Goal: Communication & Community: Answer question/provide support

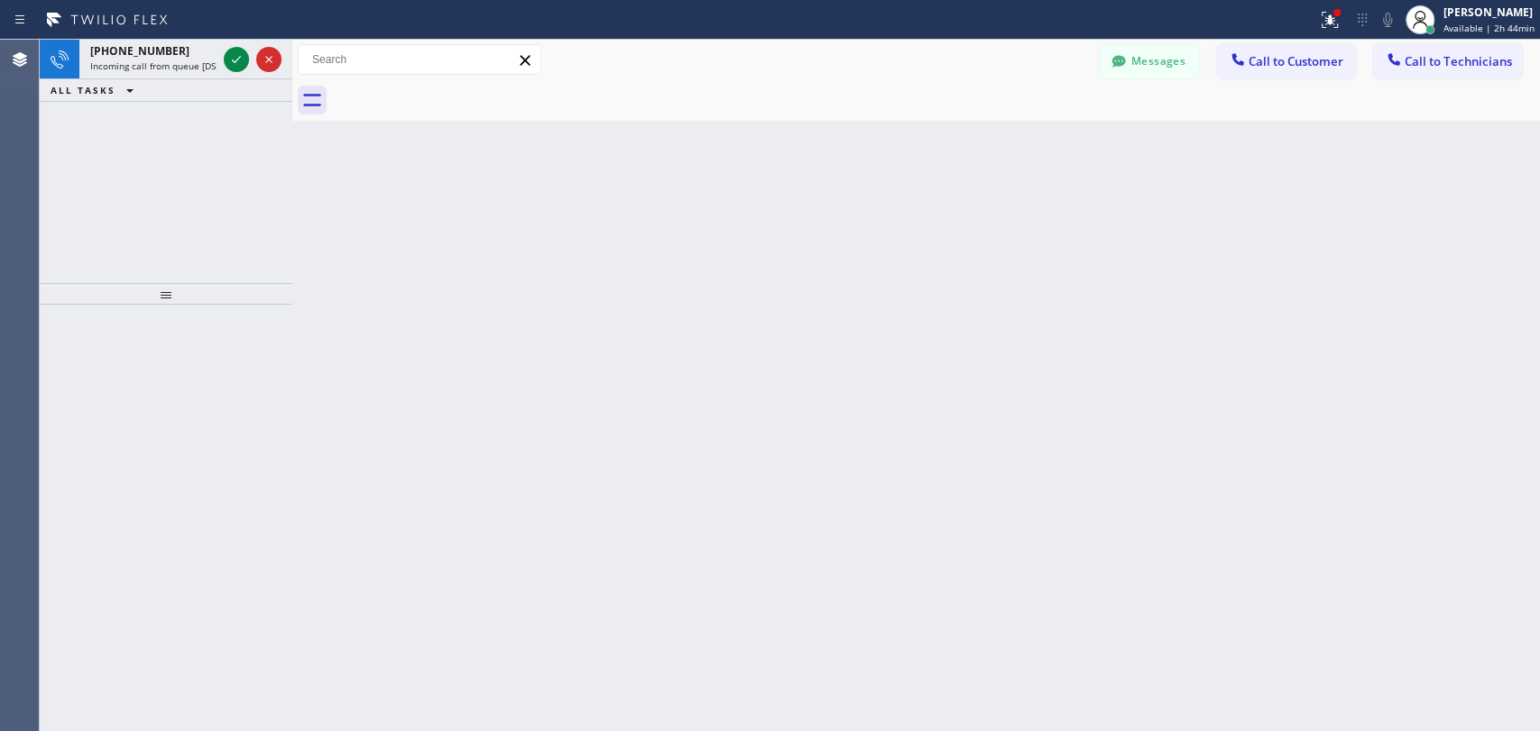
scroll to position [5469, 0]
click at [1346, 400] on div "Back to Dashboard Change Sender ID Customers Technicians DP [PERSON_NAME] [DATE…" at bounding box center [915, 386] width 1247 height 692
click at [126, 74] on div "+13105316730 Incoming call from queue [DSRs]" at bounding box center [149, 60] width 141 height 40
drag, startPoint x: 161, startPoint y: 71, endPoint x: 190, endPoint y: 294, distance: 224.8
click at [160, 71] on span "[PHONE_NUMBER]" at bounding box center [139, 73] width 99 height 15
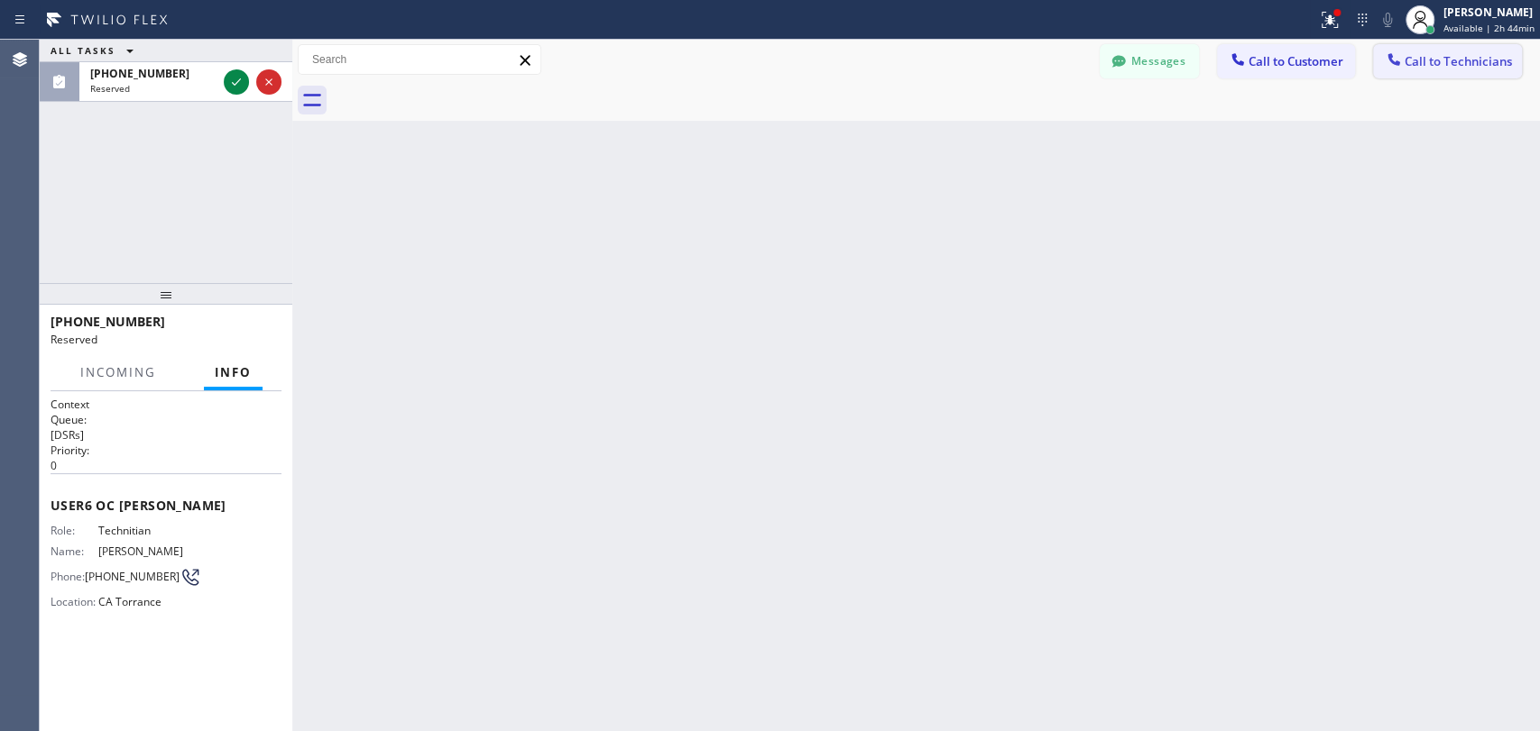
click at [1459, 60] on span "Call to Technicians" at bounding box center [1457, 61] width 107 height 16
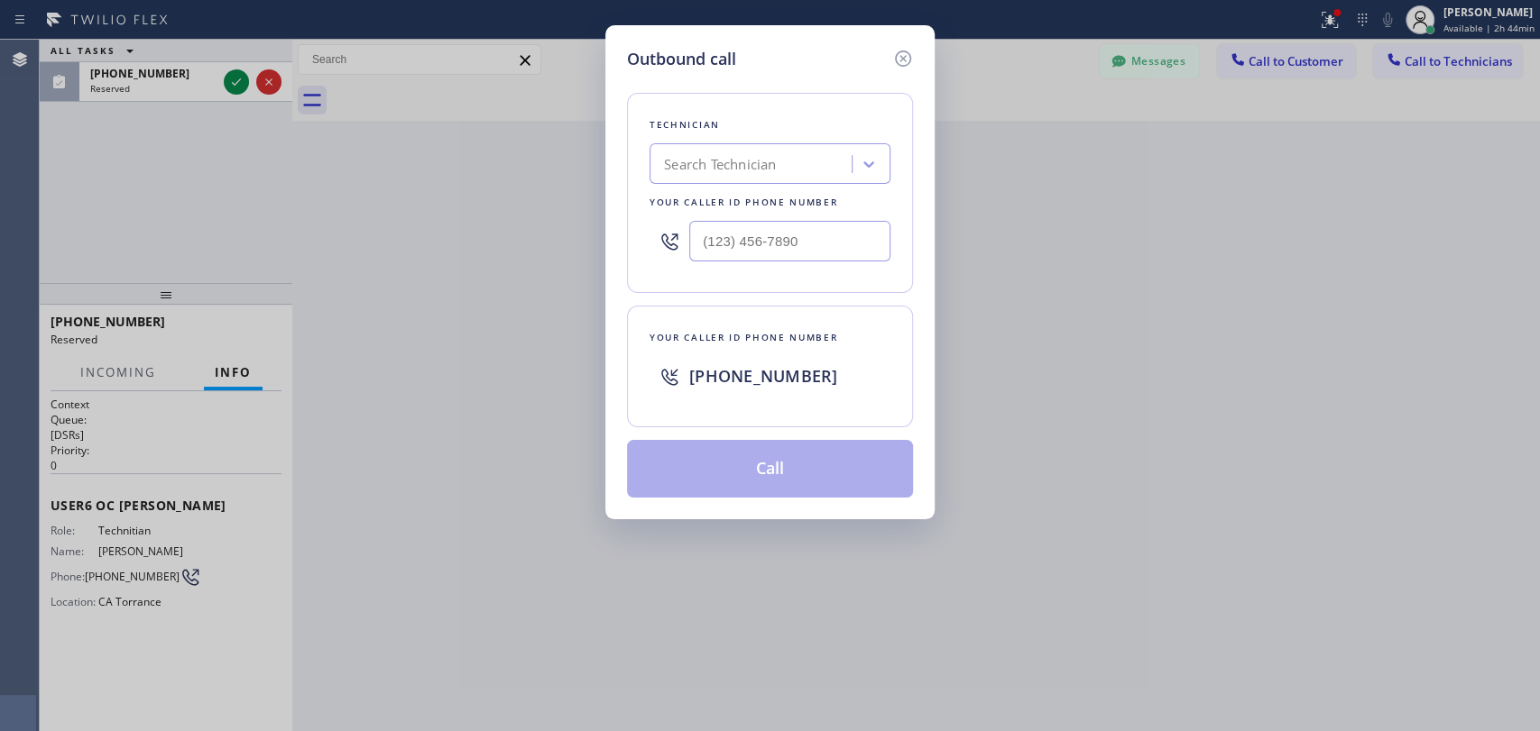
click at [851, 182] on div "Technician Search Technician Your caller id phone number" at bounding box center [770, 193] width 286 height 200
click at [835, 161] on div "Search Technician" at bounding box center [753, 165] width 197 height 32
type input "[PERSON_NAME]"
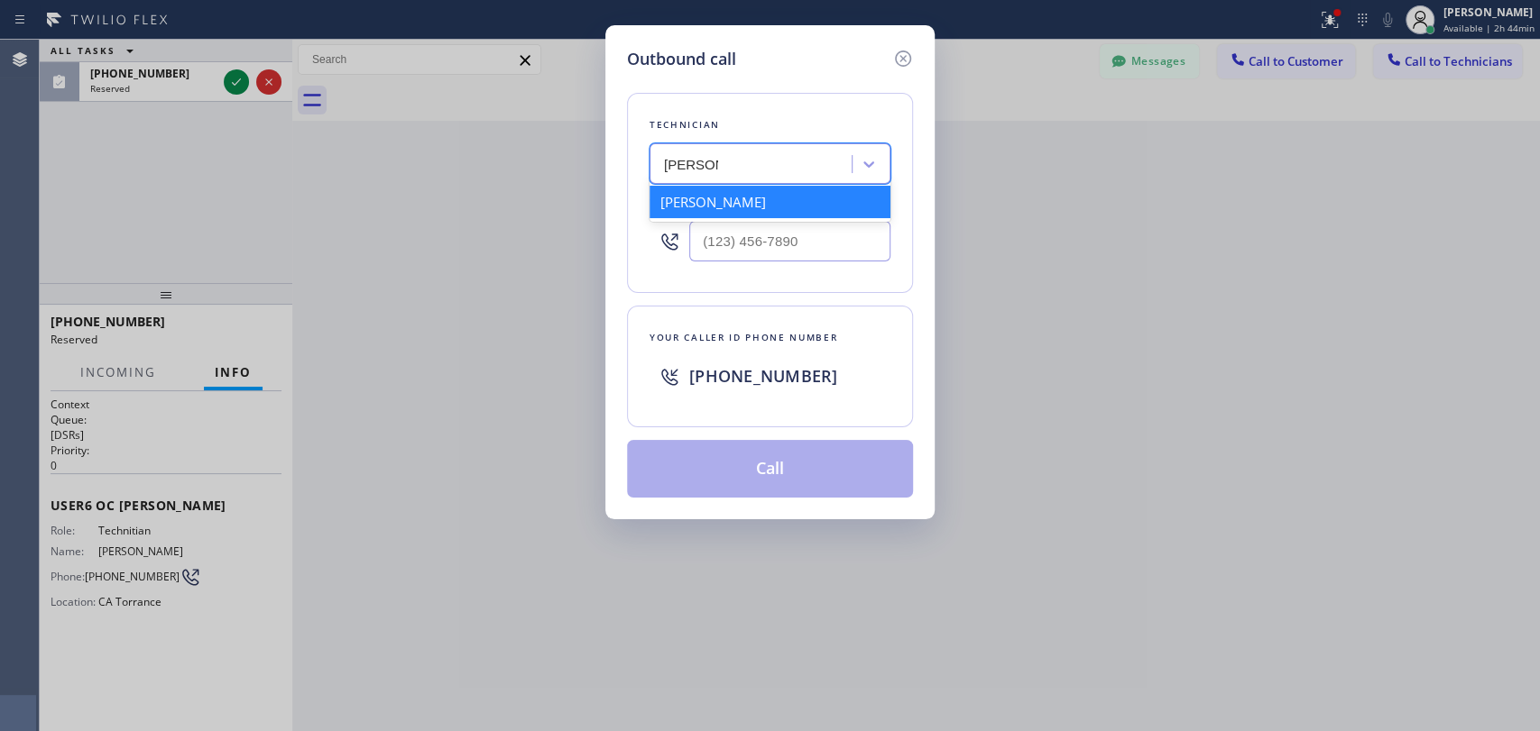
click at [763, 207] on div "[PERSON_NAME]" at bounding box center [769, 202] width 241 height 32
type input "[PHONE_NUMBER]"
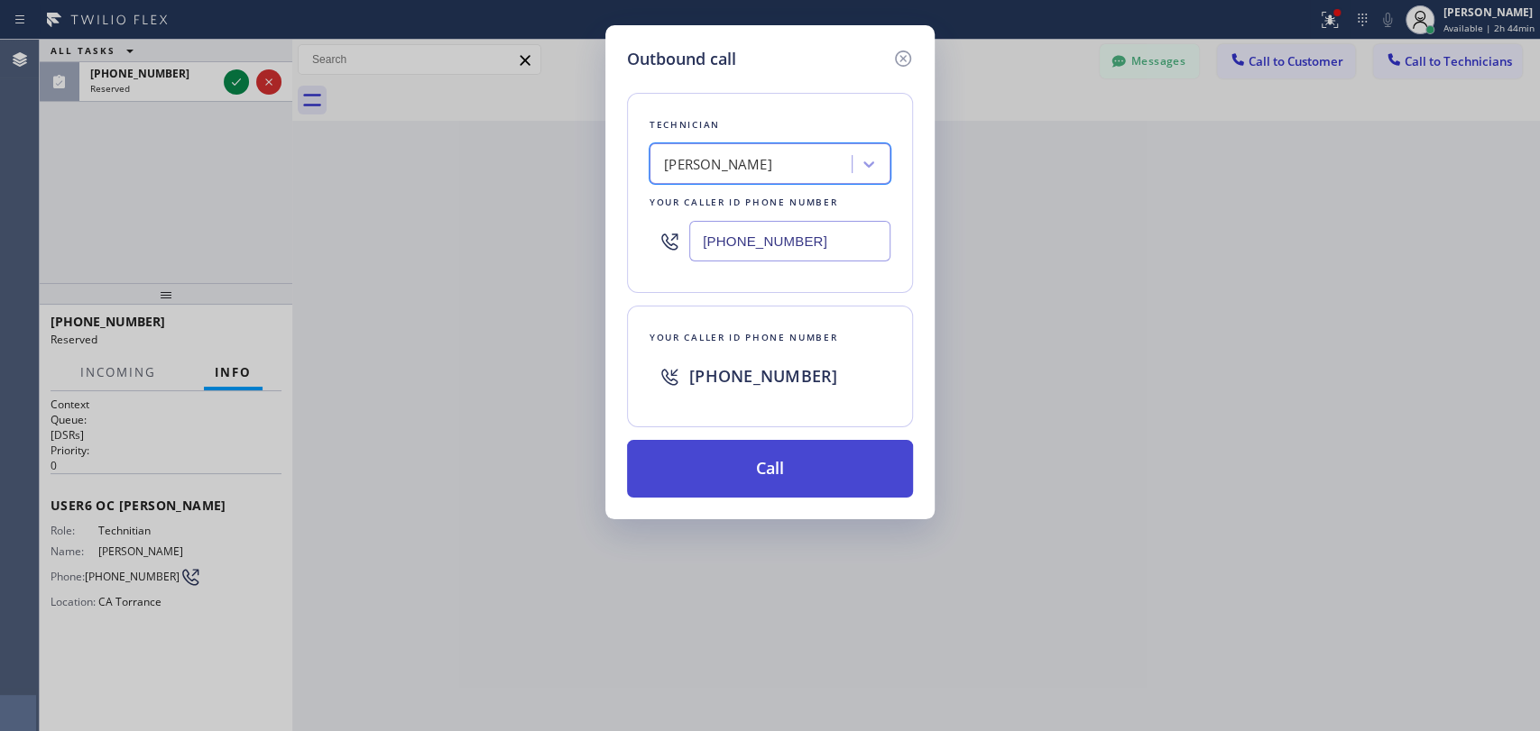
click at [712, 464] on button "Call" at bounding box center [770, 469] width 286 height 58
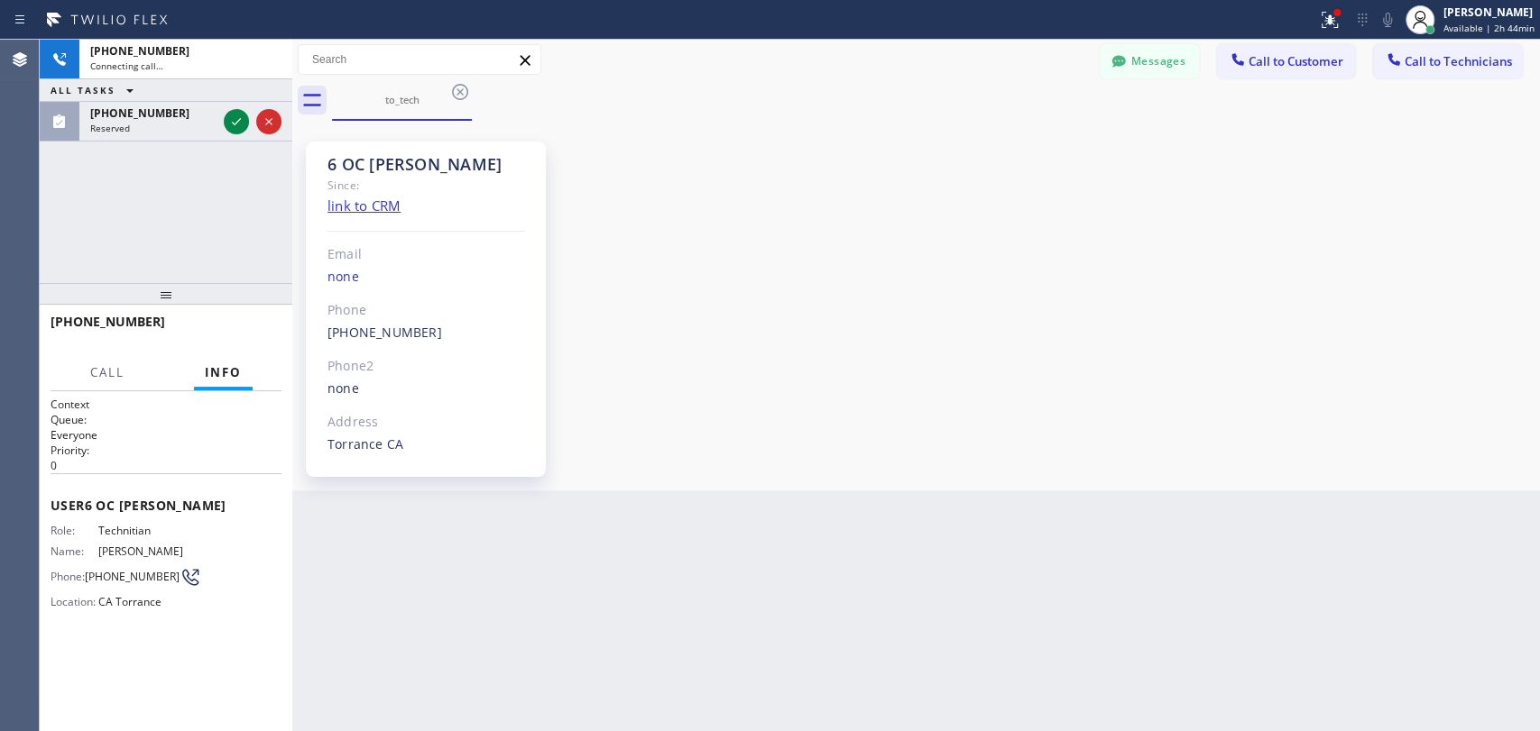
scroll to position [5469, 0]
click at [249, 332] on span "HANG UP" at bounding box center [239, 330] width 55 height 13
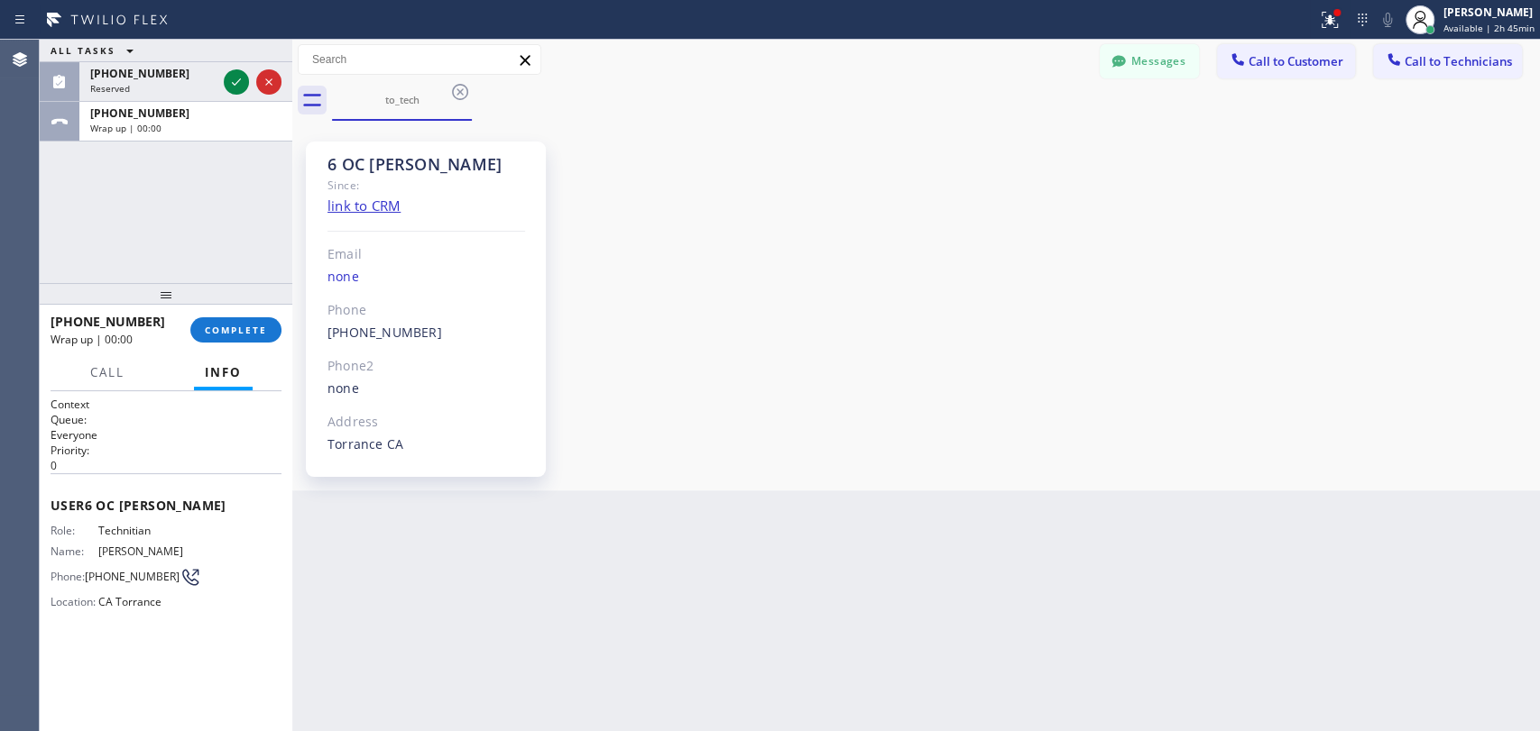
click at [249, 305] on div at bounding box center [166, 294] width 253 height 22
click at [237, 339] on button "COMPLETE" at bounding box center [235, 329] width 91 height 25
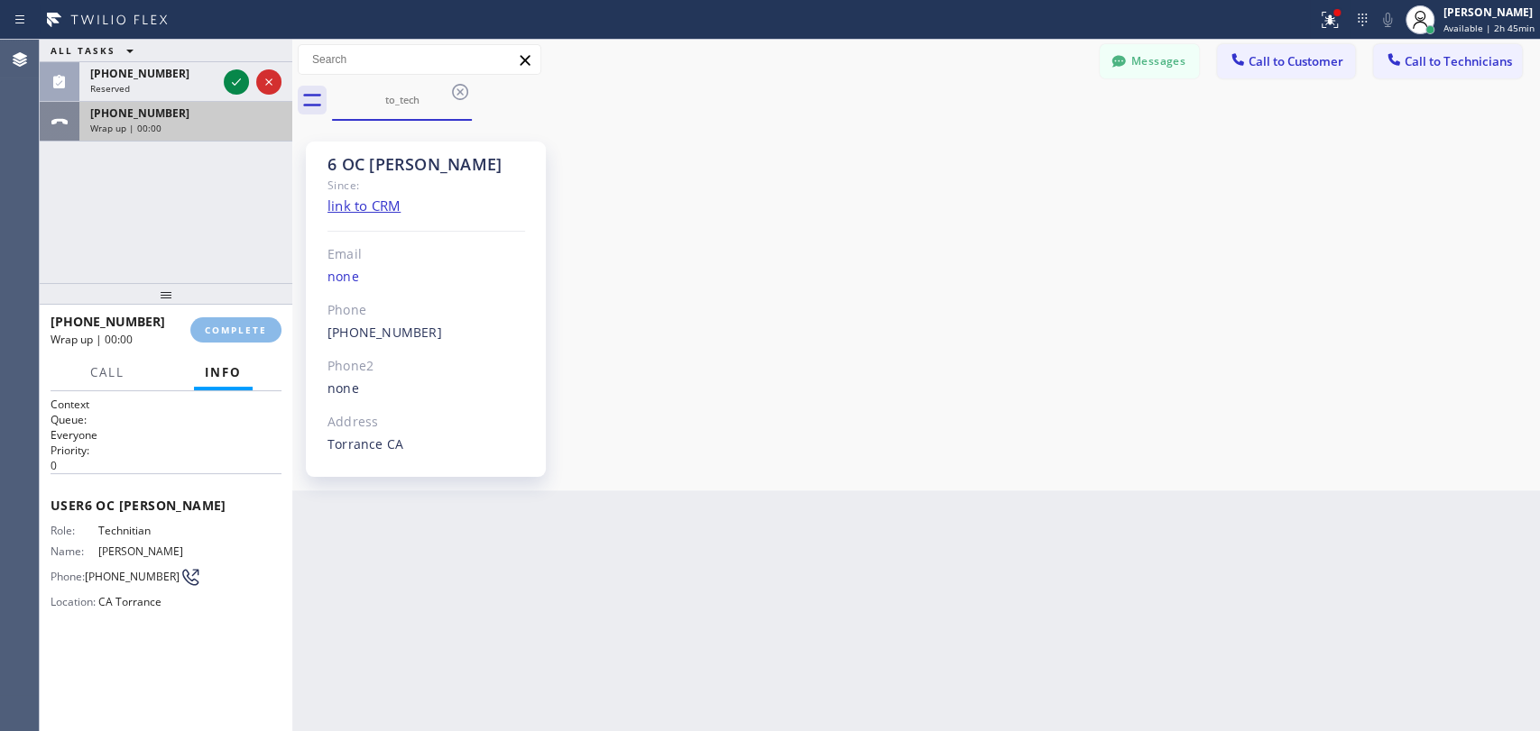
click at [94, 103] on div "+13105316730 Wrap up | 00:00" at bounding box center [182, 122] width 206 height 40
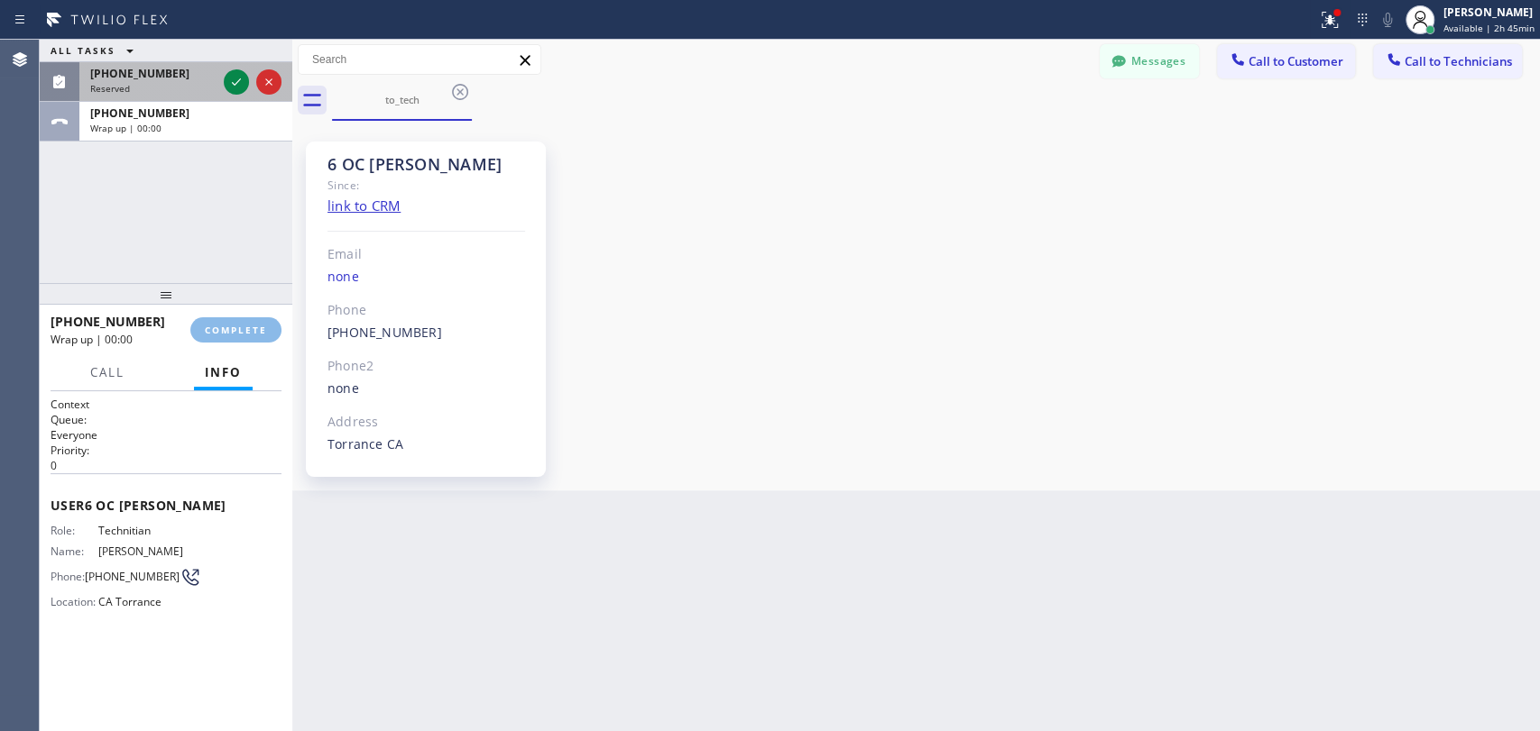
click at [129, 74] on span "[PHONE_NUMBER]" at bounding box center [139, 73] width 99 height 15
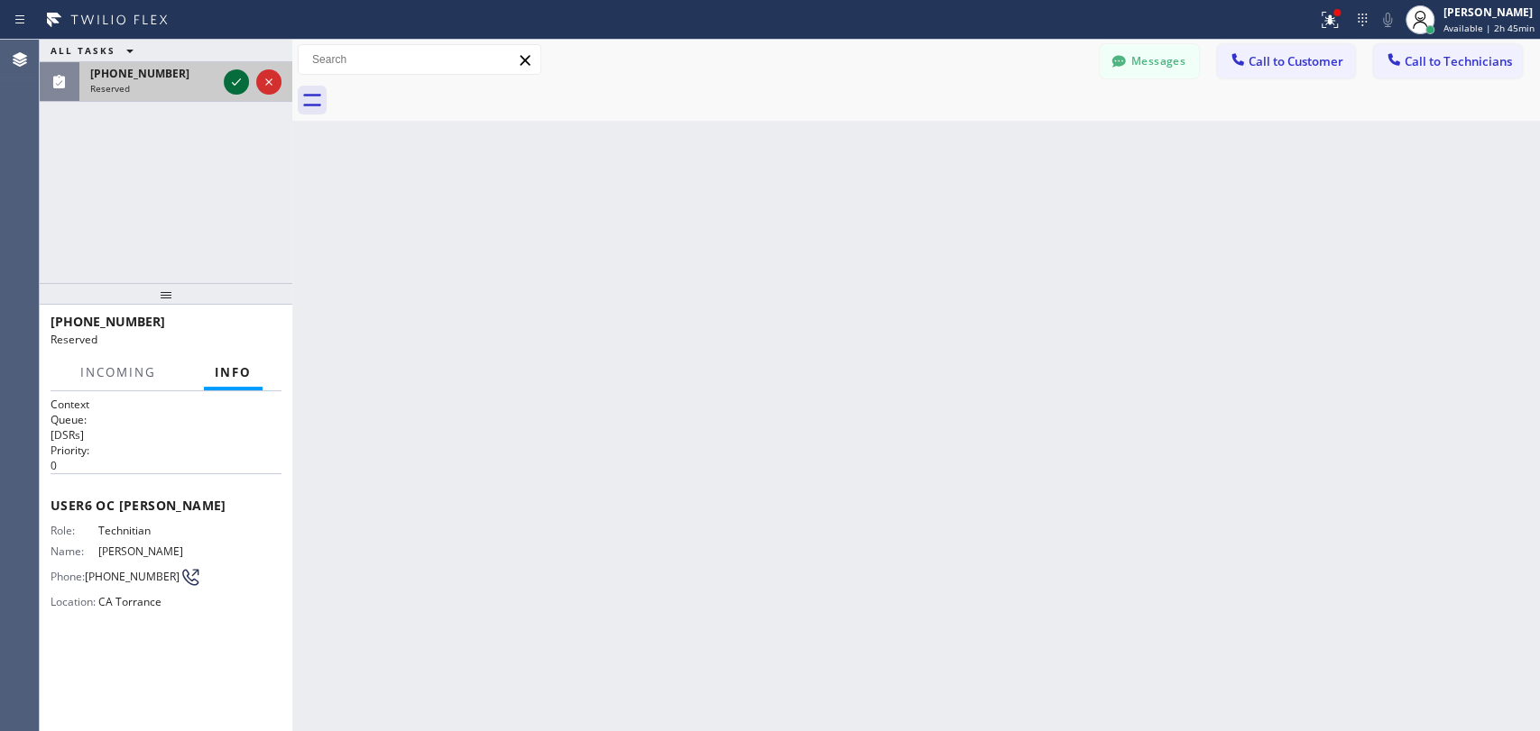
drag, startPoint x: 216, startPoint y: 81, endPoint x: 228, endPoint y: 80, distance: 11.8
click at [218, 81] on div "(310) 531-6730 Reserved" at bounding box center [149, 82] width 141 height 40
click at [228, 80] on icon at bounding box center [236, 82] width 22 height 22
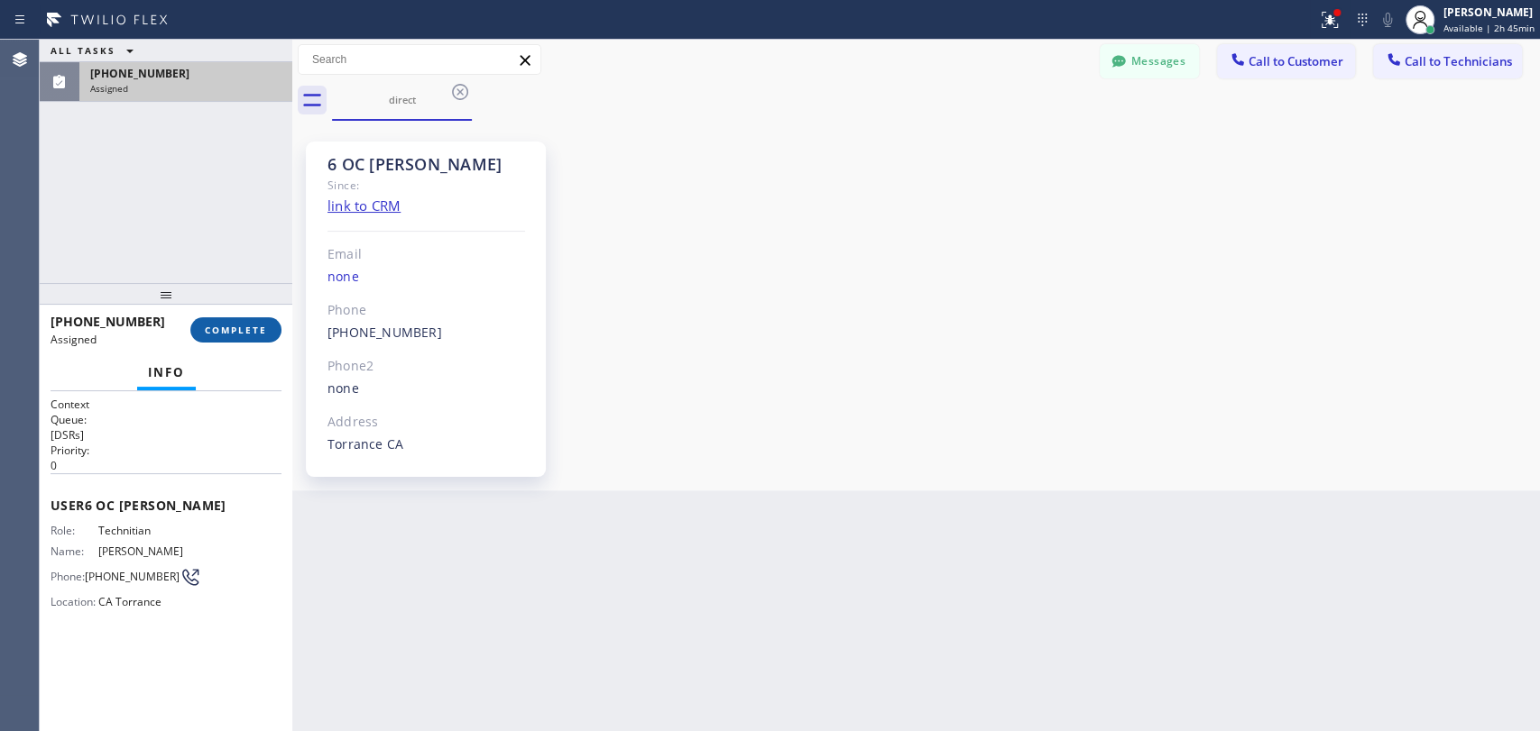
scroll to position [5469, 0]
click at [228, 337] on button "COMPLETE" at bounding box center [235, 329] width 91 height 25
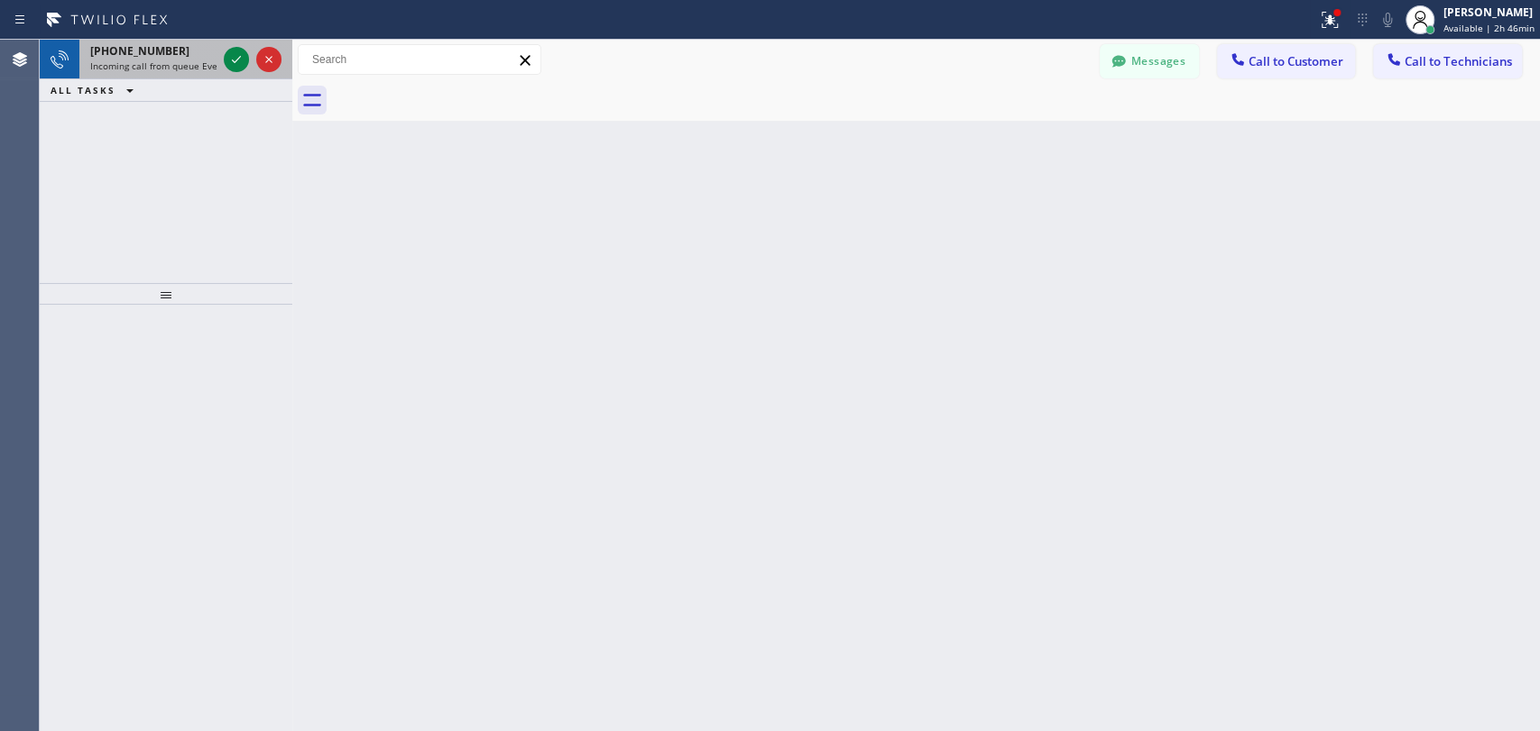
click at [147, 57] on span "+18189037980" at bounding box center [139, 50] width 99 height 15
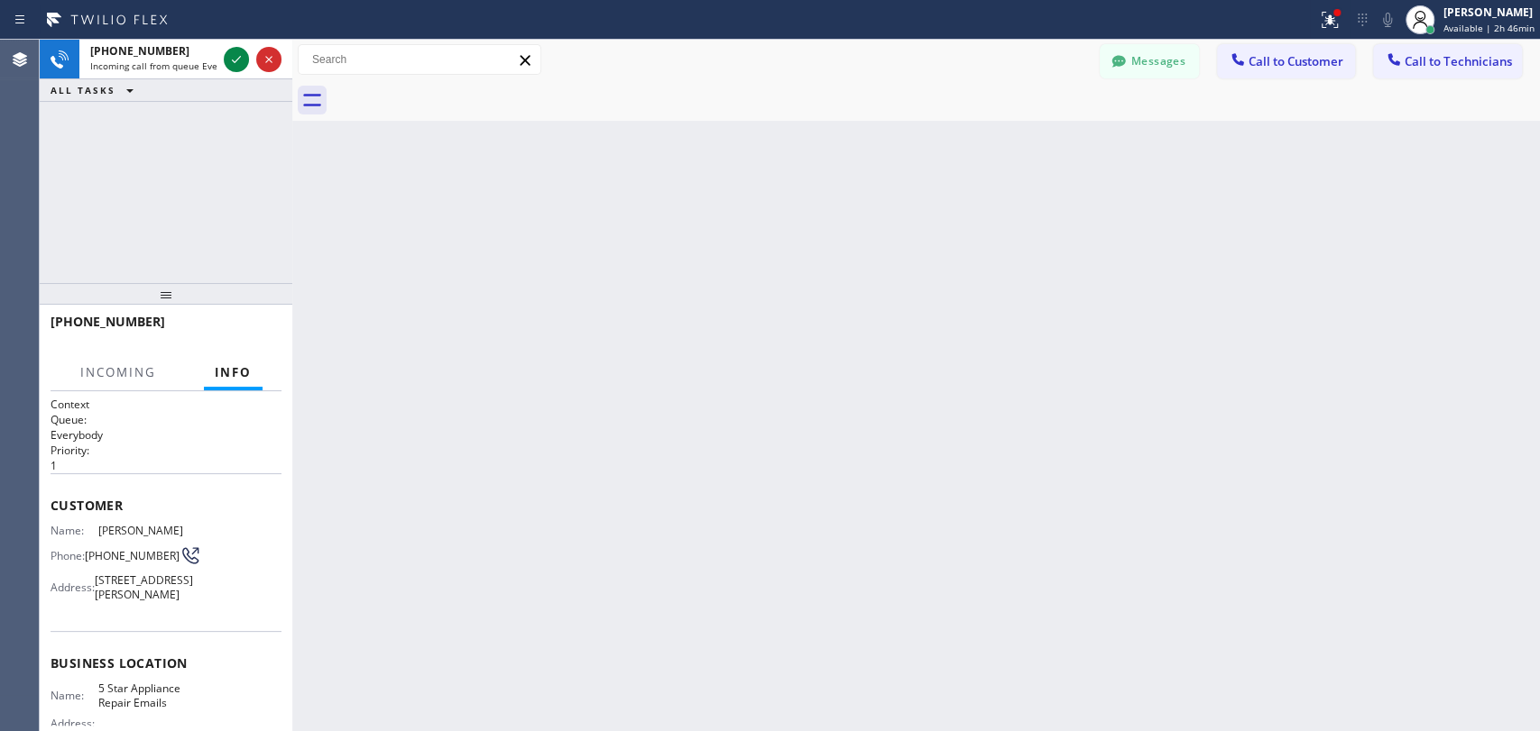
click at [1122, 64] on icon at bounding box center [1118, 61] width 18 height 18
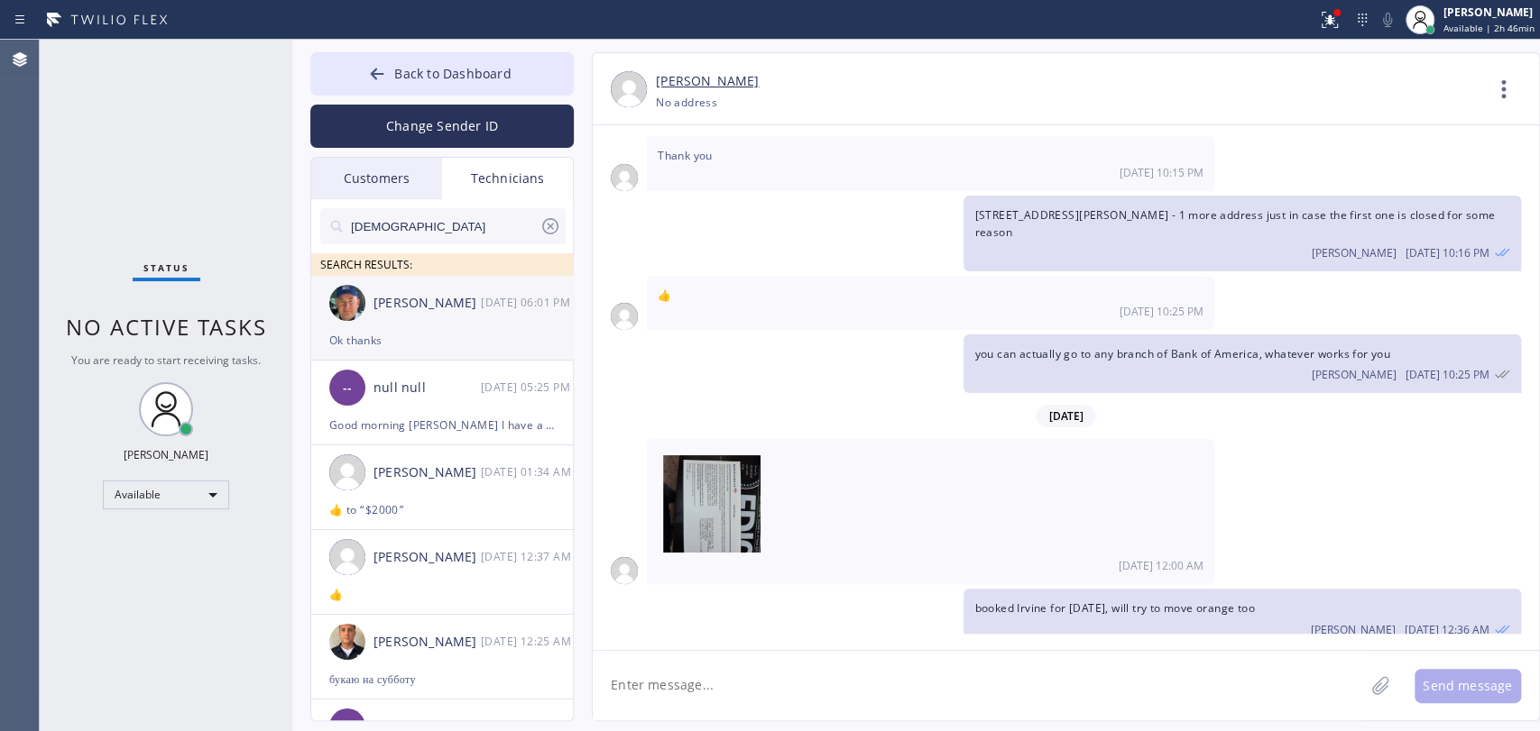
click at [441, 315] on div "Nikolai Suvorov 10/03 06:01 PM" at bounding box center [442, 303] width 263 height 54
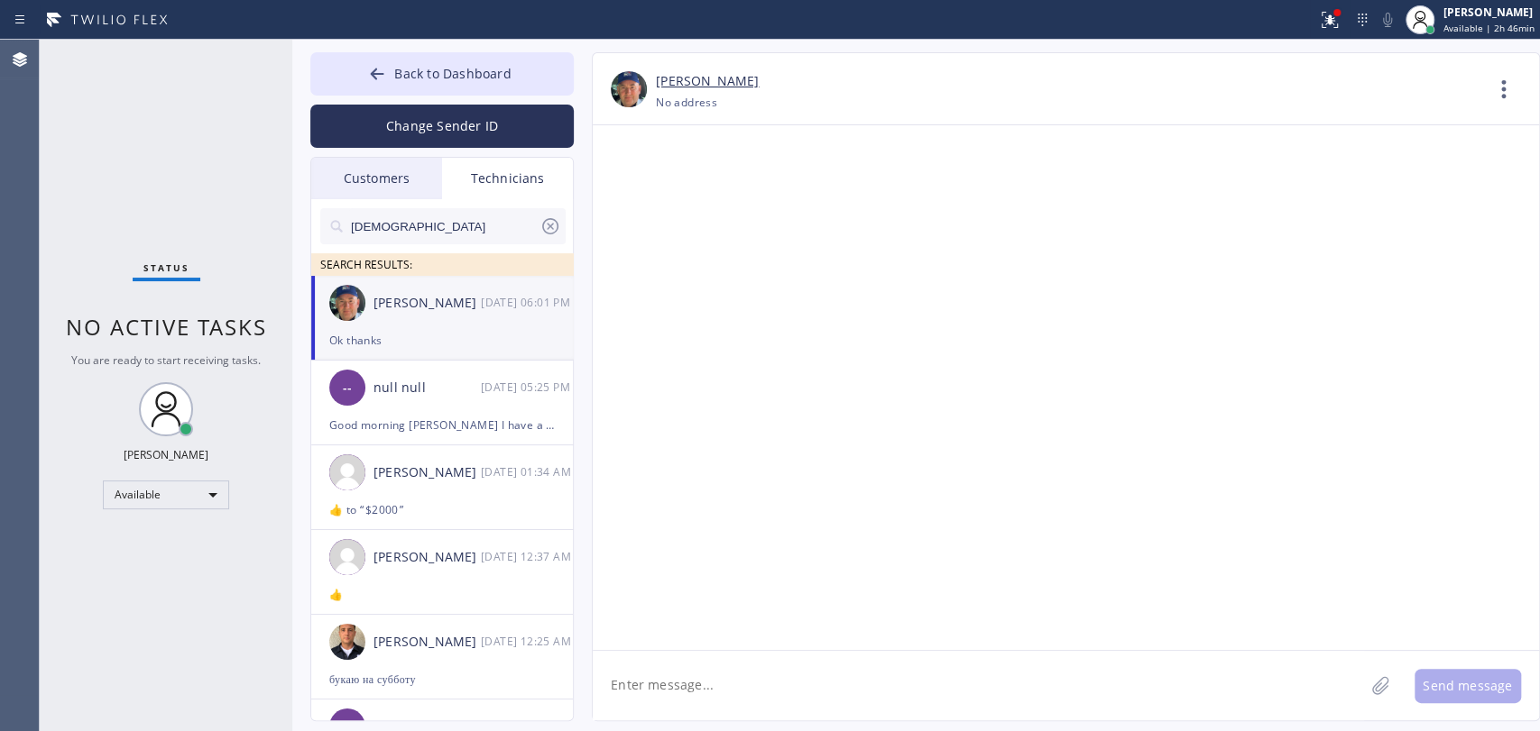
click at [375, 174] on div "Customers" at bounding box center [376, 178] width 131 height 41
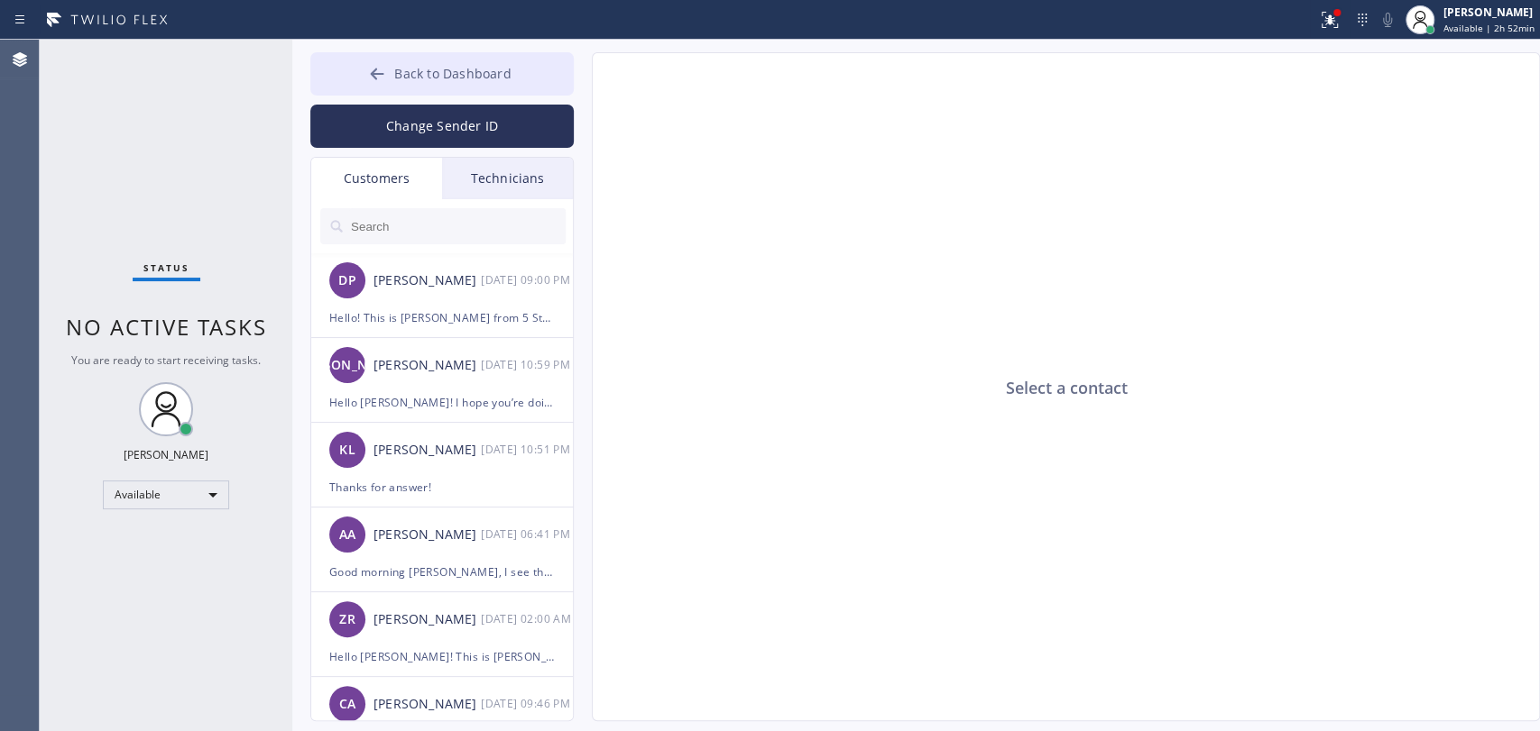
click at [433, 55] on button "Back to Dashboard" at bounding box center [441, 73] width 263 height 43
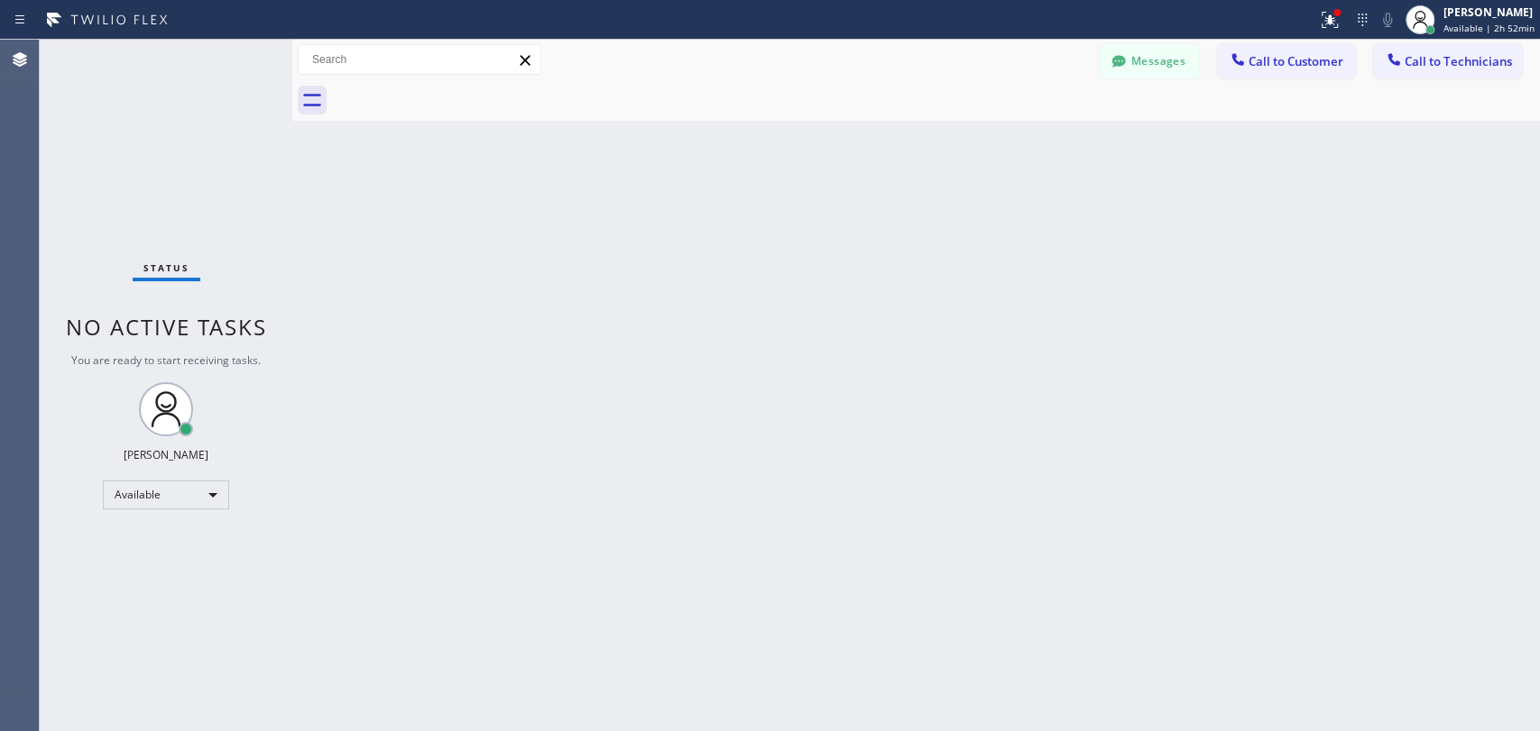
click at [433, 69] on span "Back to Dashboard" at bounding box center [452, 73] width 116 height 17
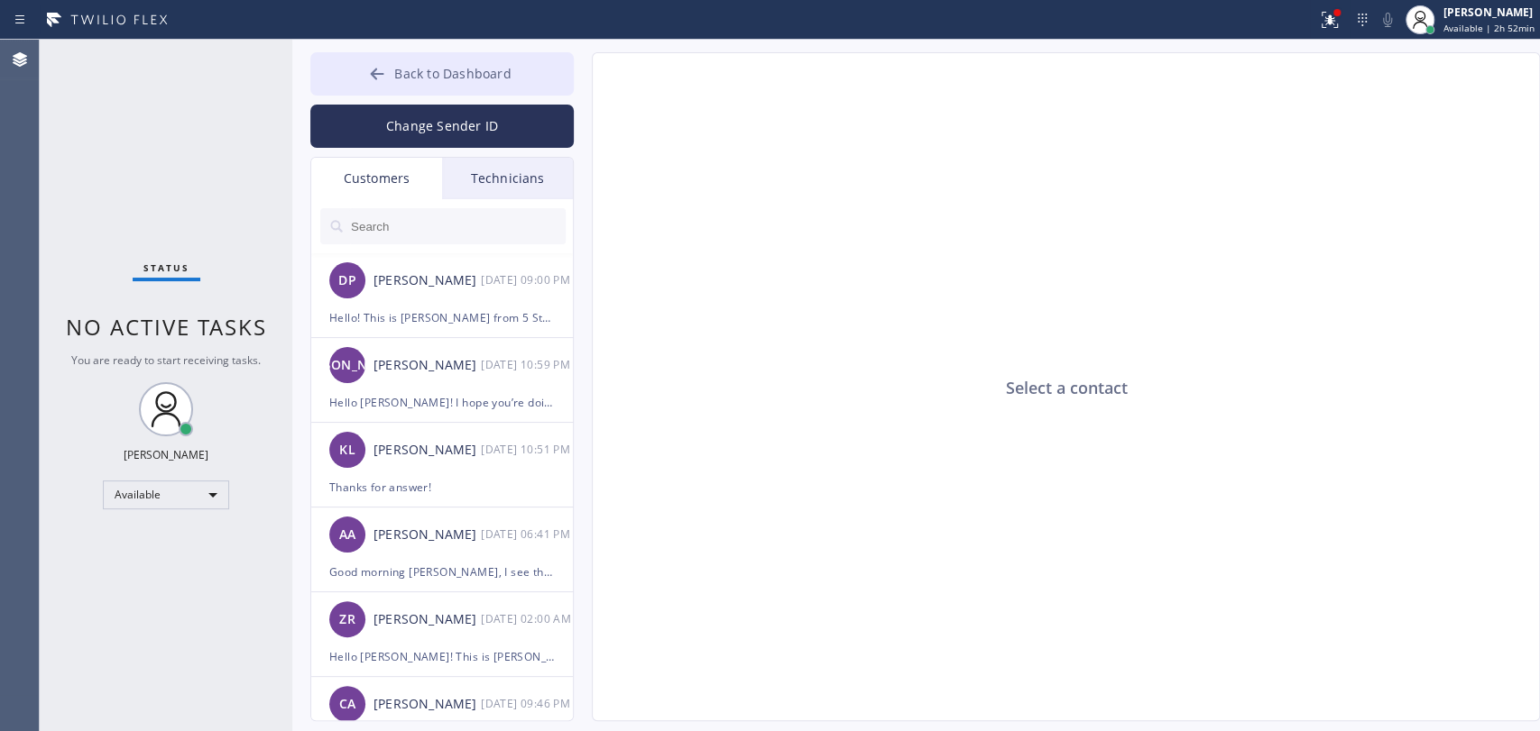
click at [490, 77] on span "Back to Dashboard" at bounding box center [452, 73] width 116 height 17
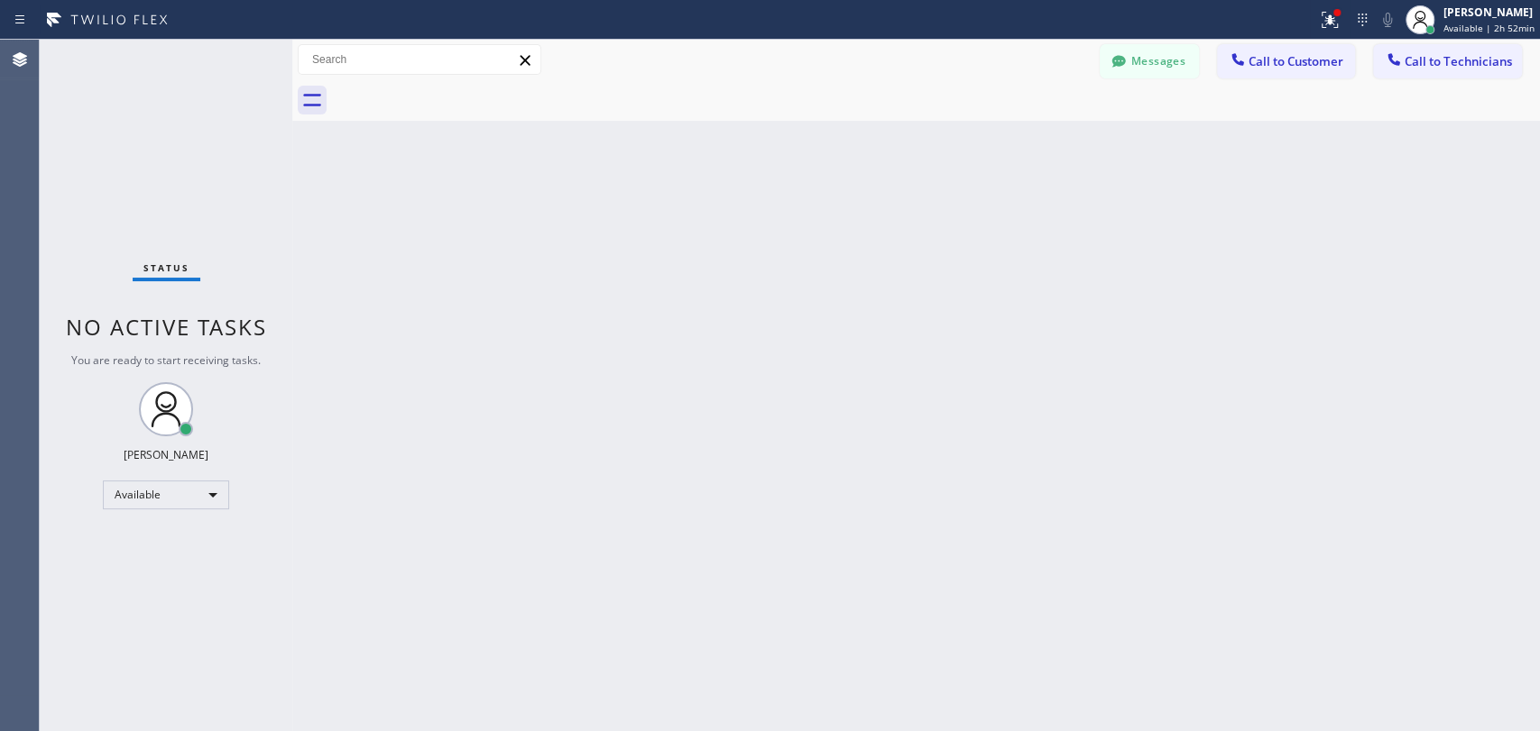
click at [1400, 48] on button "Call to Technicians" at bounding box center [1447, 61] width 149 height 34
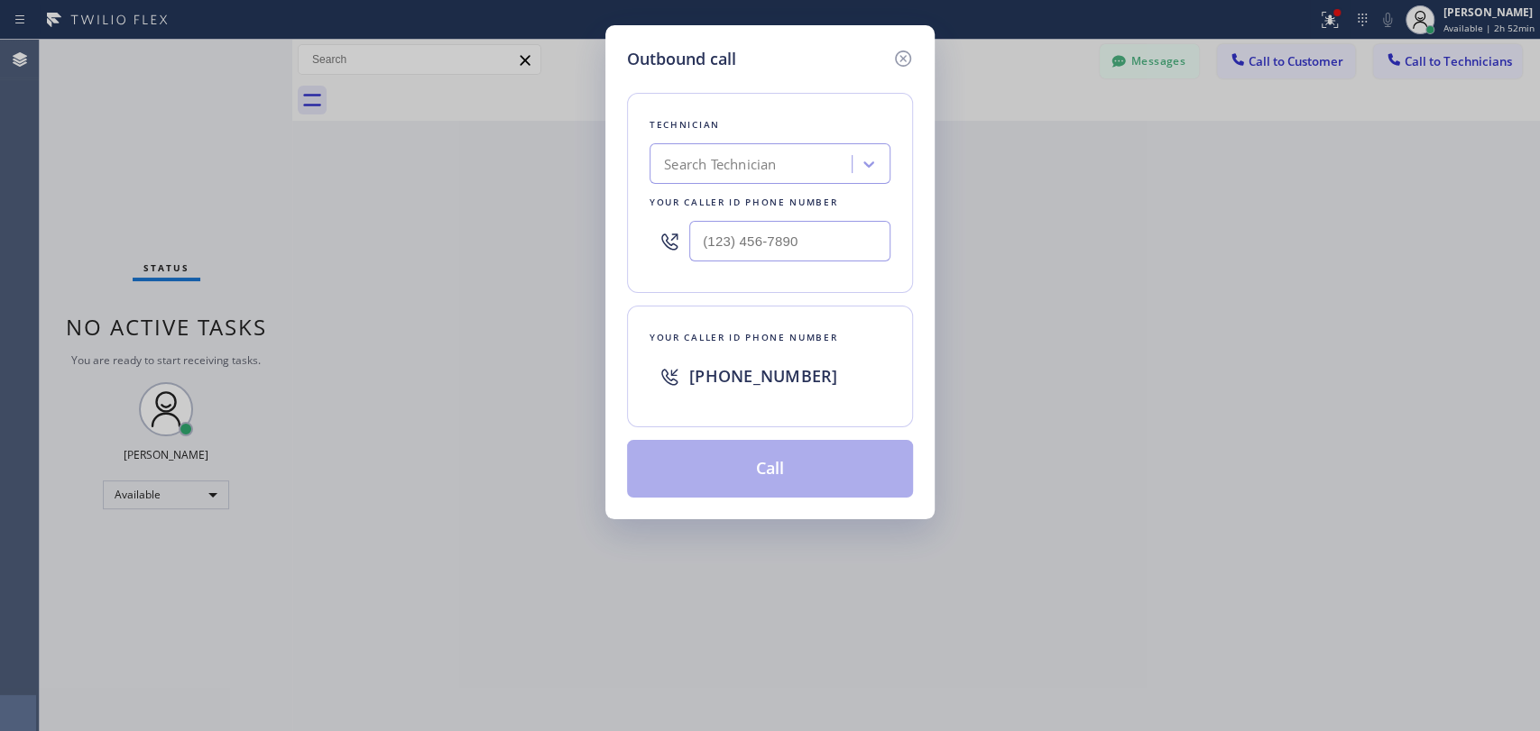
click at [736, 159] on div "Search Technician" at bounding box center [720, 164] width 112 height 21
type input "anth"
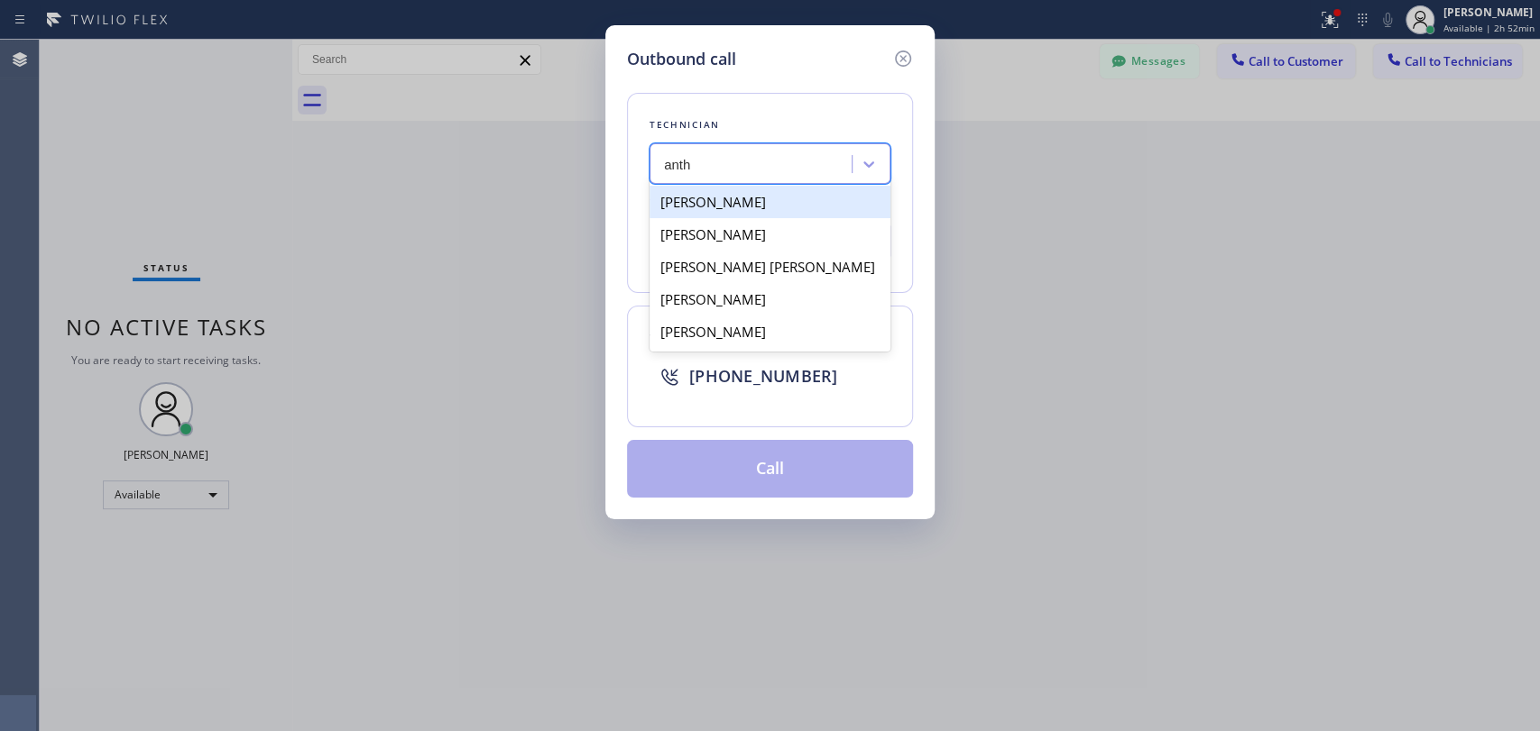
click at [713, 198] on div "[PERSON_NAME]" at bounding box center [769, 202] width 241 height 32
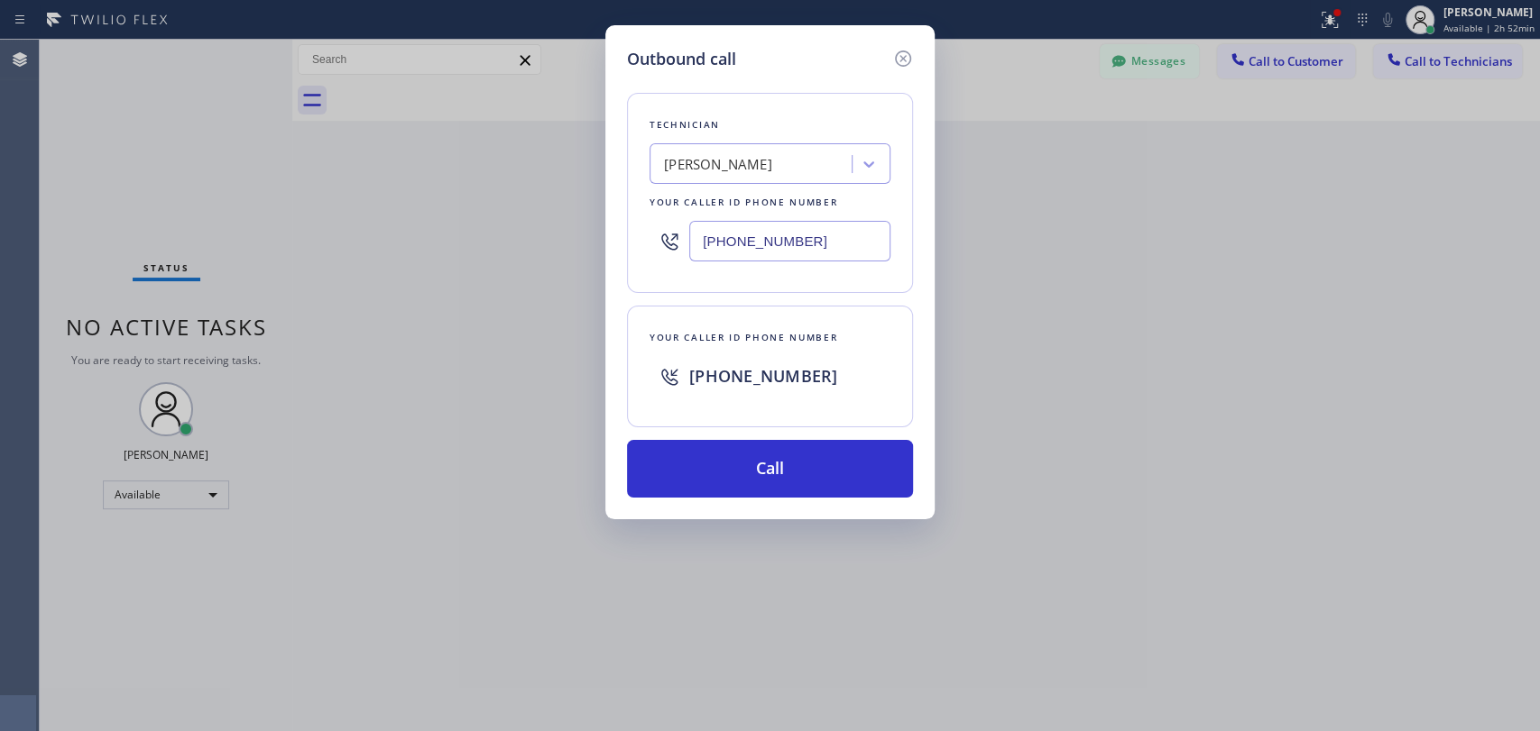
drag, startPoint x: 784, startPoint y: 478, endPoint x: 700, endPoint y: 112, distance: 375.7
click at [700, 114] on div "Technician Anton Tsykhonya Your caller id phone number (909) 235-8753 Your call…" at bounding box center [770, 284] width 286 height 427
click at [704, 155] on div "[PERSON_NAME]" at bounding box center [753, 165] width 197 height 32
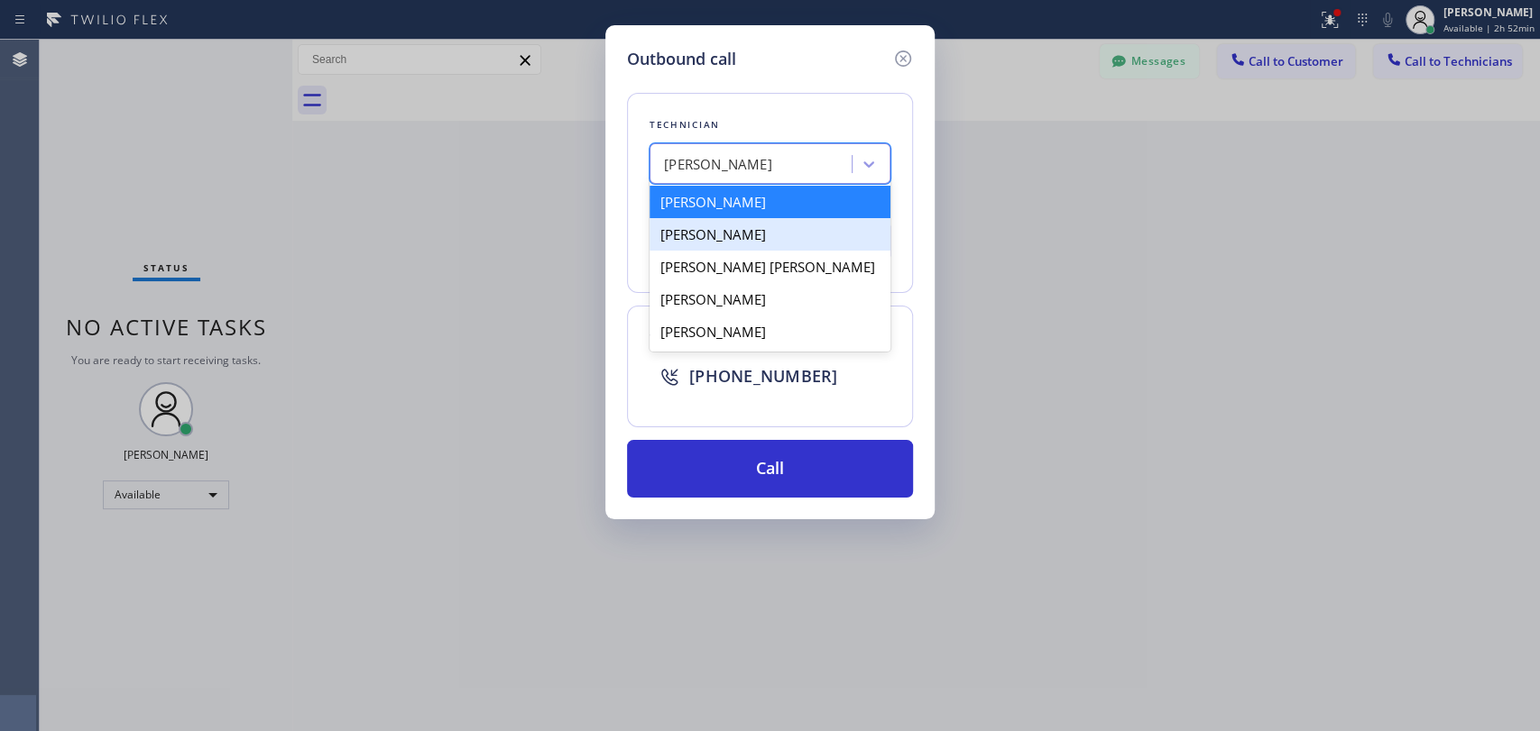
click at [722, 221] on div "Anthony Arias" at bounding box center [769, 234] width 241 height 32
type input "(858) 333-3301"
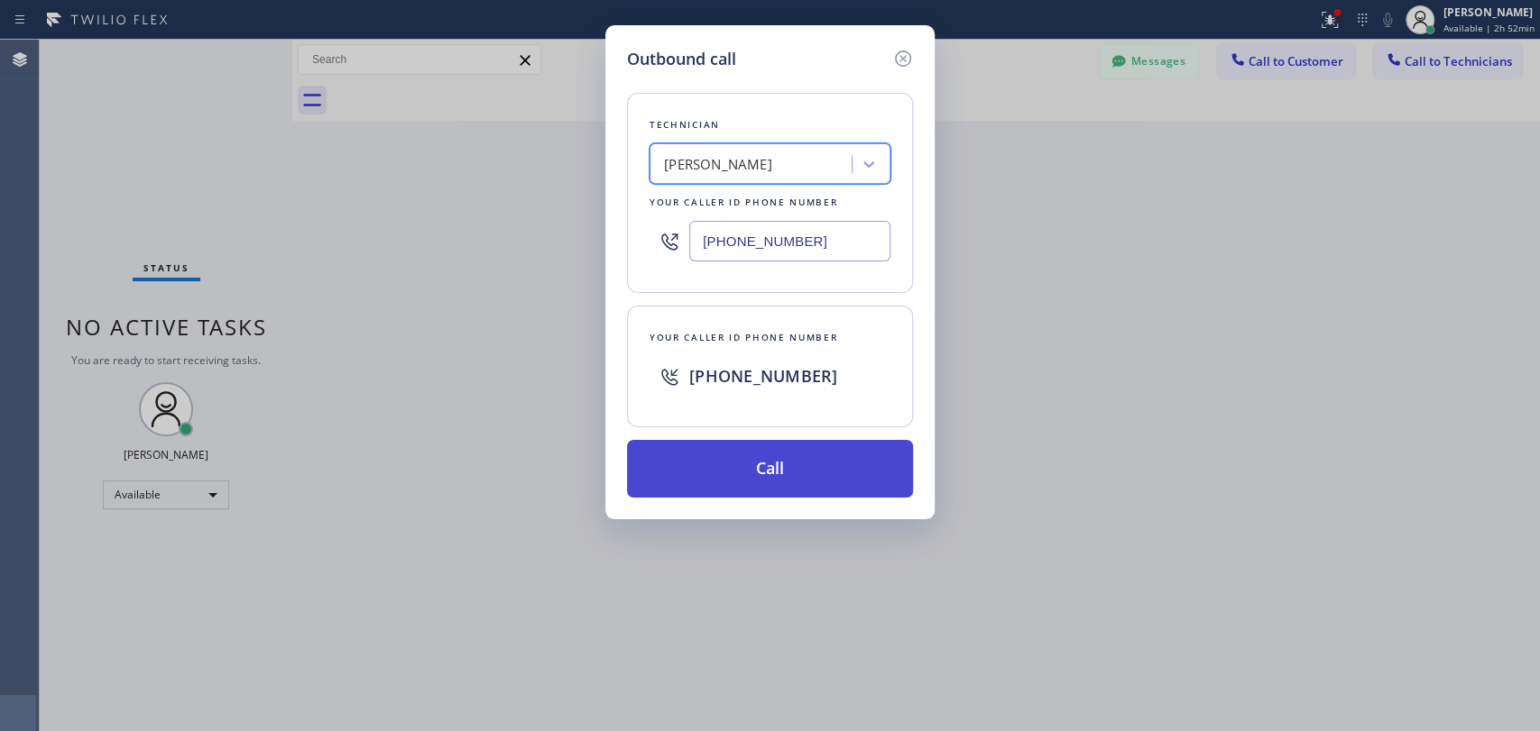
click at [809, 463] on button "Call" at bounding box center [770, 469] width 286 height 58
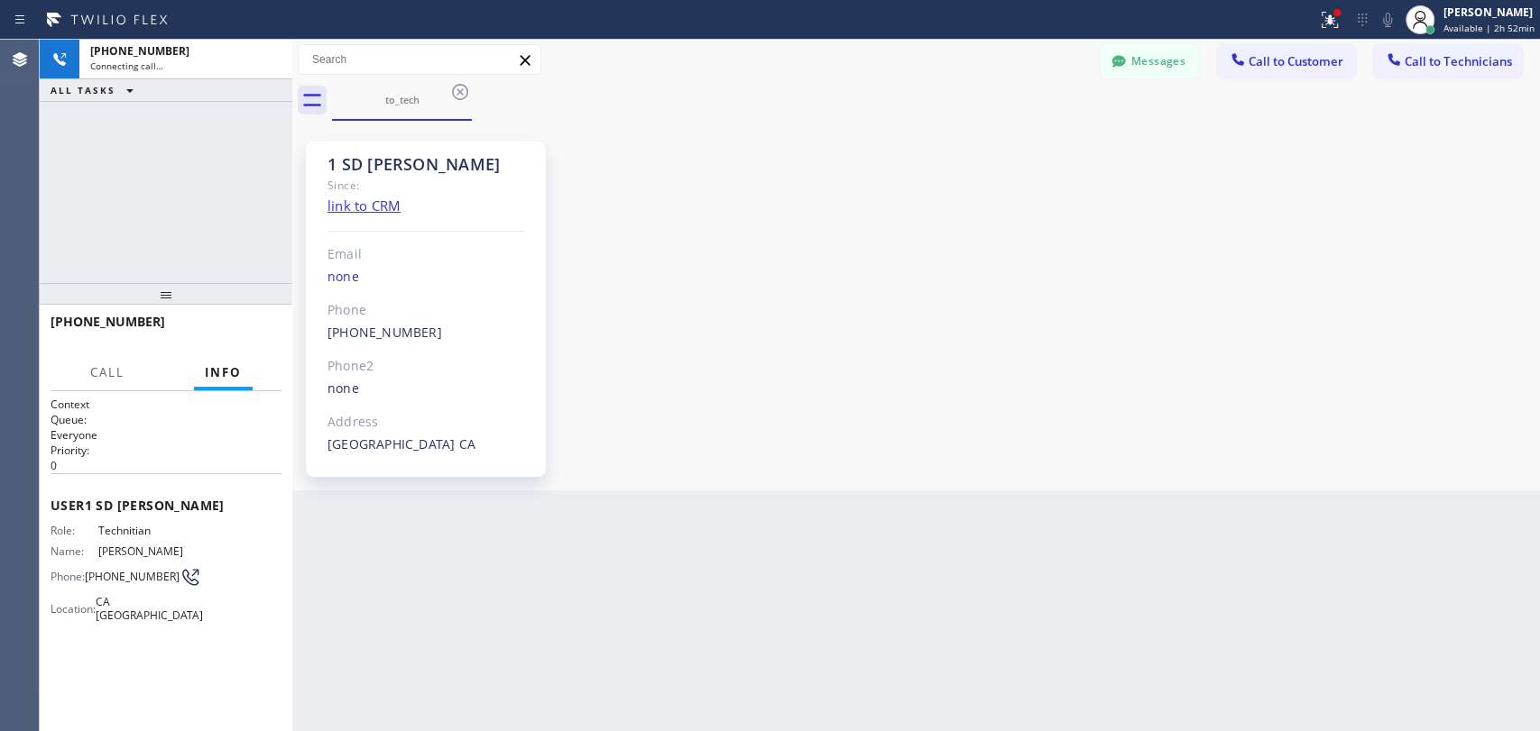
scroll to position [10711, 0]
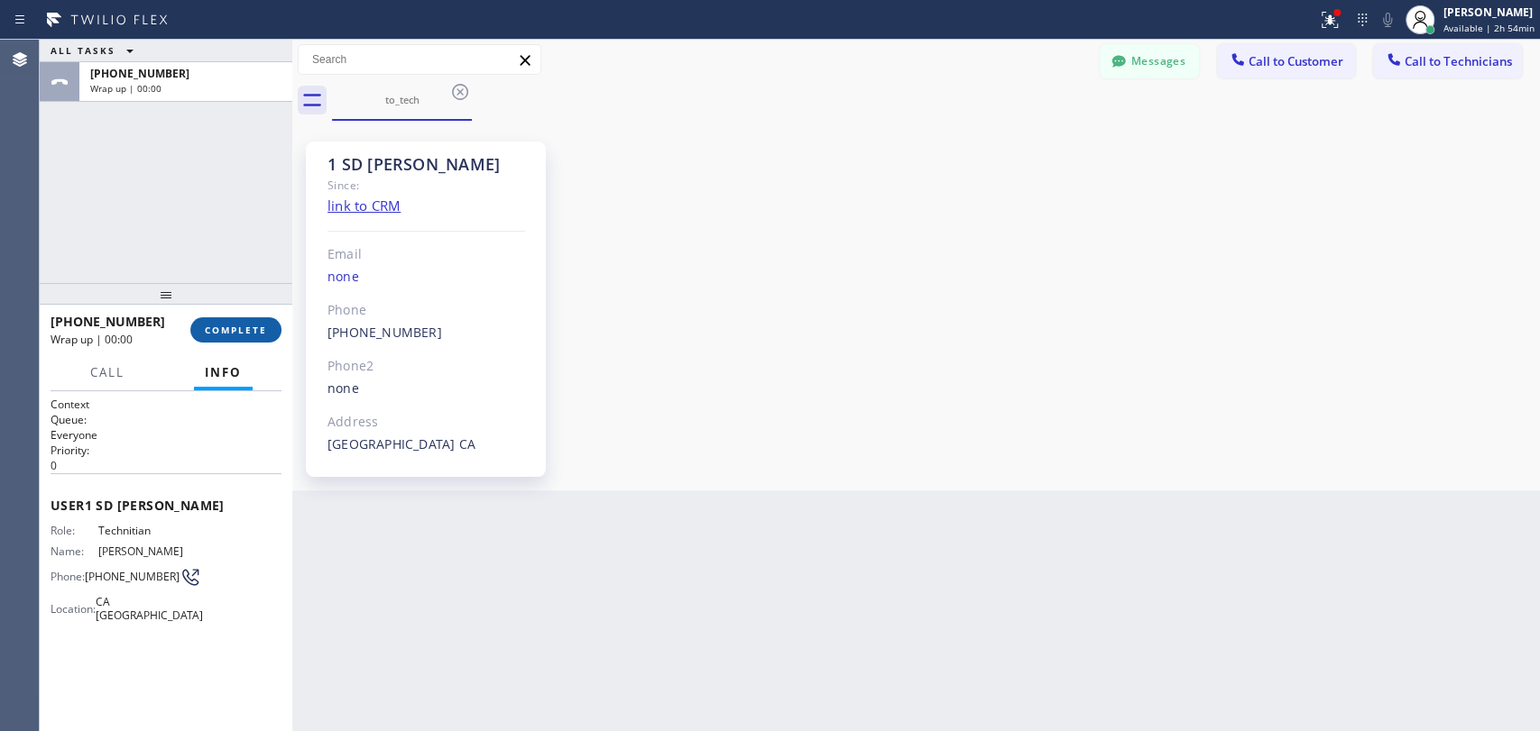
click at [232, 341] on button "COMPLETE" at bounding box center [235, 329] width 91 height 25
click at [178, 338] on div "Wrap up | 00:00" at bounding box center [114, 339] width 127 height 15
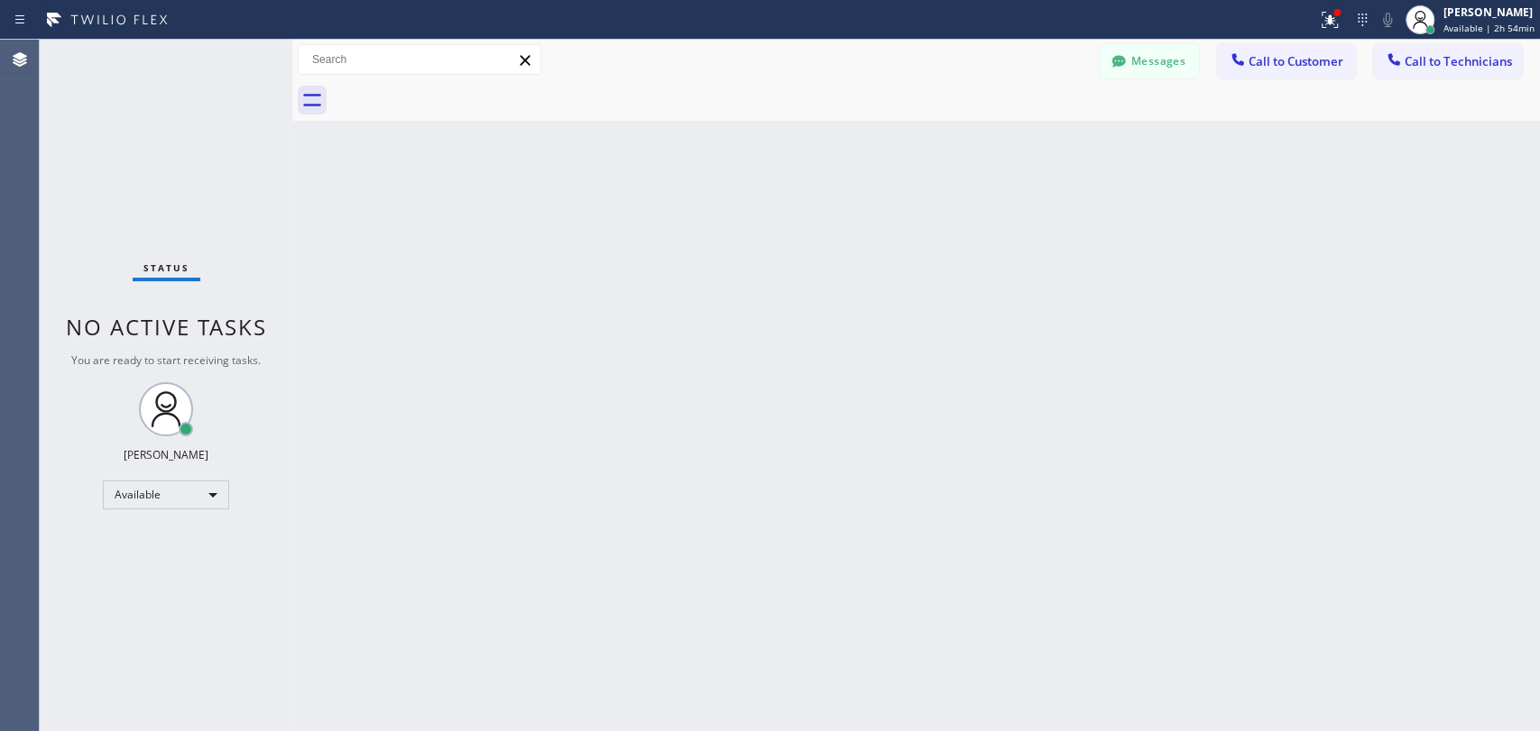
click at [236, 260] on div "Status No active tasks You are ready to start receiving tasks. [PERSON_NAME] Av…" at bounding box center [166, 386] width 253 height 692
click at [1121, 74] on button "Messages" at bounding box center [1148, 61] width 99 height 34
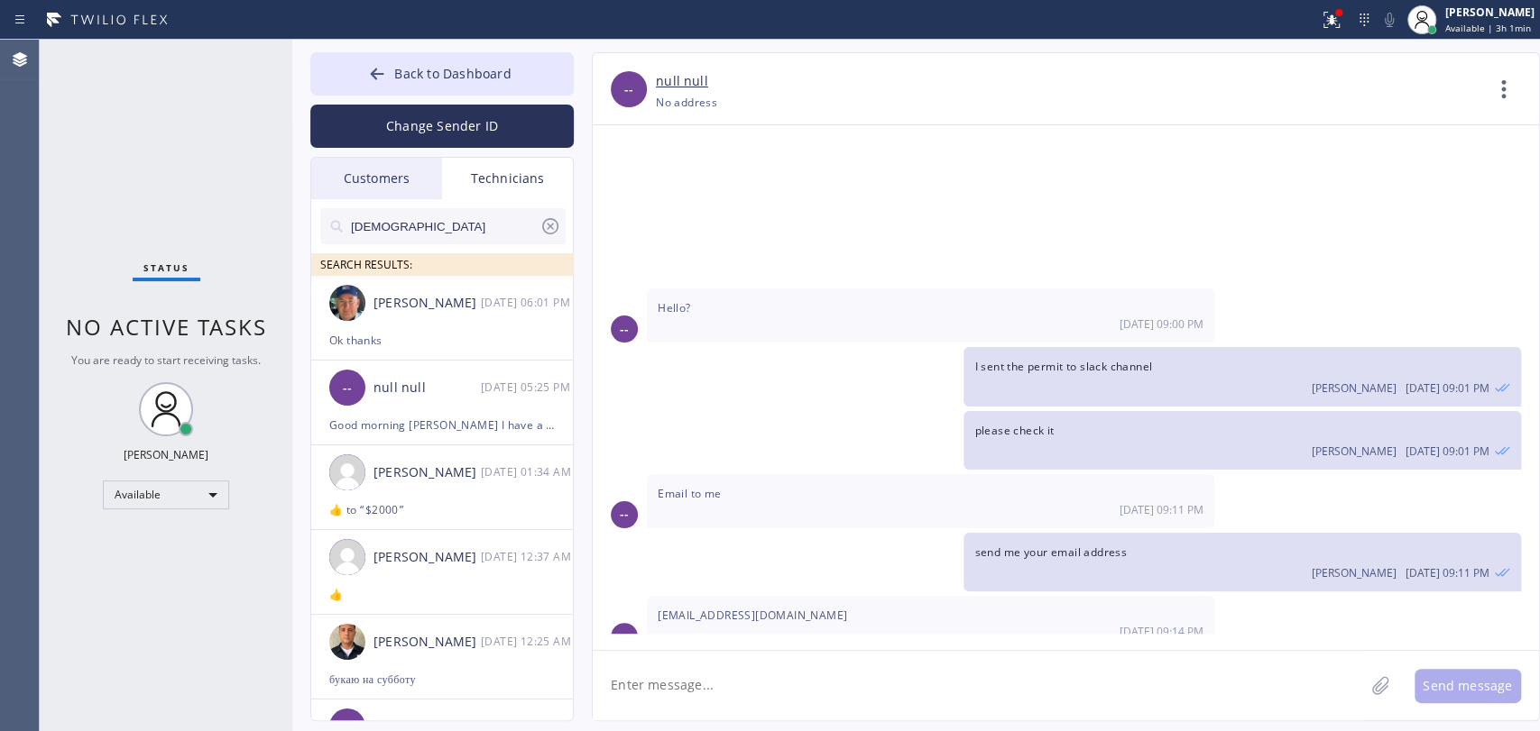
click at [486, 235] on input "christ" at bounding box center [444, 226] width 190 height 36
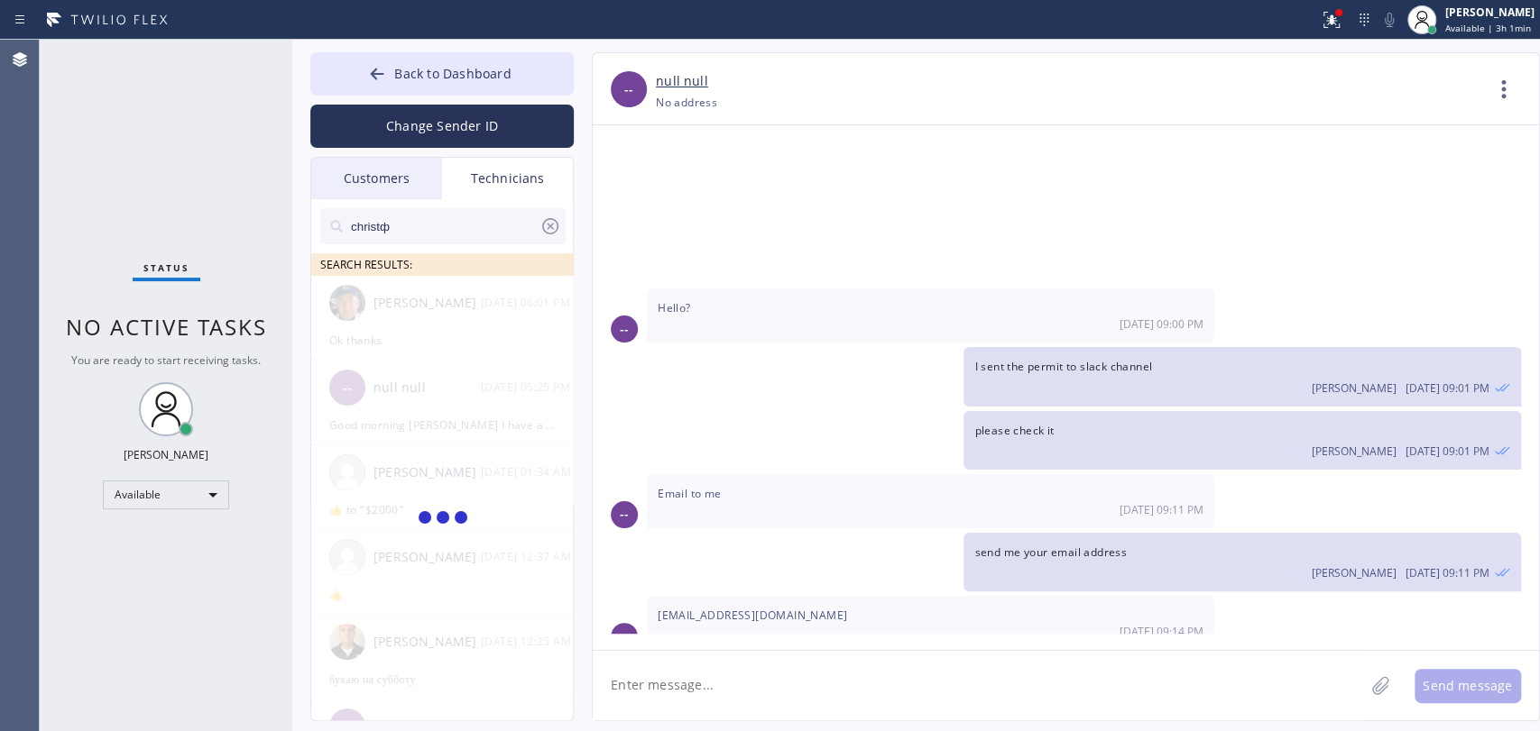
click at [486, 235] on input "christф" at bounding box center [444, 226] width 190 height 36
type input "ф"
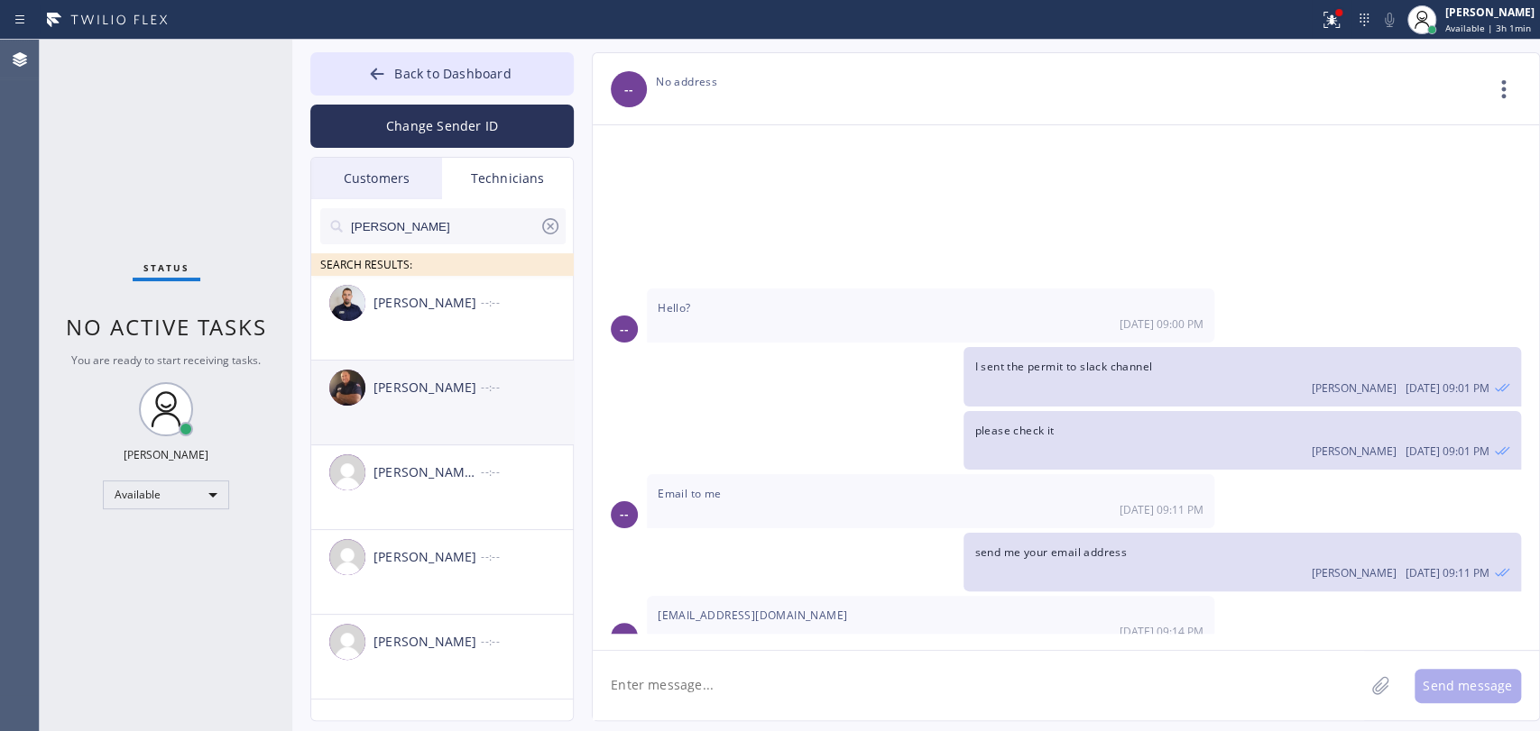
type input "anthony"
click at [411, 380] on div "Anthony Arias" at bounding box center [426, 388] width 107 height 21
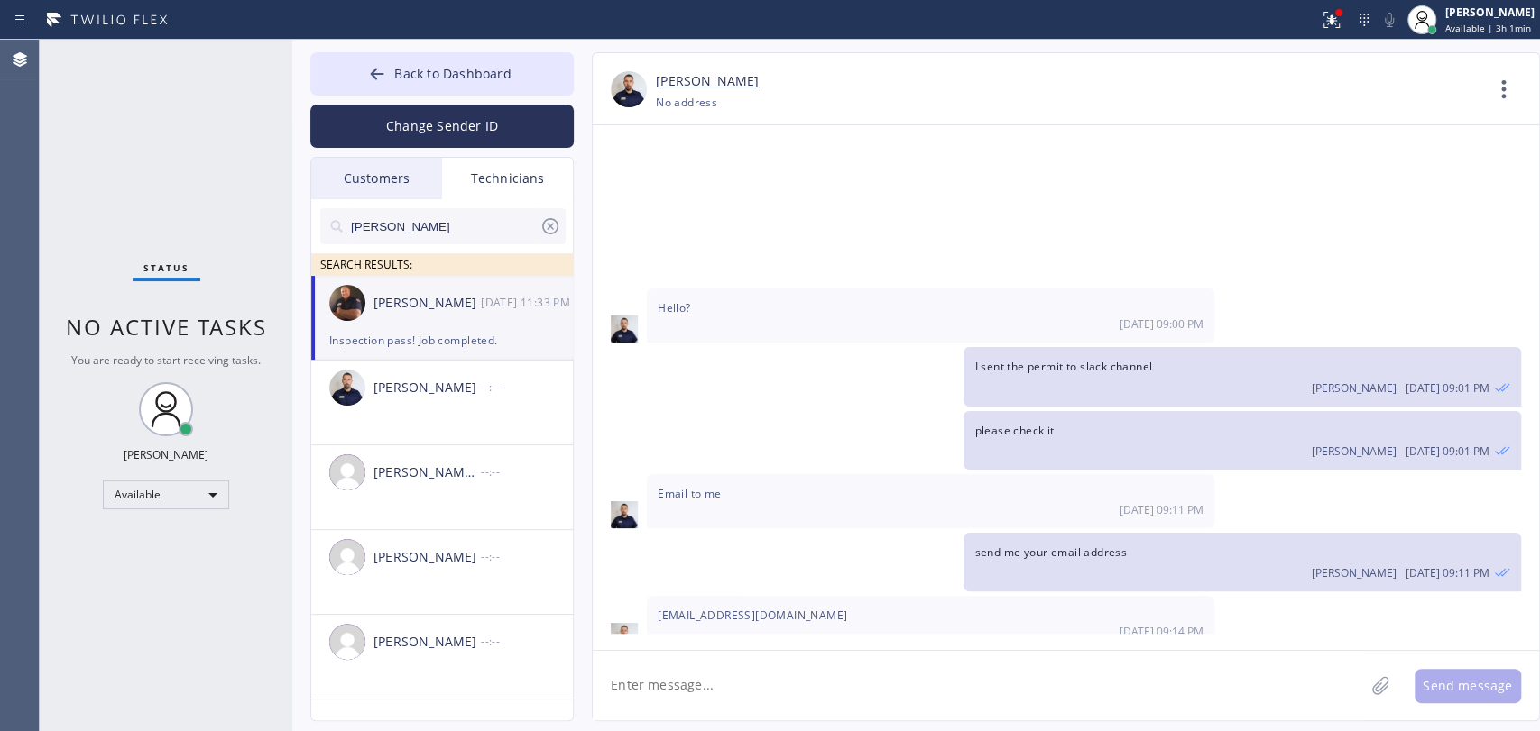
click at [685, 687] on textarea at bounding box center [978, 685] width 771 height 69
paste textarea "https://erp.apollosoft.co/job/ref/N2YU4C"
type textarea "https://erp.apollosoft.co/job/ref/N2YU4C"
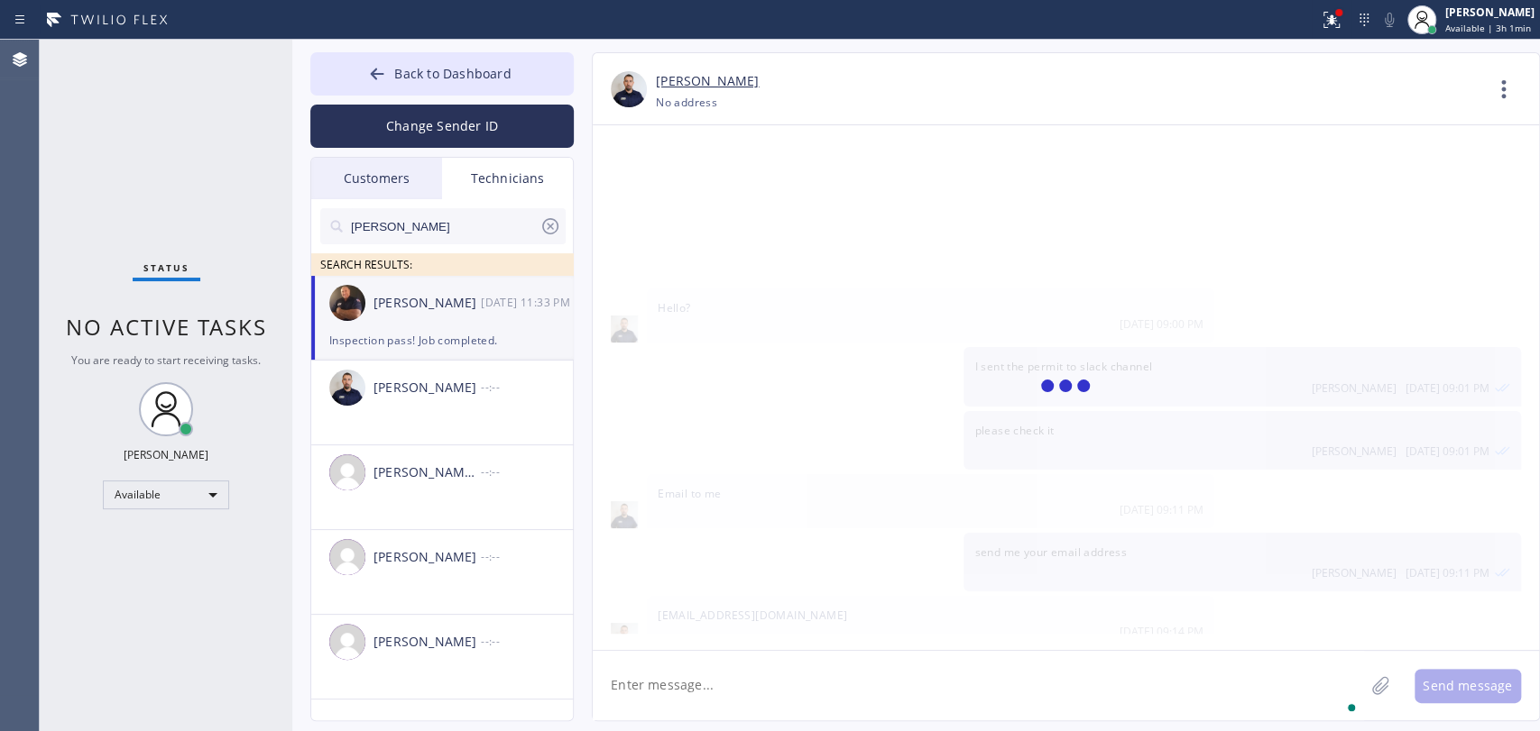
click at [686, 686] on textarea "To enrich screen reader interactions, please activate Accessibility in Grammarl…" at bounding box center [978, 685] width 771 height 69
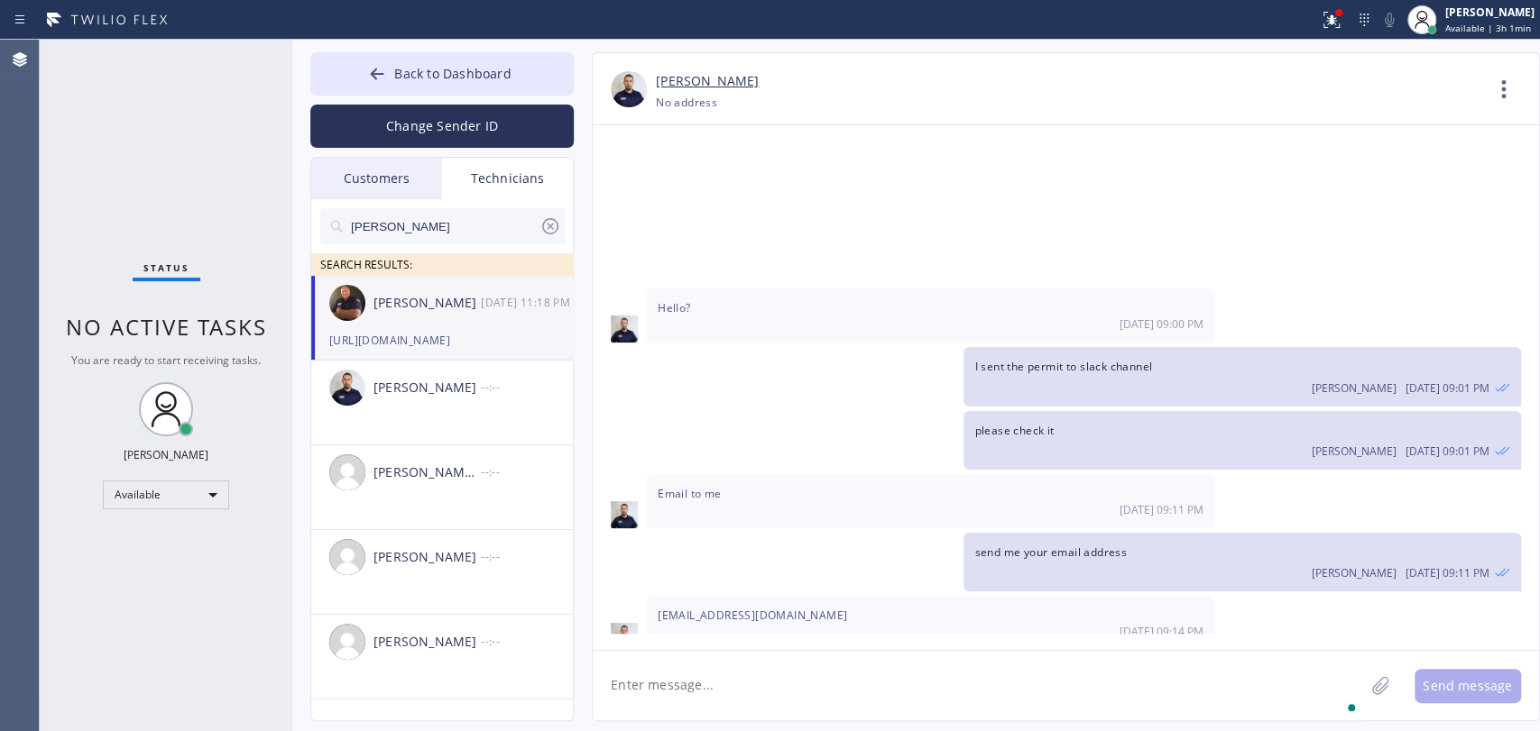
scroll to position [10815, 0]
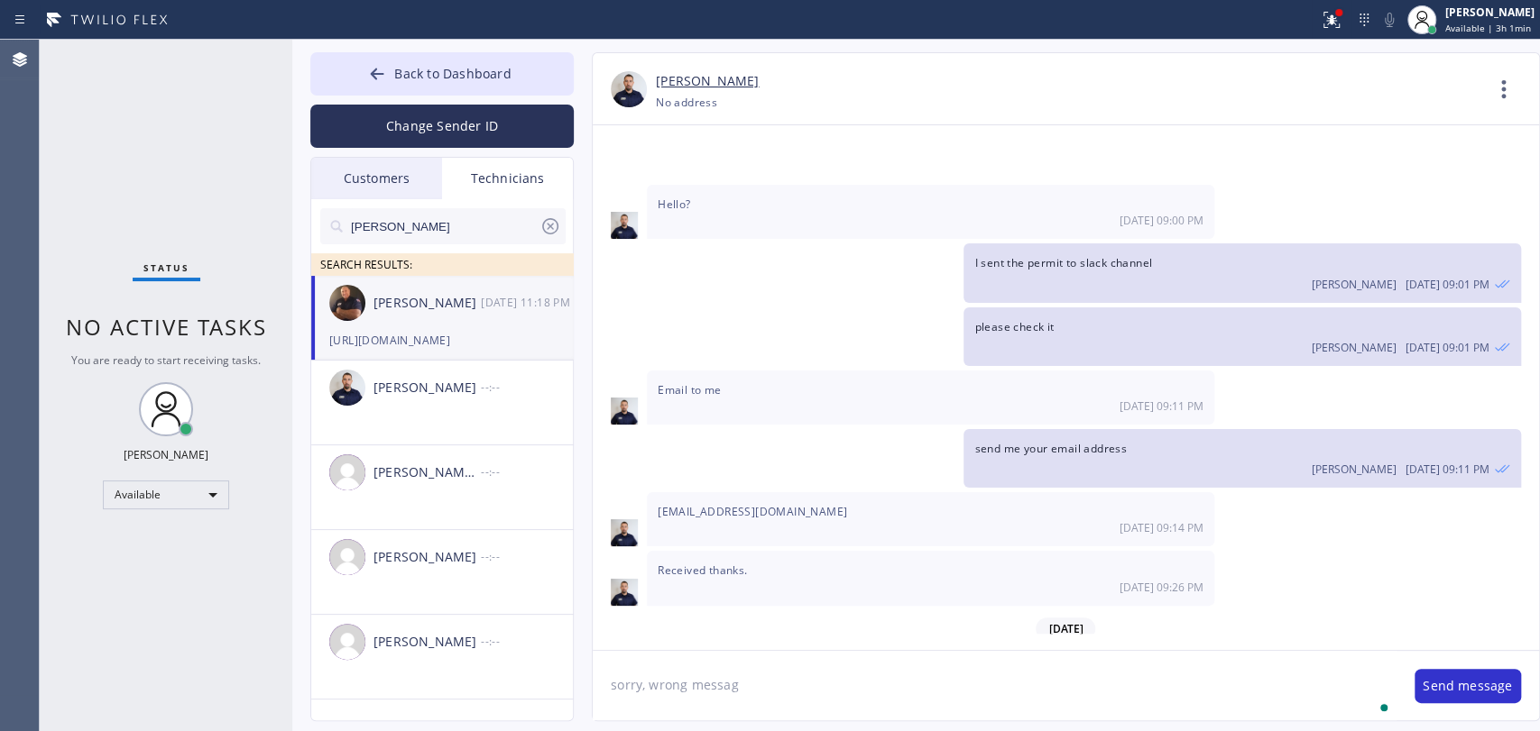
type textarea "sorry, wrong message"
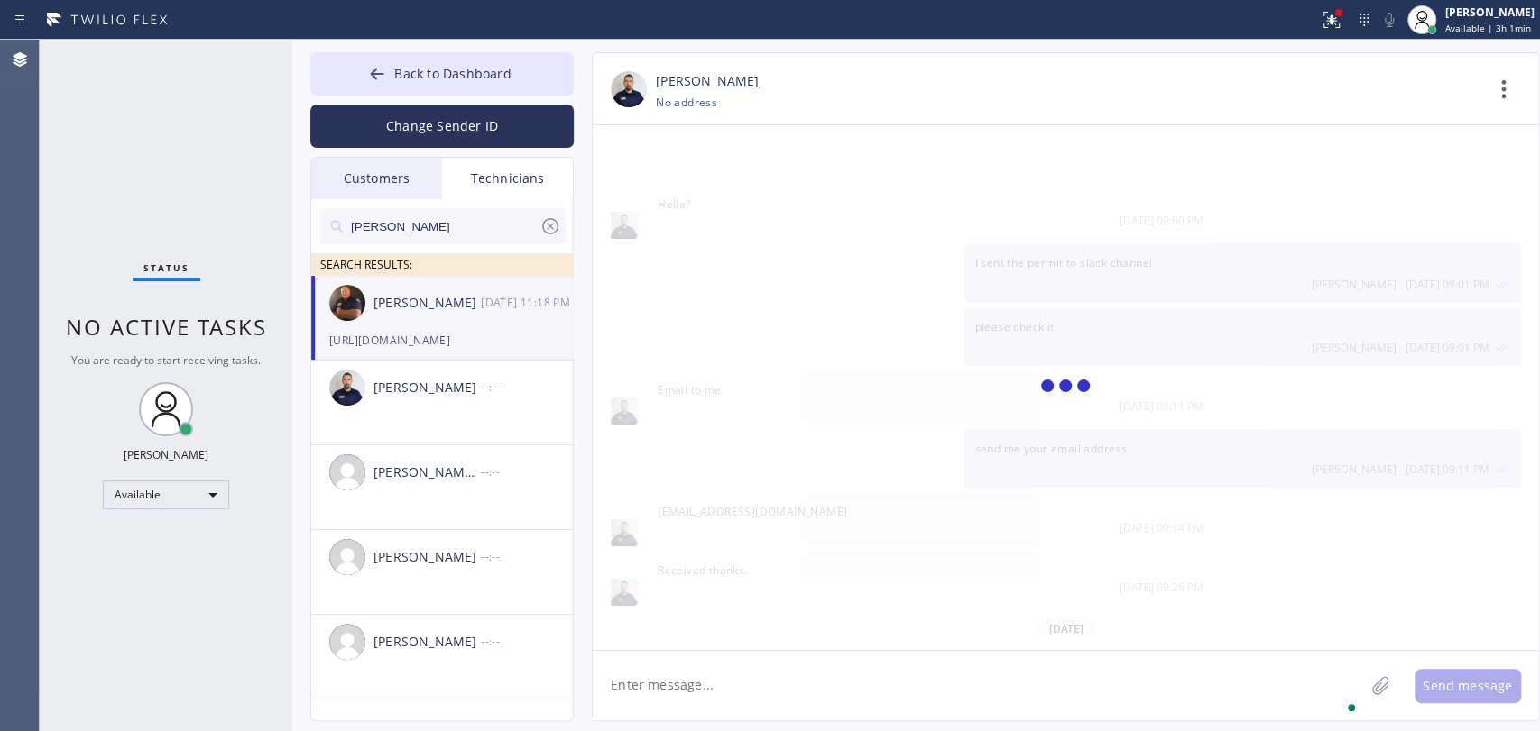
scroll to position [10878, 0]
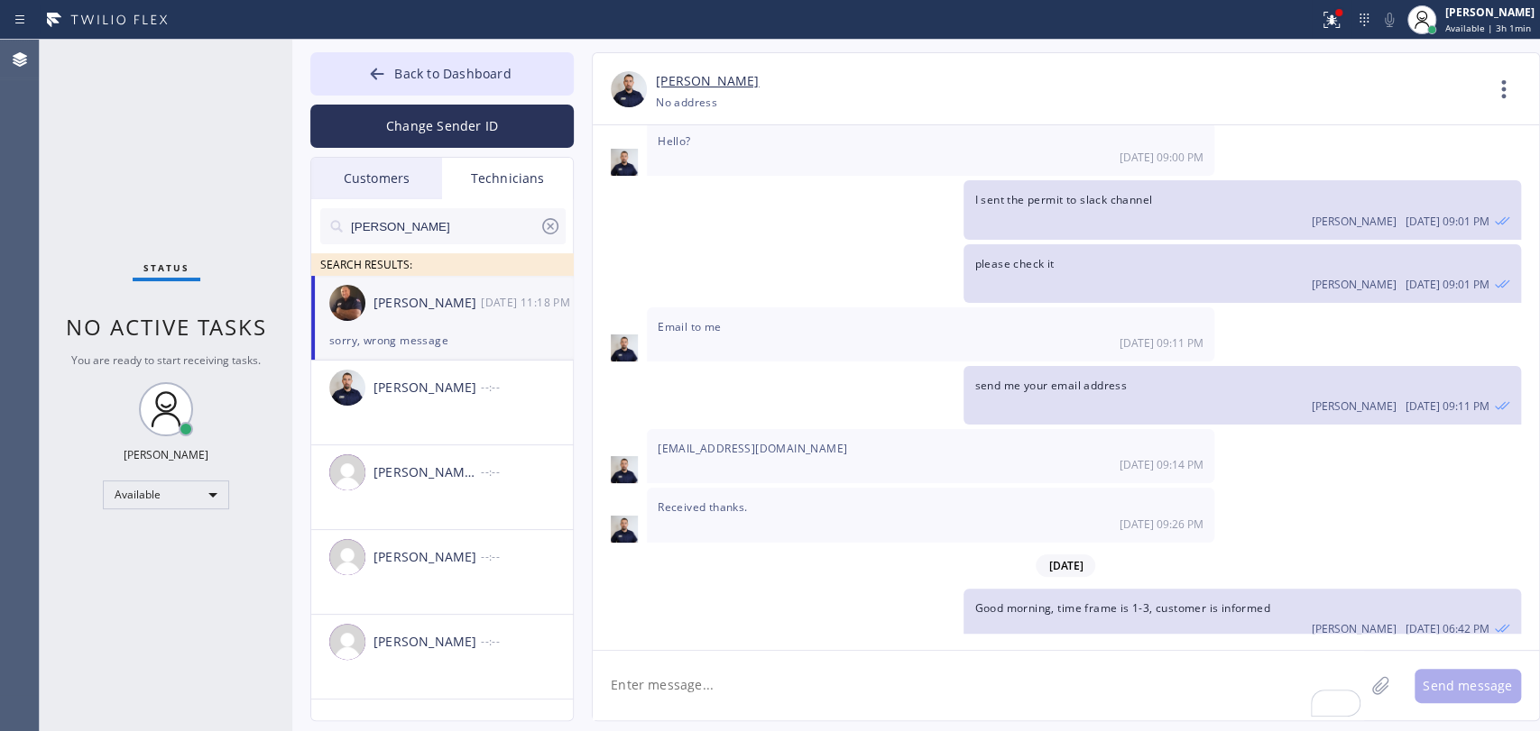
click at [716, 694] on textarea "To enrich screen reader interactions, please activate Accessibility in Grammarl…" at bounding box center [978, 685] width 771 height 69
paste textarea "please inform tech to call Amber for eta (858) 663-9156 she's waiting on site n…"
drag, startPoint x: 851, startPoint y: 685, endPoint x: 770, endPoint y: 685, distance: 81.2
click at [770, 685] on textarea "regarding La Jolla - please inform tech to call Amber for eta (858) 663-9156 sh…" at bounding box center [995, 685] width 804 height 69
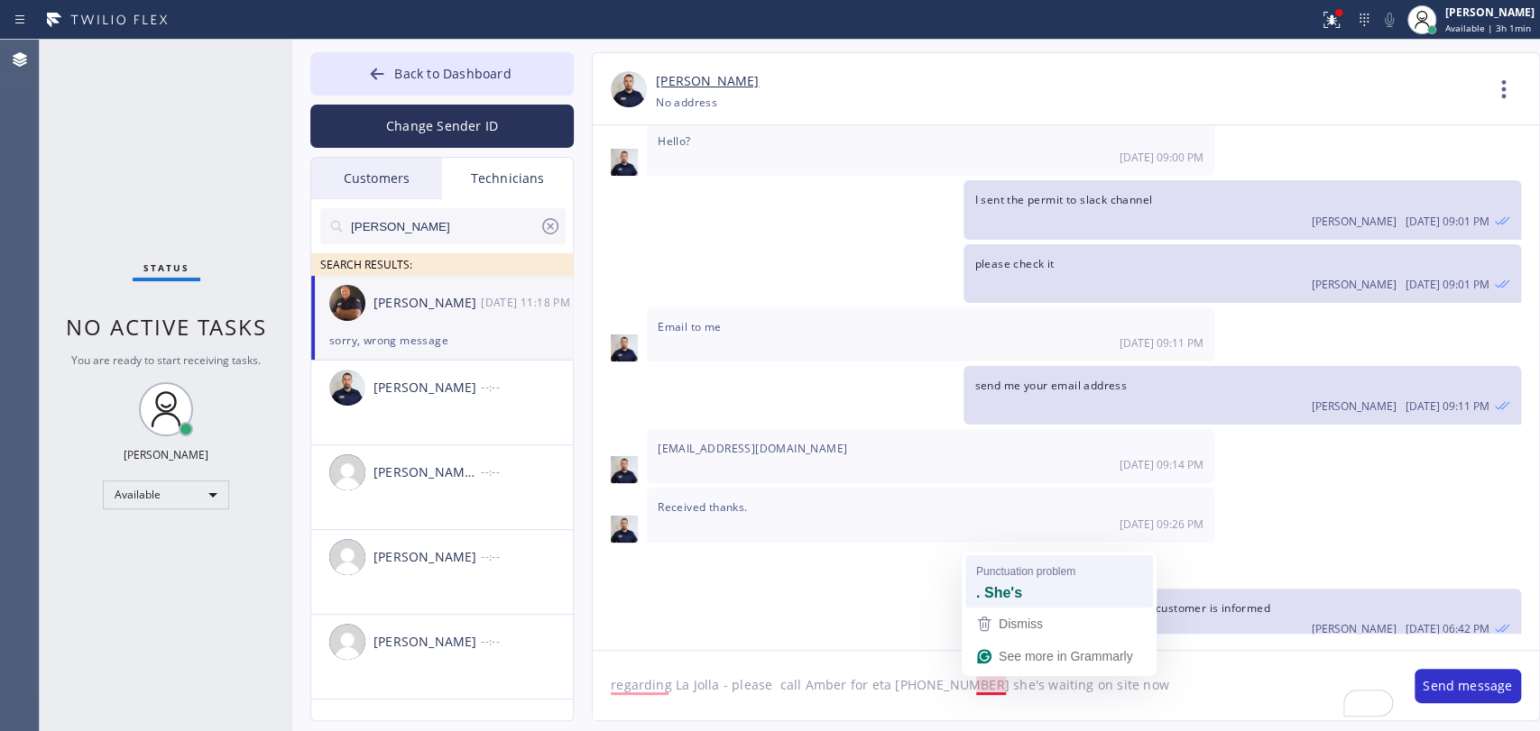
type textarea "regarding La Jolla - please call Amber for eta [PHONE_NUMBER]. She's waiting on…"
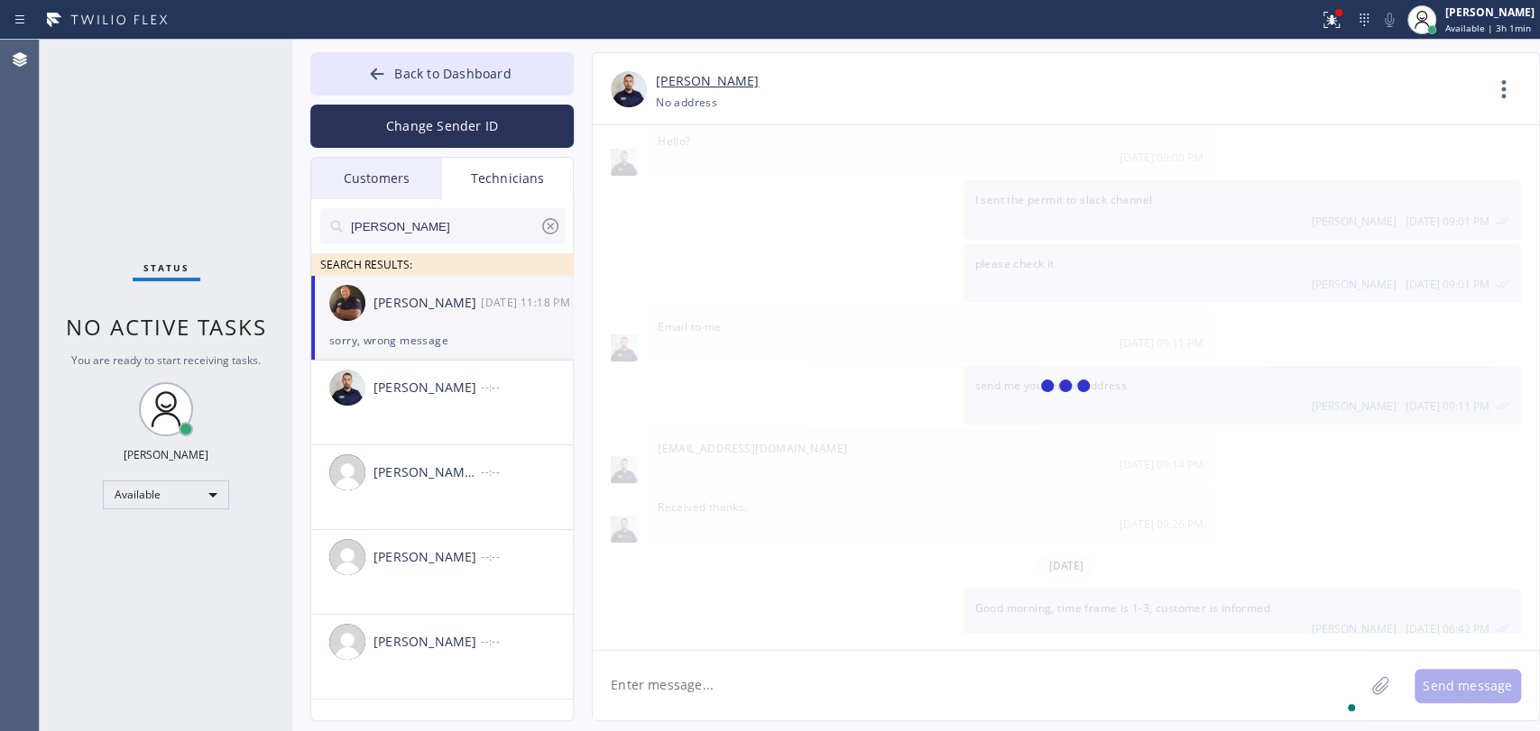
scroll to position [10940, 0]
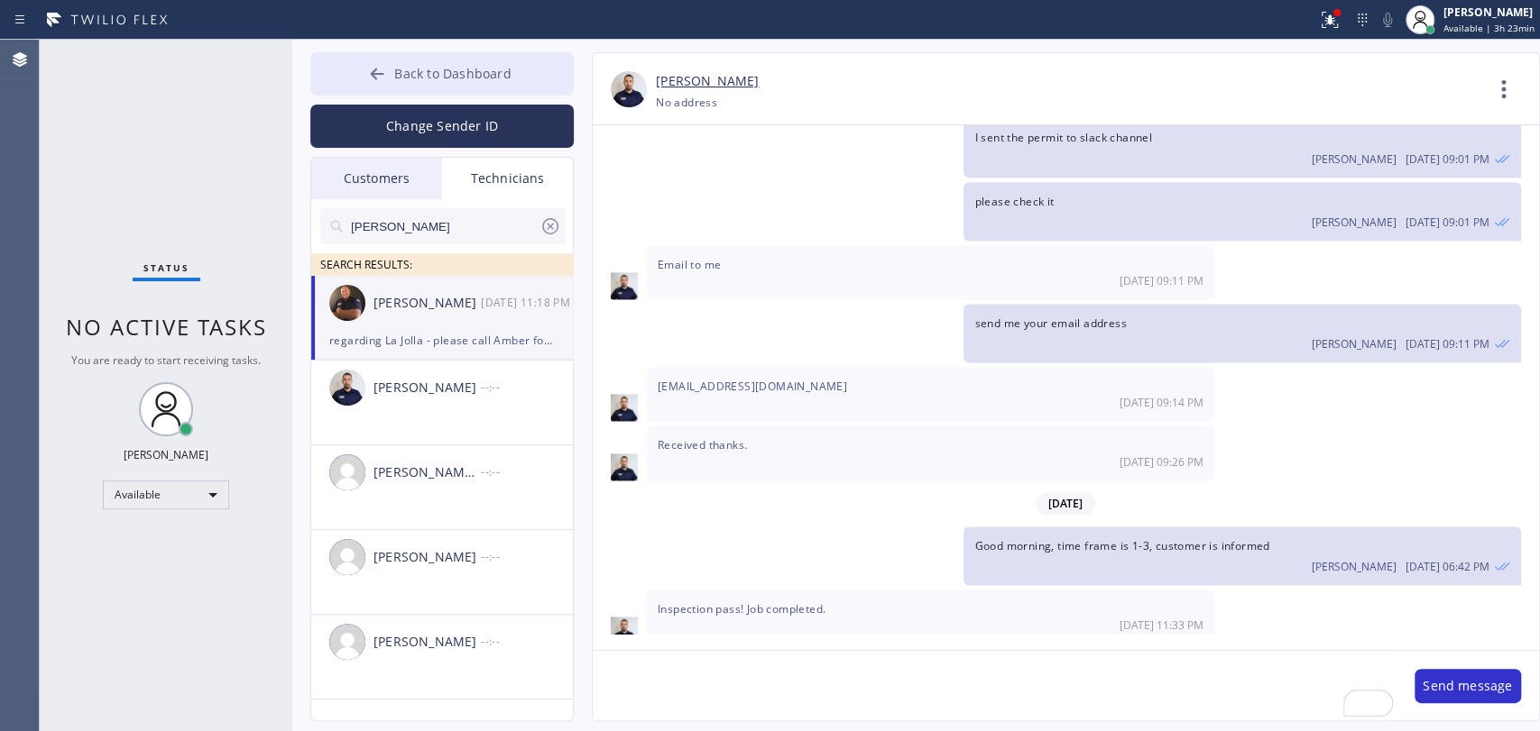
click at [464, 90] on button "Back to Dashboard" at bounding box center [441, 73] width 263 height 43
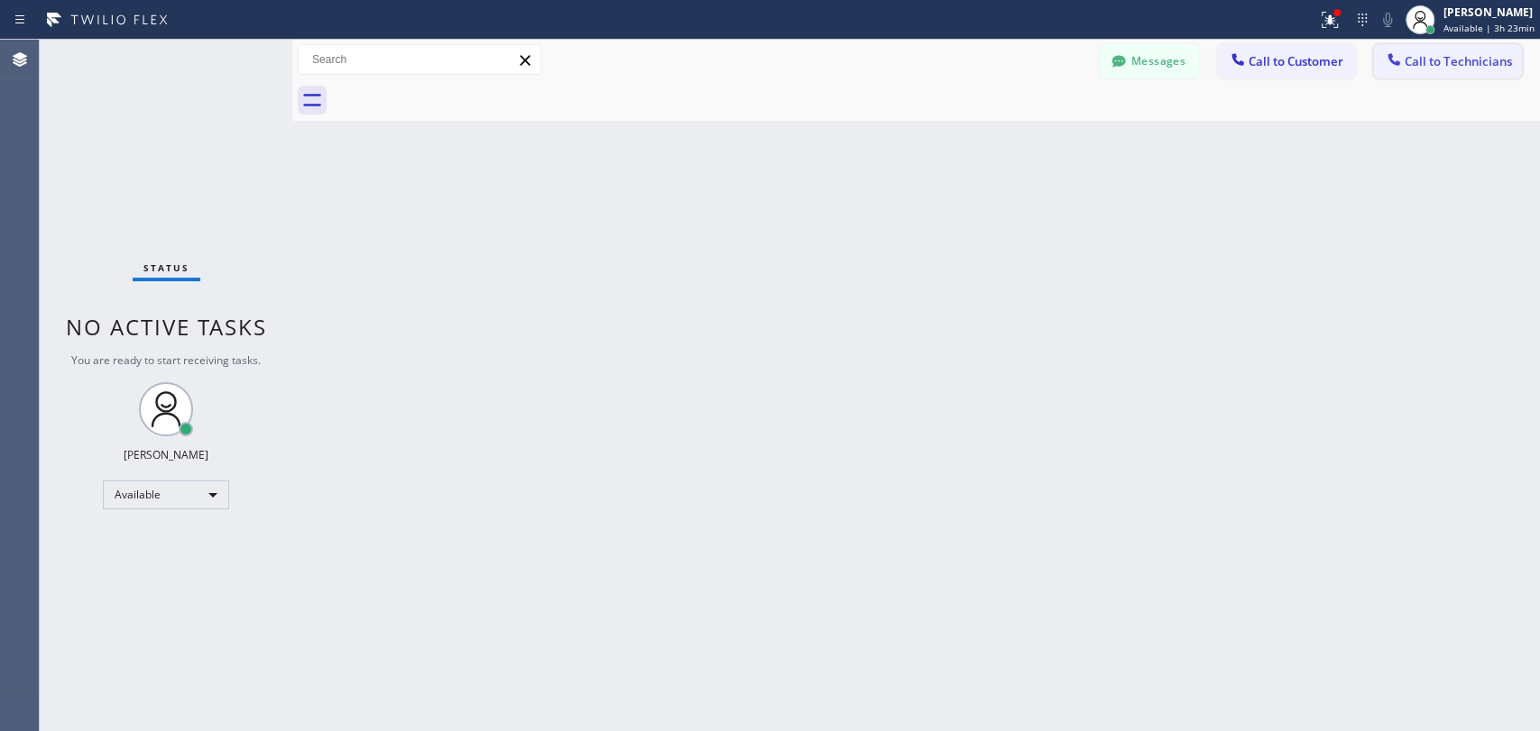
click at [1488, 61] on span "Call to Technicians" at bounding box center [1457, 61] width 107 height 16
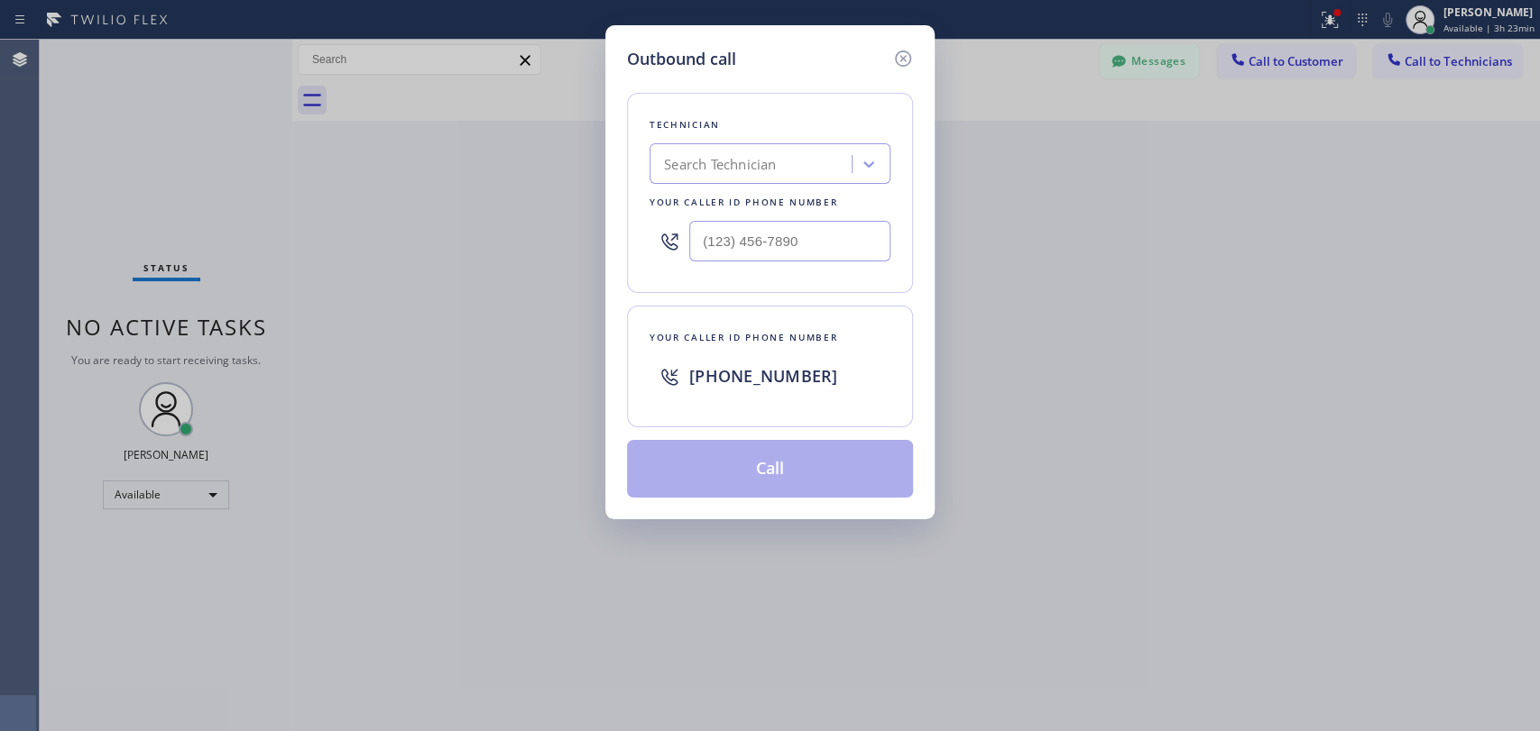
click at [789, 170] on div "Search Technician" at bounding box center [753, 165] width 197 height 32
type input "vad"
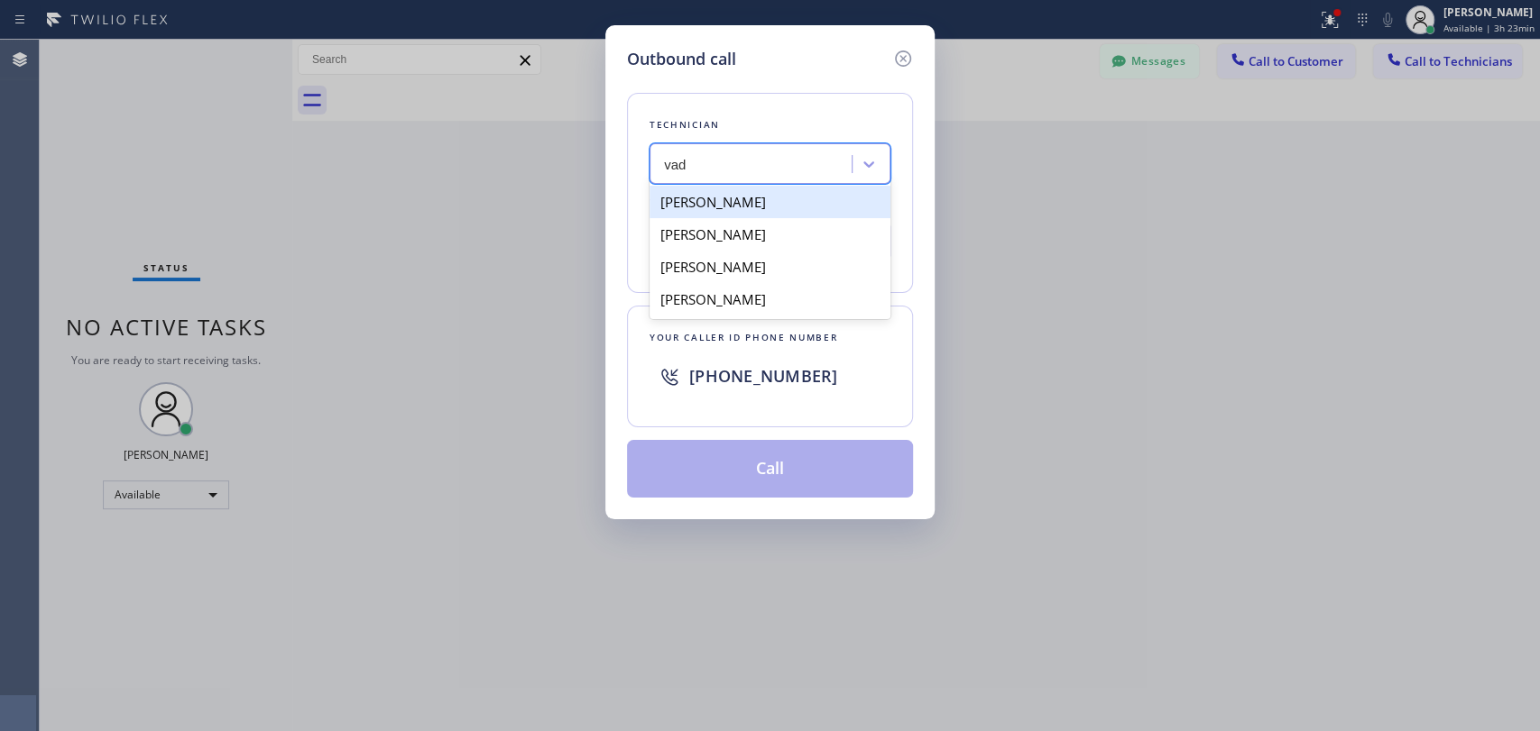
click at [750, 198] on div "[PERSON_NAME]" at bounding box center [769, 202] width 241 height 32
type input "(818) 309-0098"
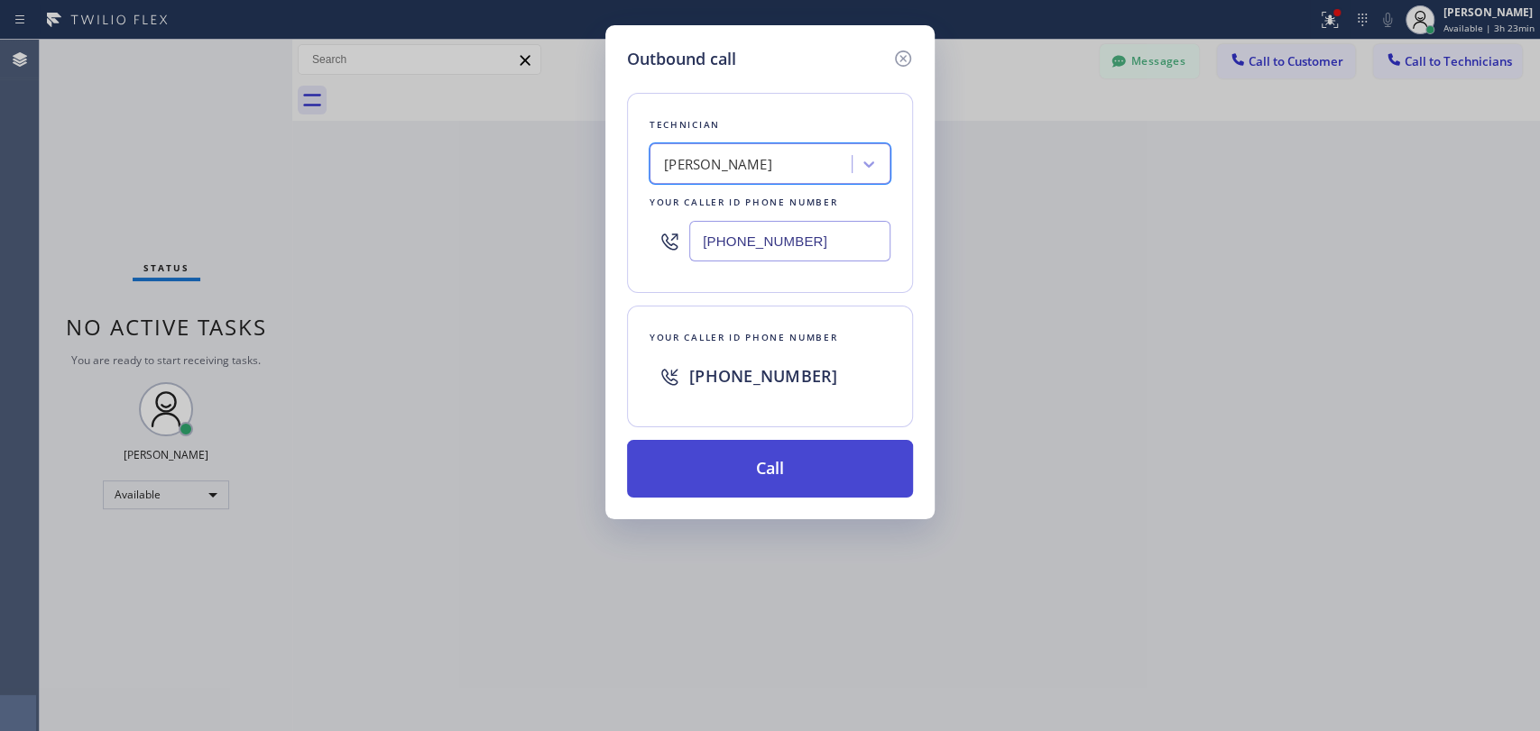
click at [696, 464] on button "Call" at bounding box center [770, 469] width 286 height 58
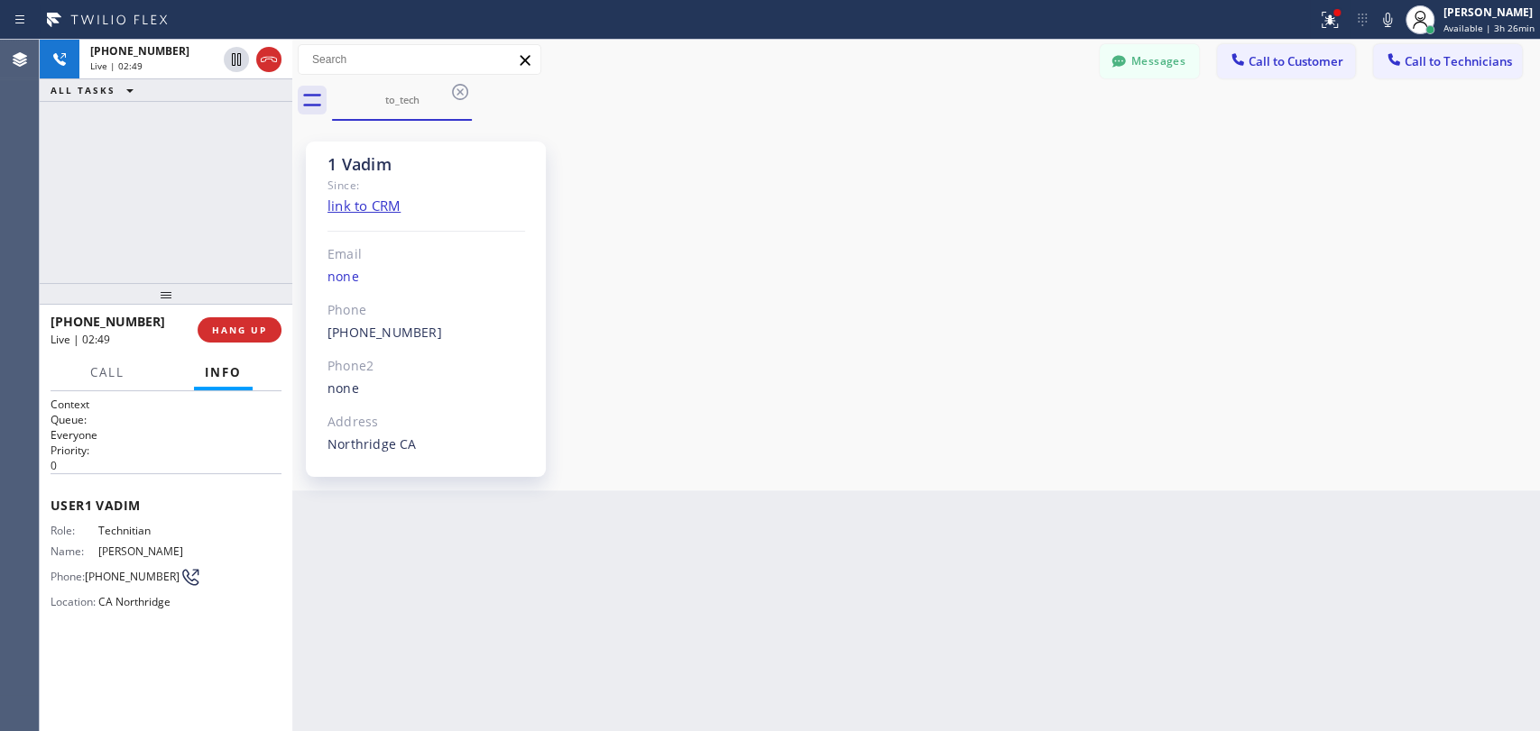
click at [345, 161] on div "1 Vadim" at bounding box center [426, 164] width 198 height 21
click at [335, 164] on div "1 Vadim" at bounding box center [426, 164] width 198 height 21
click at [233, 332] on span "HANG UP" at bounding box center [239, 330] width 55 height 13
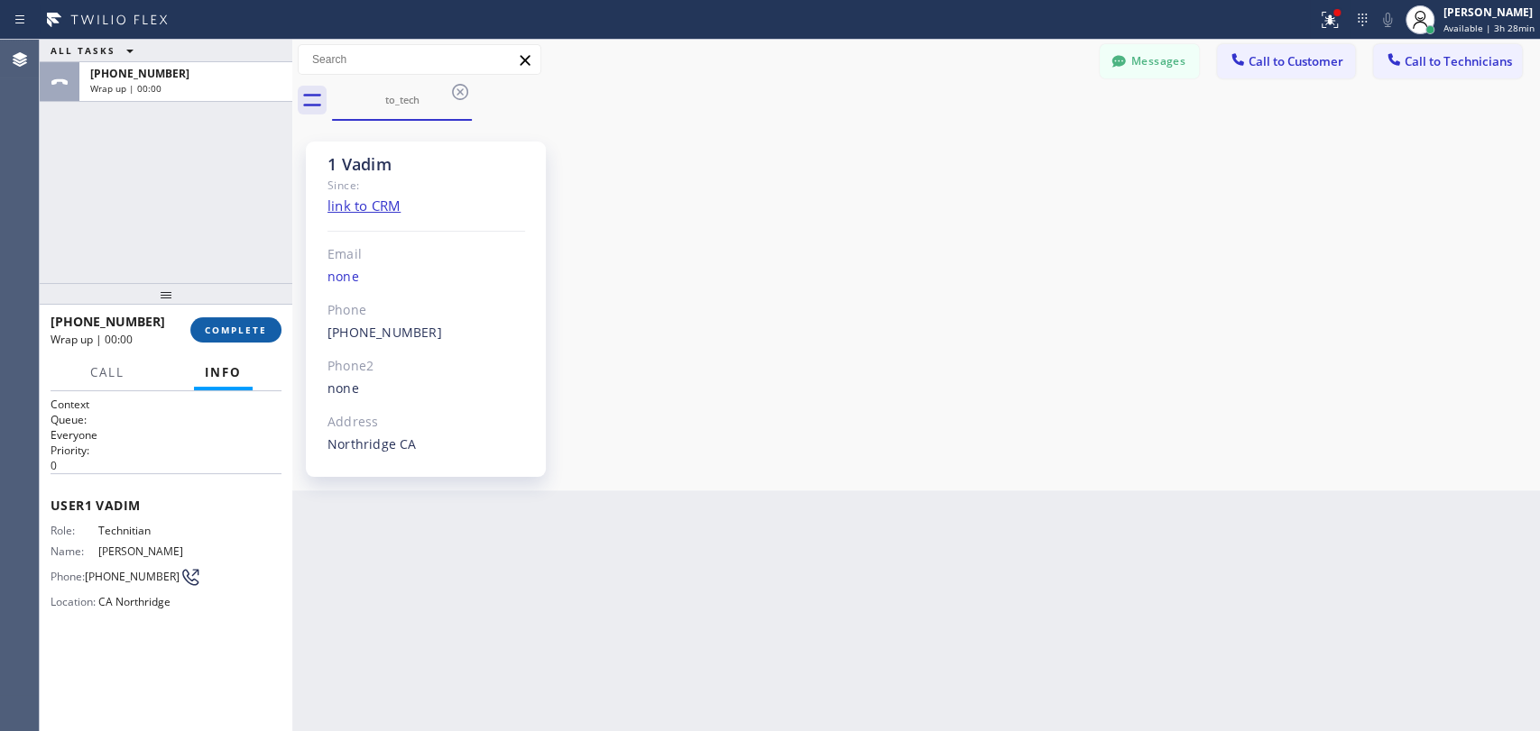
click at [237, 329] on span "COMPLETE" at bounding box center [236, 330] width 62 height 13
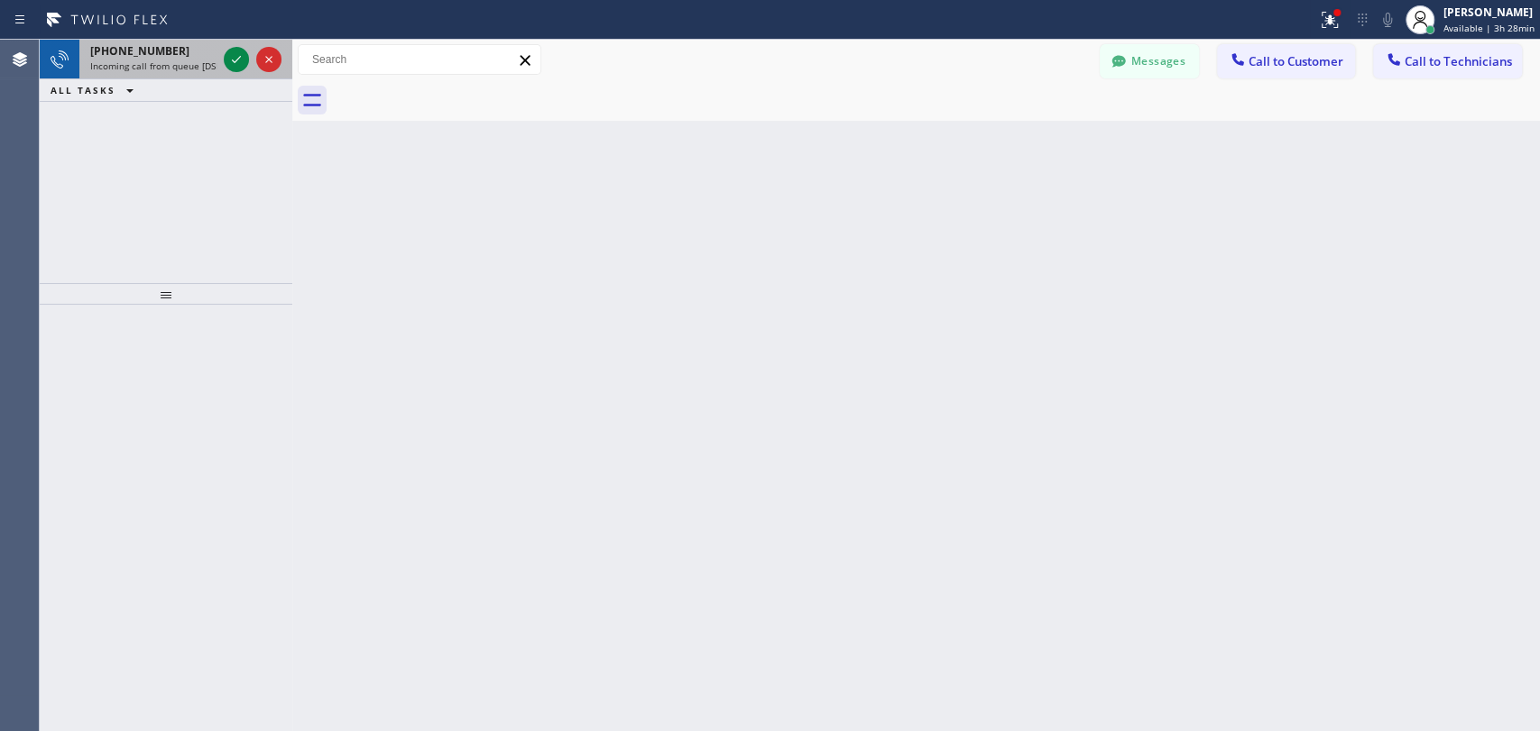
click at [198, 61] on span "Incoming call from queue [DSRs]" at bounding box center [159, 66] width 138 height 13
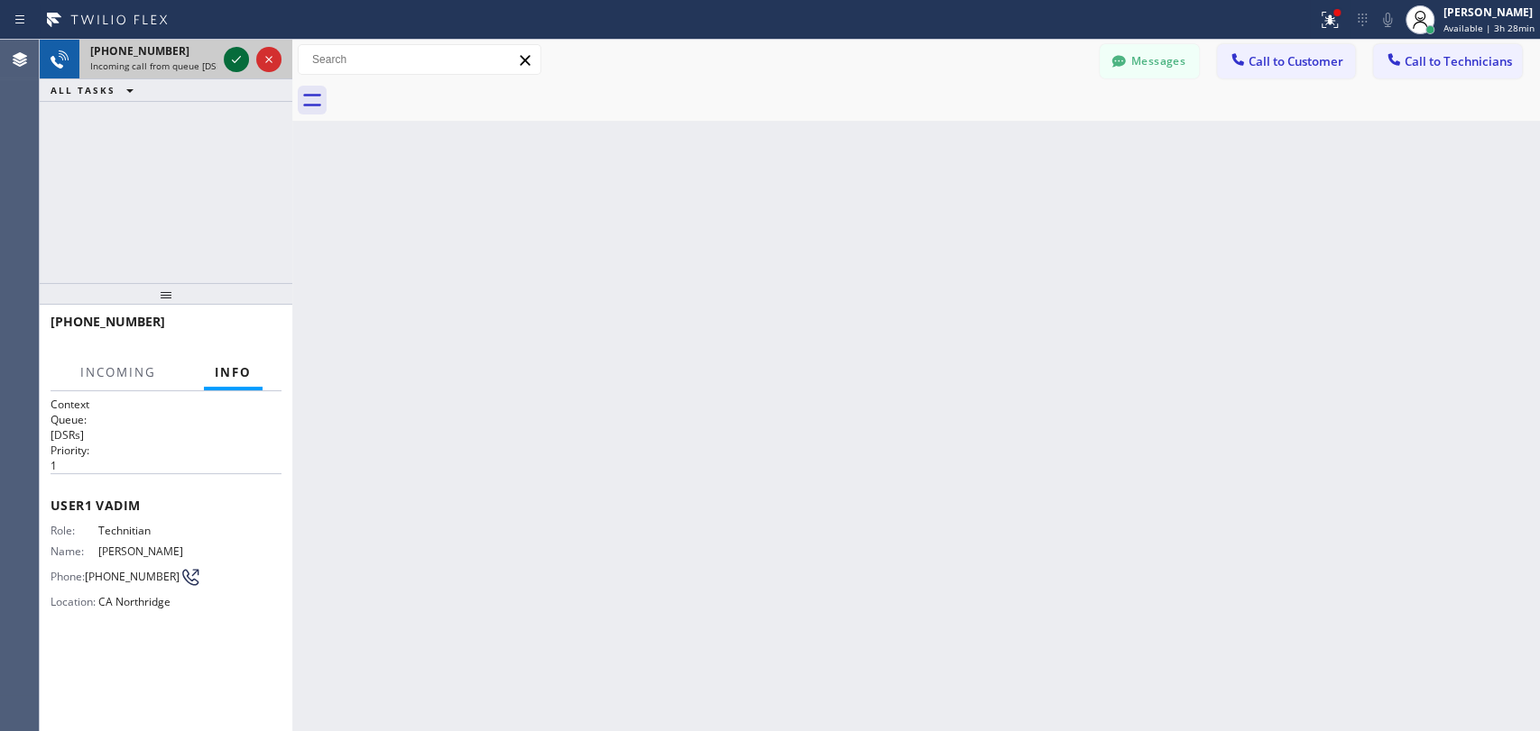
click at [244, 61] on icon at bounding box center [236, 60] width 22 height 22
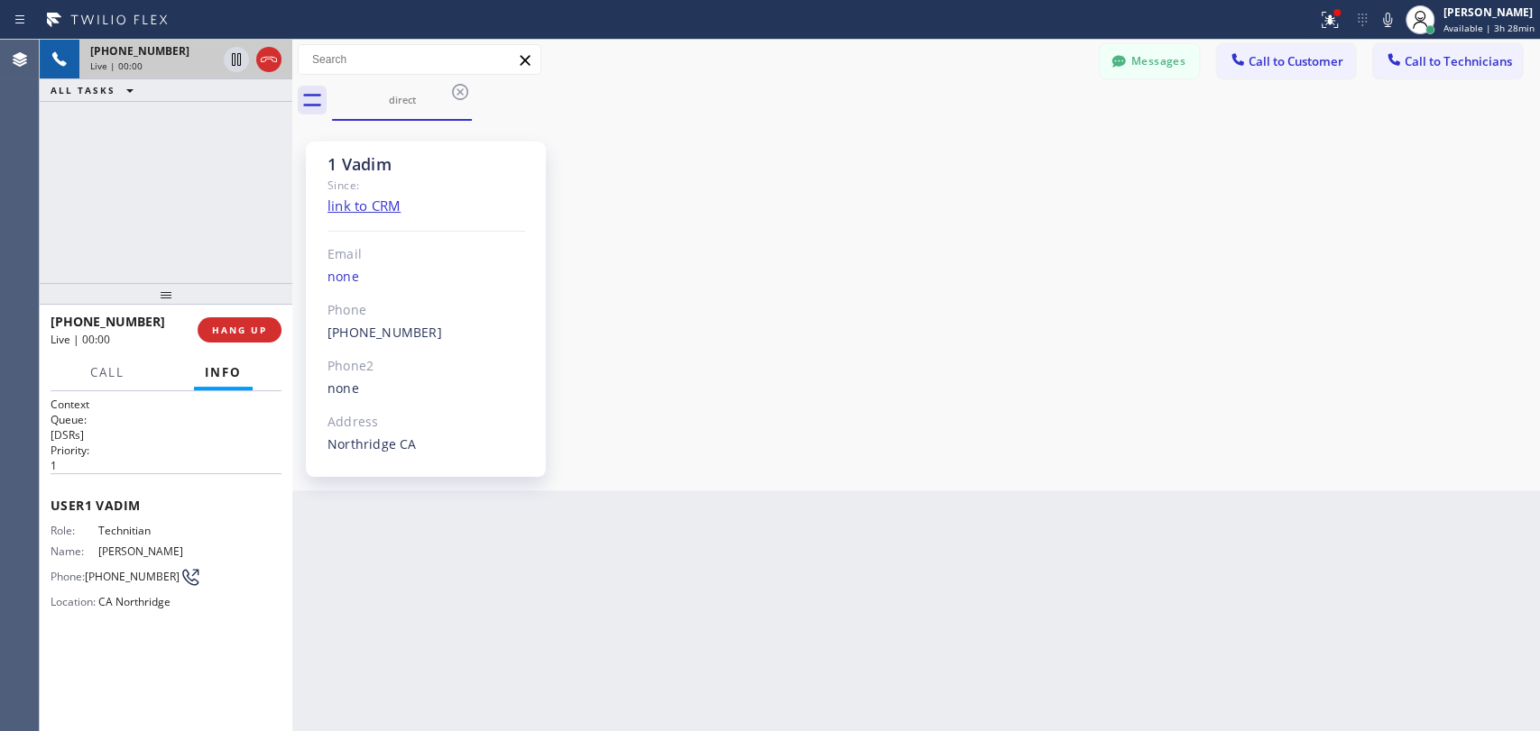
scroll to position [7755, 0]
click at [385, 168] on div "1 Vadim" at bounding box center [426, 164] width 198 height 21
click at [256, 320] on button "HANG UP" at bounding box center [240, 329] width 84 height 25
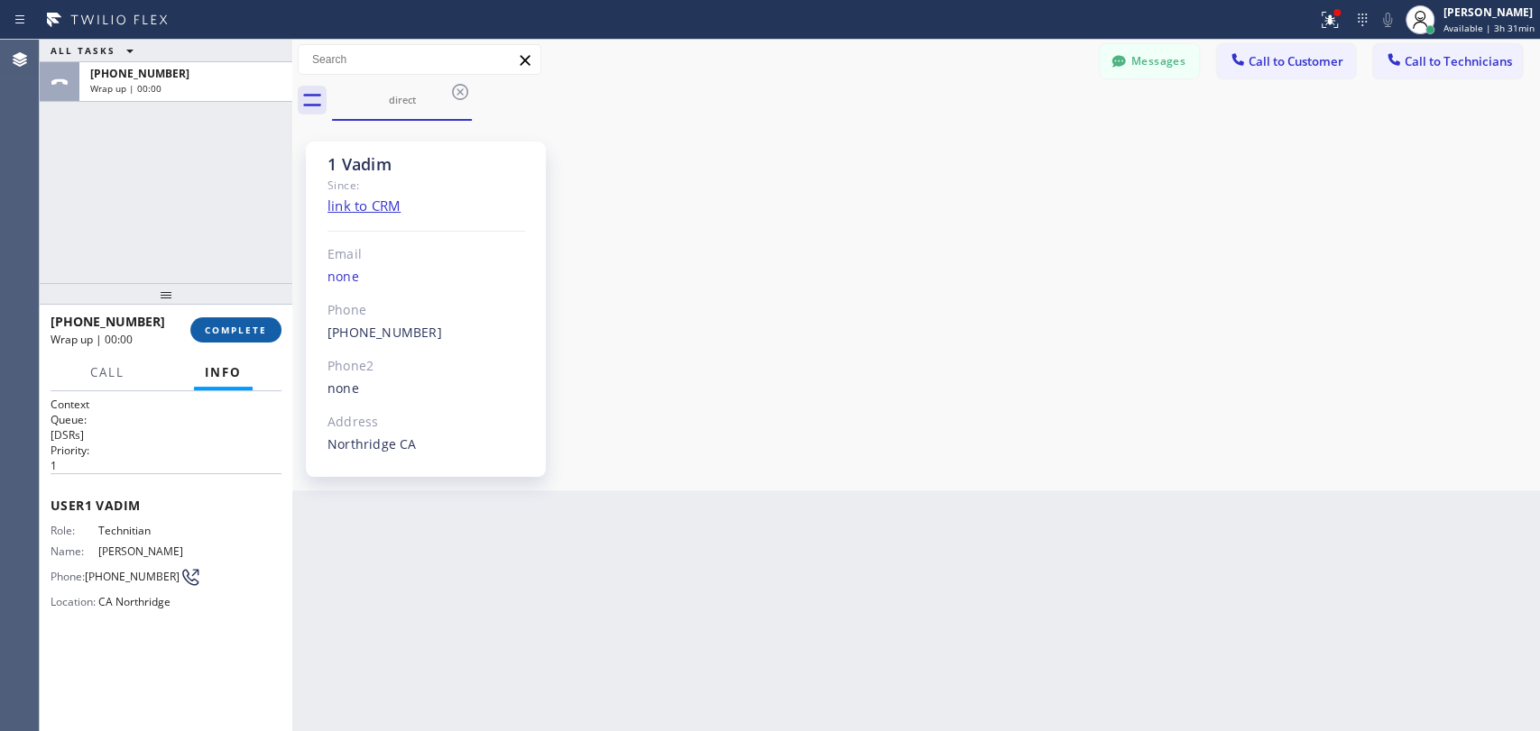
click at [216, 330] on span "COMPLETE" at bounding box center [236, 330] width 62 height 13
click at [208, 226] on div "ALL TASKS ALL TASKS ACTIVE TASKS TASKS IN WRAP UP +18183090098 Wrap up | 00:00" at bounding box center [166, 162] width 253 height 244
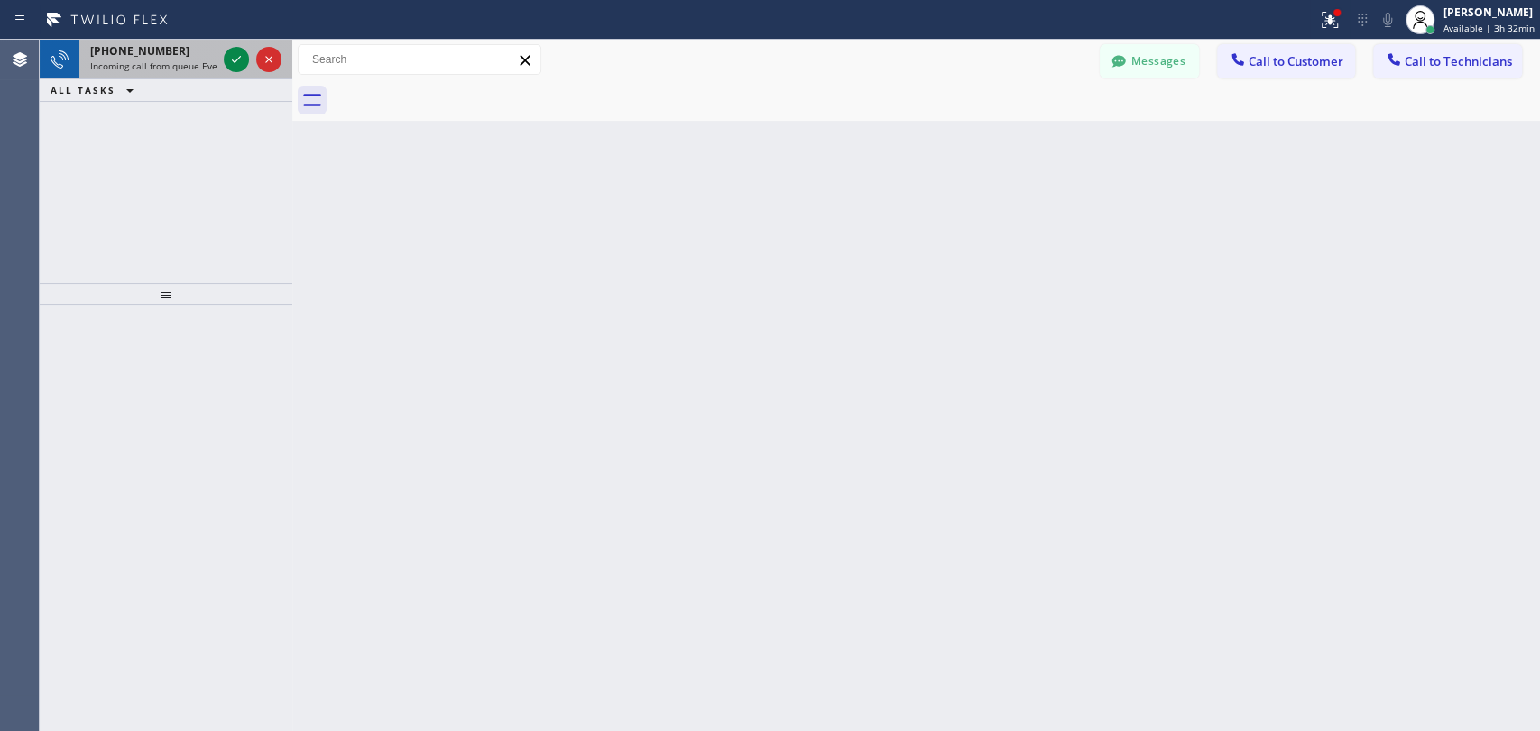
click at [162, 79] on div "ALL TASKS ALL TASKS ACTIVE TASKS TASKS IN WRAP UP" at bounding box center [166, 90] width 253 height 23
click at [157, 71] on div "+18189037980 Incoming call from queue Everybody" at bounding box center [149, 60] width 141 height 40
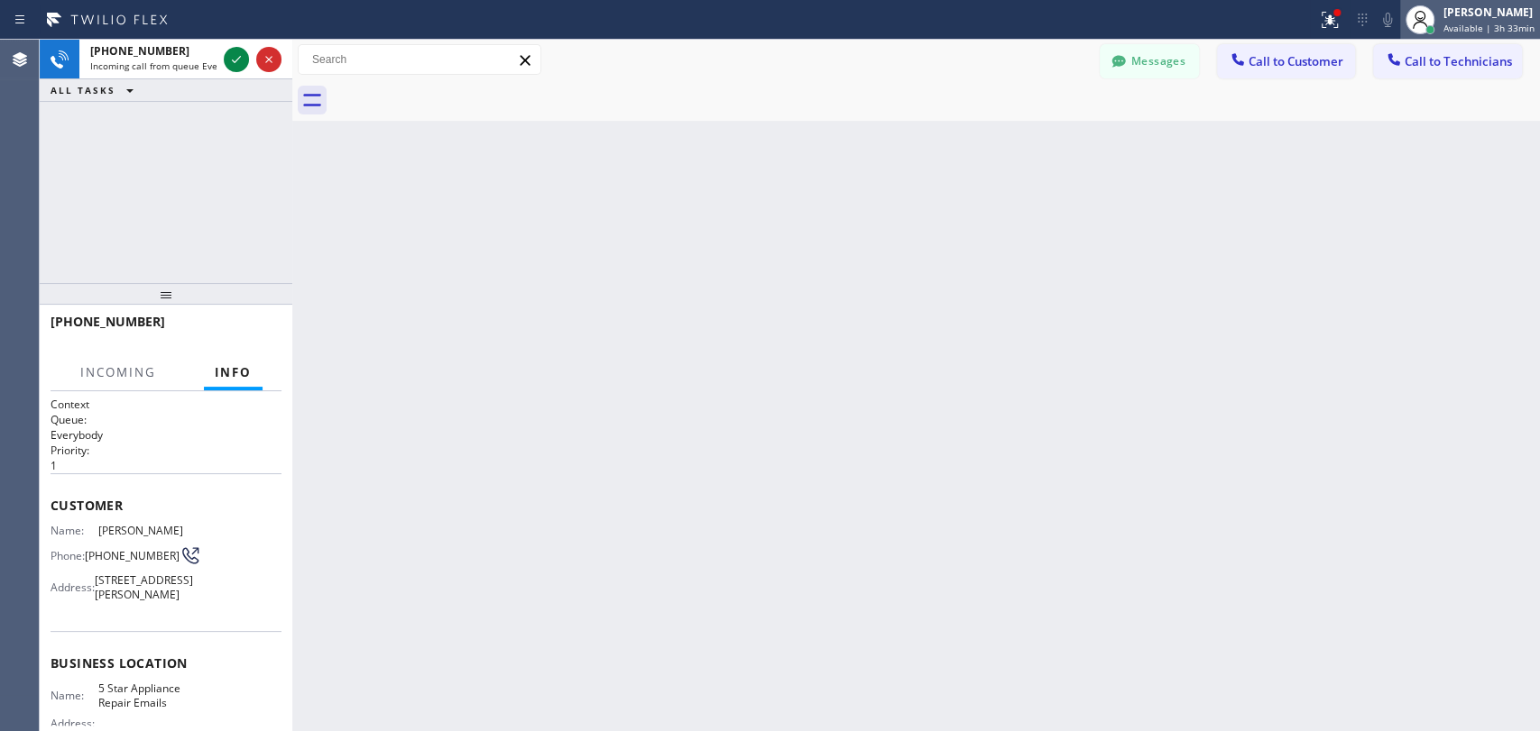
click at [1443, 32] on span "Available | 3h 33min" at bounding box center [1488, 28] width 91 height 13
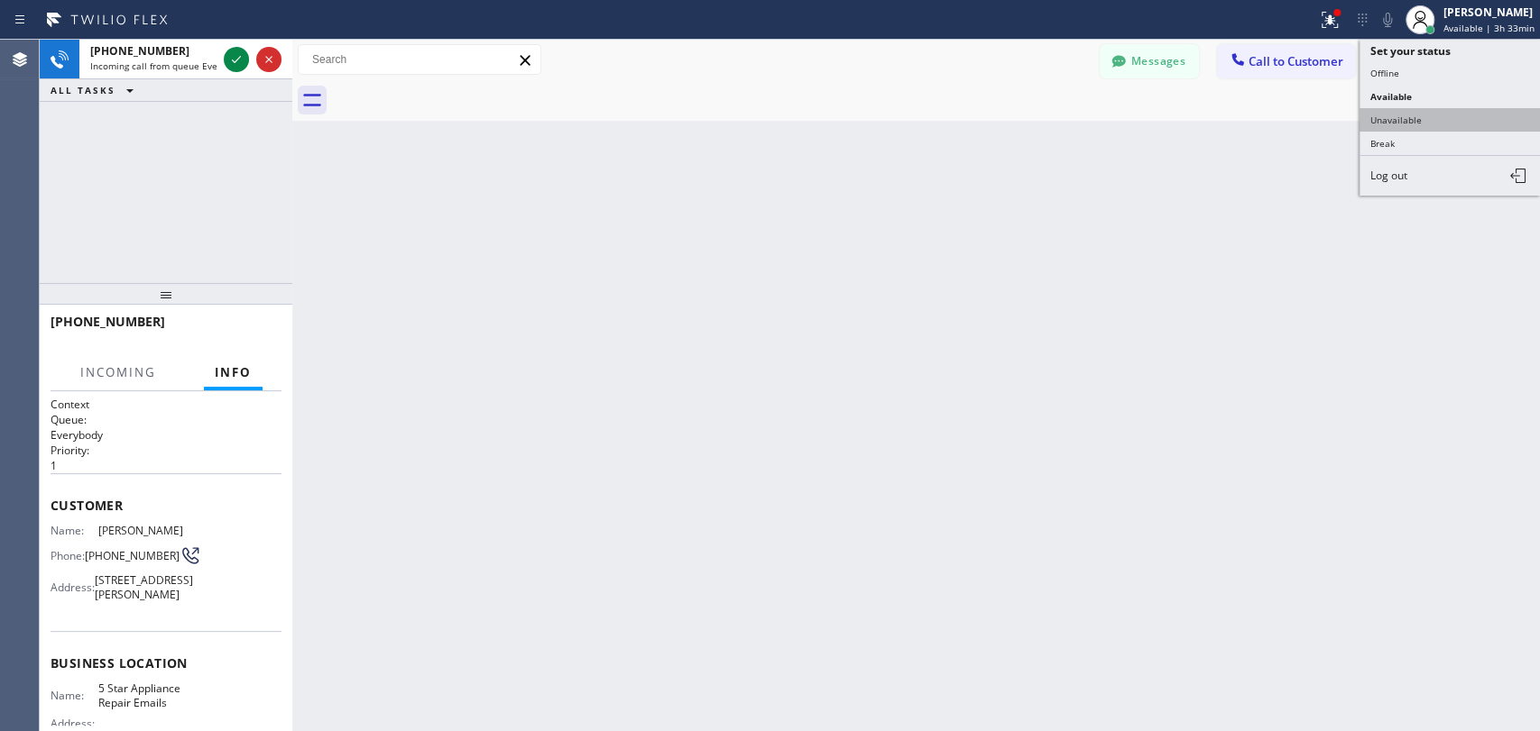
click at [1412, 116] on button "Unavailable" at bounding box center [1449, 119] width 180 height 23
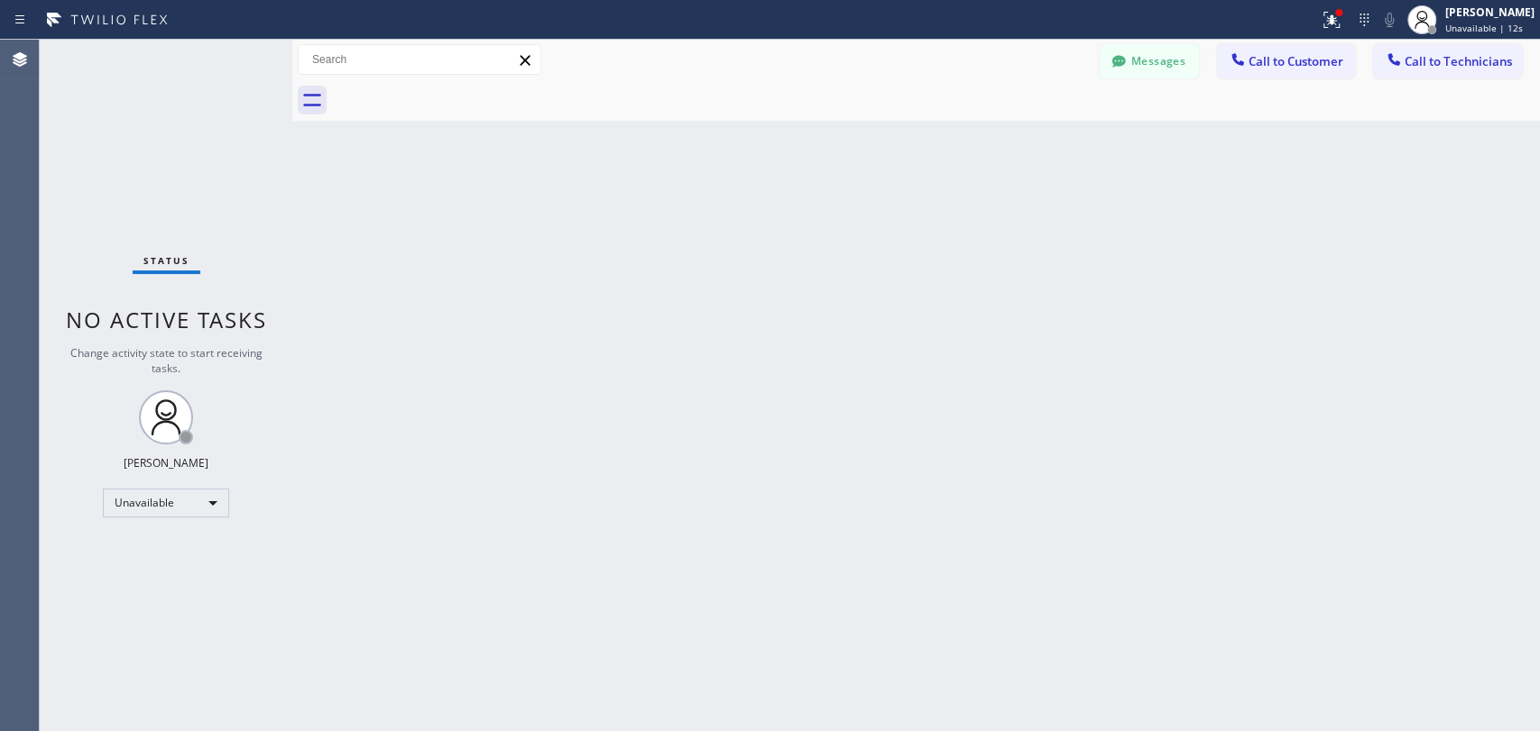
click at [1505, 40] on div "Messages Call to Customer Call to Technicians Outbound call Location 5 Star Plu…" at bounding box center [915, 60] width 1247 height 41
drag, startPoint x: 1498, startPoint y: 20, endPoint x: 1484, endPoint y: 37, distance: 22.4
click at [1497, 20] on div "Oleksiy Dmitriev Unavailable | 12s" at bounding box center [1490, 20] width 98 height 32
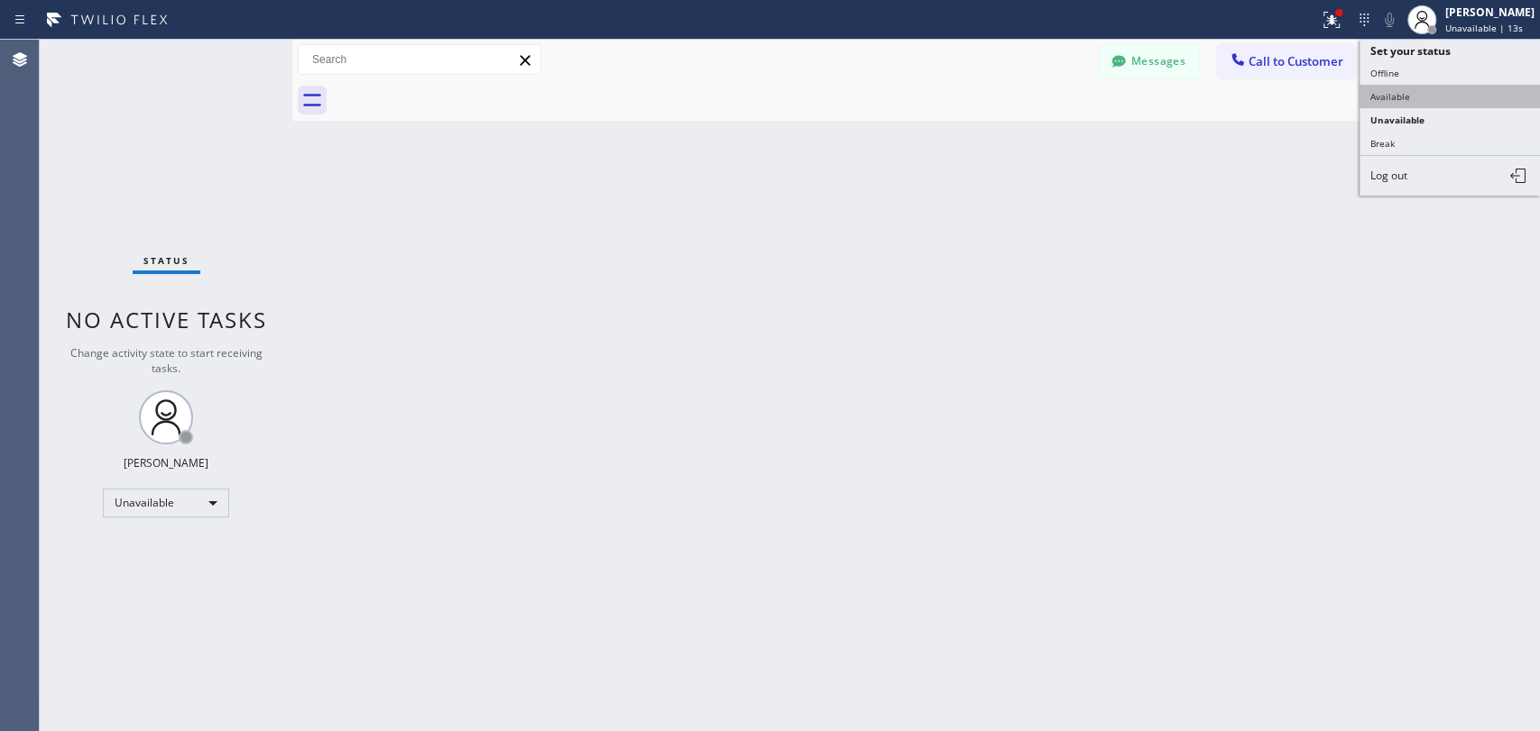
click at [1397, 98] on button "Available" at bounding box center [1449, 96] width 180 height 23
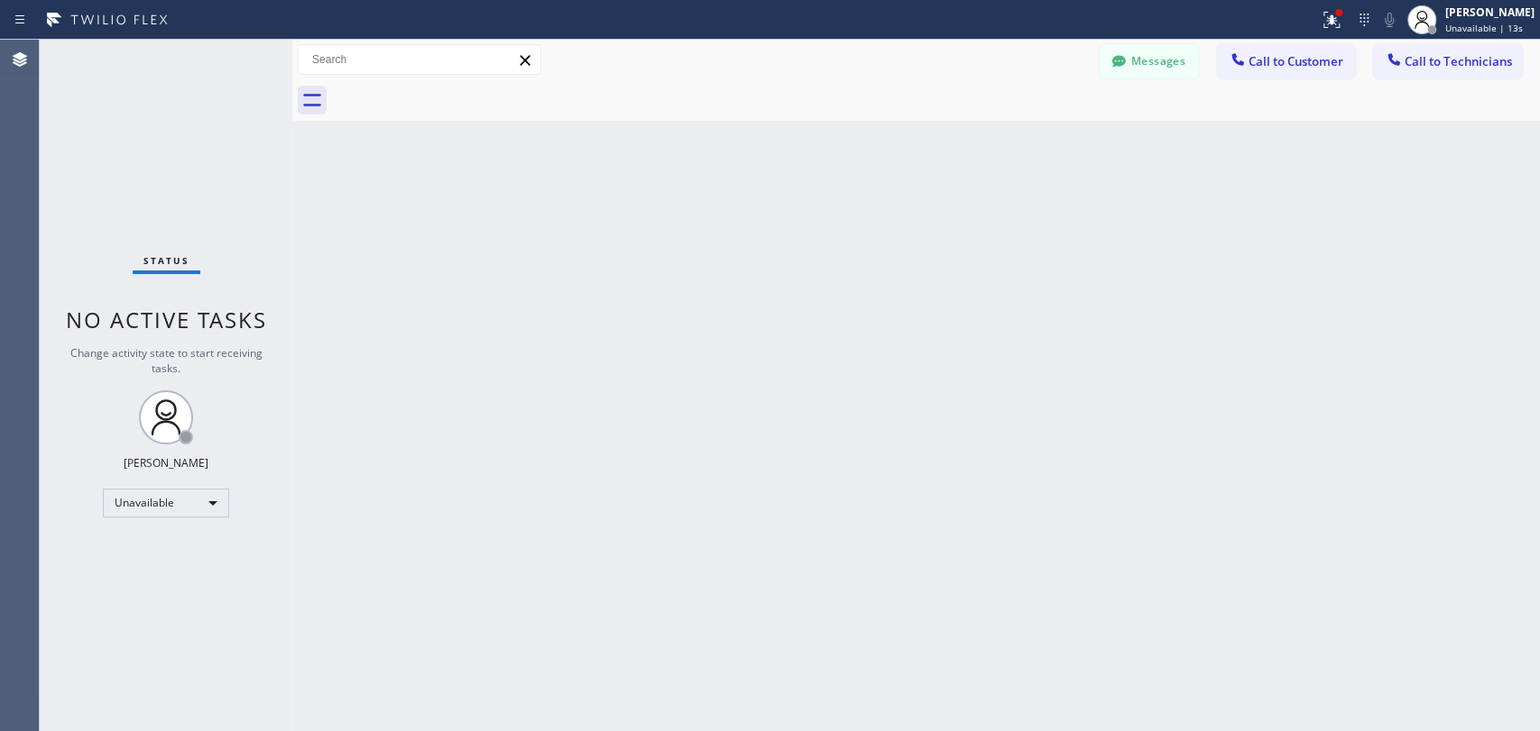
click at [1311, 125] on div "Back to Dashboard Change Sender ID Customers Technicians DP [PERSON_NAME] [DATE…" at bounding box center [915, 386] width 1247 height 692
click at [652, 446] on div "Back to Dashboard Change Sender ID Customers Technicians DP [PERSON_NAME] [DATE…" at bounding box center [915, 386] width 1247 height 692
click at [161, 323] on span "No active tasks" at bounding box center [166, 327] width 201 height 30
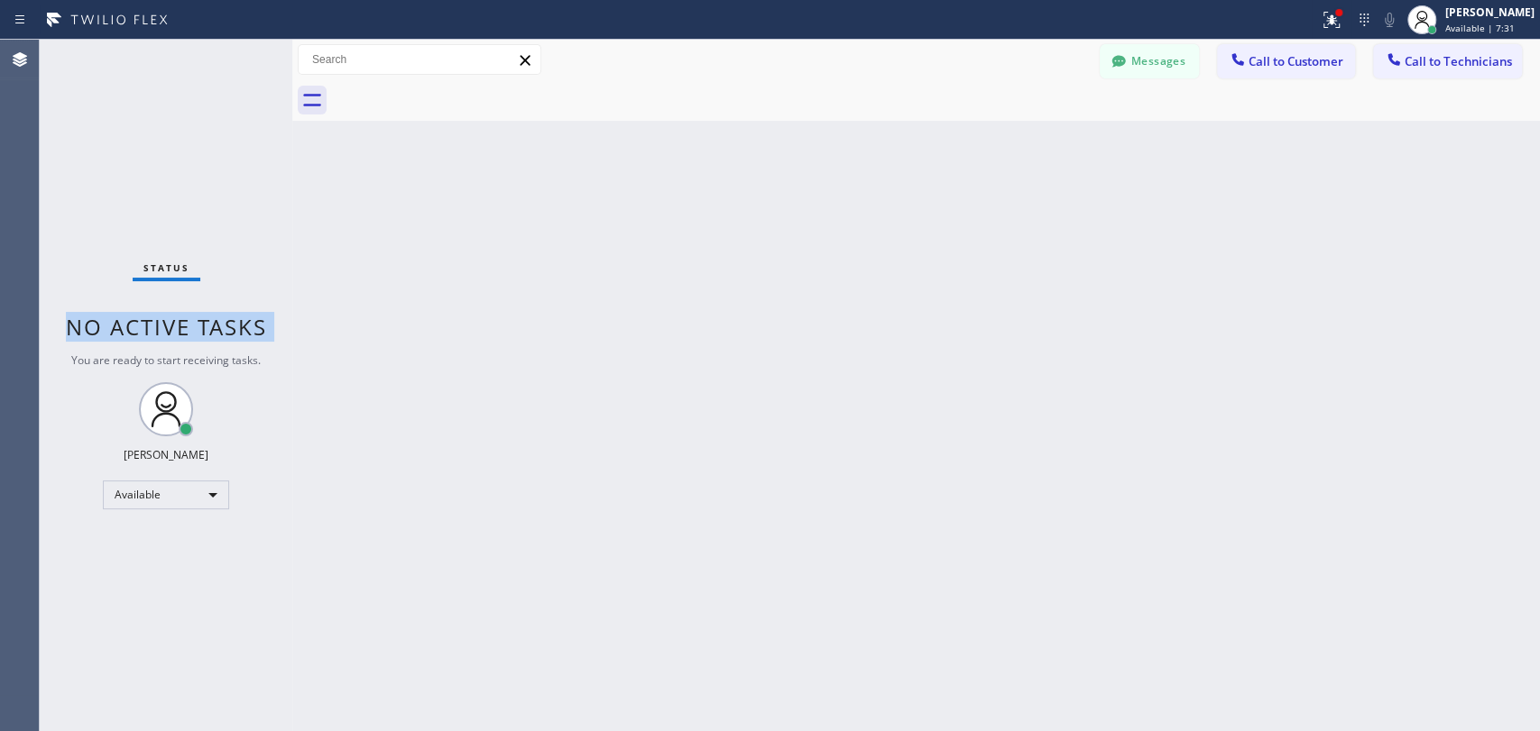
click at [161, 323] on span "No active tasks" at bounding box center [166, 327] width 201 height 30
click at [152, 323] on span "No active tasks" at bounding box center [166, 327] width 201 height 30
click at [1139, 67] on button "Messages" at bounding box center [1148, 61] width 99 height 34
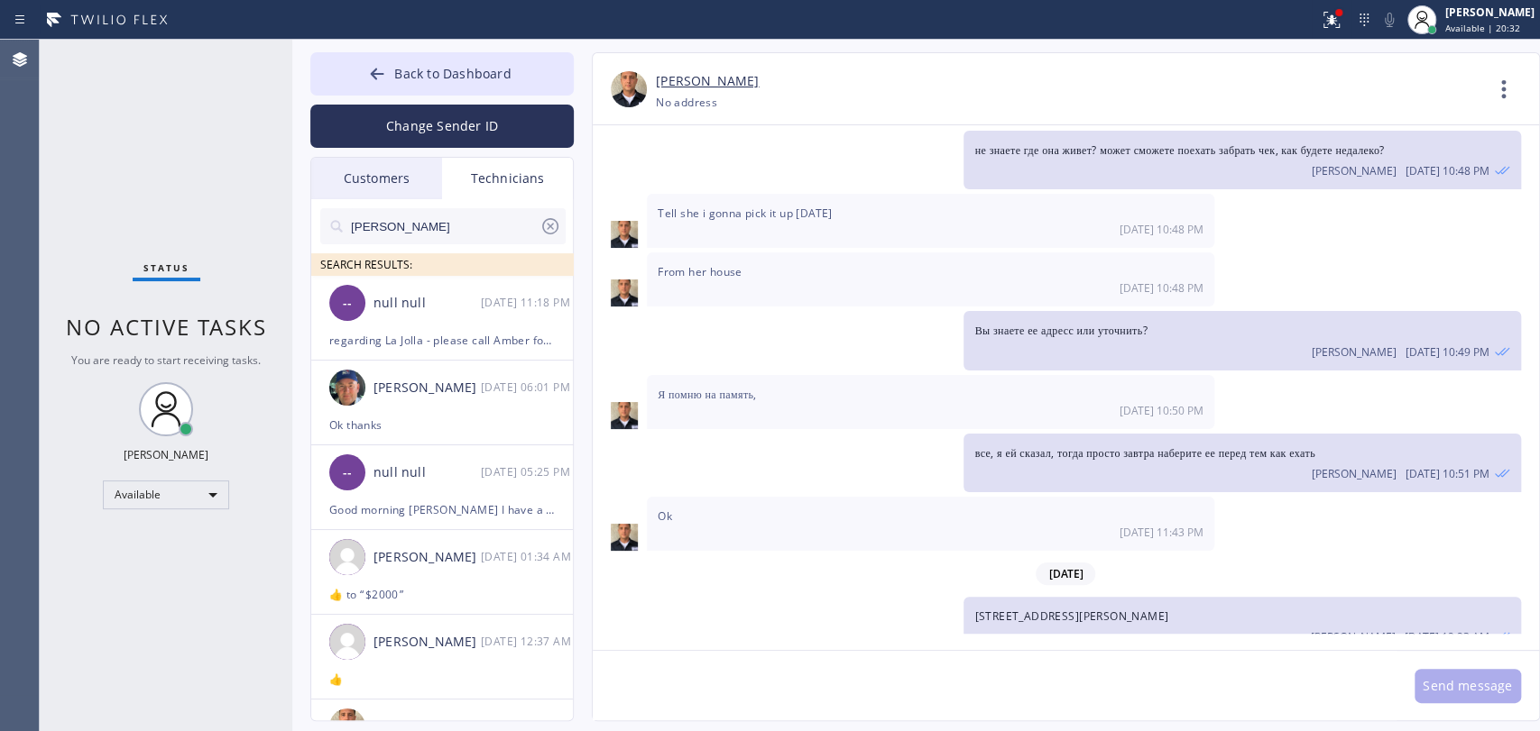
click at [424, 218] on input "anthony" at bounding box center [444, 226] width 190 height 36
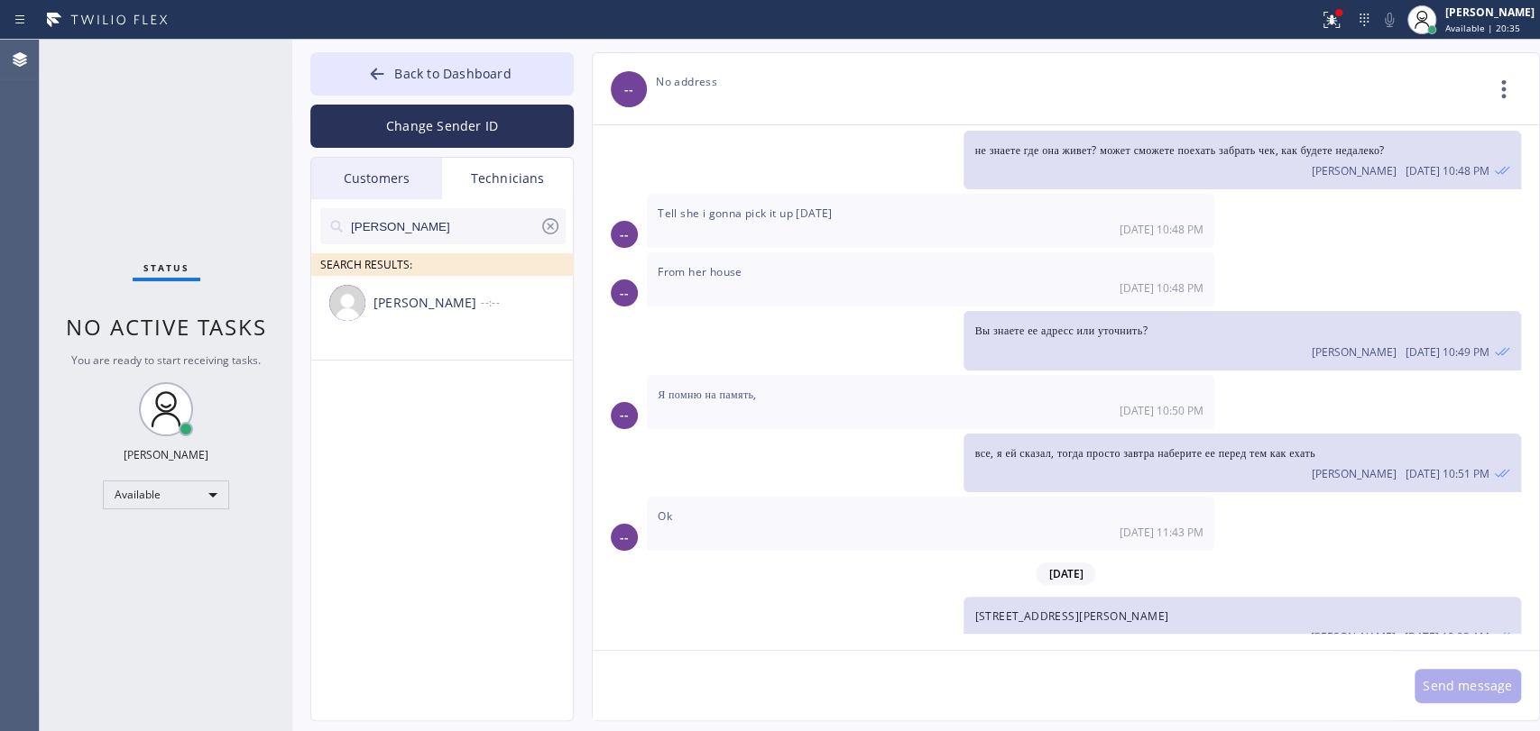
type input "[PERSON_NAME]"
click at [412, 311] on div "[PERSON_NAME]" at bounding box center [426, 303] width 107 height 21
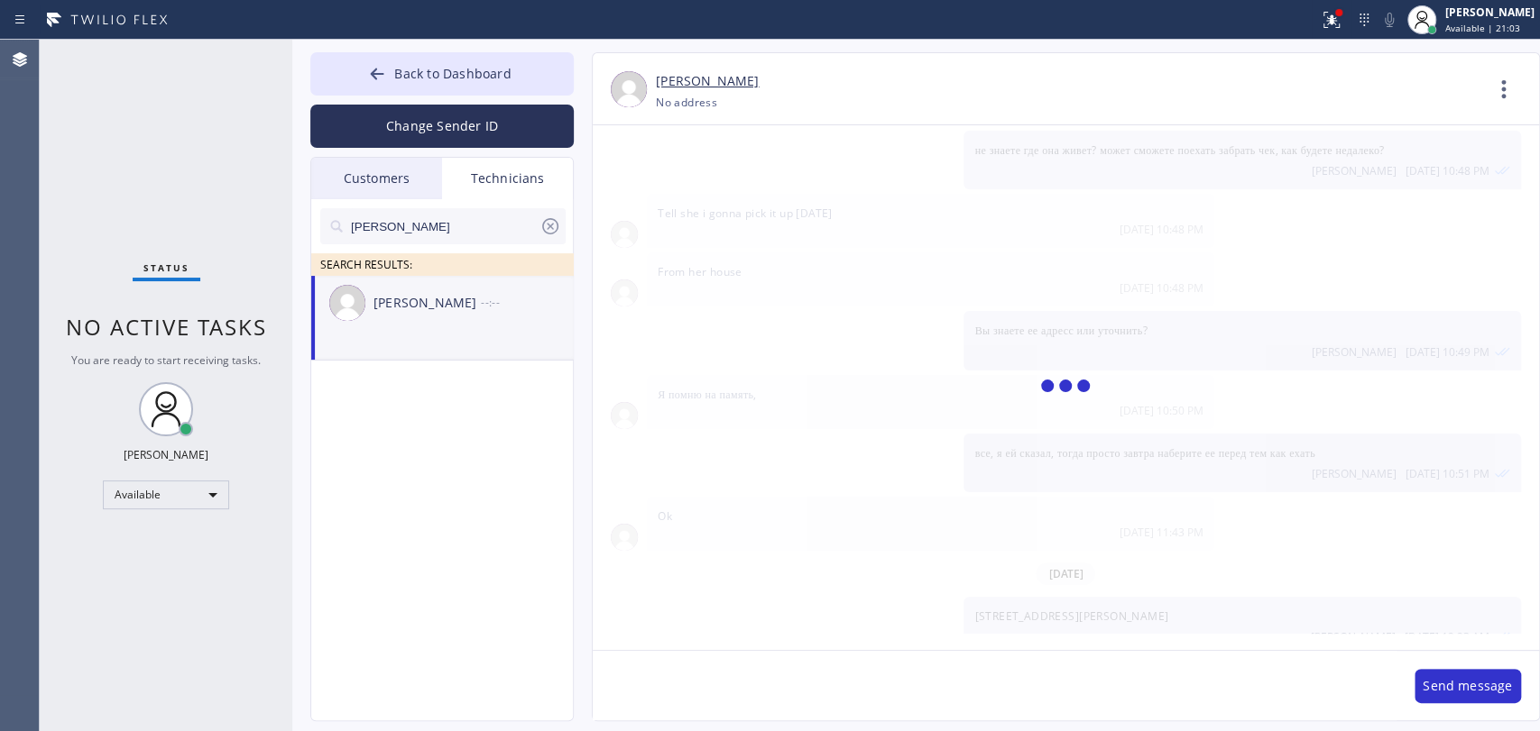
scroll to position [5469, 0]
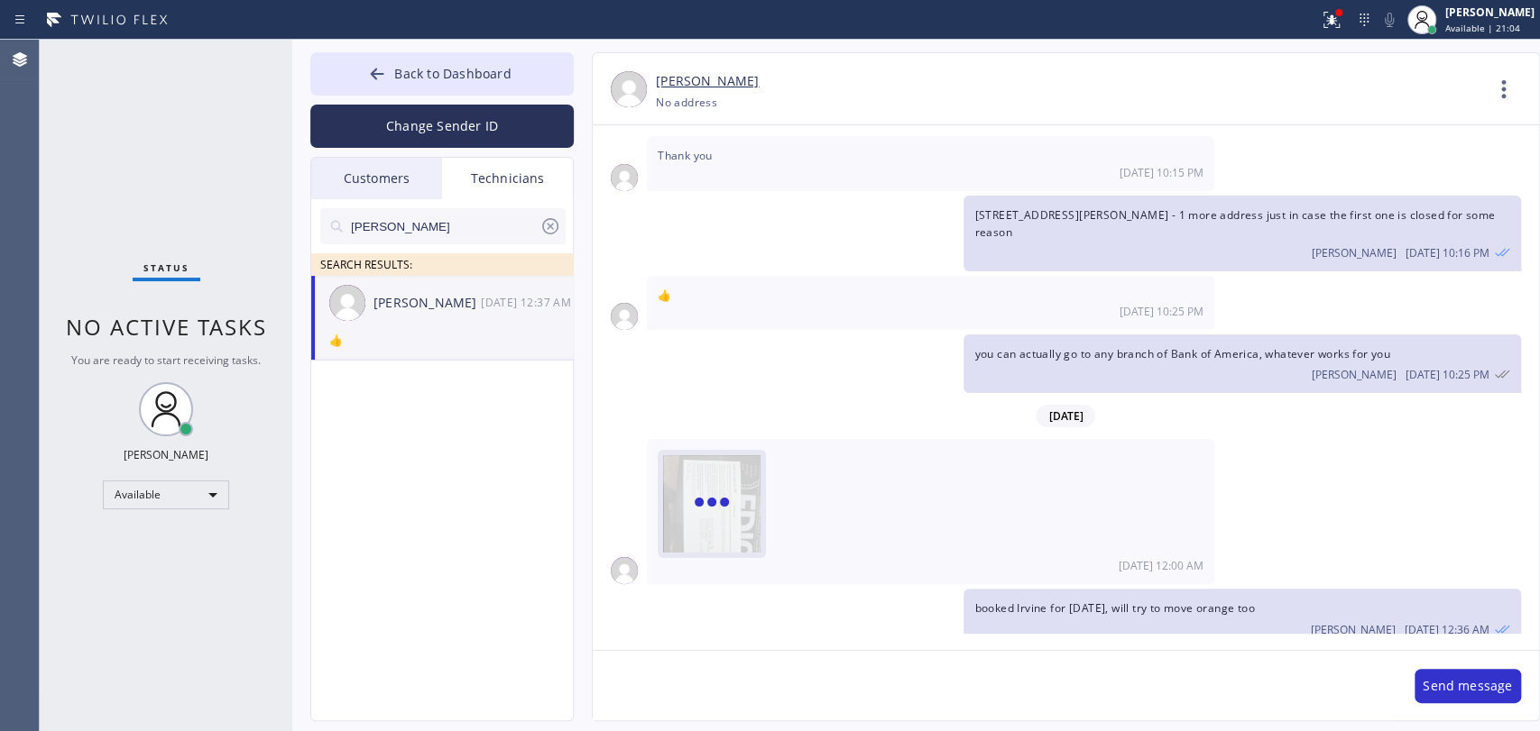
click at [710, 455] on div at bounding box center [711, 503] width 97 height 97
click at [710, 455] on img at bounding box center [711, 509] width 97 height 108
click at [490, 54] on button "Back to Dashboard" at bounding box center [441, 73] width 263 height 43
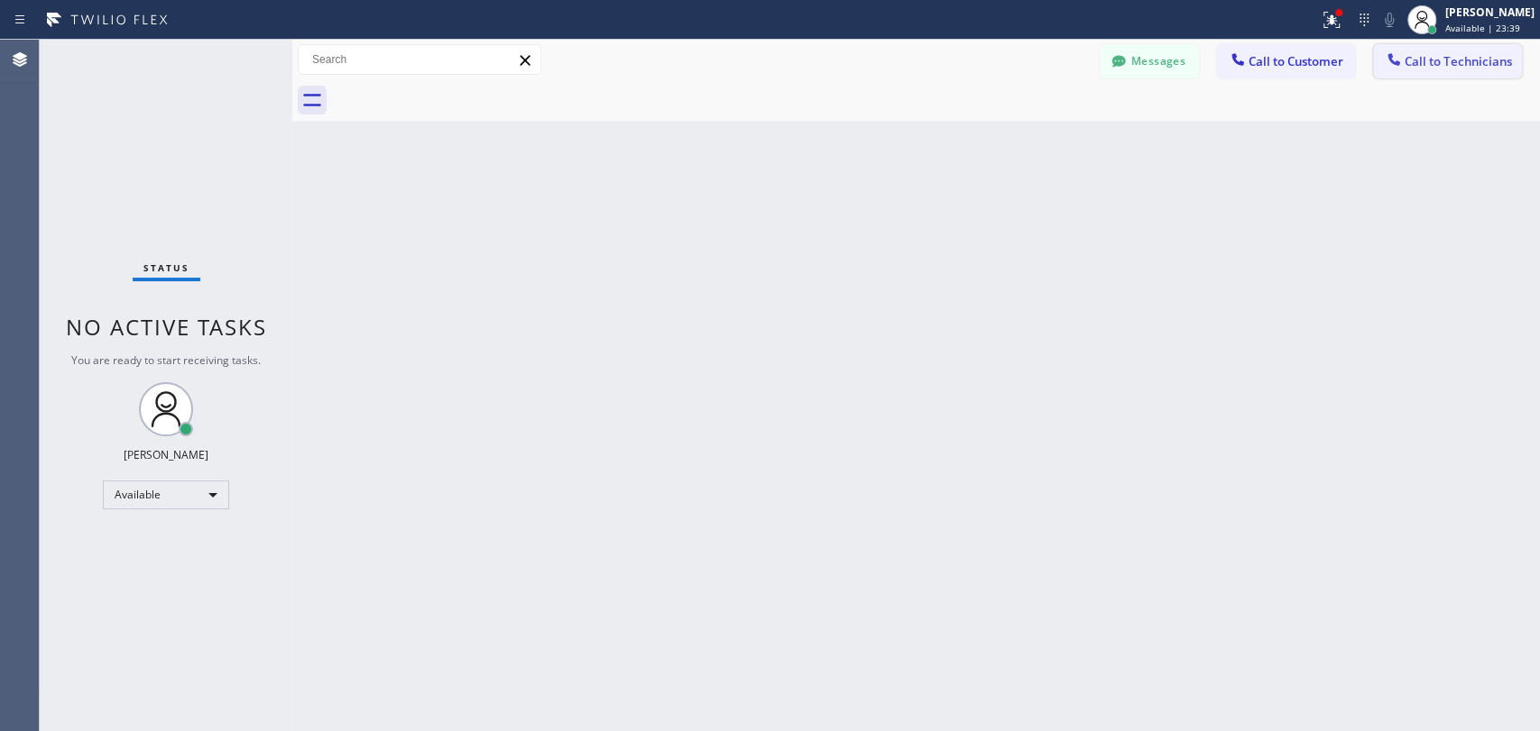
click at [1521, 46] on button "Call to Technicians" at bounding box center [1447, 61] width 149 height 34
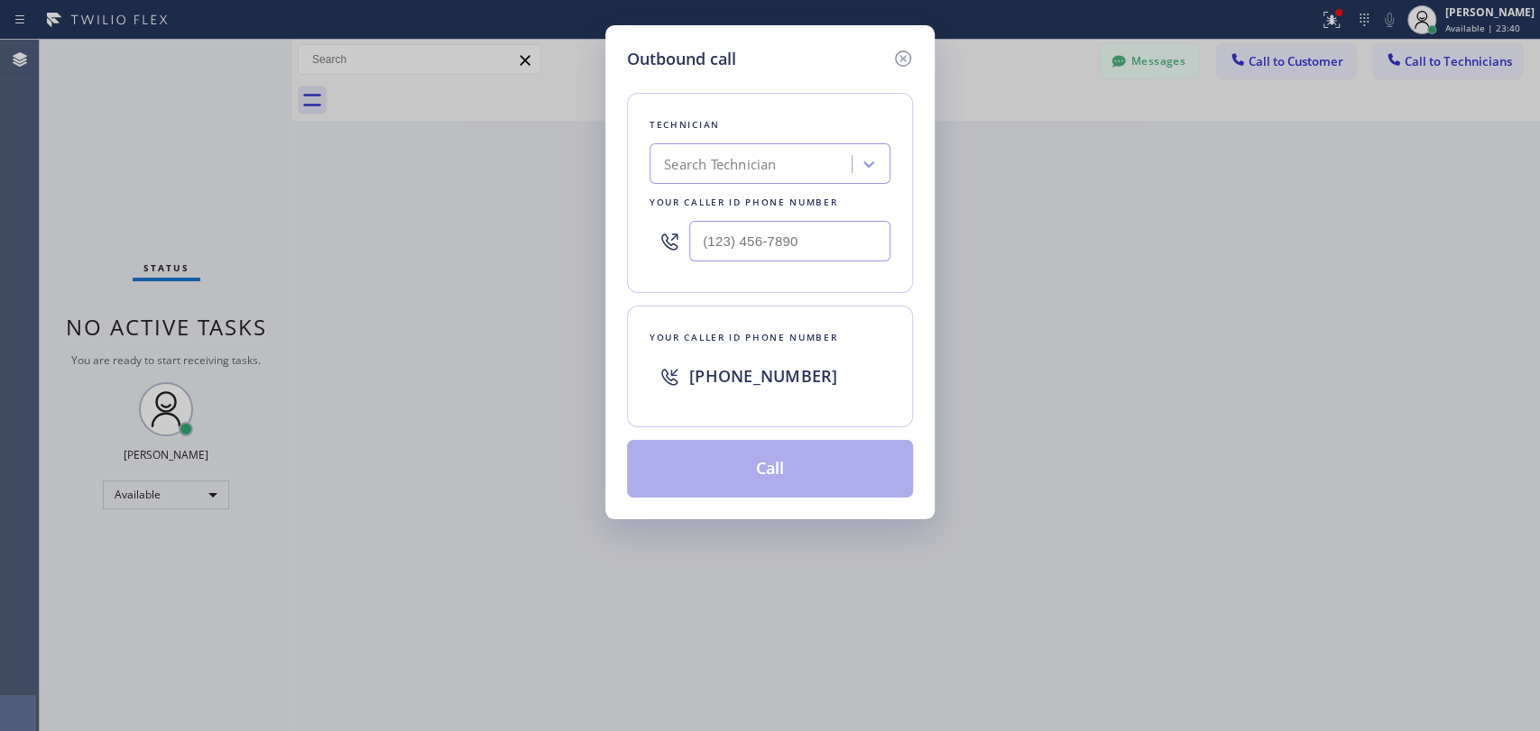
click at [776, 165] on div "Search Technician" at bounding box center [720, 164] width 112 height 21
type input "shahpoo"
click at [748, 202] on div "Shahpoor Ariyaee" at bounding box center [769, 202] width 241 height 32
type input "(818) 588-0896"
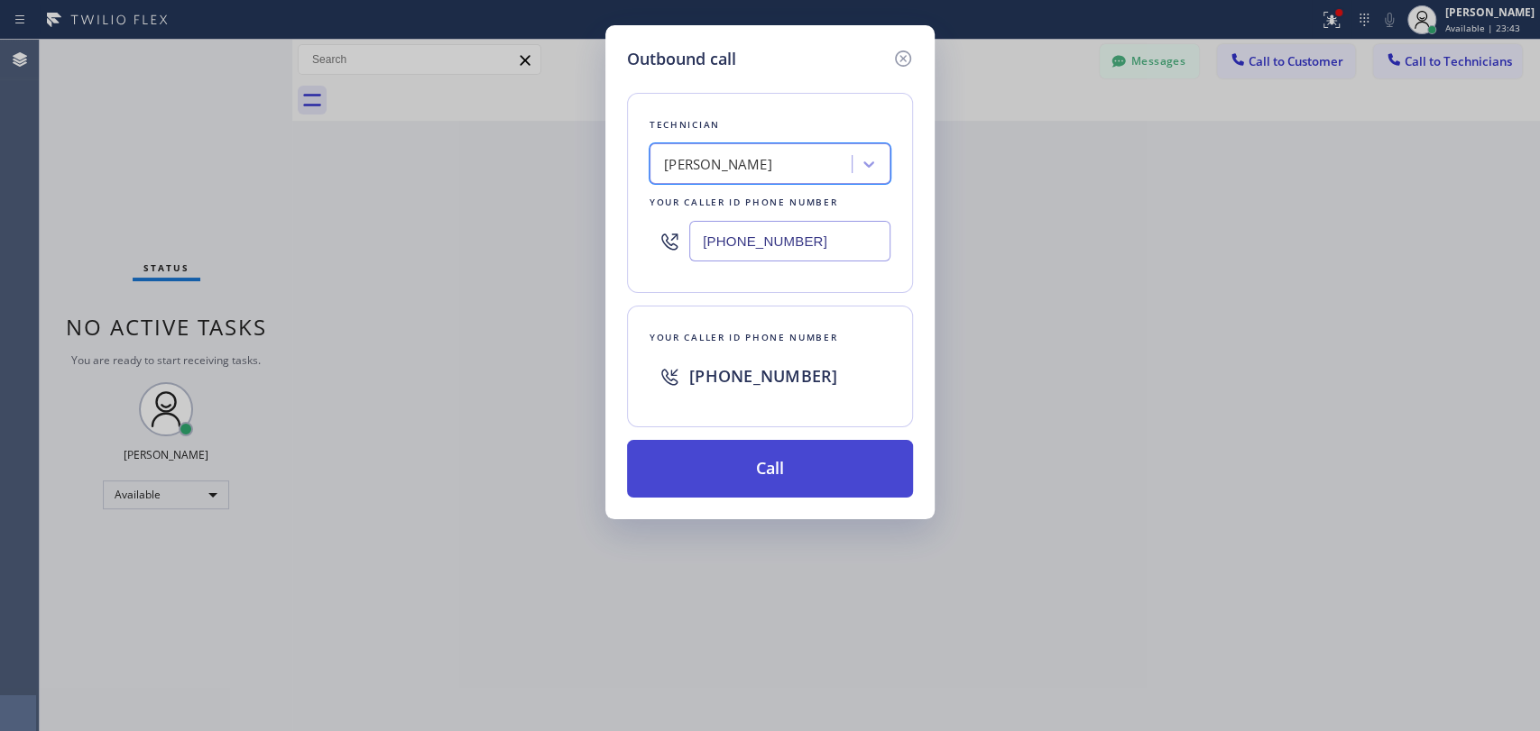
click at [746, 462] on button "Call" at bounding box center [770, 469] width 286 height 58
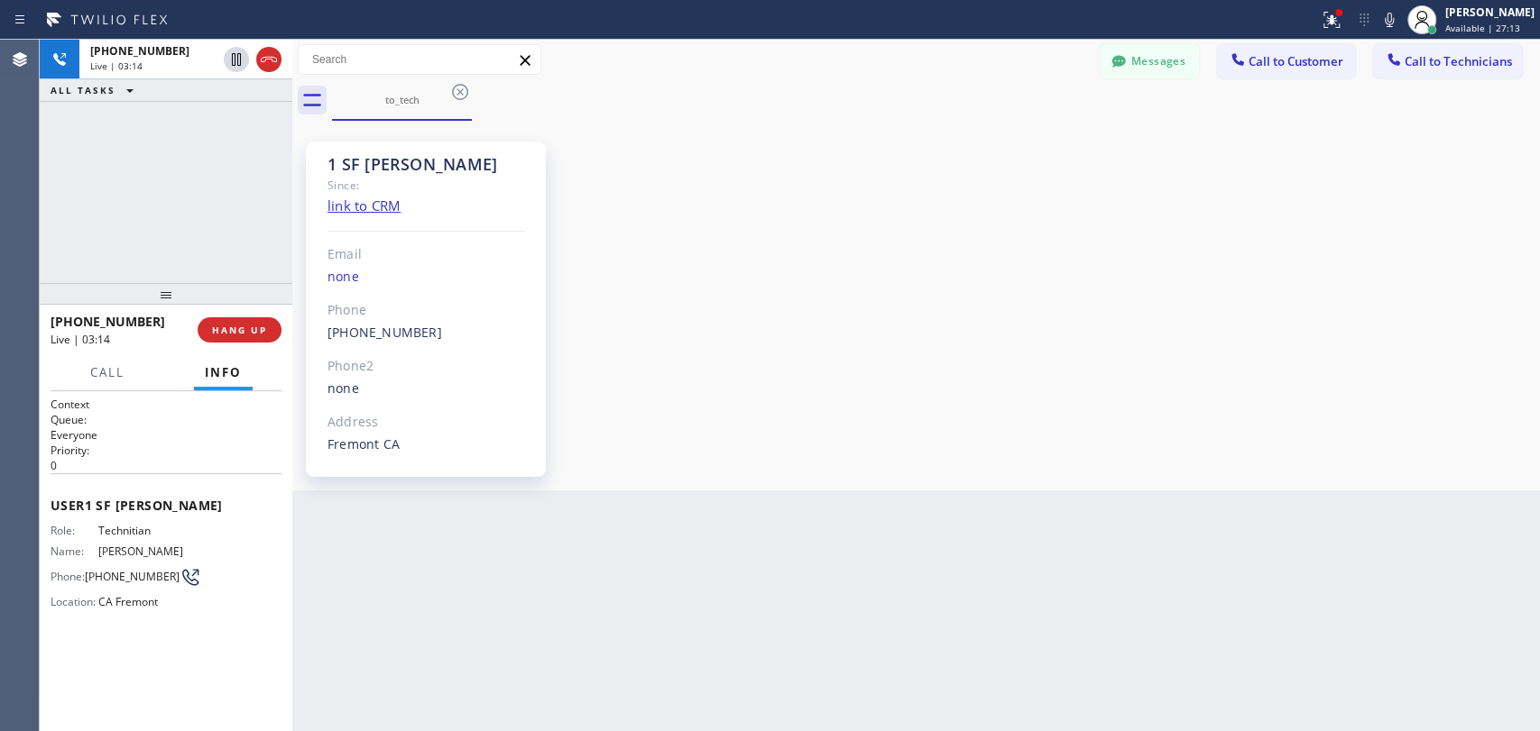
drag, startPoint x: 226, startPoint y: 333, endPoint x: 291, endPoint y: 254, distance: 101.9
click at [291, 254] on div "+18185880896 Live | 03:14 ALL TASKS ALL TASKS ACTIVE TASKS TASKS IN WRAP UP +18…" at bounding box center [790, 386] width 1500 height 692
click at [241, 327] on span "HANG UP" at bounding box center [239, 330] width 55 height 13
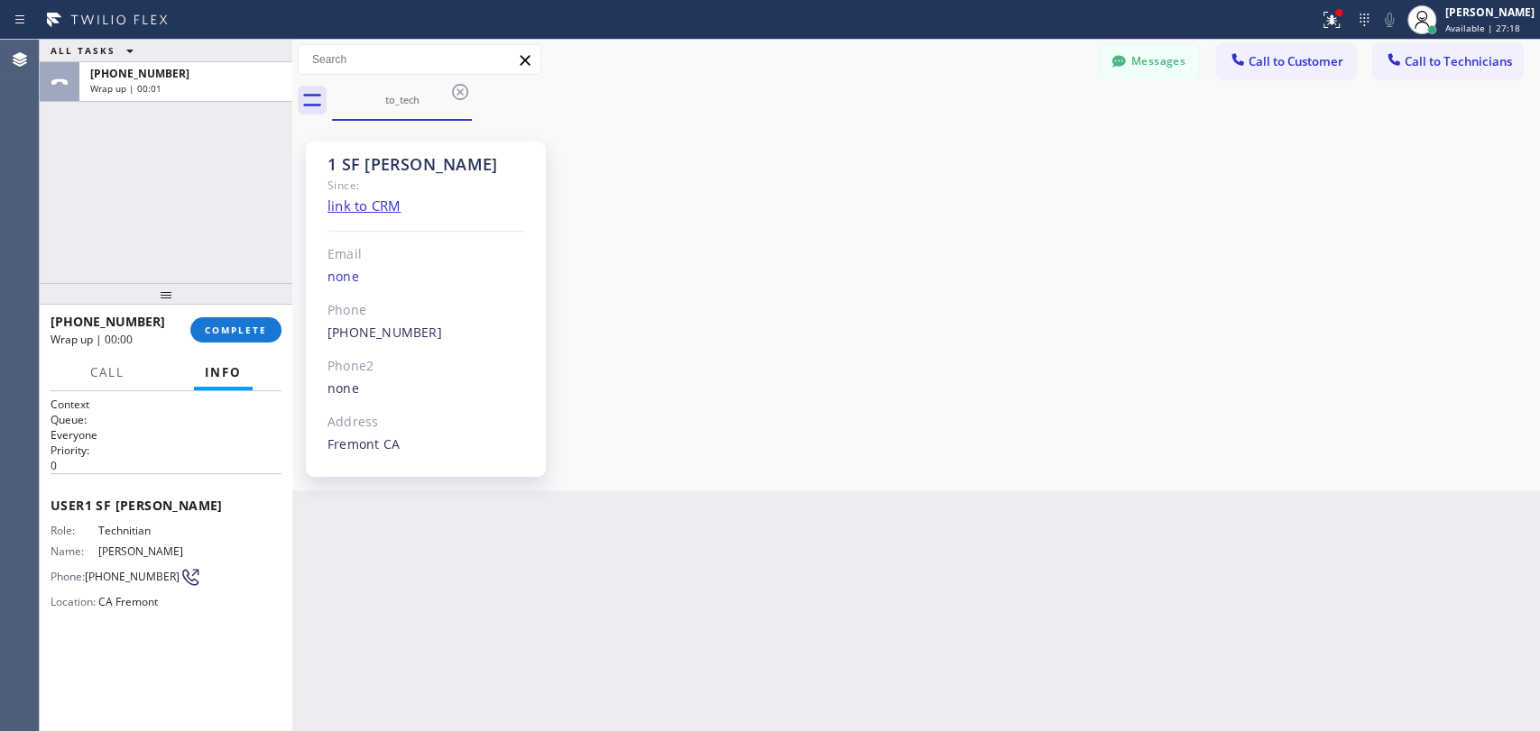
click at [236, 346] on div "+18185880896 Wrap up | 00:00 COMPLETE" at bounding box center [166, 330] width 231 height 47
click at [234, 341] on button "COMPLETE" at bounding box center [235, 329] width 91 height 25
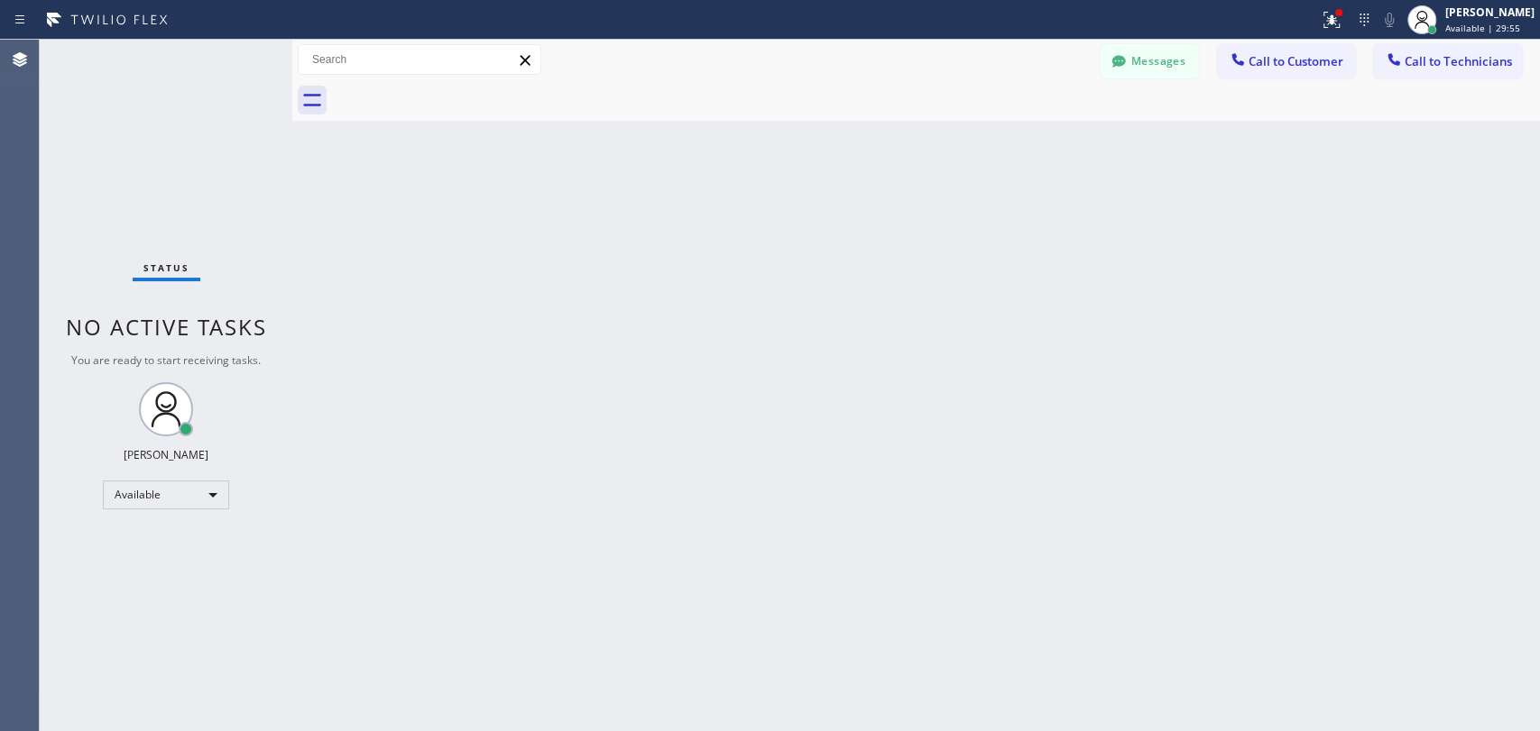
click at [817, 378] on div "Back to Dashboard Change Sender ID Customers Technicians DP [PERSON_NAME] [DATE…" at bounding box center [915, 386] width 1247 height 692
click at [703, 383] on div "Back to Dashboard Change Sender ID Customers Technicians DP [PERSON_NAME] [DATE…" at bounding box center [915, 386] width 1247 height 692
drag, startPoint x: 1500, startPoint y: 64, endPoint x: 1313, endPoint y: 90, distance: 188.5
click at [1498, 64] on span "Call to Technicians" at bounding box center [1457, 61] width 107 height 16
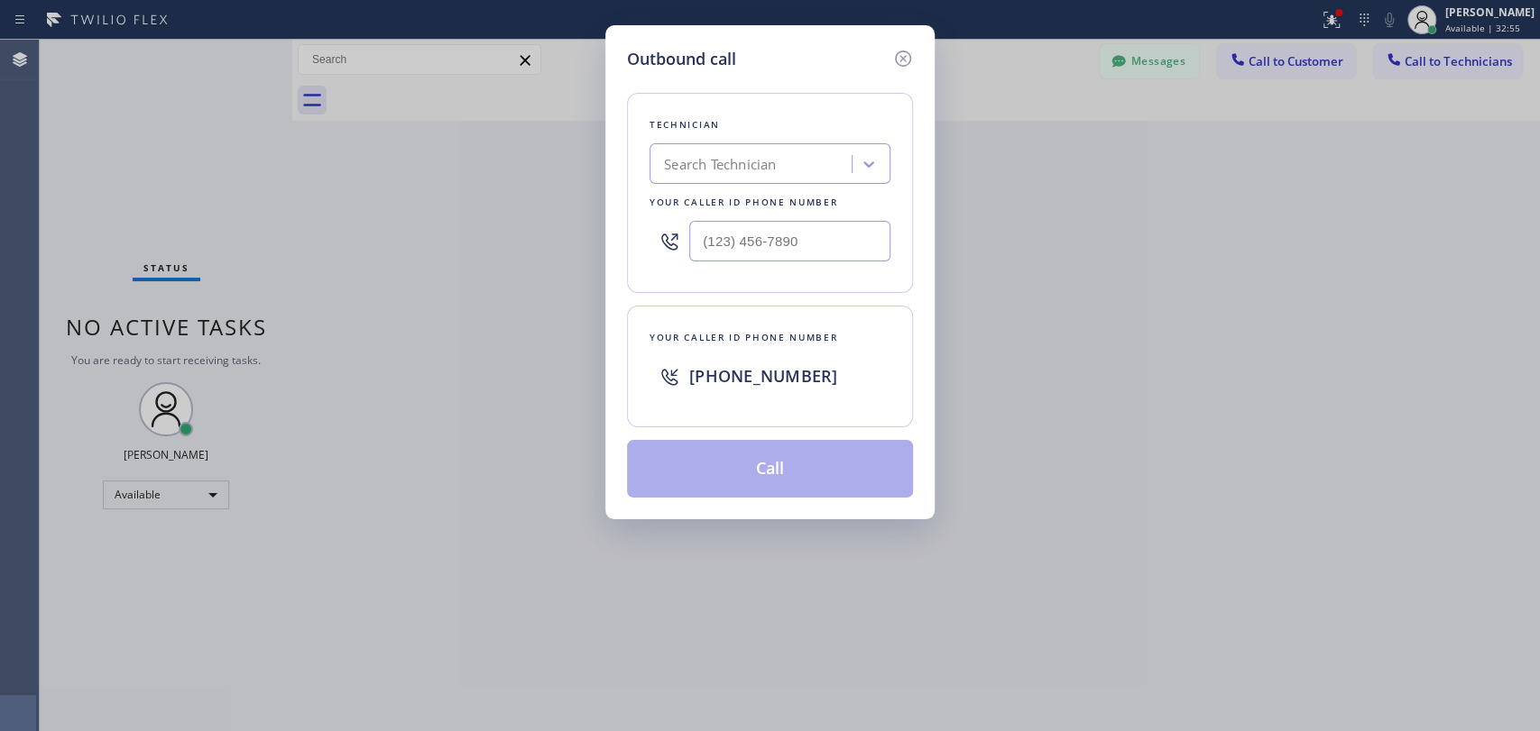
click at [862, 133] on div "Technician Search Technician Your caller id phone number" at bounding box center [770, 193] width 286 height 200
click at [826, 168] on div "Search Technician" at bounding box center [753, 165] width 197 height 32
type input "sev"
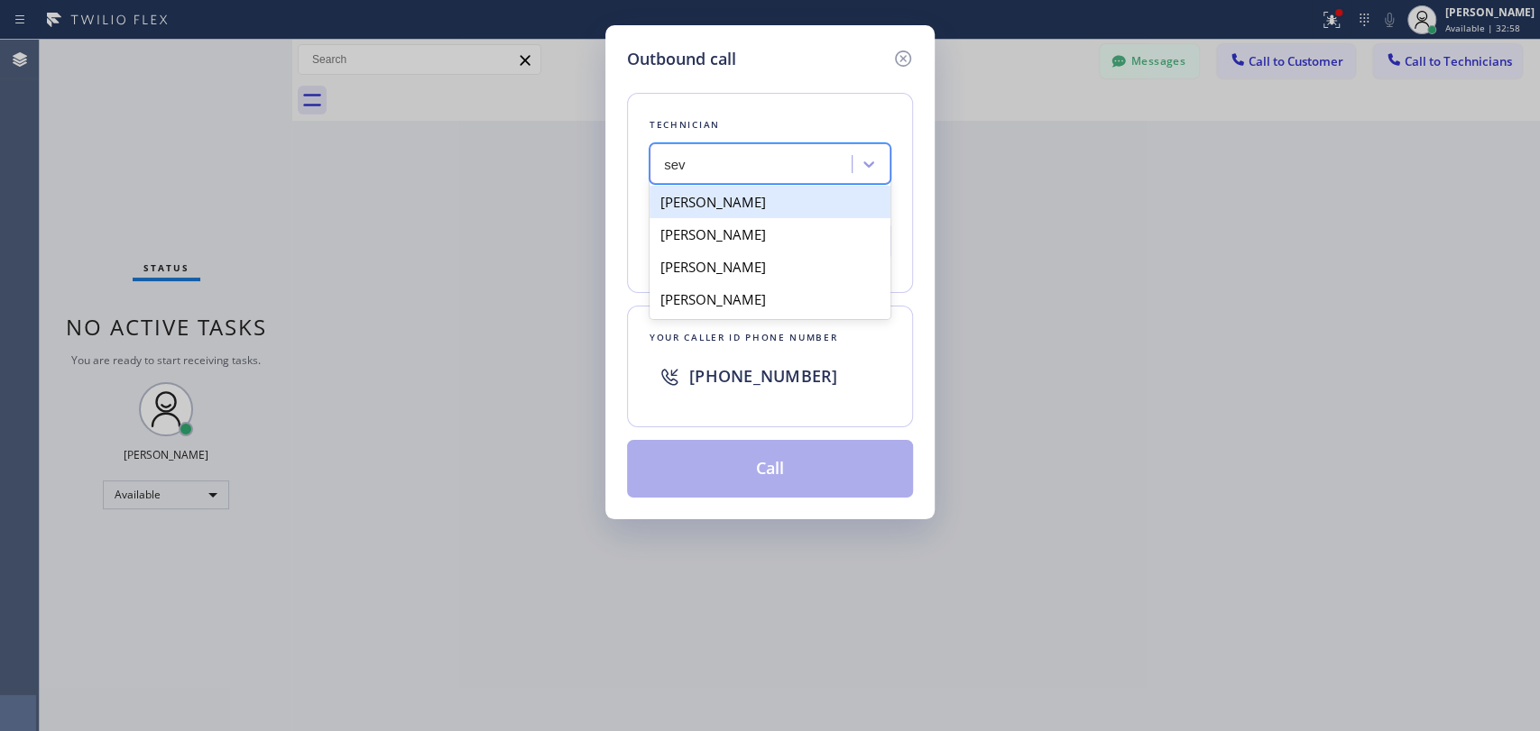
click at [753, 202] on div "Sevan Parseghian" at bounding box center [769, 202] width 241 height 32
type input "(818) 480-0219"
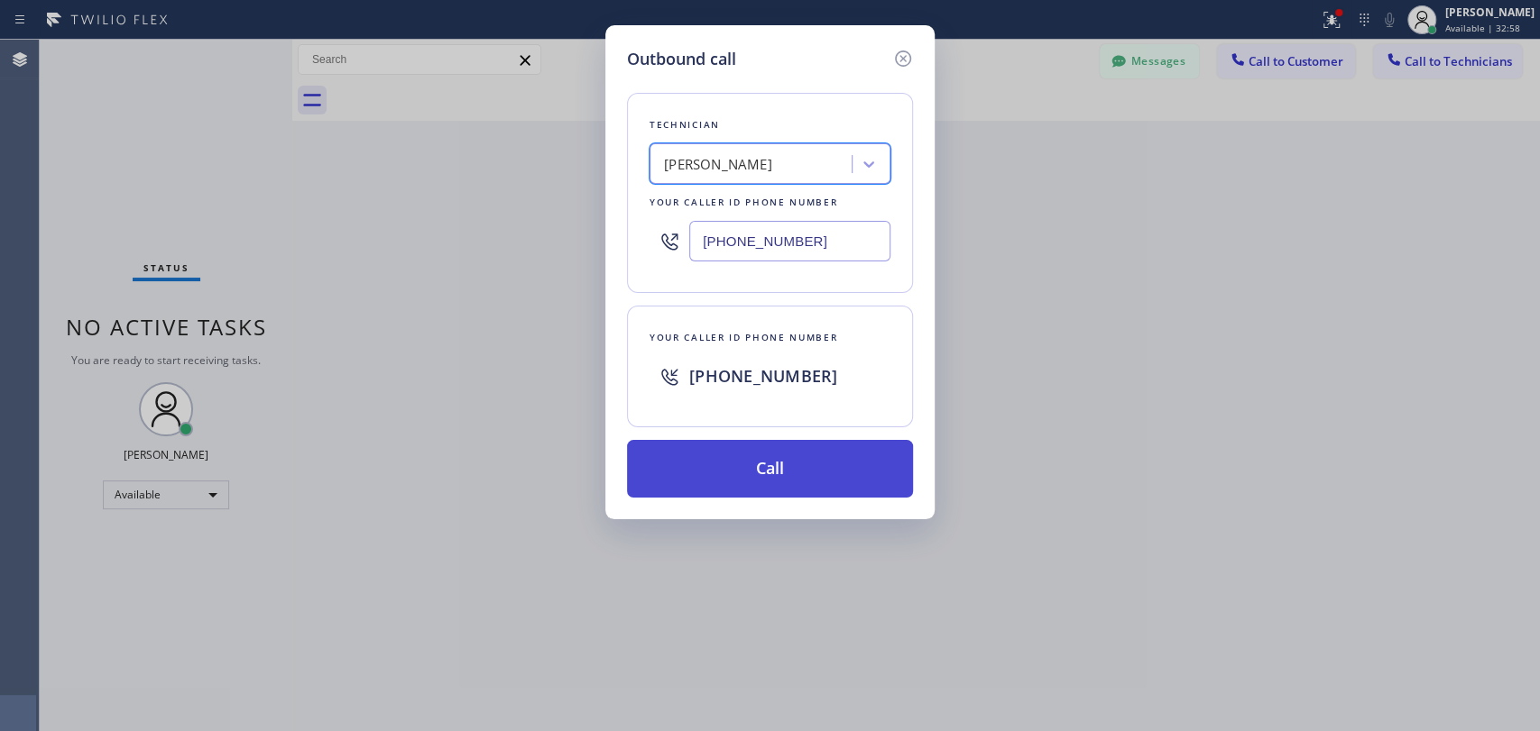
click at [747, 463] on button "Call" at bounding box center [770, 469] width 286 height 58
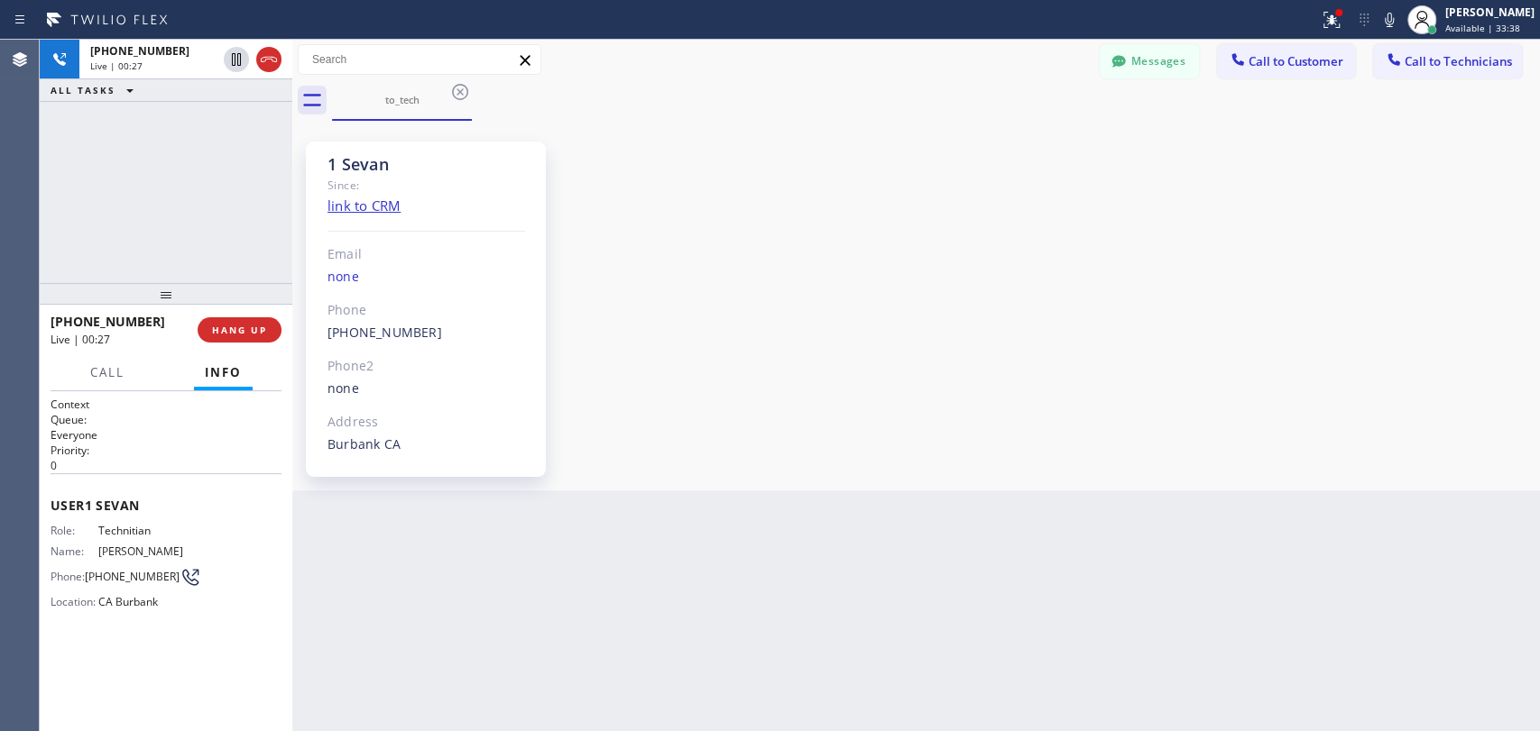
scroll to position [5516, 0]
click at [249, 327] on span "HANG UP" at bounding box center [239, 330] width 55 height 13
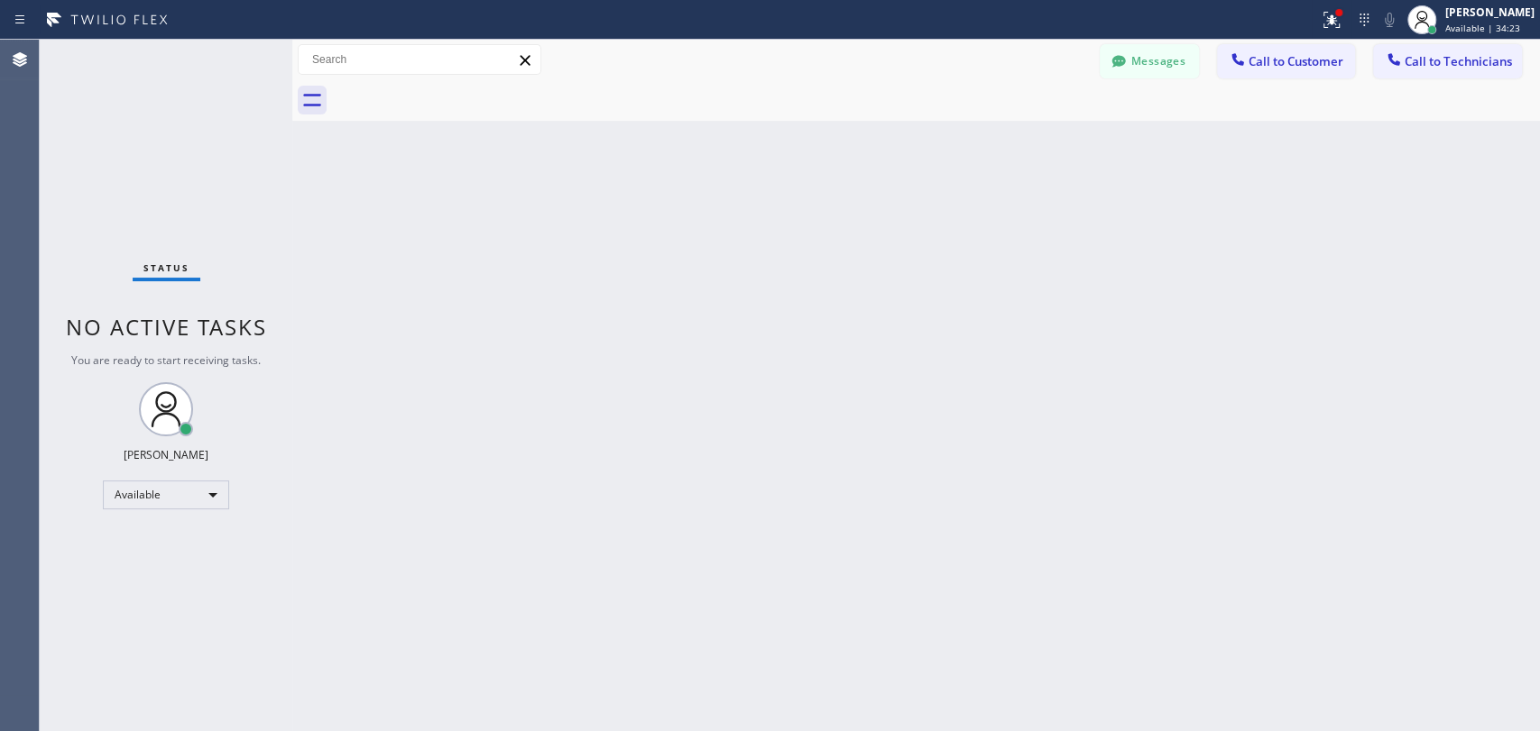
click at [921, 320] on div "Back to Dashboard Change Sender ID Customers Technicians DP [PERSON_NAME] [DATE…" at bounding box center [915, 386] width 1247 height 692
drag, startPoint x: 1419, startPoint y: 41, endPoint x: 1414, endPoint y: 60, distance: 18.6
click at [1420, 45] on div "Messages Call to Customer Call to Technicians Outbound call Location 5 Star Plu…" at bounding box center [915, 60] width 1247 height 41
click at [1414, 60] on span "Call to Technicians" at bounding box center [1457, 61] width 107 height 16
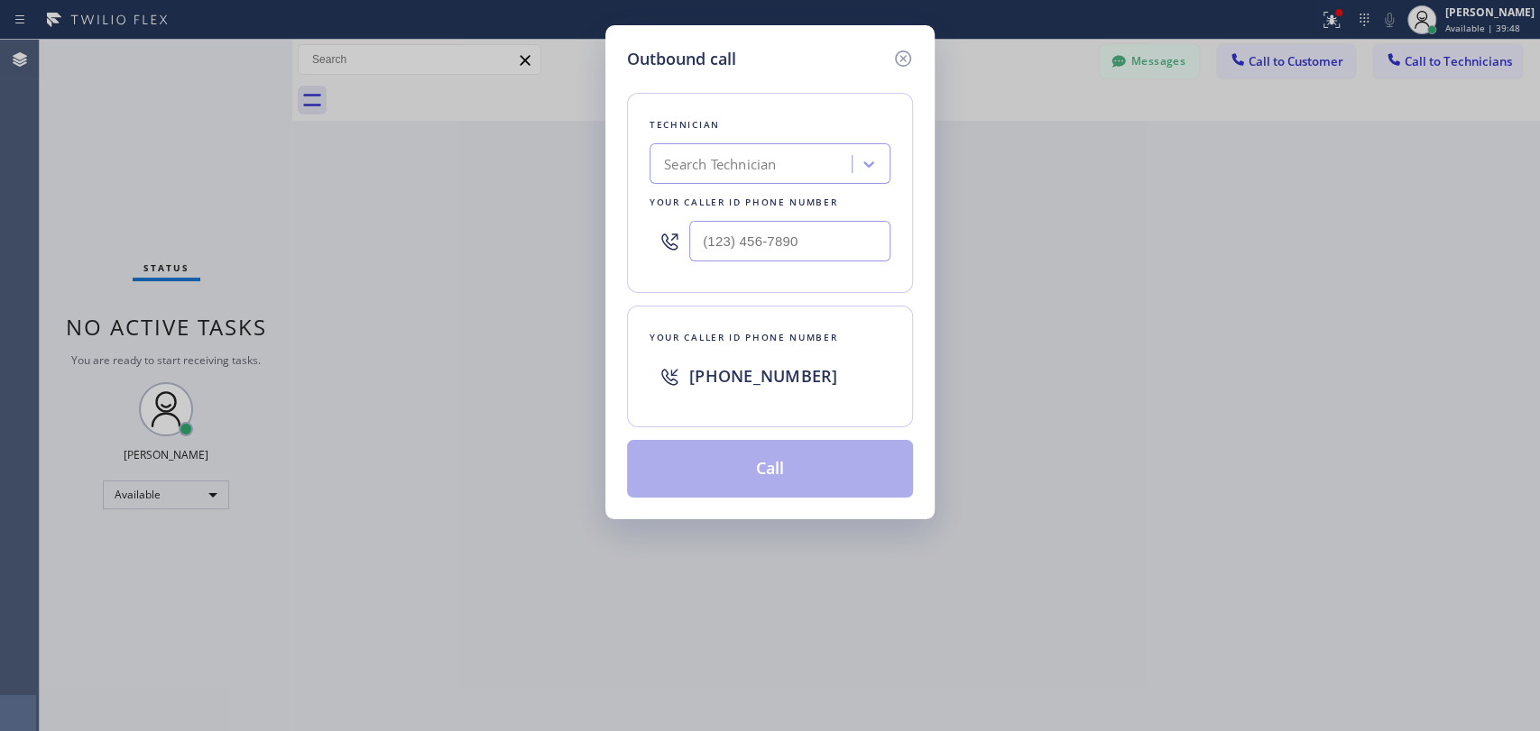
click at [794, 149] on div "Search Technician" at bounding box center [753, 165] width 197 height 32
type input "shahp"
click at [758, 198] on div "Shahpoor Ariyaee" at bounding box center [769, 202] width 241 height 32
type input "(818) 588-0896"
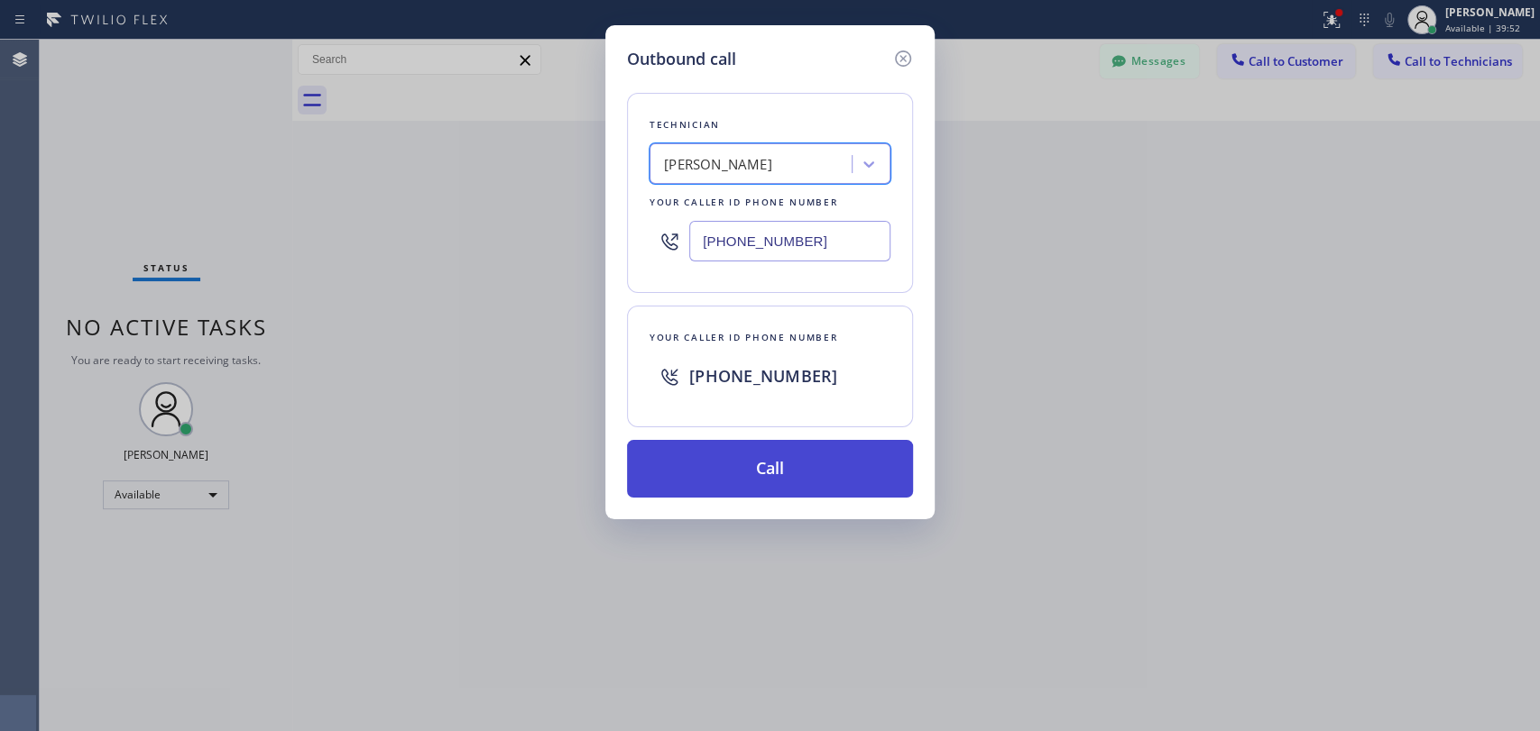
click at [714, 468] on button "Call" at bounding box center [770, 469] width 286 height 58
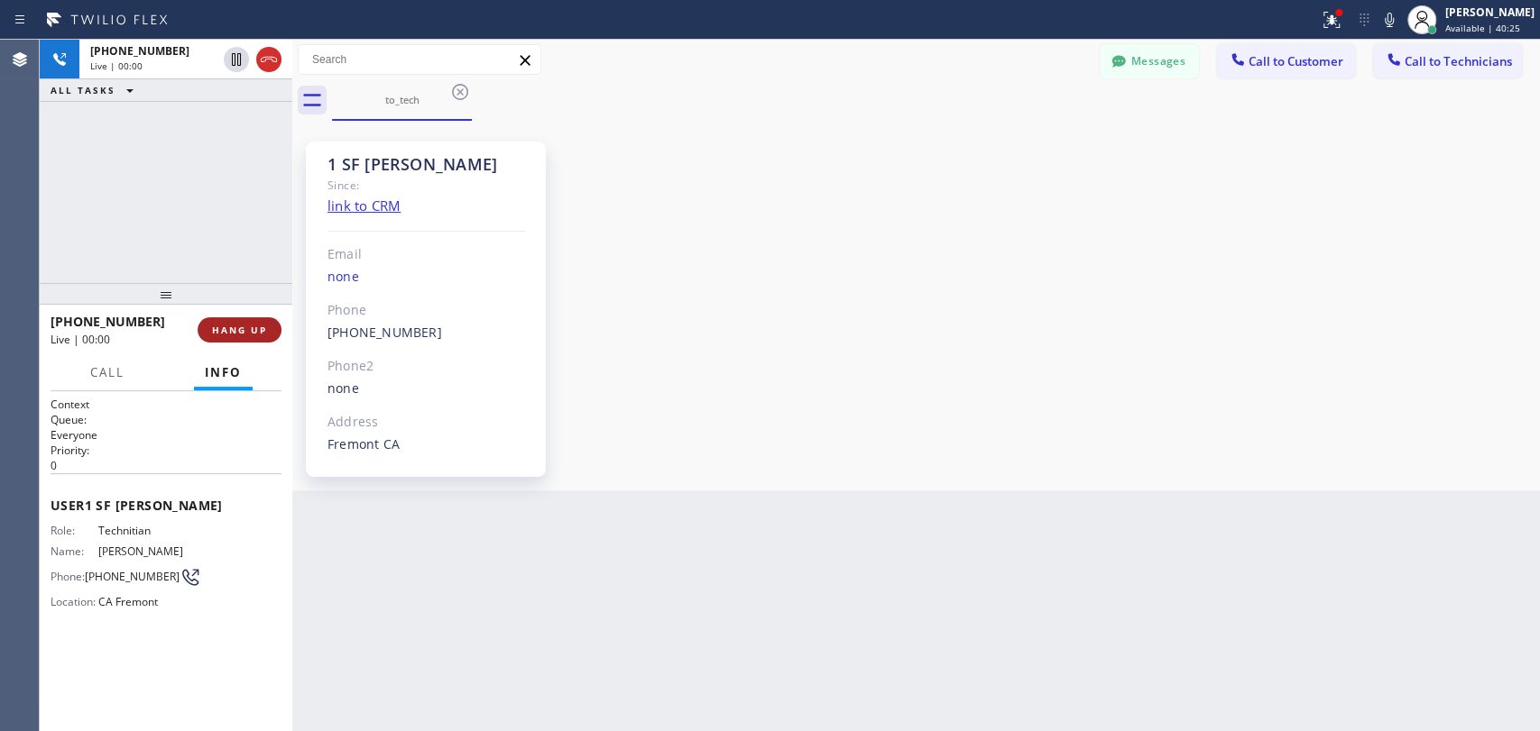
click at [255, 335] on span "HANG UP" at bounding box center [239, 330] width 55 height 13
click at [256, 333] on span "HANG UP" at bounding box center [239, 330] width 55 height 13
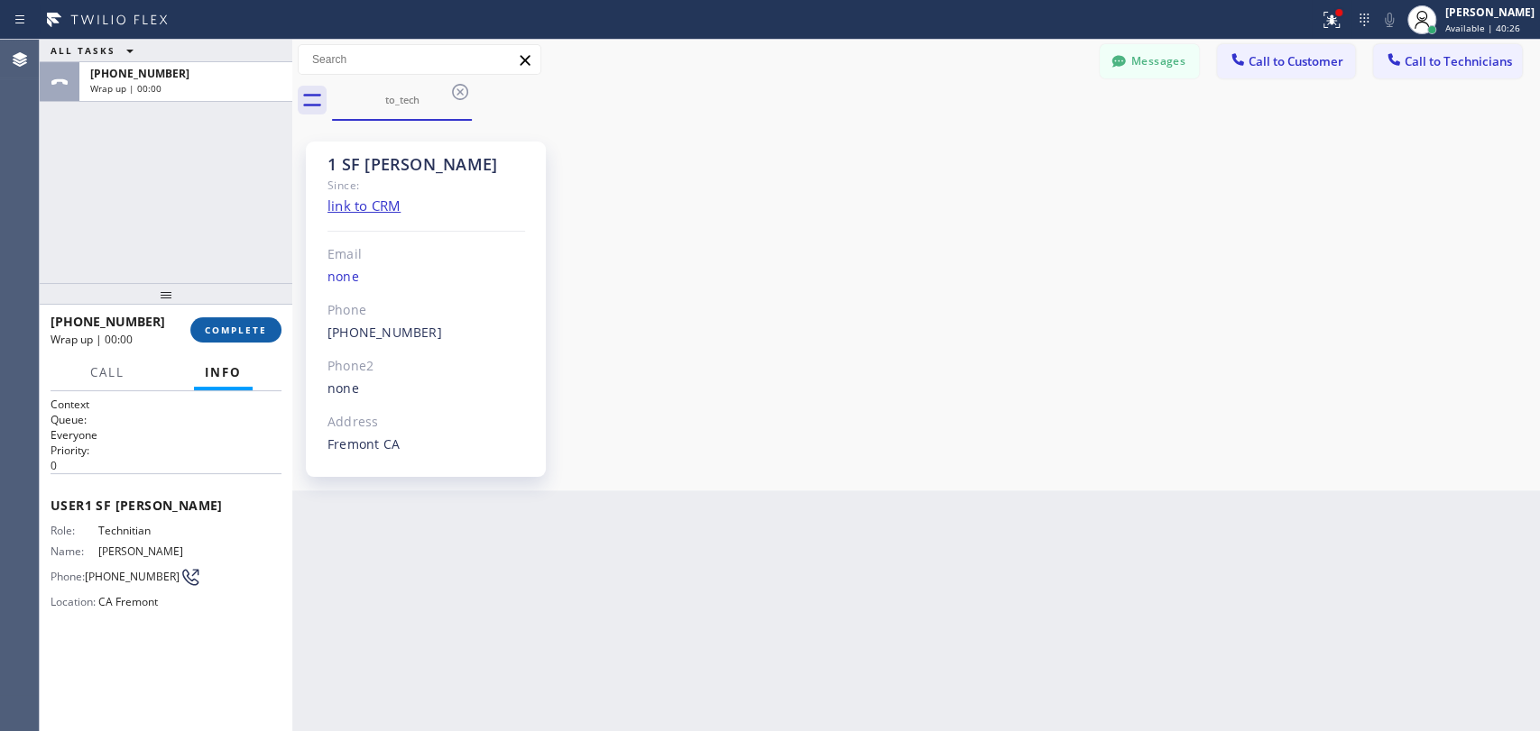
click at [238, 339] on button "COMPLETE" at bounding box center [235, 329] width 91 height 25
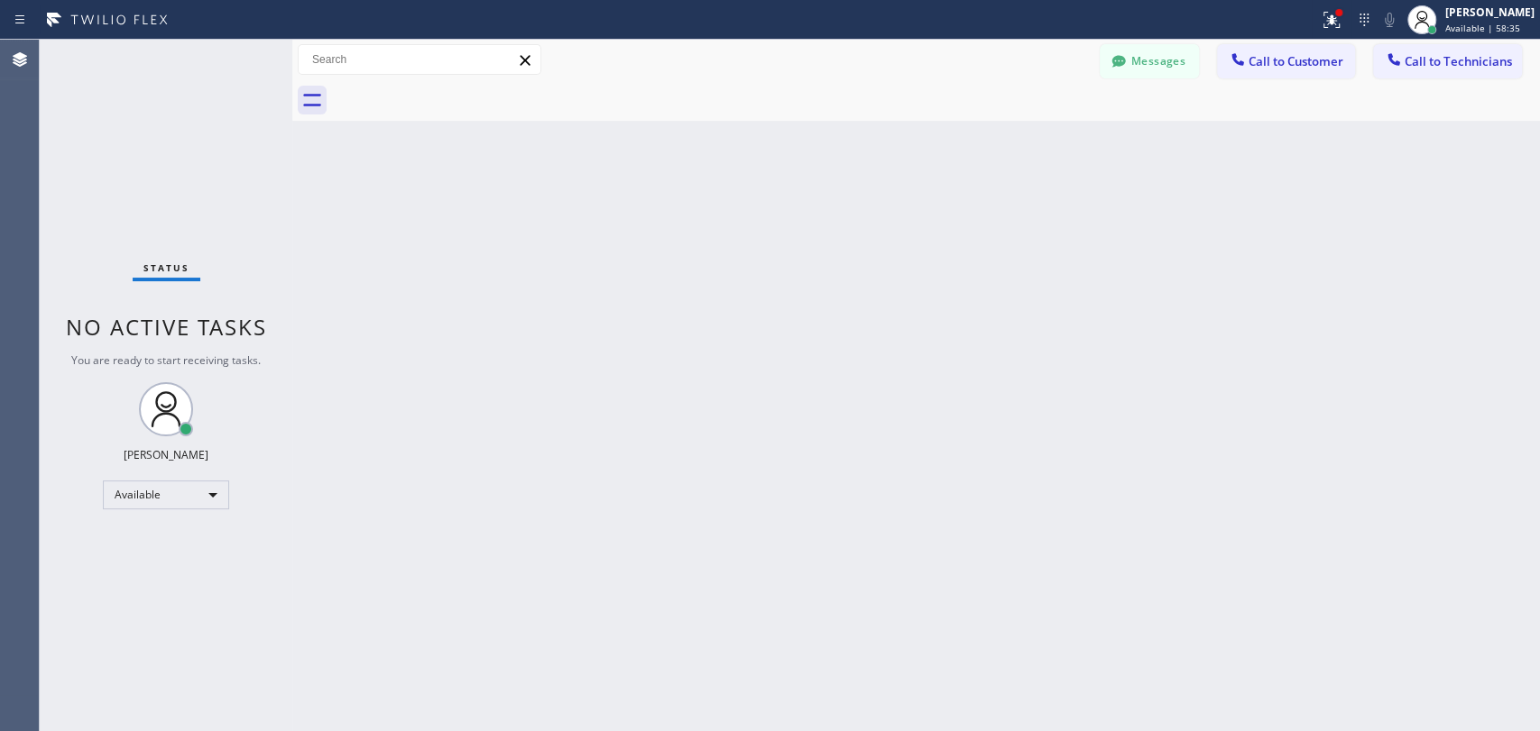
click at [1402, 67] on icon at bounding box center [1393, 60] width 18 height 18
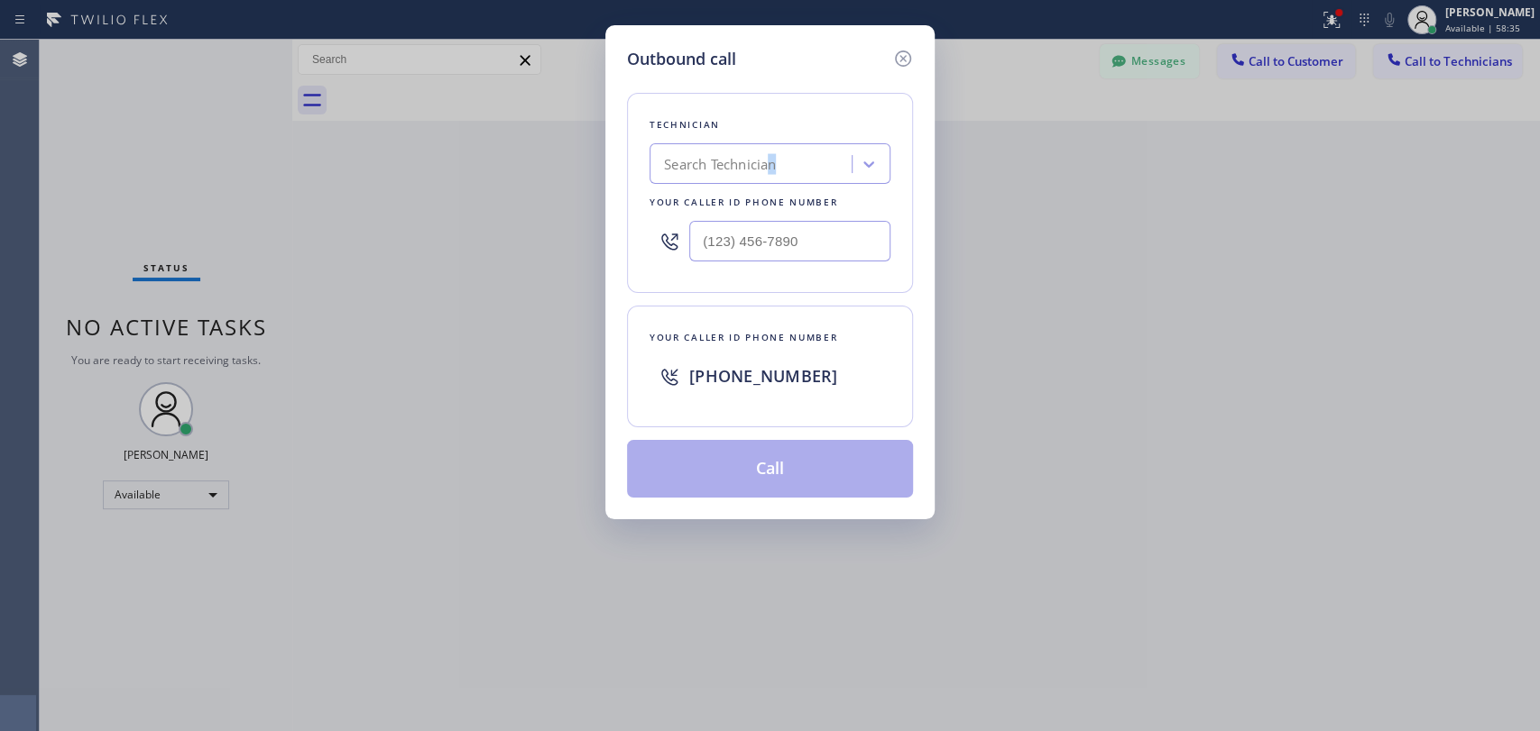
click at [768, 155] on div "Technician Search Technician Your caller id phone number" at bounding box center [770, 193] width 286 height 200
click at [755, 164] on div "Search Technician" at bounding box center [720, 164] width 112 height 21
type input "serg"
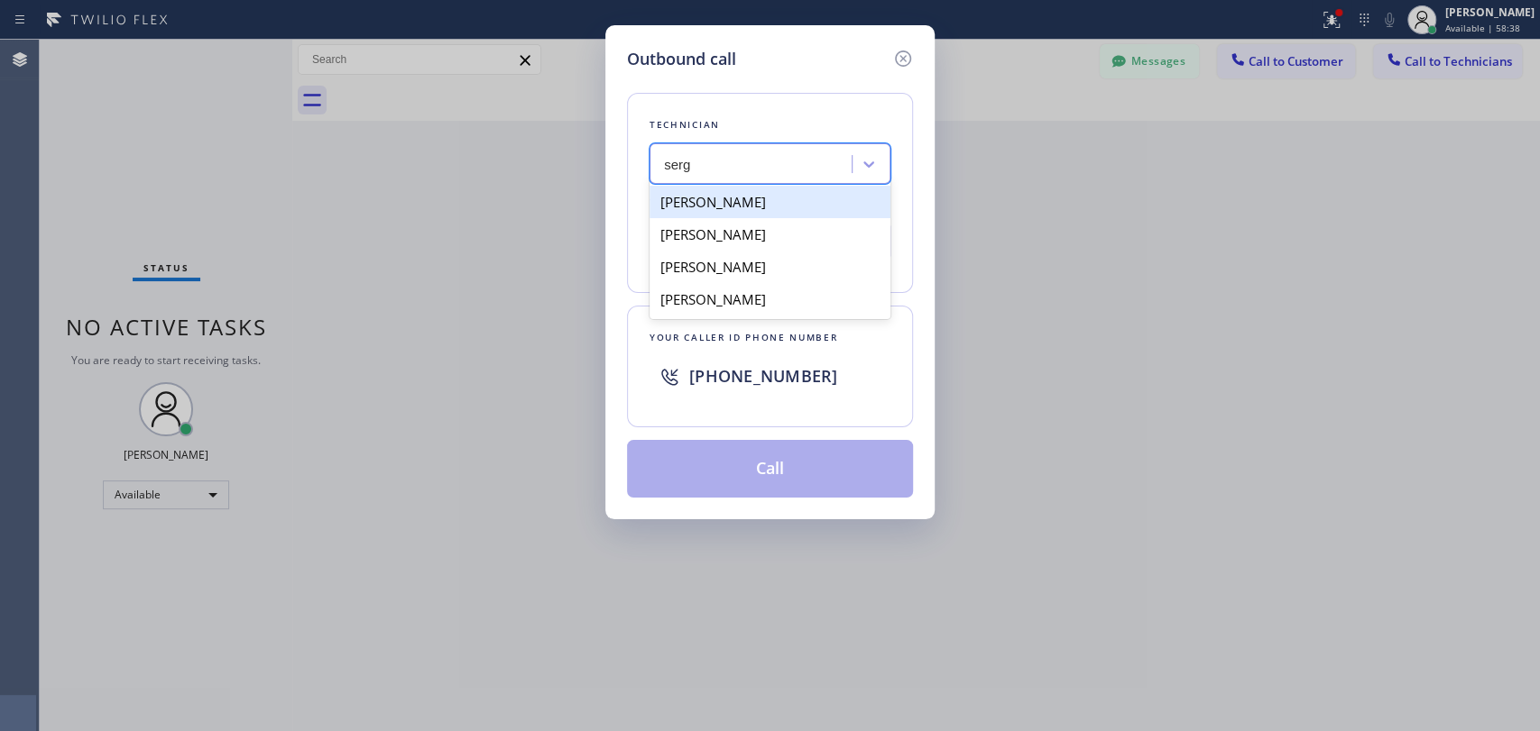
click at [725, 198] on div "[PERSON_NAME]" at bounding box center [769, 202] width 241 height 32
type input "(323) 304-1325"
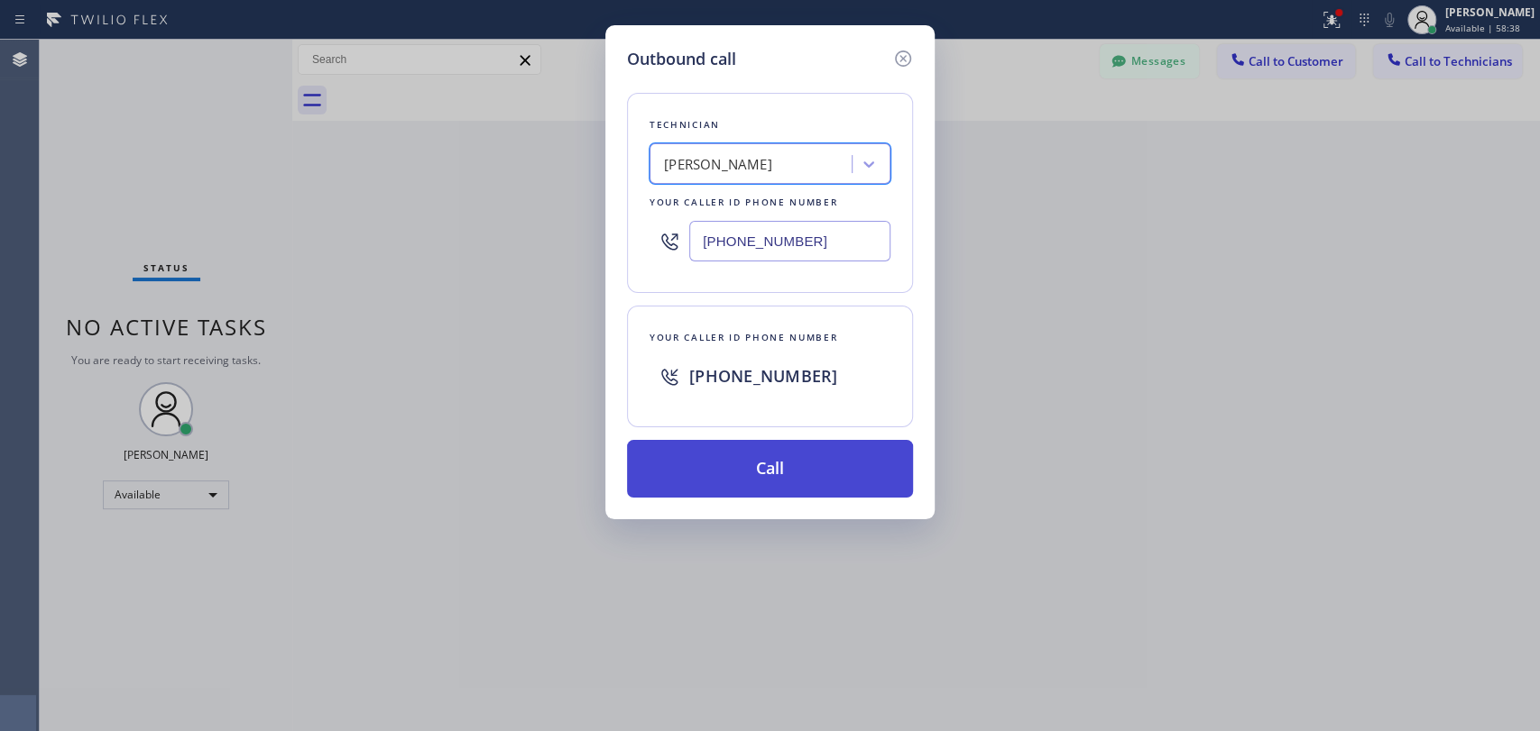
click at [660, 463] on button "Call" at bounding box center [770, 469] width 286 height 58
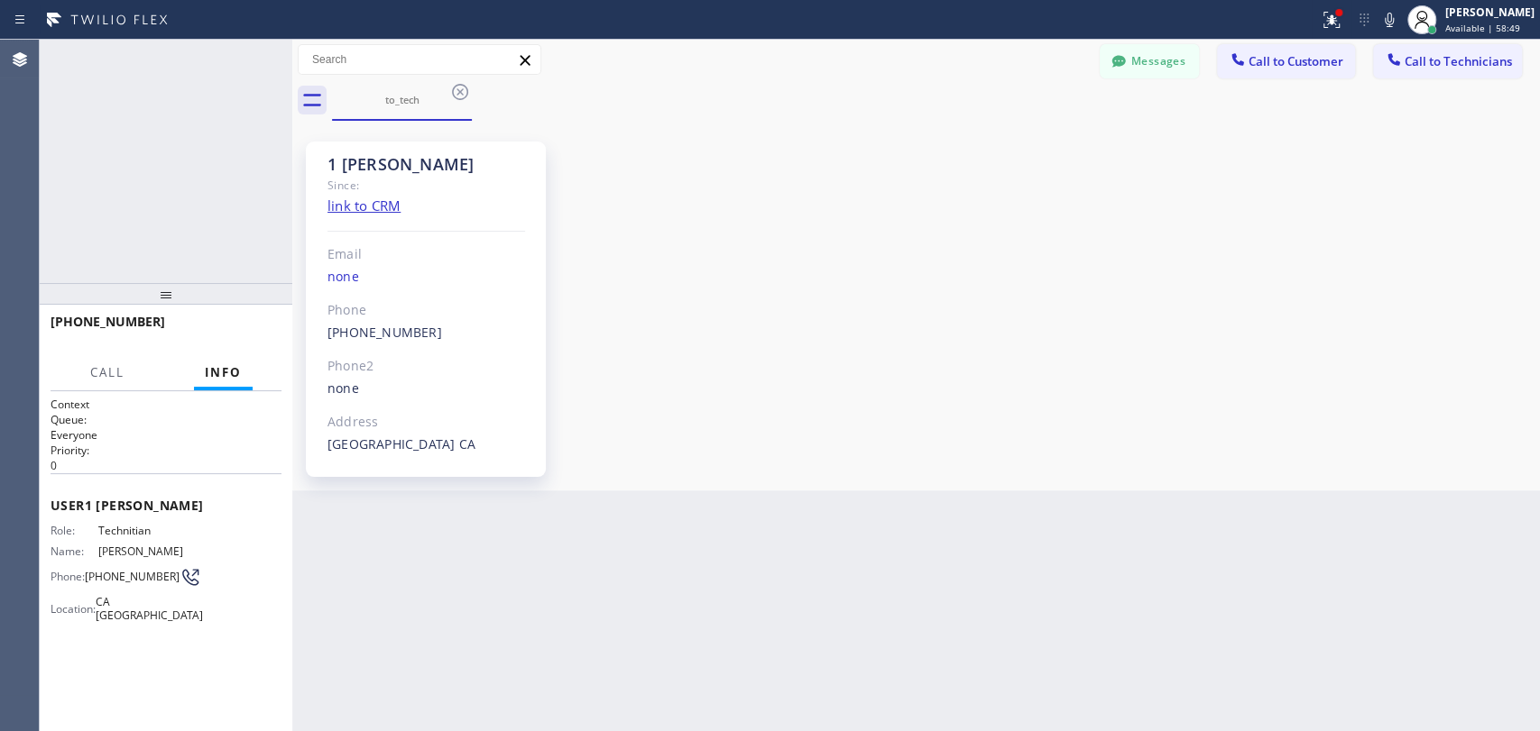
scroll to position [1936, 0]
click at [222, 320] on button "HANG UP" at bounding box center [240, 329] width 84 height 25
click at [226, 344] on div "+13233041325 Wrap up | 00:05 COMPLETE" at bounding box center [166, 330] width 231 height 47
click at [226, 339] on button "COMPLETE" at bounding box center [235, 329] width 91 height 25
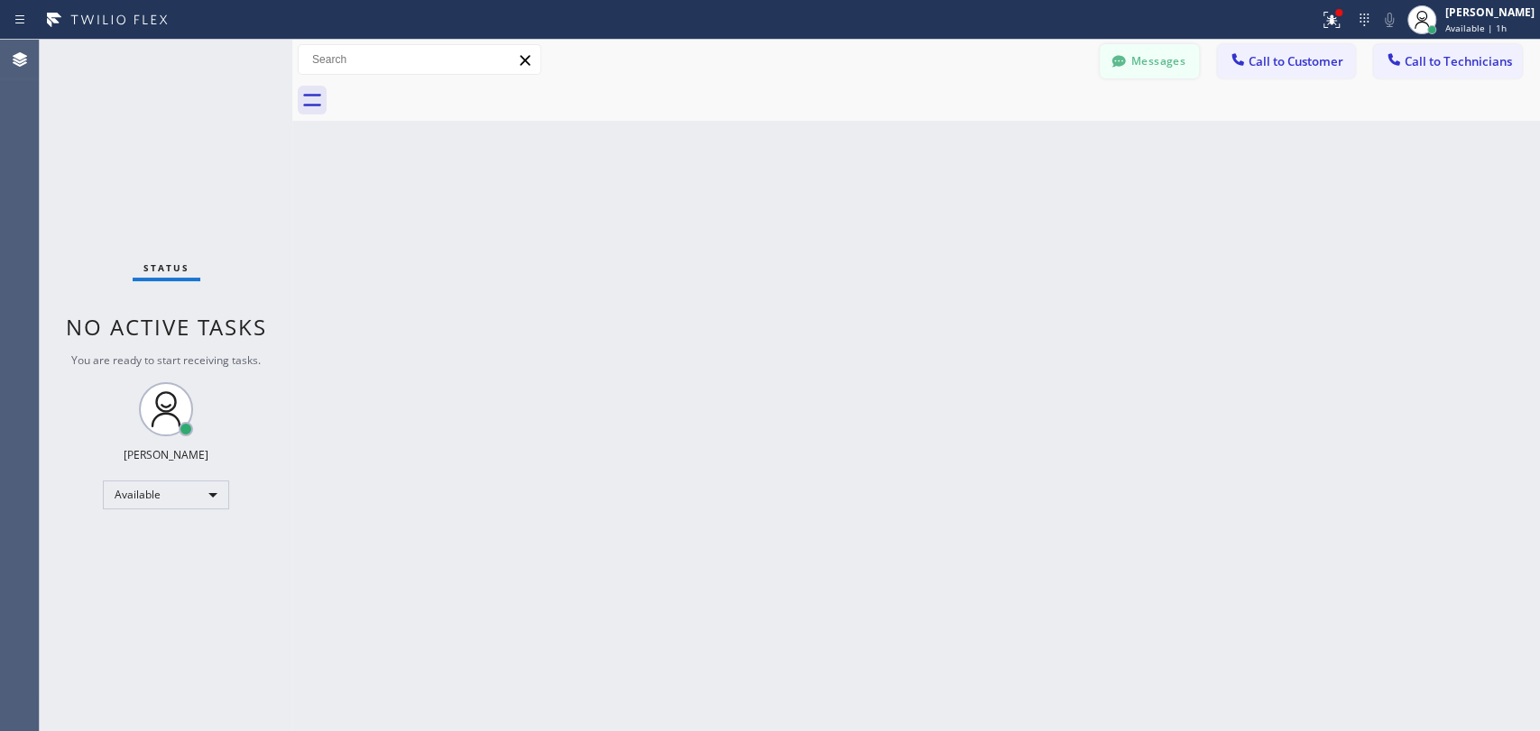
click at [1126, 51] on button "Messages" at bounding box center [1148, 61] width 99 height 34
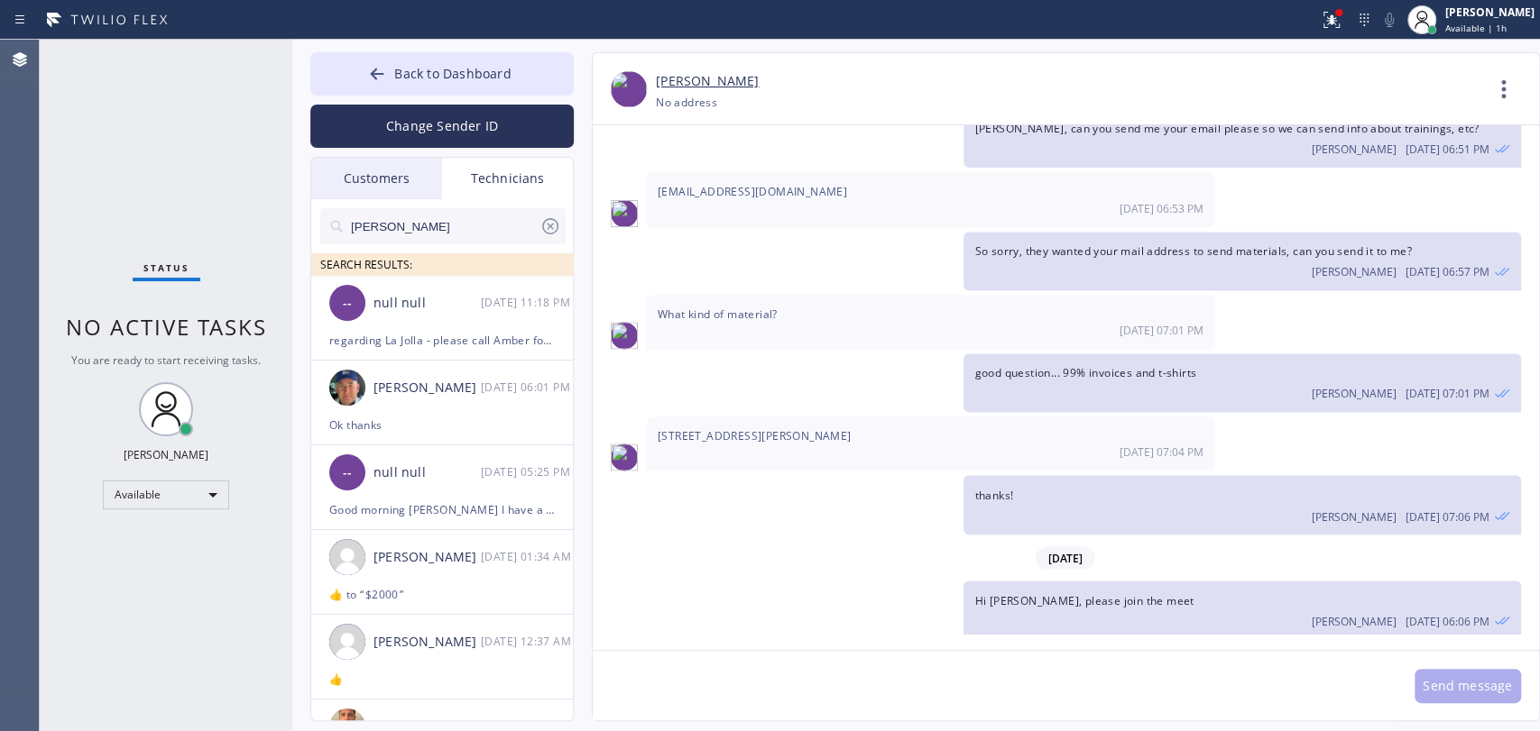
click at [388, 231] on input "[PERSON_NAME]" at bounding box center [444, 226] width 190 height 36
click at [389, 231] on input "[PERSON_NAME]" at bounding box center [444, 226] width 190 height 36
drag, startPoint x: 389, startPoint y: 231, endPoint x: 1355, endPoint y: 658, distance: 1056.0
click at [416, 241] on input "[PERSON_NAME]" at bounding box center [444, 226] width 190 height 36
click at [440, 221] on input "[PERSON_NAME]" at bounding box center [444, 226] width 190 height 36
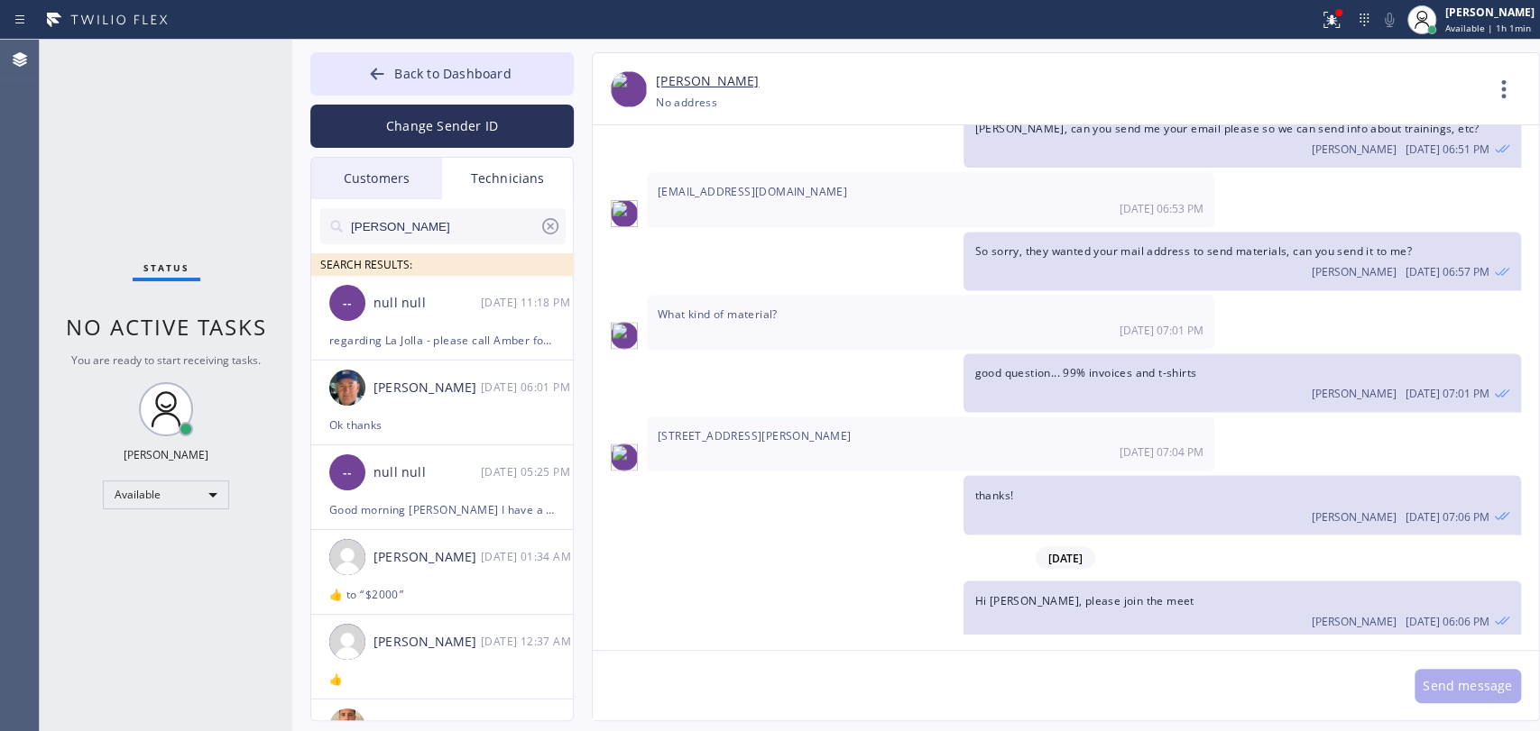
click at [440, 221] on input "[PERSON_NAME]" at bounding box center [444, 226] width 190 height 36
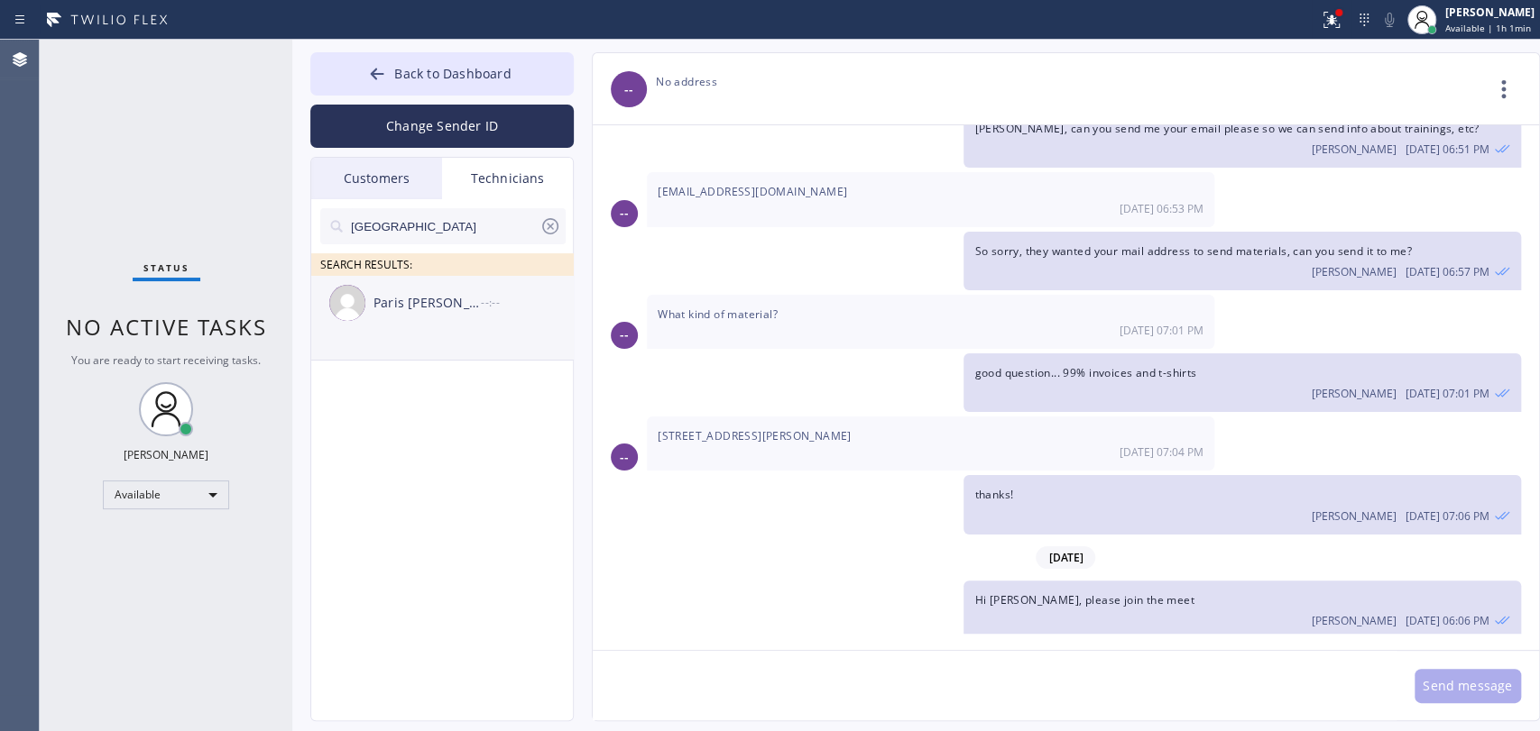
type input "[GEOGRAPHIC_DATA]"
click at [441, 293] on div "Paris Jehovan Correa" at bounding box center [426, 303] width 107 height 21
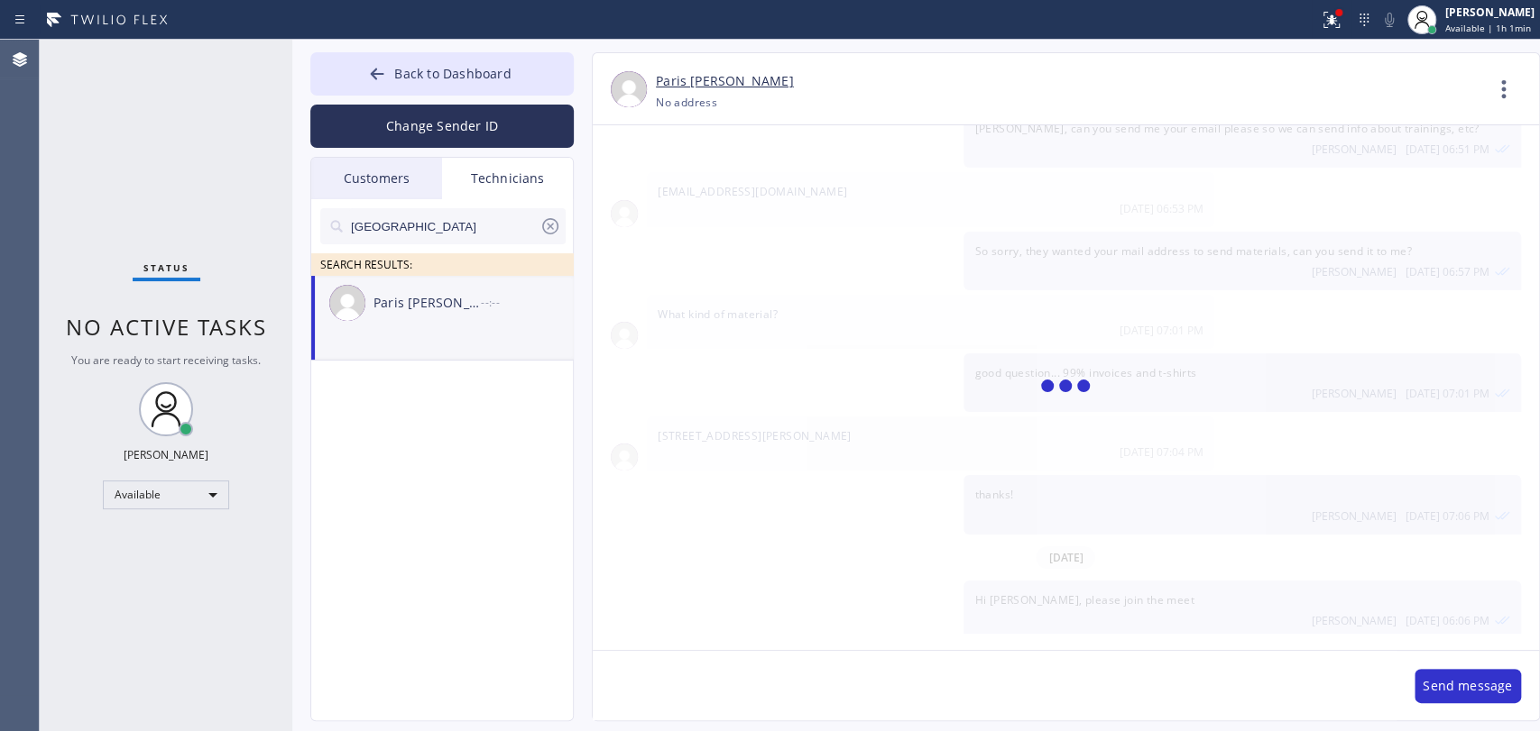
scroll to position [1746, 0]
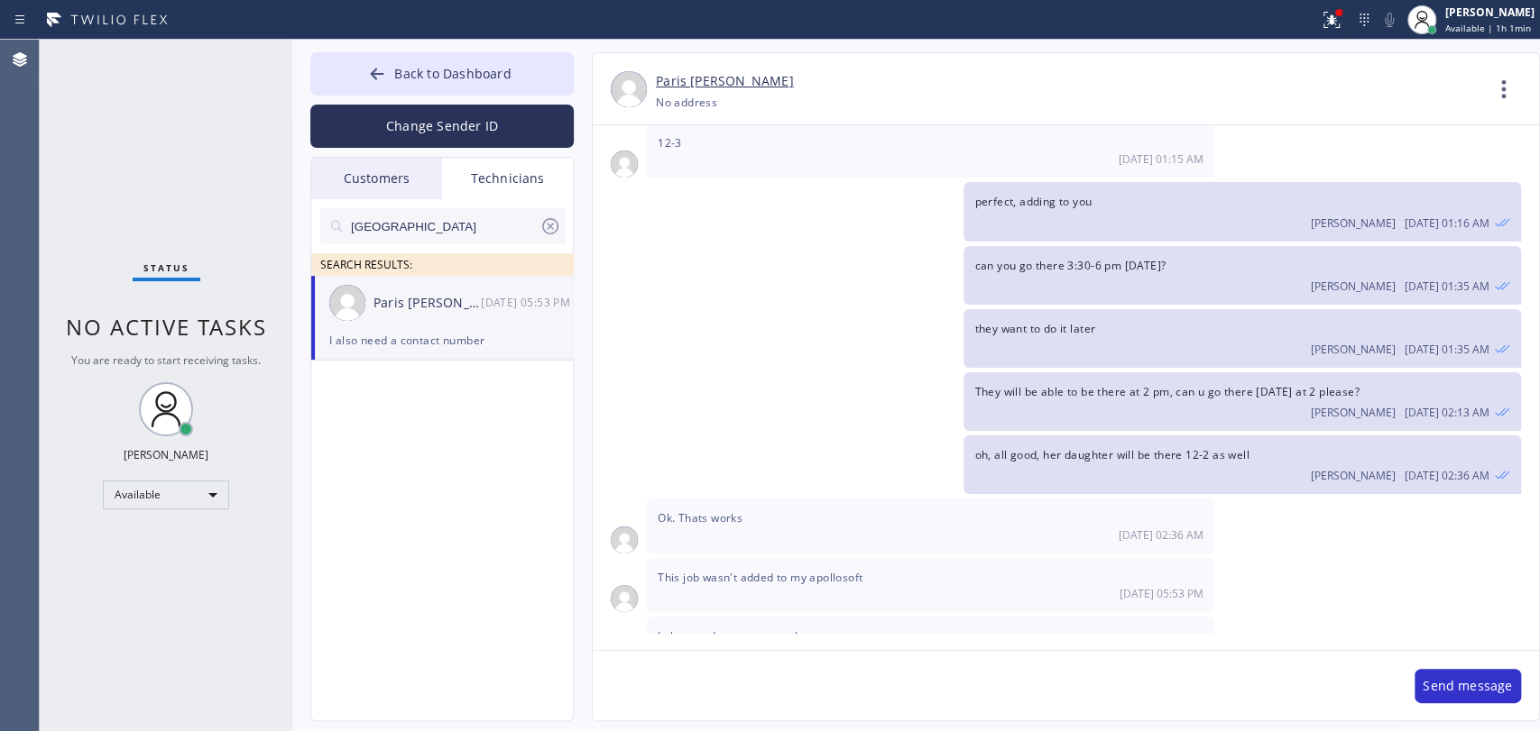
click at [707, 695] on textarea at bounding box center [995, 685] width 804 height 69
type textarea "Hello!"
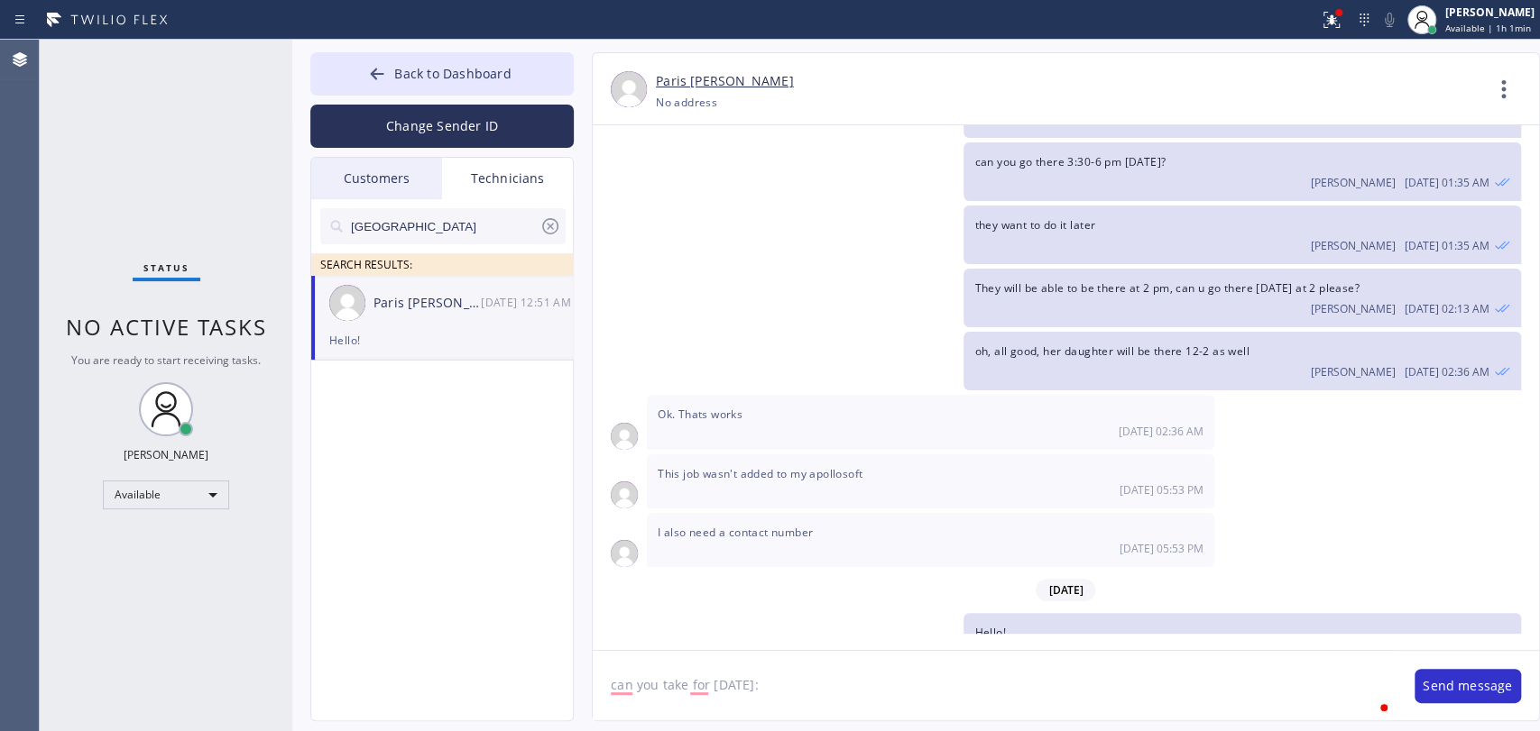
paste textarea "central air but the basement is more colder than upstairs (zoning system) not s…"
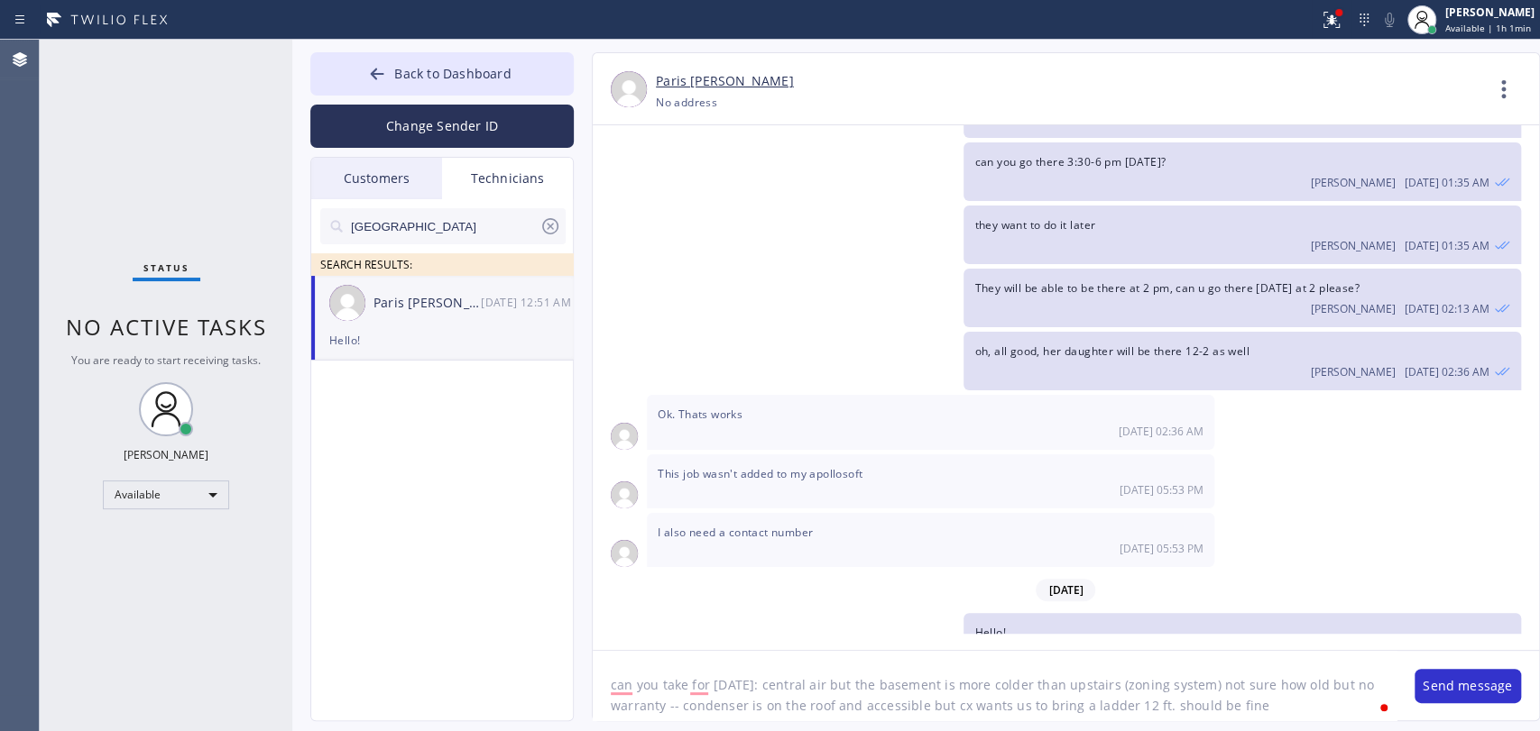
scroll to position [14, 0]
type textarea "can you take for tomorrow: central air but the basement is more colder than ups…"
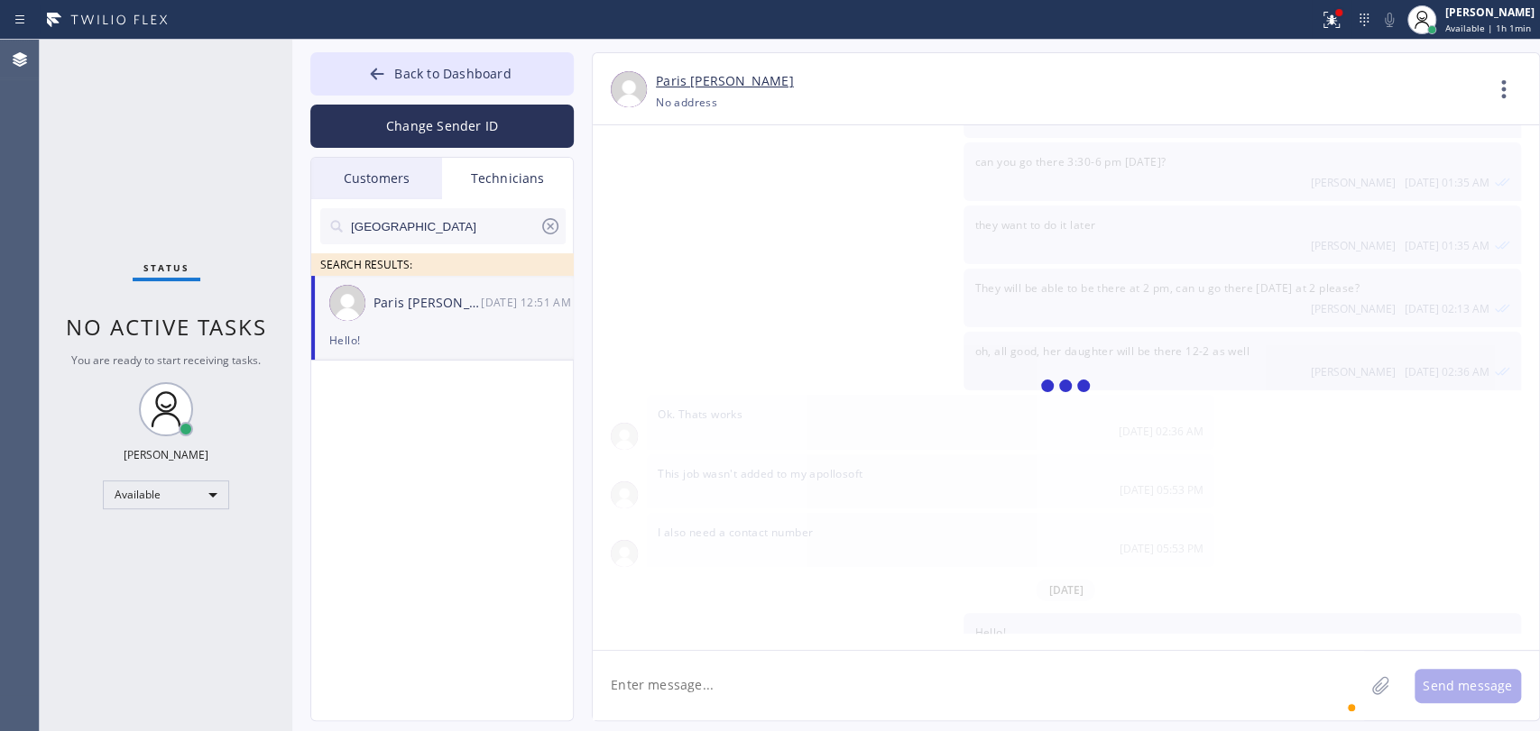
scroll to position [1947, 0]
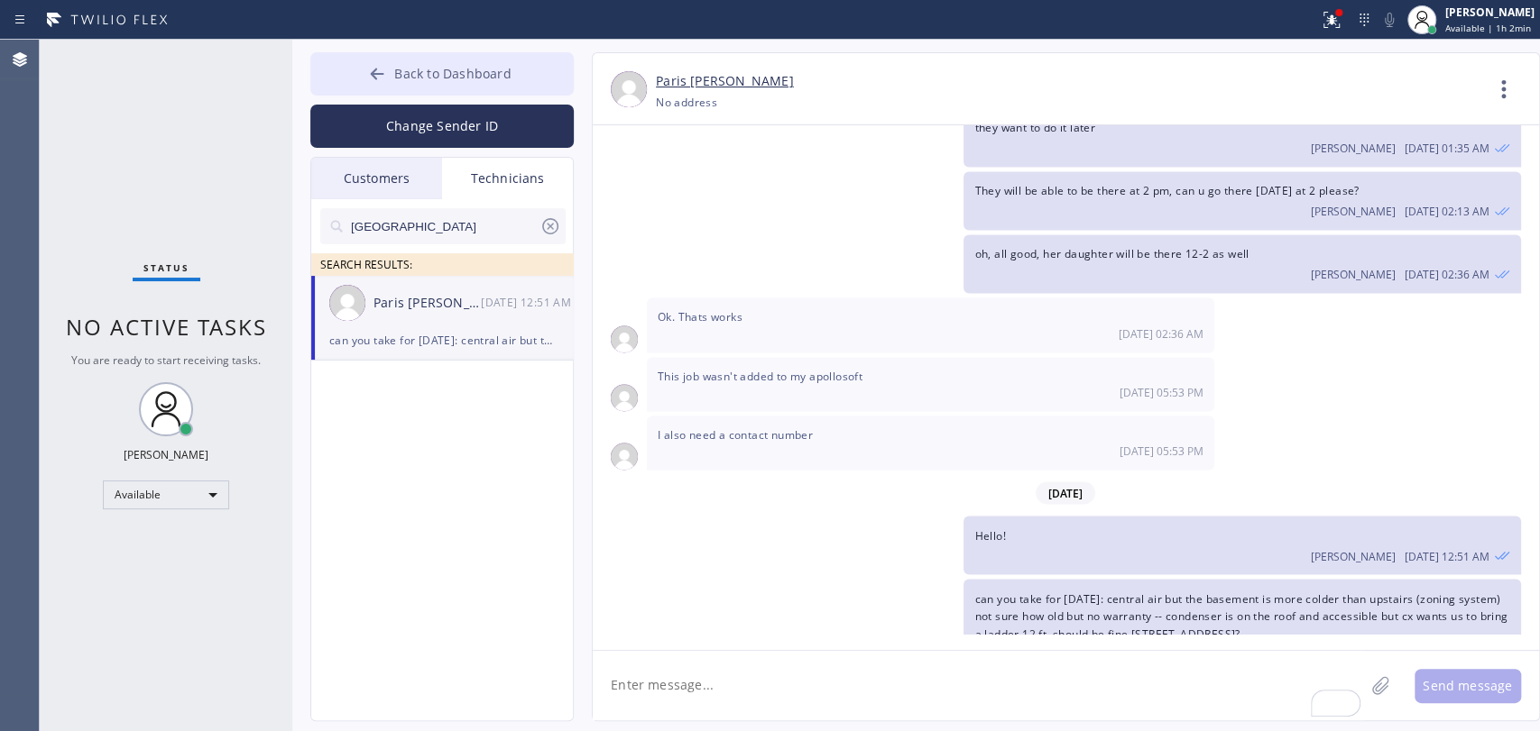
click at [396, 83] on button "Back to Dashboard" at bounding box center [441, 73] width 263 height 43
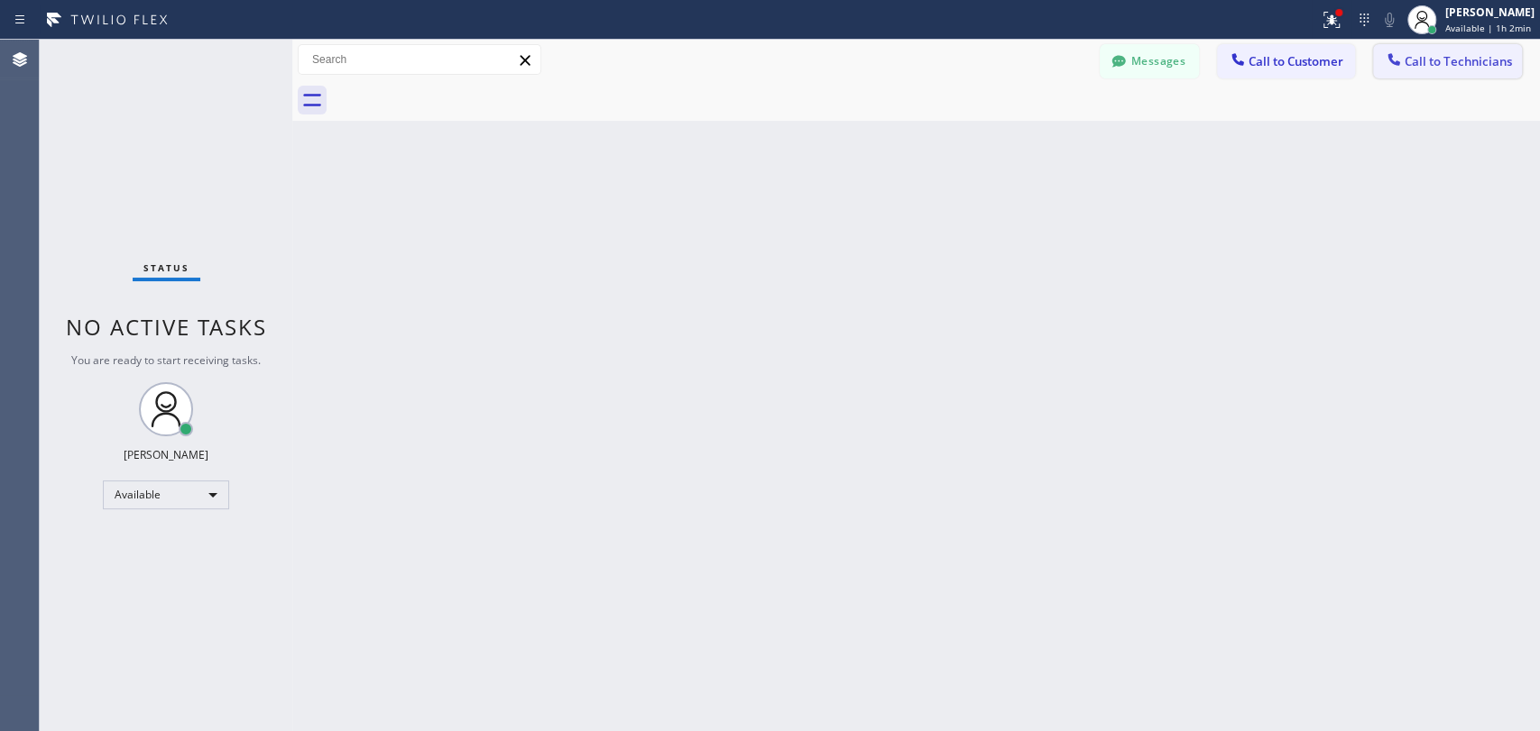
click at [1424, 60] on span "Call to Technicians" at bounding box center [1457, 61] width 107 height 16
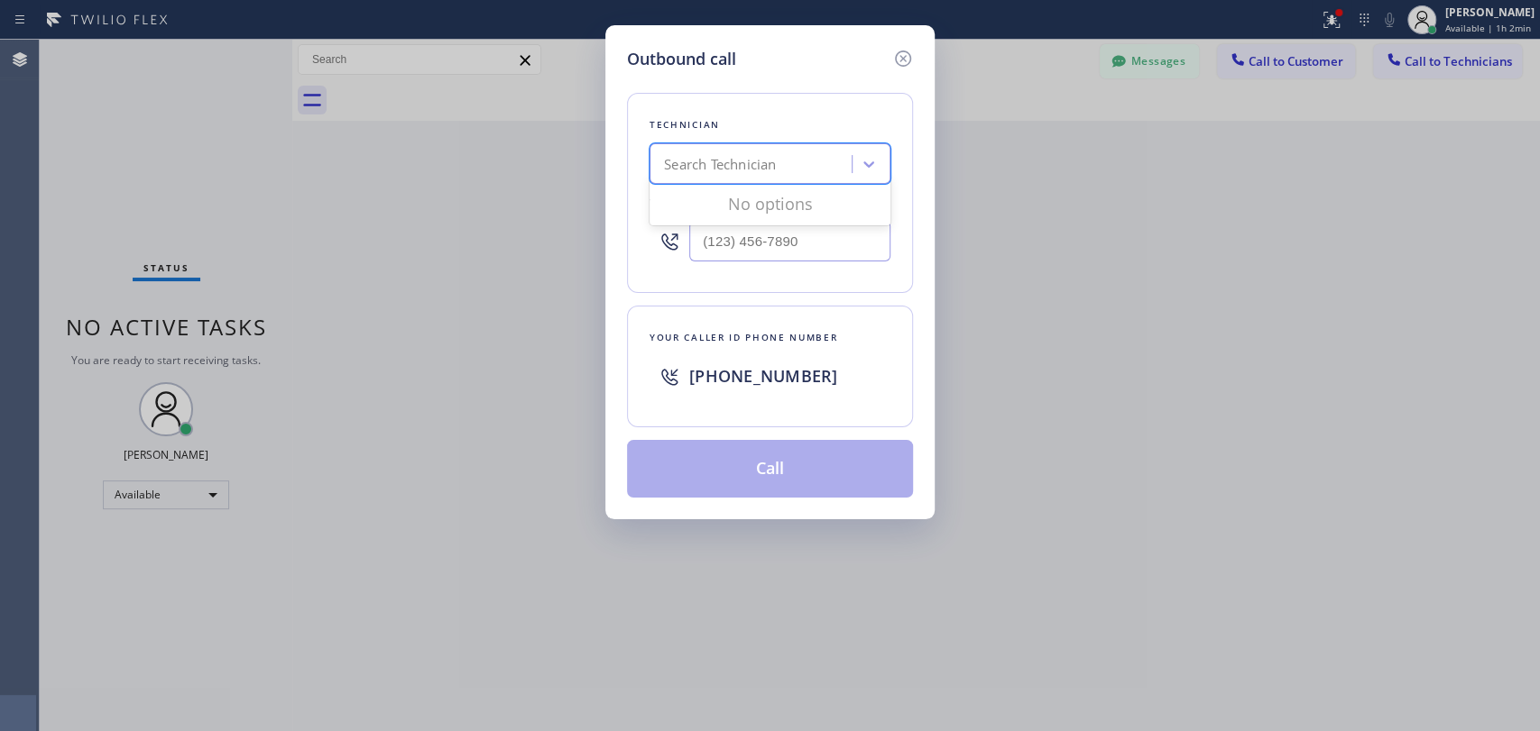
click at [676, 182] on div "Search Technician" at bounding box center [769, 163] width 241 height 41
type input "sham"
click at [720, 207] on div "Shamsuddin Esmati" at bounding box center [769, 202] width 241 height 32
type input "(916) 706-8130"
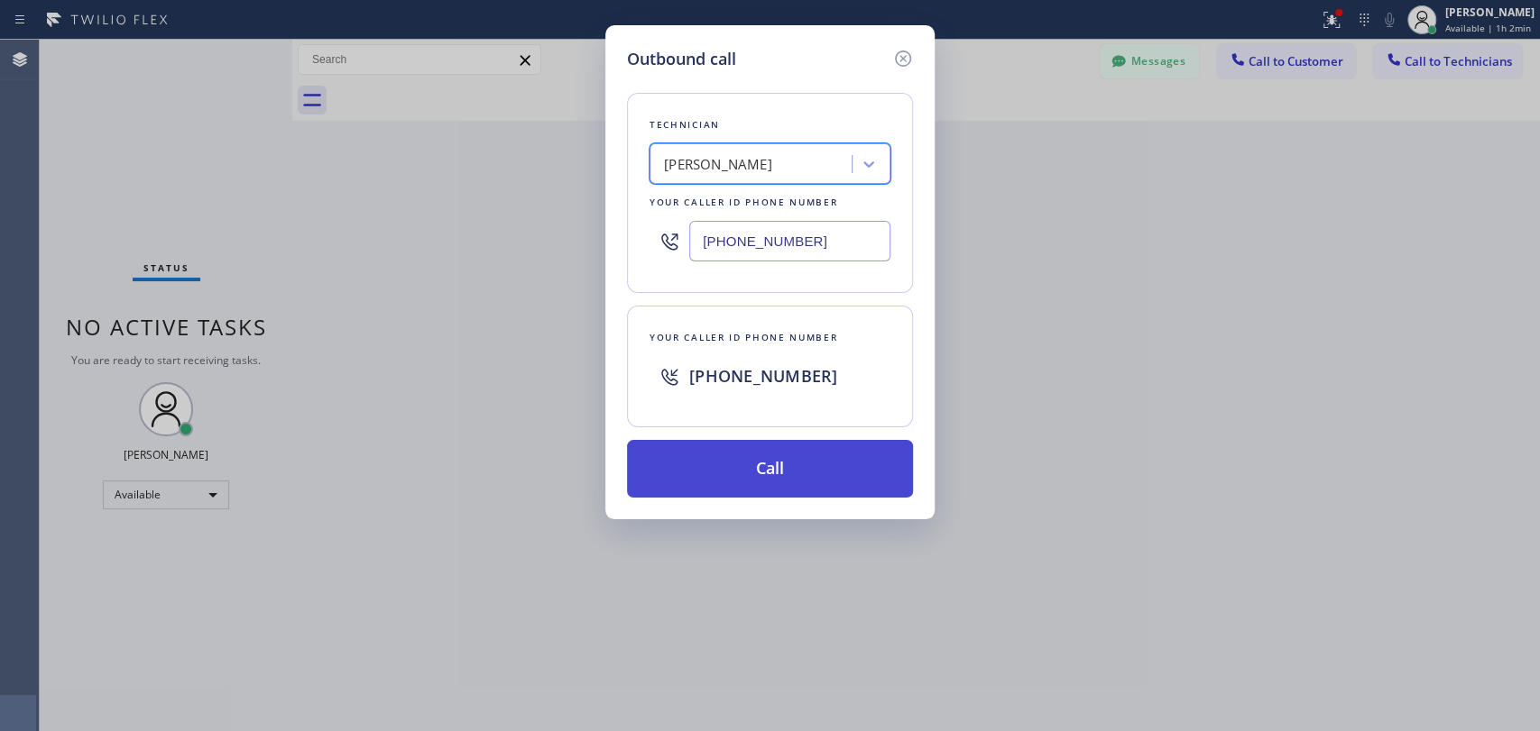
click at [703, 462] on button "Call" at bounding box center [770, 469] width 286 height 58
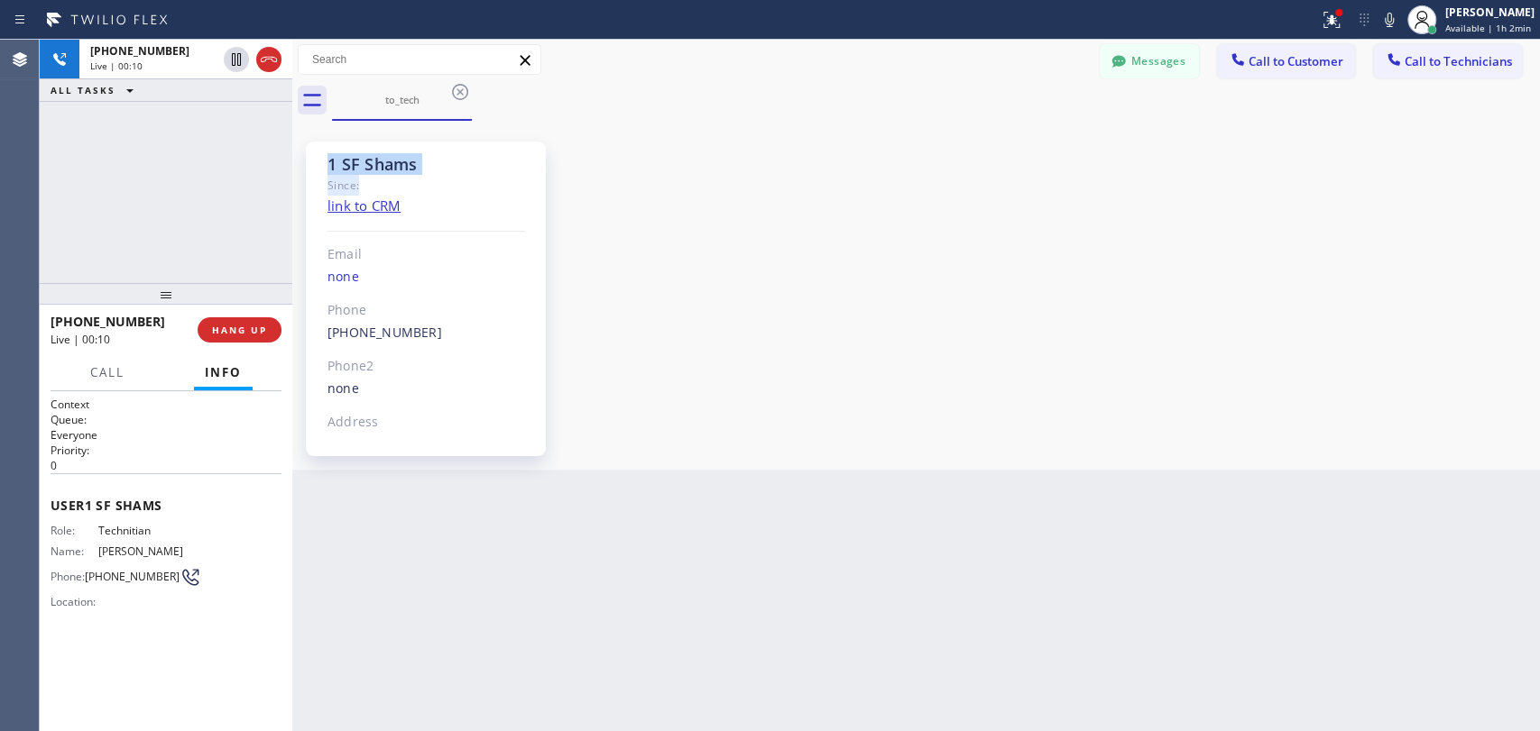
drag, startPoint x: 440, startPoint y: 176, endPoint x: 305, endPoint y: 165, distance: 135.7
click at [306, 165] on div "1 SF Shams Since: link to CRM Email none Phone (916) 706-8130 Outbound call Tec…" at bounding box center [426, 299] width 240 height 315
click at [397, 150] on div "1 SF Shams Since: link to CRM Email none Phone (916) 706-8130 Outbound call Tec…" at bounding box center [426, 299] width 240 height 315
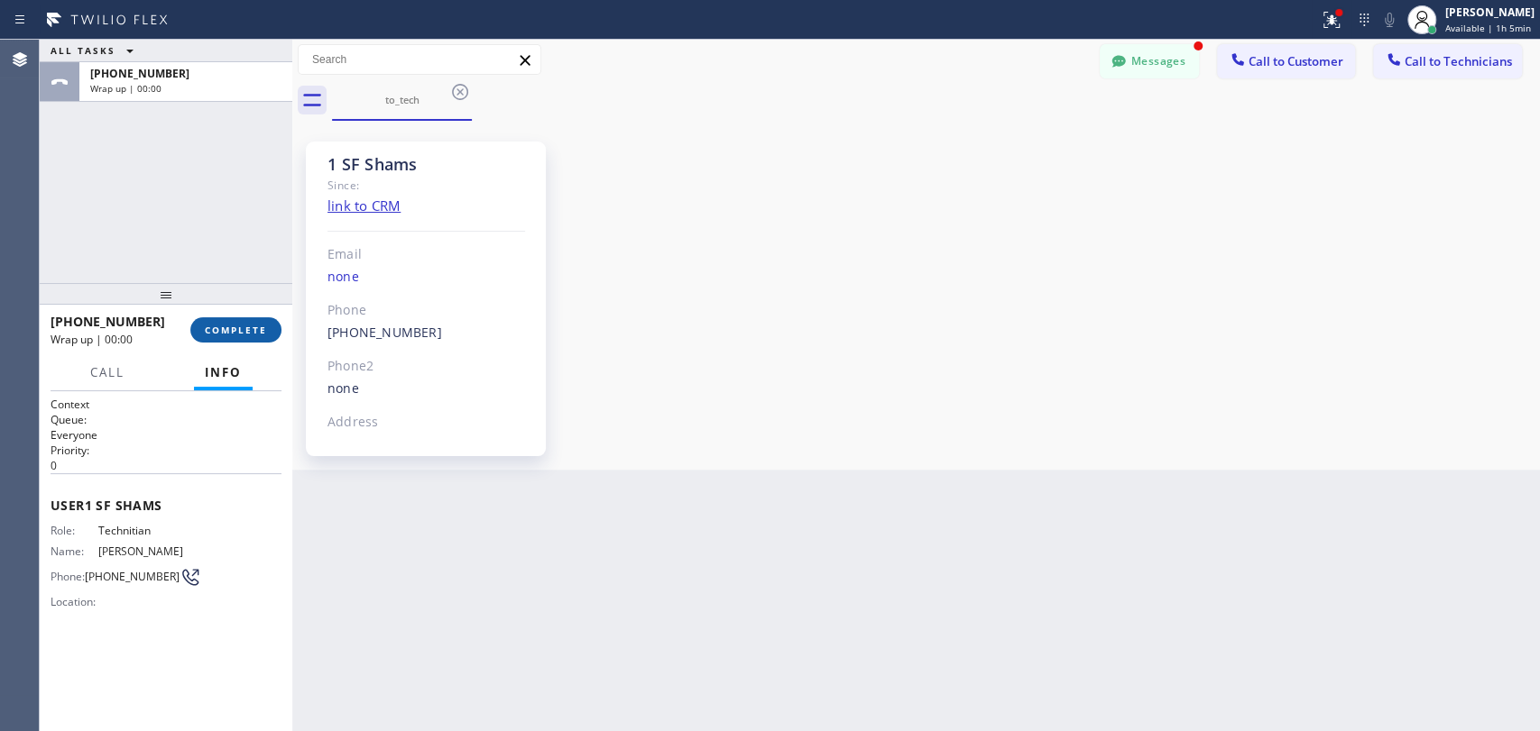
click at [217, 337] on button "COMPLETE" at bounding box center [235, 329] width 91 height 25
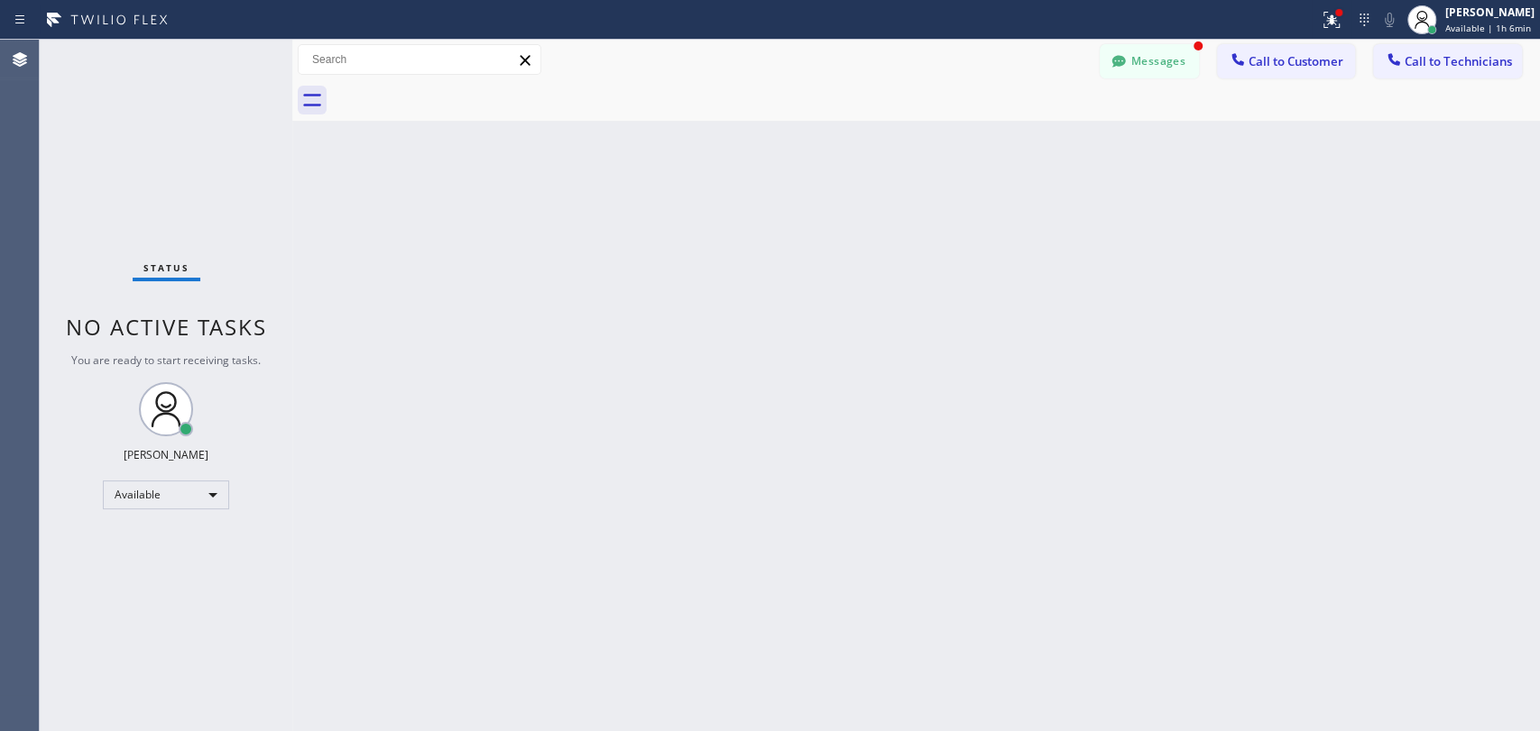
drag, startPoint x: 1127, startPoint y: 61, endPoint x: 994, endPoint y: 167, distance: 170.2
click at [1128, 60] on div at bounding box center [1119, 63] width 22 height 22
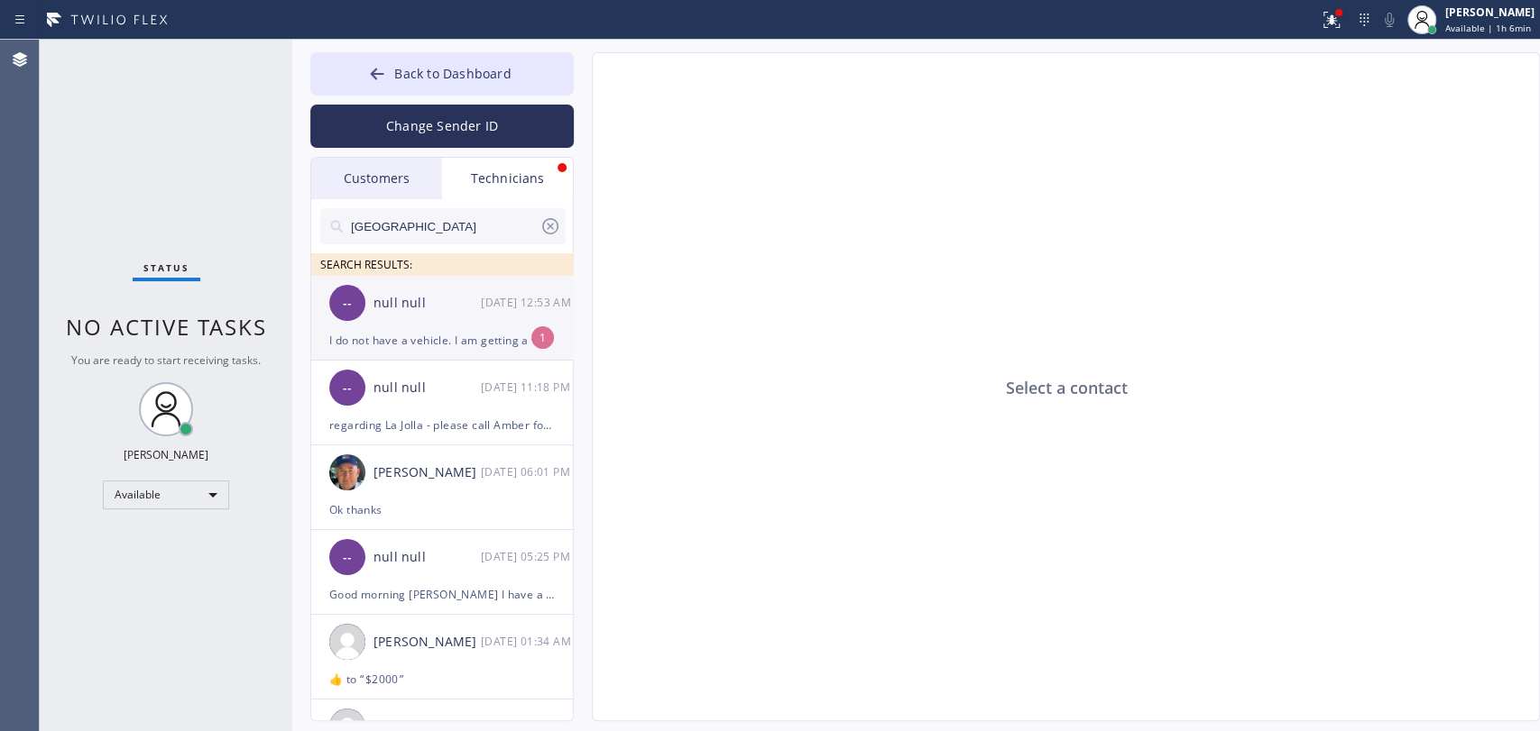
click at [489, 326] on div "-- null null 10/04 12:53 AM" at bounding box center [442, 303] width 263 height 54
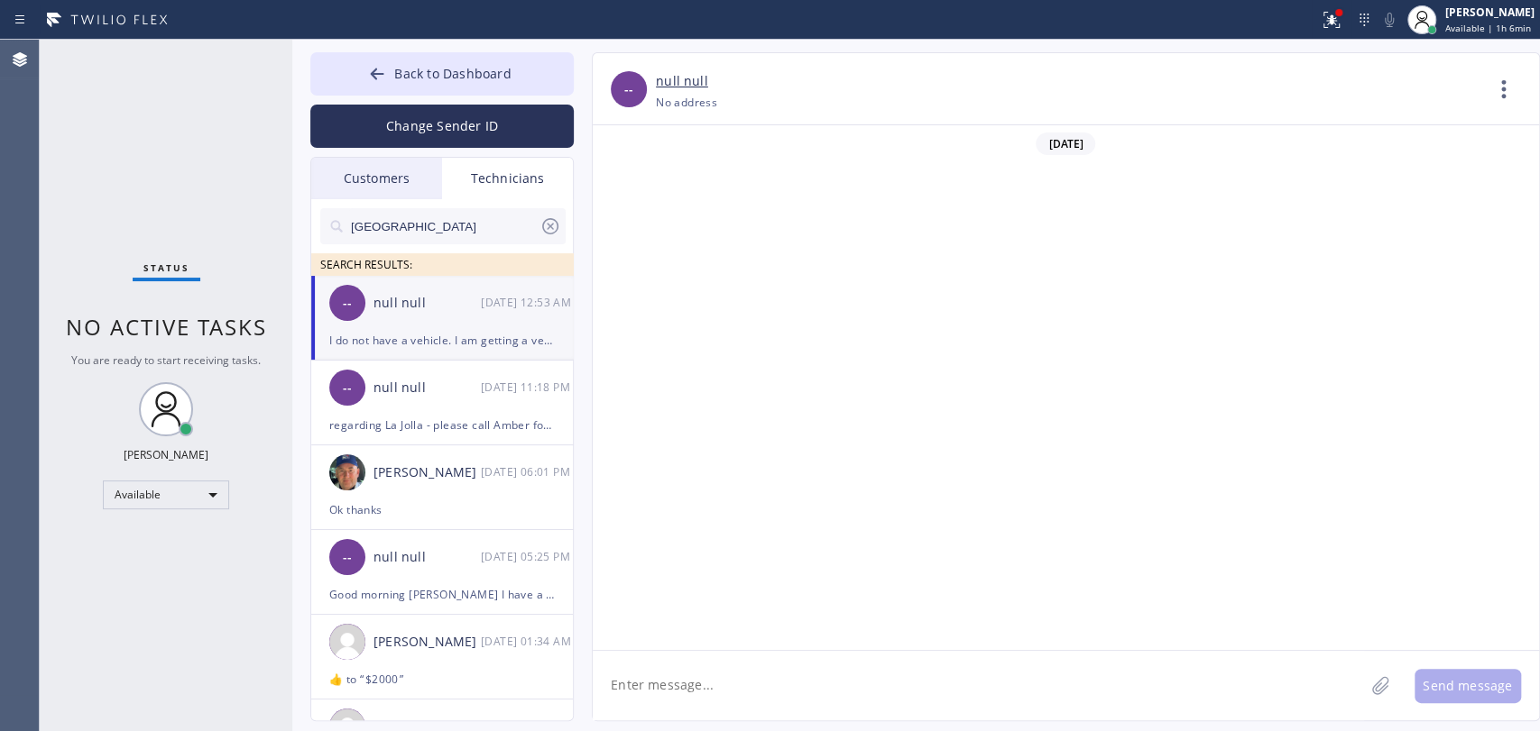
scroll to position [2005, 0]
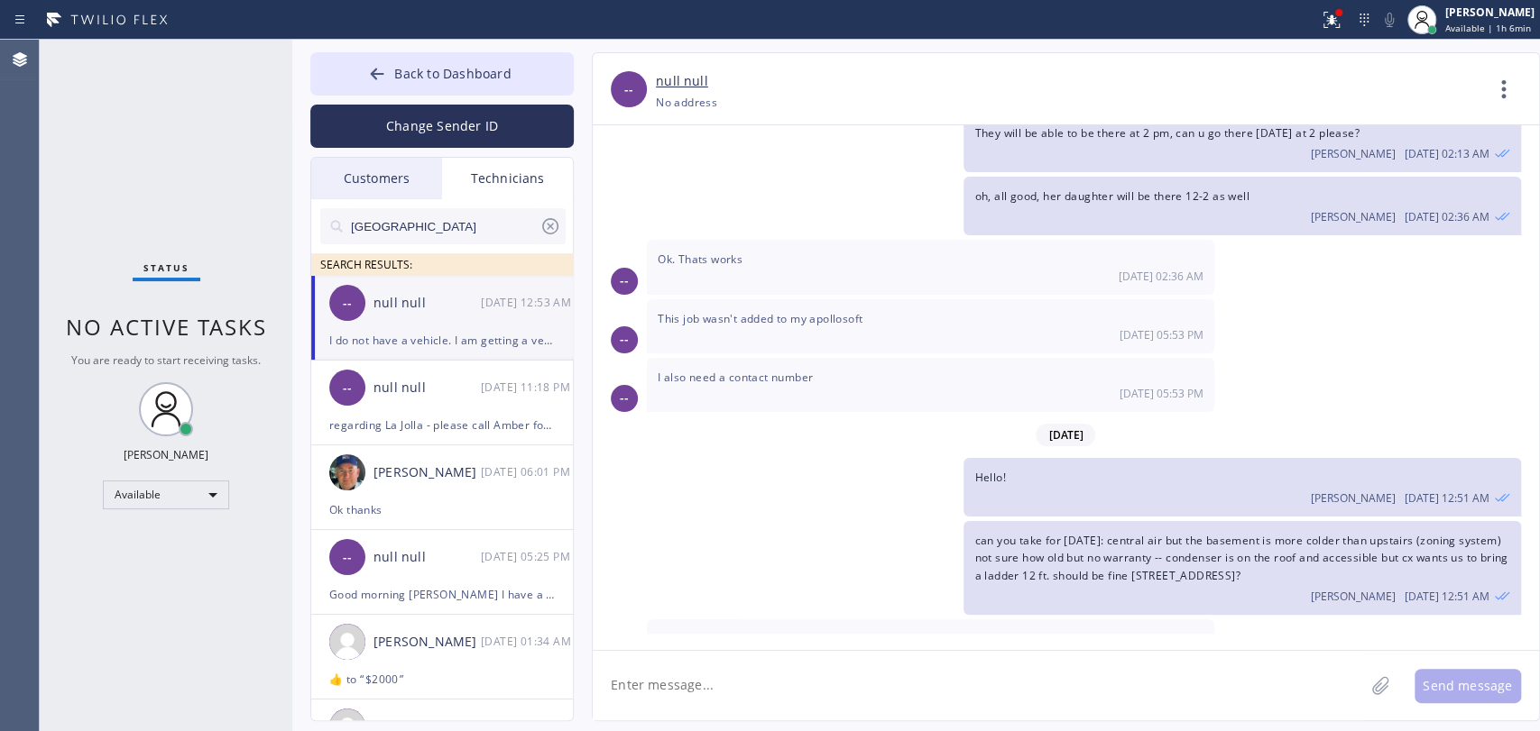
click at [710, 676] on textarea at bounding box center [978, 685] width 771 height 69
click at [709, 676] on textarea "To enrich screen reader interactions, please activate Accessibility in Grammarl…" at bounding box center [978, 685] width 771 height 69
click at [707, 676] on textarea "To enrich screen reader interactions, please activate Accessibility in Grammarl…" at bounding box center [978, 685] width 771 height 69
click at [706, 676] on textarea "To enrich screen reader interactions, please activate Accessibility in Grammarl…" at bounding box center [978, 685] width 771 height 69
type textarea "oh, got it"
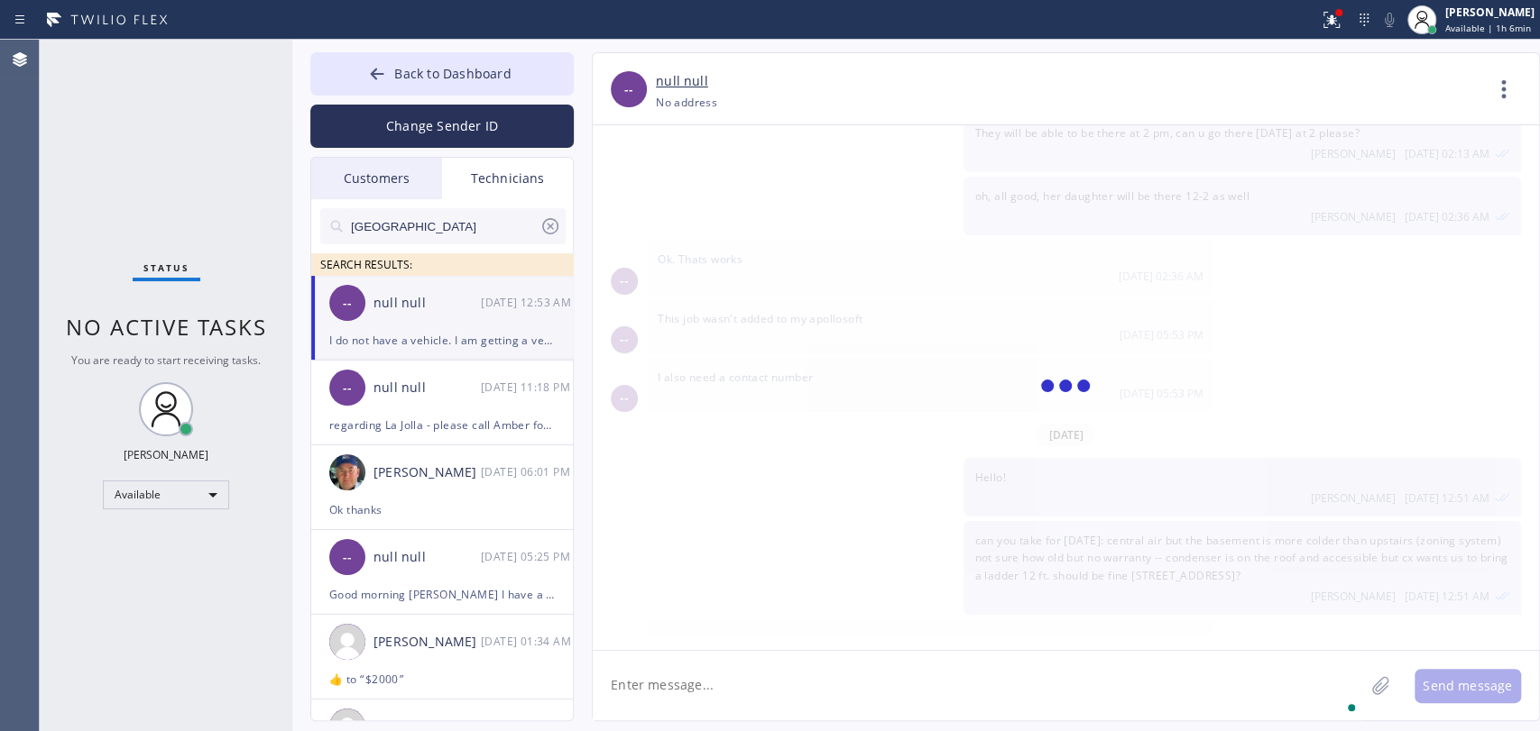
scroll to position [2068, 0]
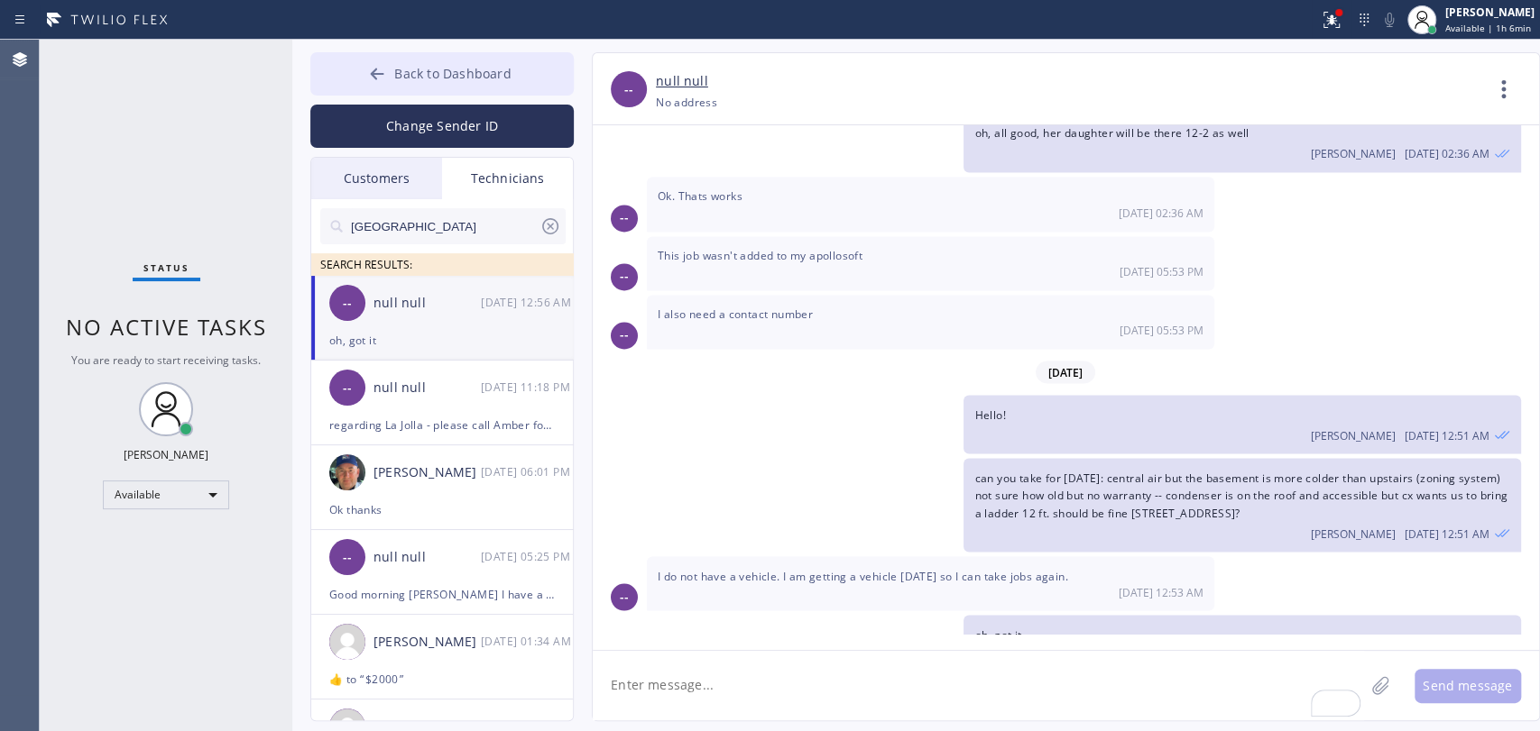
drag, startPoint x: 460, startPoint y: 78, endPoint x: 468, endPoint y: 74, distance: 9.3
click at [461, 78] on span "Back to Dashboard" at bounding box center [452, 73] width 116 height 17
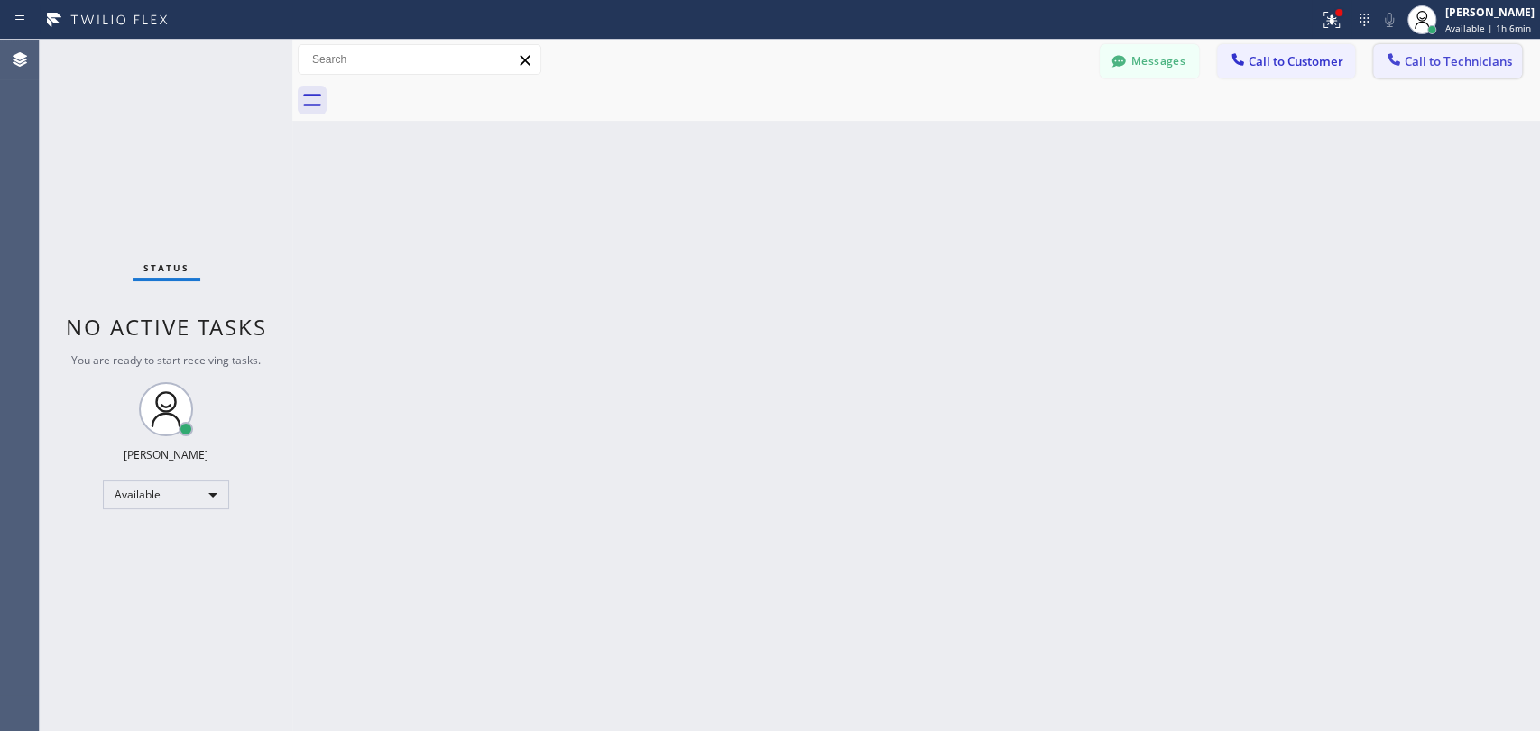
click at [1411, 67] on span "Call to Technicians" at bounding box center [1457, 61] width 107 height 16
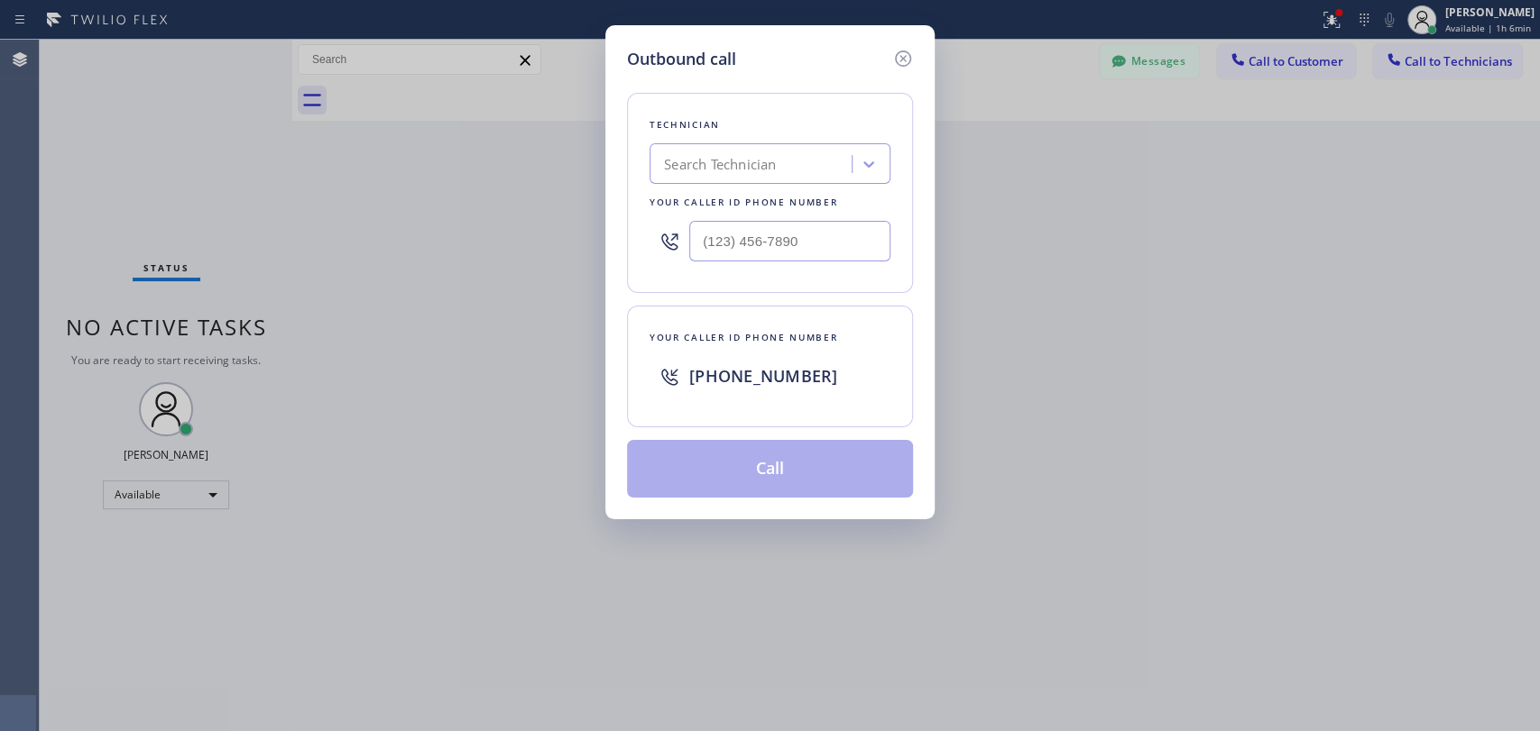
click at [903, 132] on div "Outbound call Technician Search Technician Your caller id phone number Your cal…" at bounding box center [769, 272] width 329 height 494
click at [791, 164] on div "Search Technician" at bounding box center [753, 165] width 197 height 32
type input "serg"
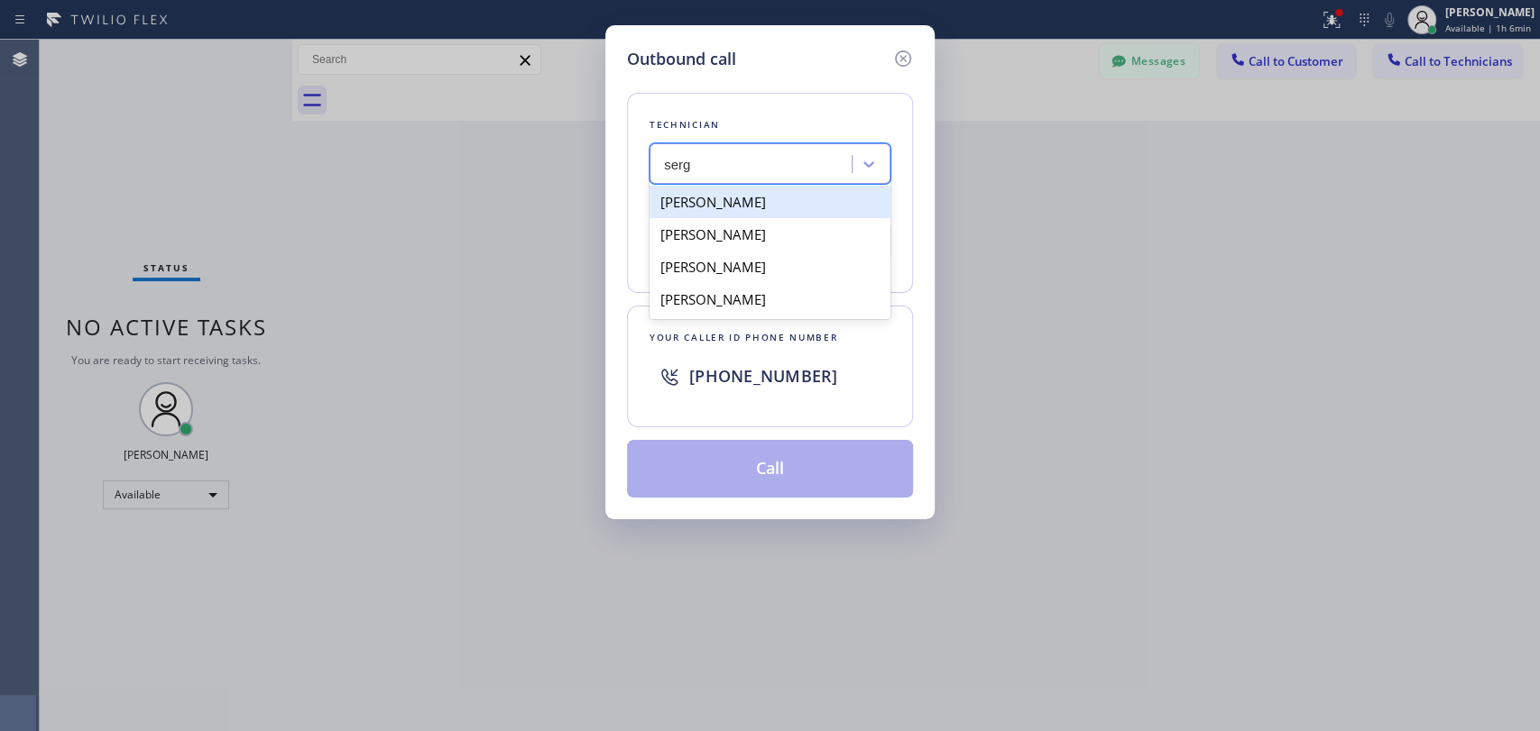
click at [737, 205] on div "[PERSON_NAME]" at bounding box center [769, 202] width 241 height 32
type input "(323) 304-1325"
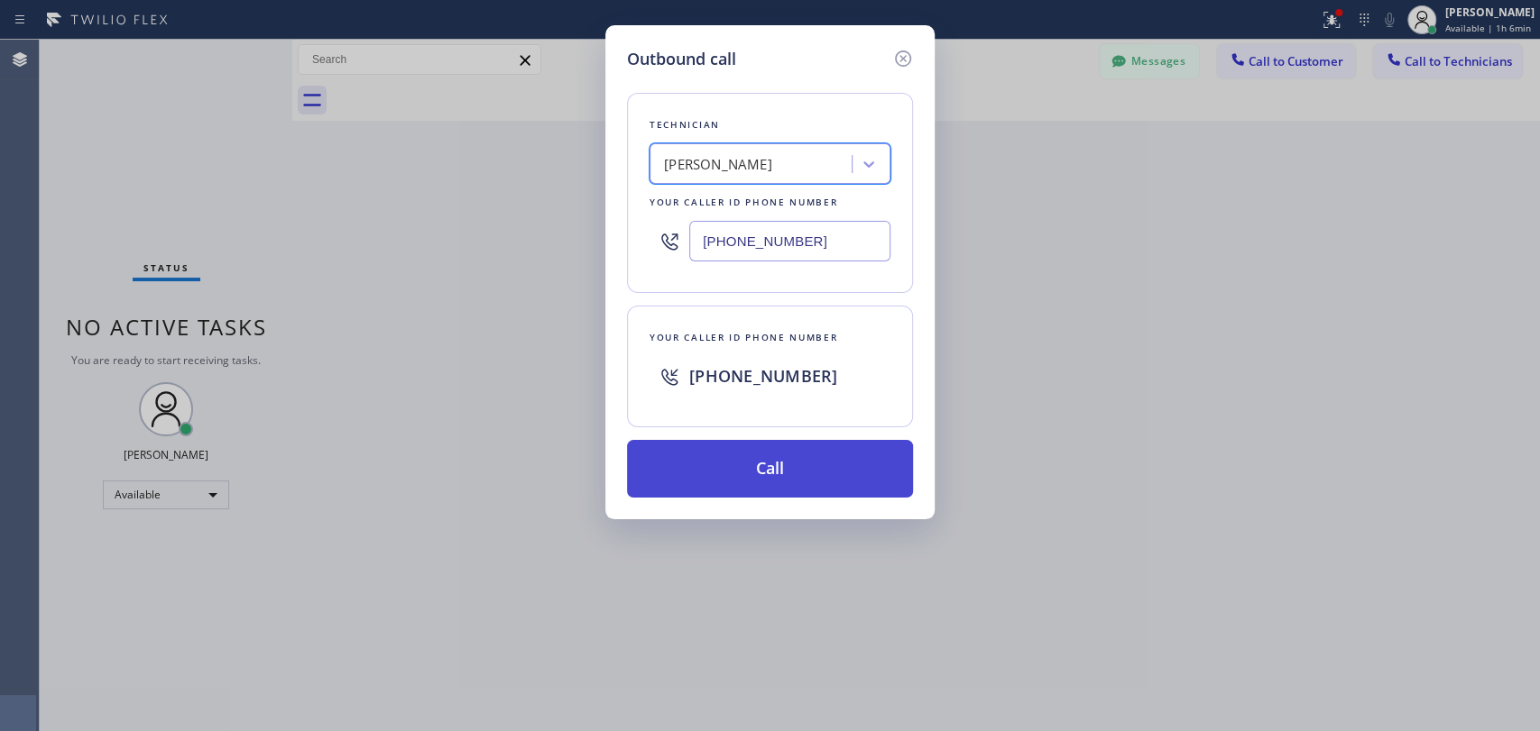
click at [719, 474] on button "Call" at bounding box center [770, 469] width 286 height 58
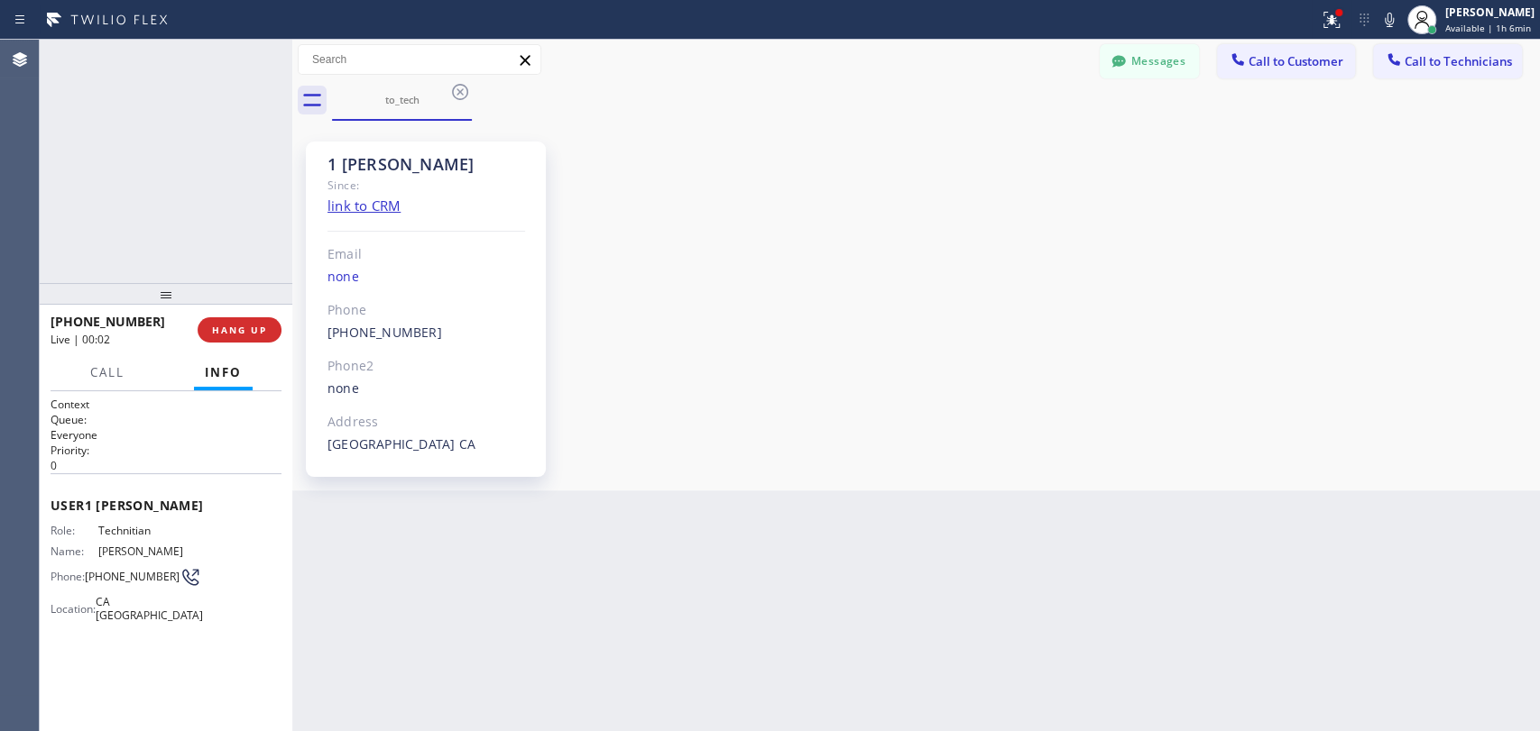
scroll to position [1936, 0]
click at [245, 332] on span "HANG UP" at bounding box center [239, 330] width 55 height 13
click at [220, 336] on span "COMPLETE" at bounding box center [236, 330] width 62 height 13
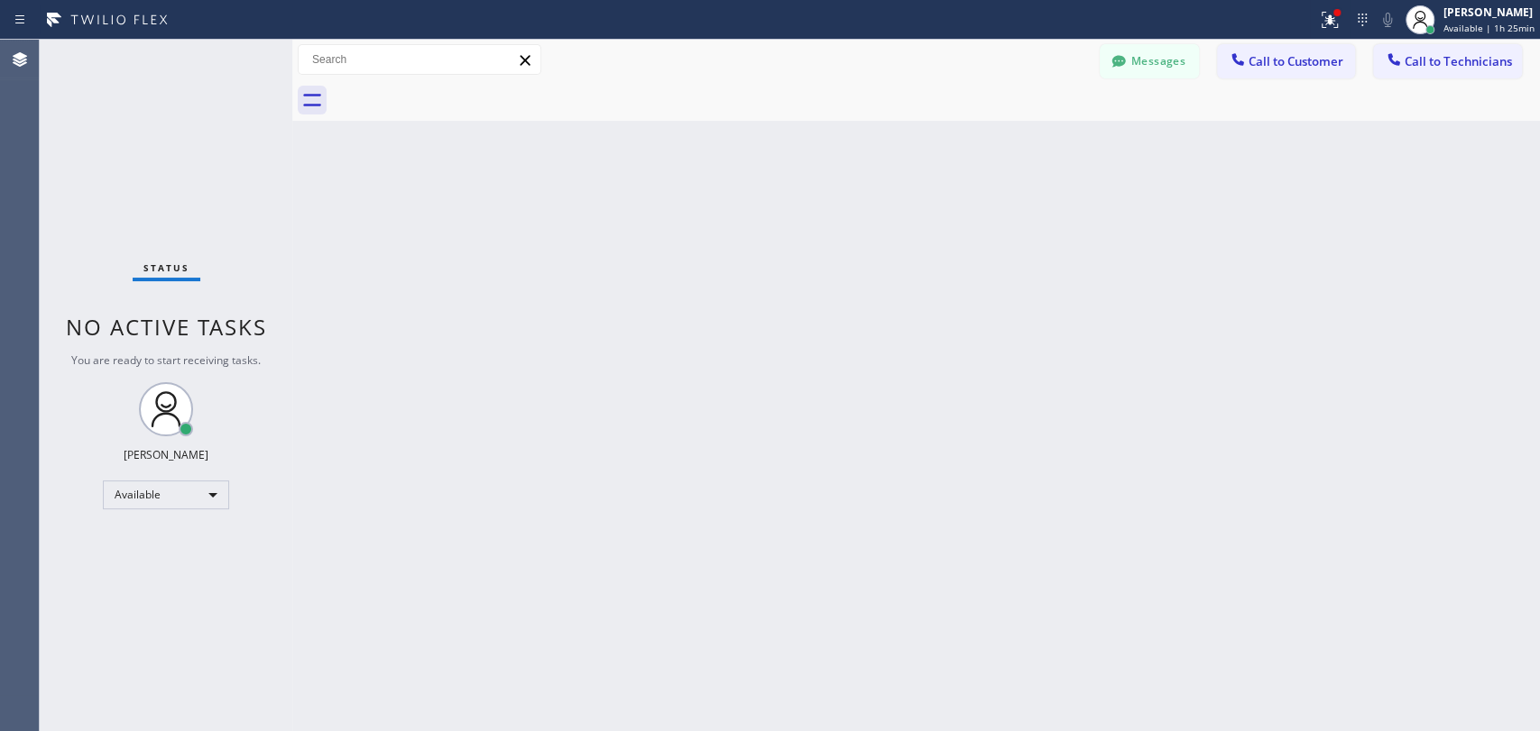
click at [1147, 235] on div "Back to Dashboard Change Sender ID Customers Technicians DP [PERSON_NAME] [DATE…" at bounding box center [915, 386] width 1247 height 692
click at [1496, 59] on span "Call to Technicians" at bounding box center [1457, 61] width 107 height 16
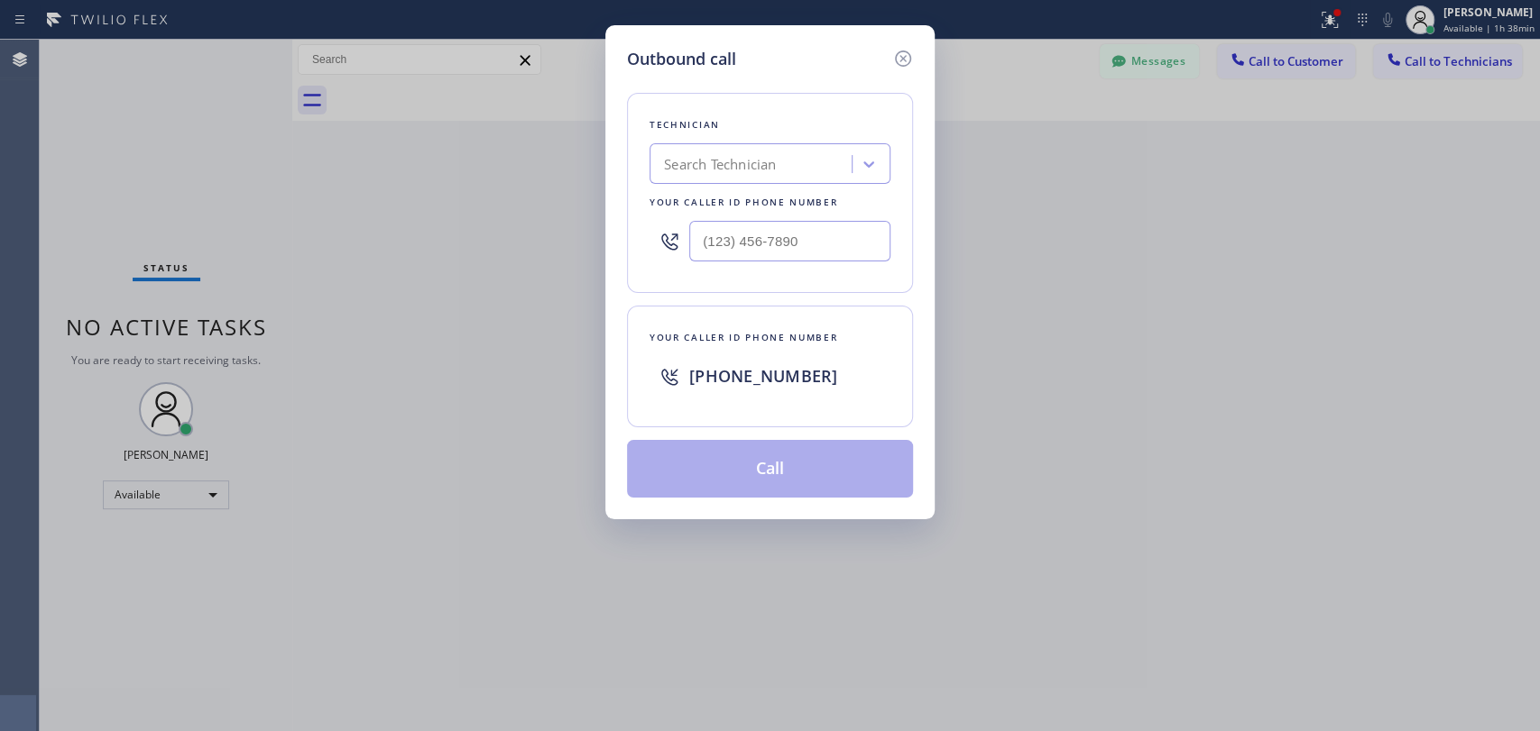
click at [738, 222] on div at bounding box center [769, 241] width 241 height 59
click at [759, 181] on div "Search Technician" at bounding box center [769, 163] width 241 height 41
type input "NIck"
type input "[PHONE_NUMBER]"
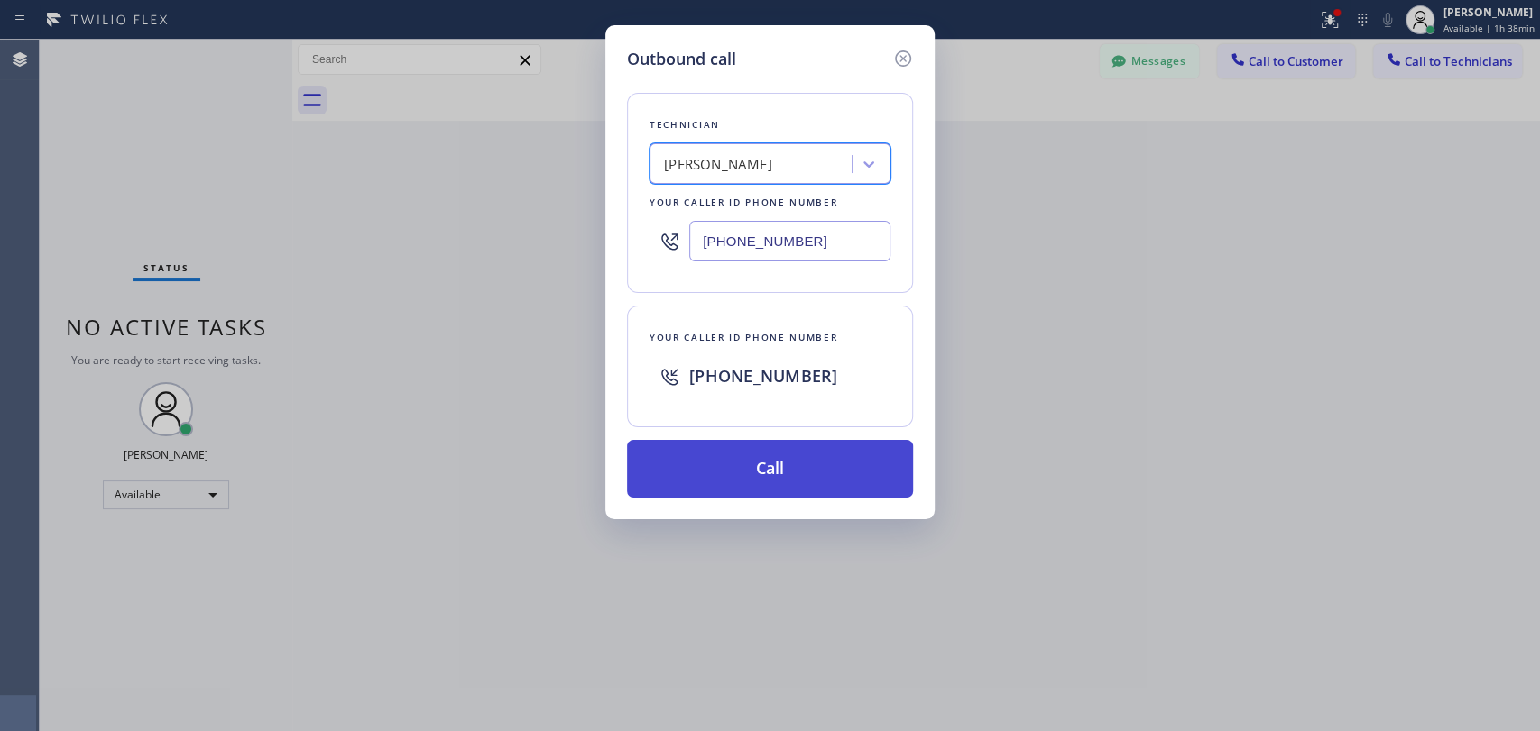
click at [783, 496] on button "Call" at bounding box center [770, 469] width 286 height 58
click at [774, 473] on button "Call" at bounding box center [770, 469] width 286 height 58
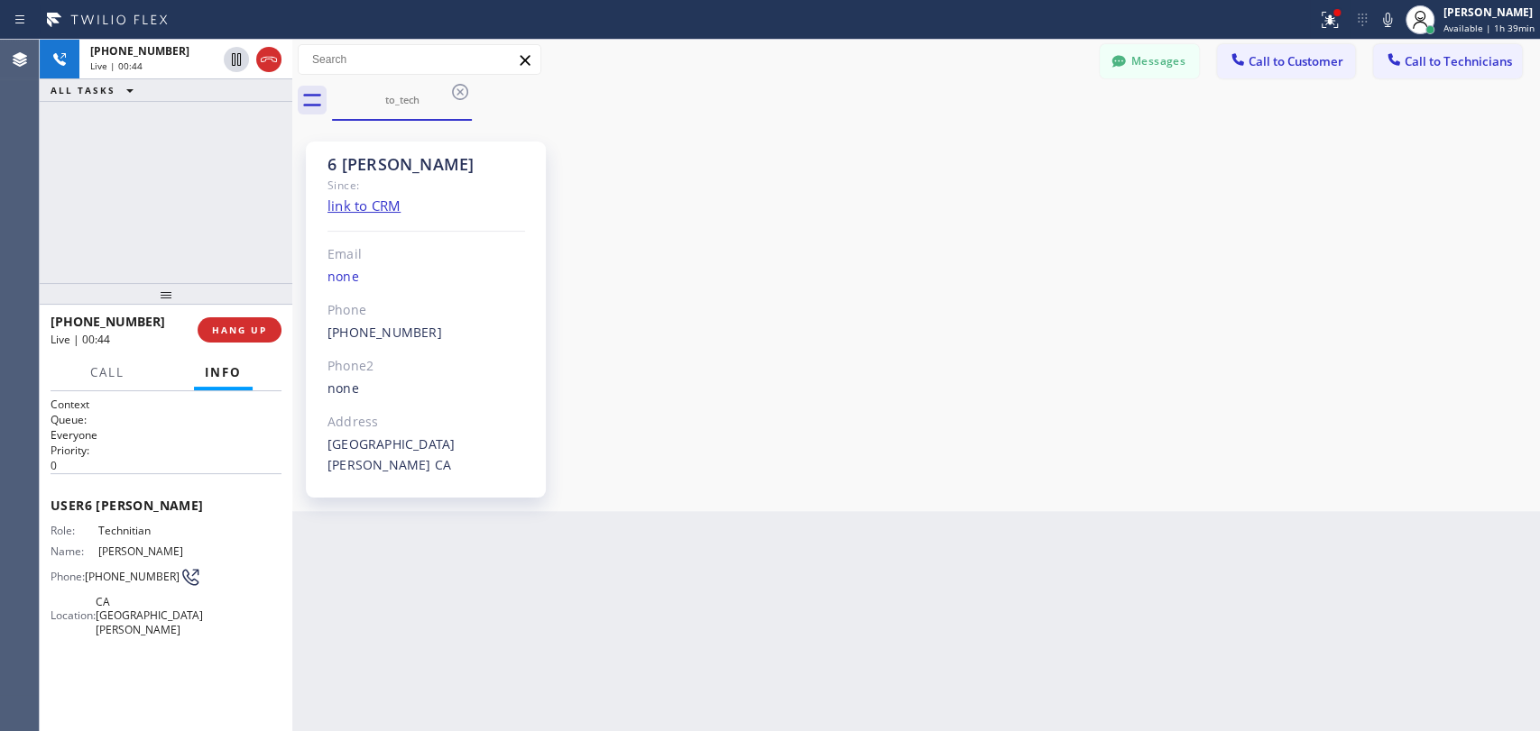
scroll to position [202044, 0]
click at [244, 325] on span "COMPLETE" at bounding box center [236, 330] width 62 height 13
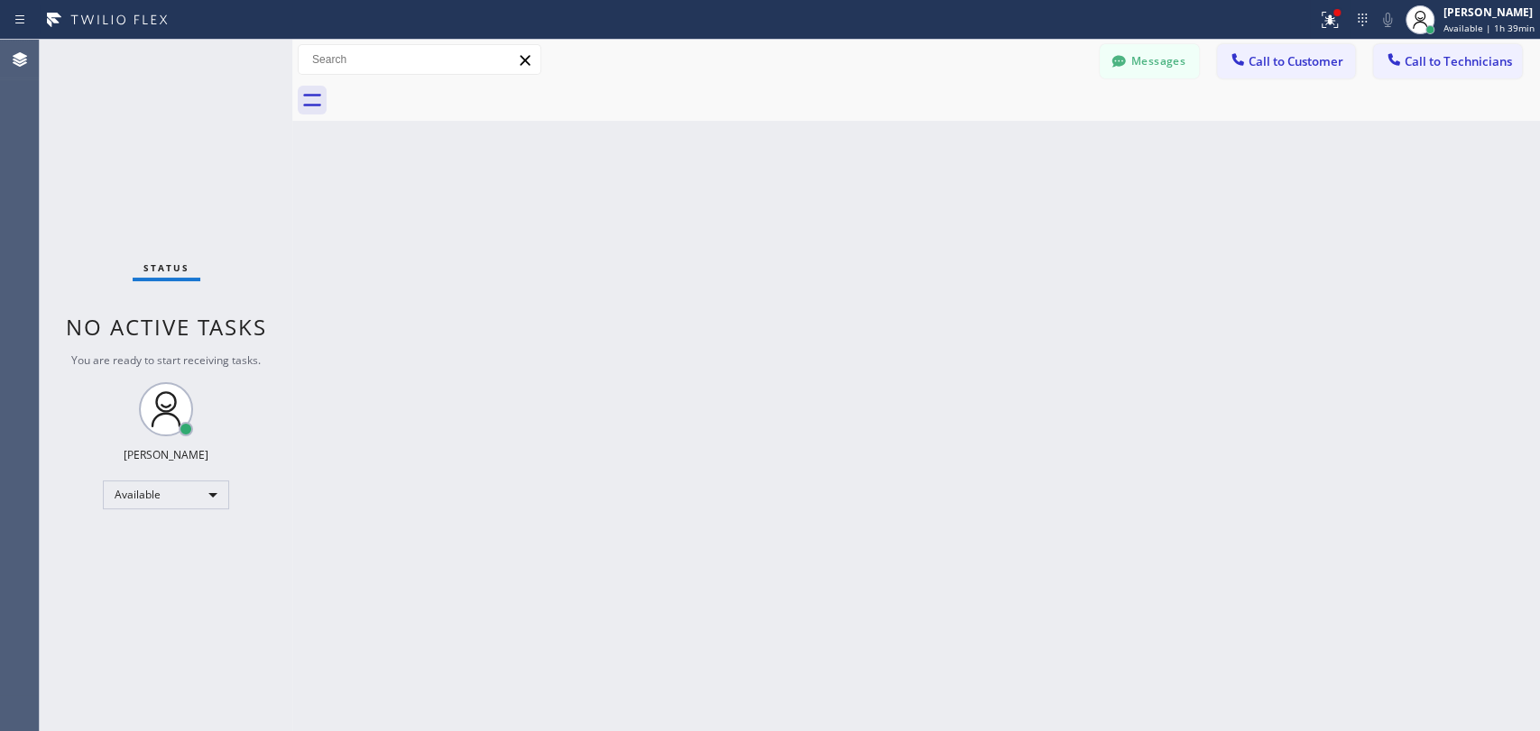
click at [1394, 57] on icon at bounding box center [1393, 60] width 18 height 18
click at [0, 0] on div "Search Technician" at bounding box center [0, 0] width 0 height 0
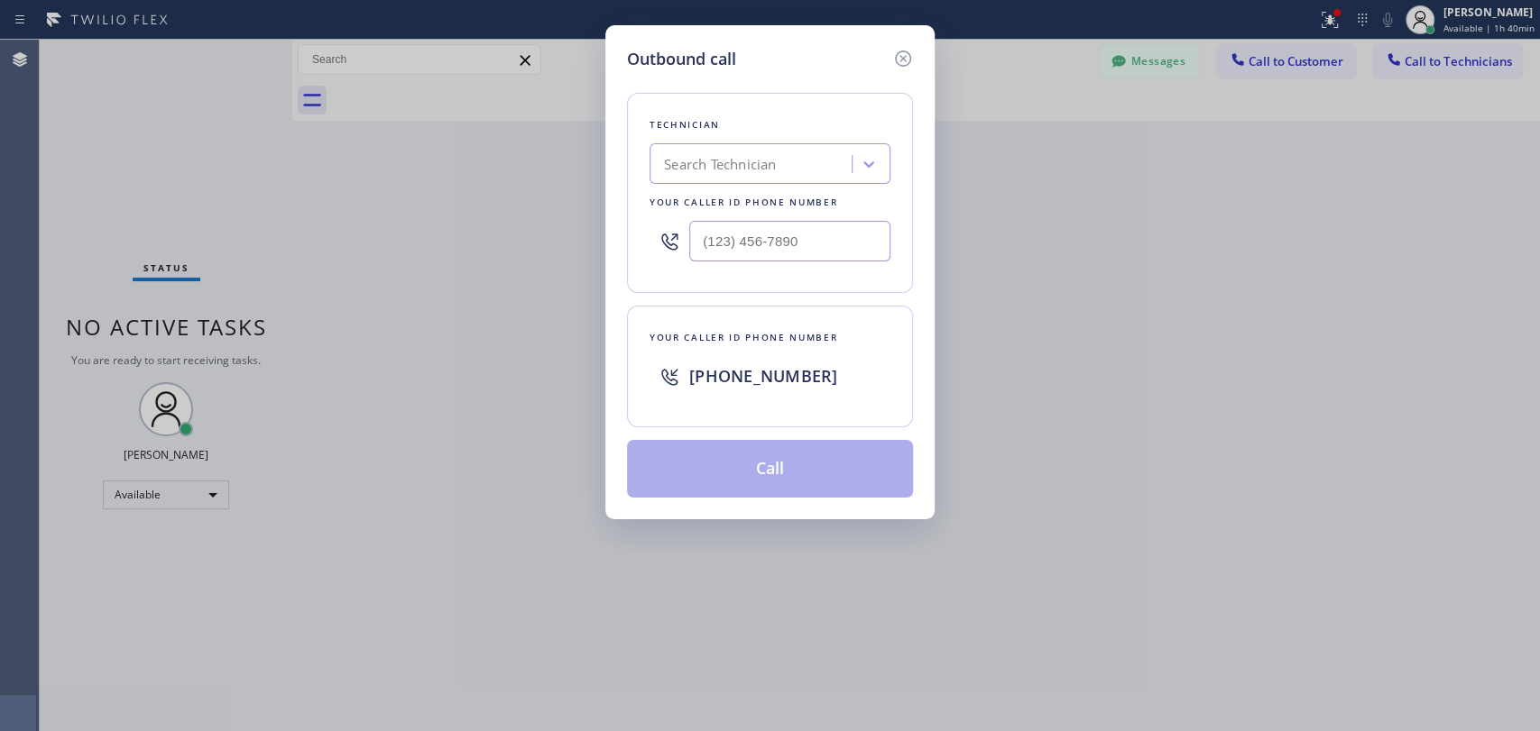
click at [1456, 437] on div "Outbound call Technician Search Technician Your caller id phone number Your cal…" at bounding box center [770, 365] width 1540 height 731
drag, startPoint x: 880, startPoint y: 71, endPoint x: 886, endPoint y: 60, distance: 12.9
click at [880, 69] on div "Outbound call Technician Search Technician Your caller id phone number Your cal…" at bounding box center [769, 272] width 329 height 494
drag, startPoint x: 886, startPoint y: 60, endPoint x: 510, endPoint y: 146, distance: 385.9
click at [888, 59] on div "Outbound call" at bounding box center [770, 59] width 286 height 24
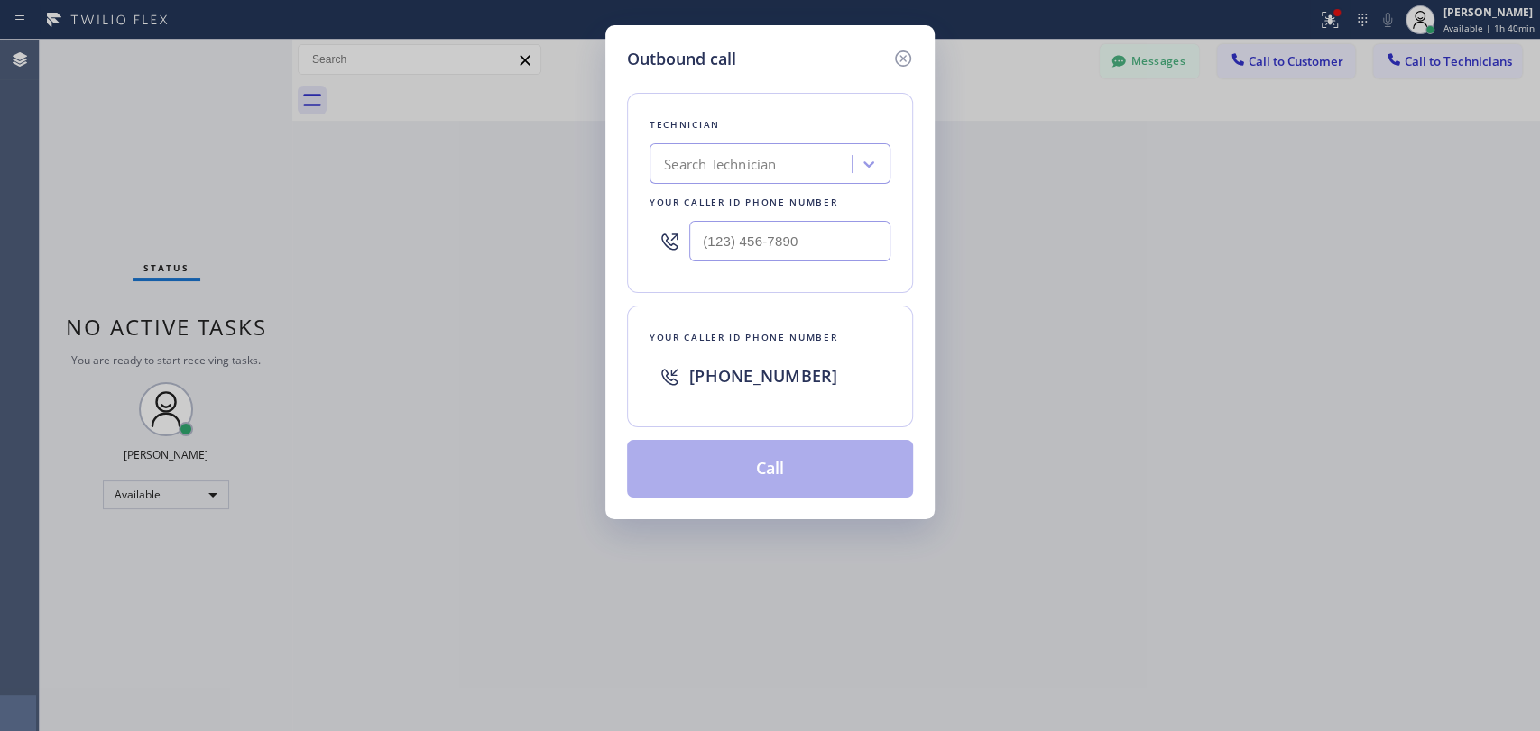
click at [898, 53] on icon at bounding box center [903, 59] width 22 height 22
click at [1163, 58] on button "Messages" at bounding box center [1148, 61] width 99 height 34
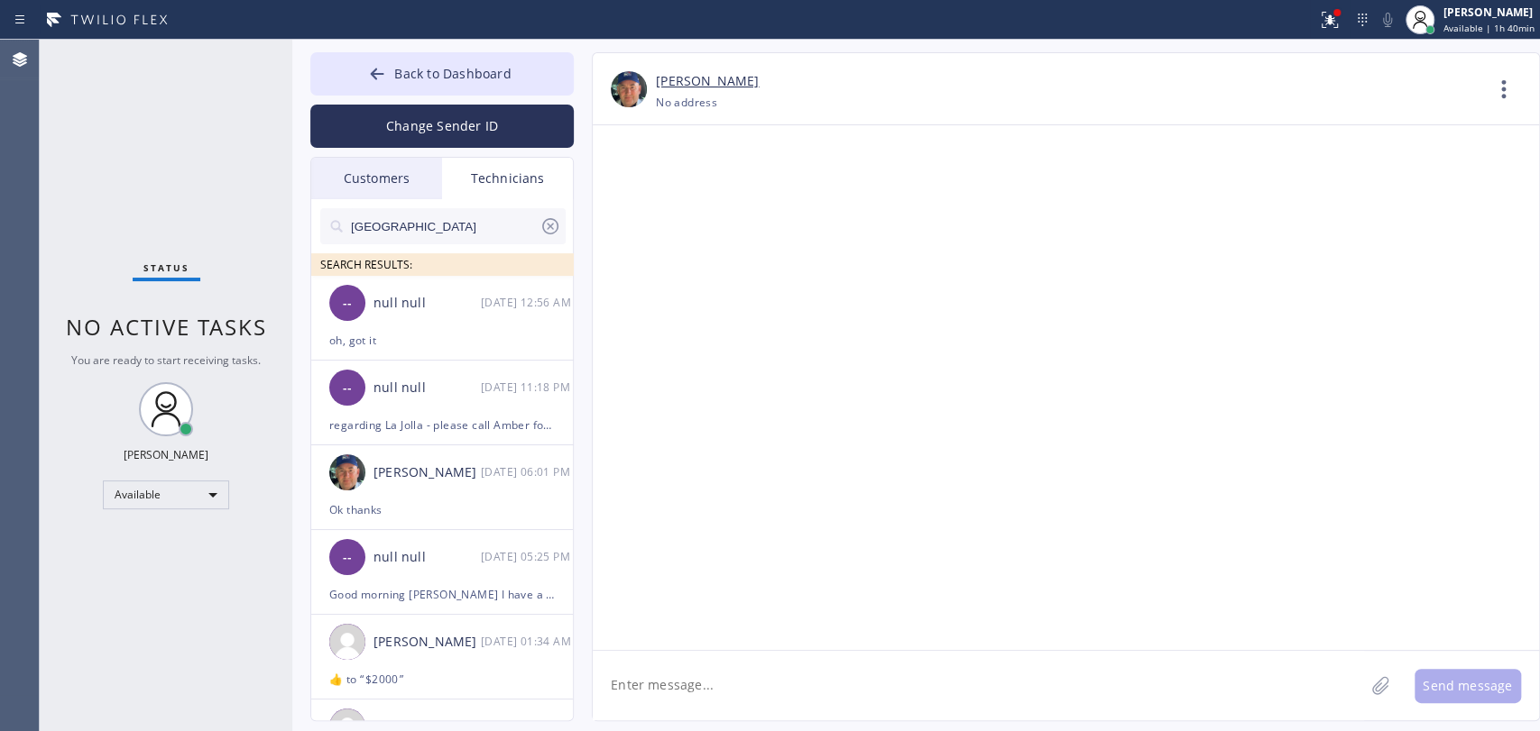
click at [432, 218] on input "[GEOGRAPHIC_DATA]" at bounding box center [444, 226] width 190 height 36
click at [418, 231] on input "[GEOGRAPHIC_DATA]" at bounding box center [444, 226] width 190 height 36
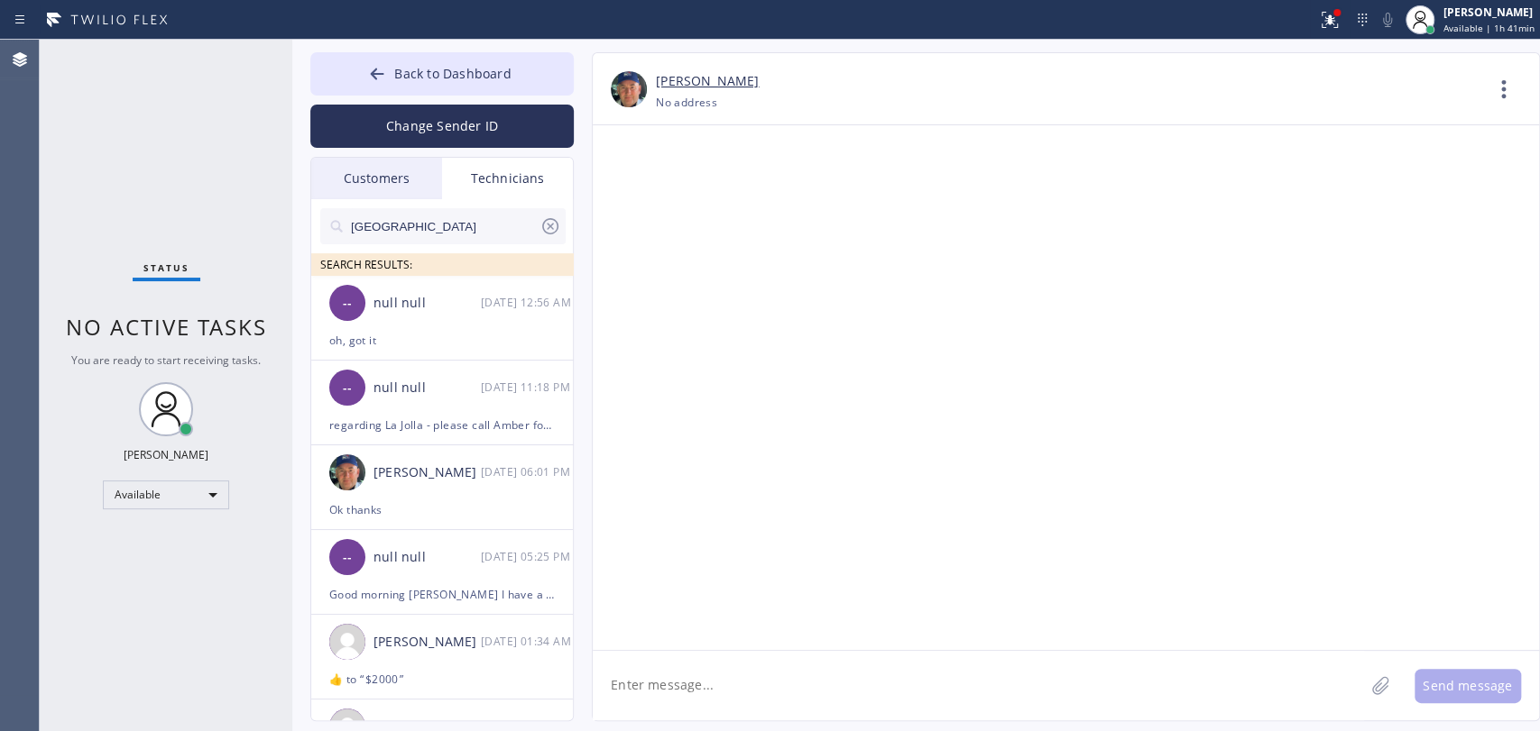
click at [418, 231] on input "[GEOGRAPHIC_DATA]" at bounding box center [444, 226] width 190 height 36
type input "a"
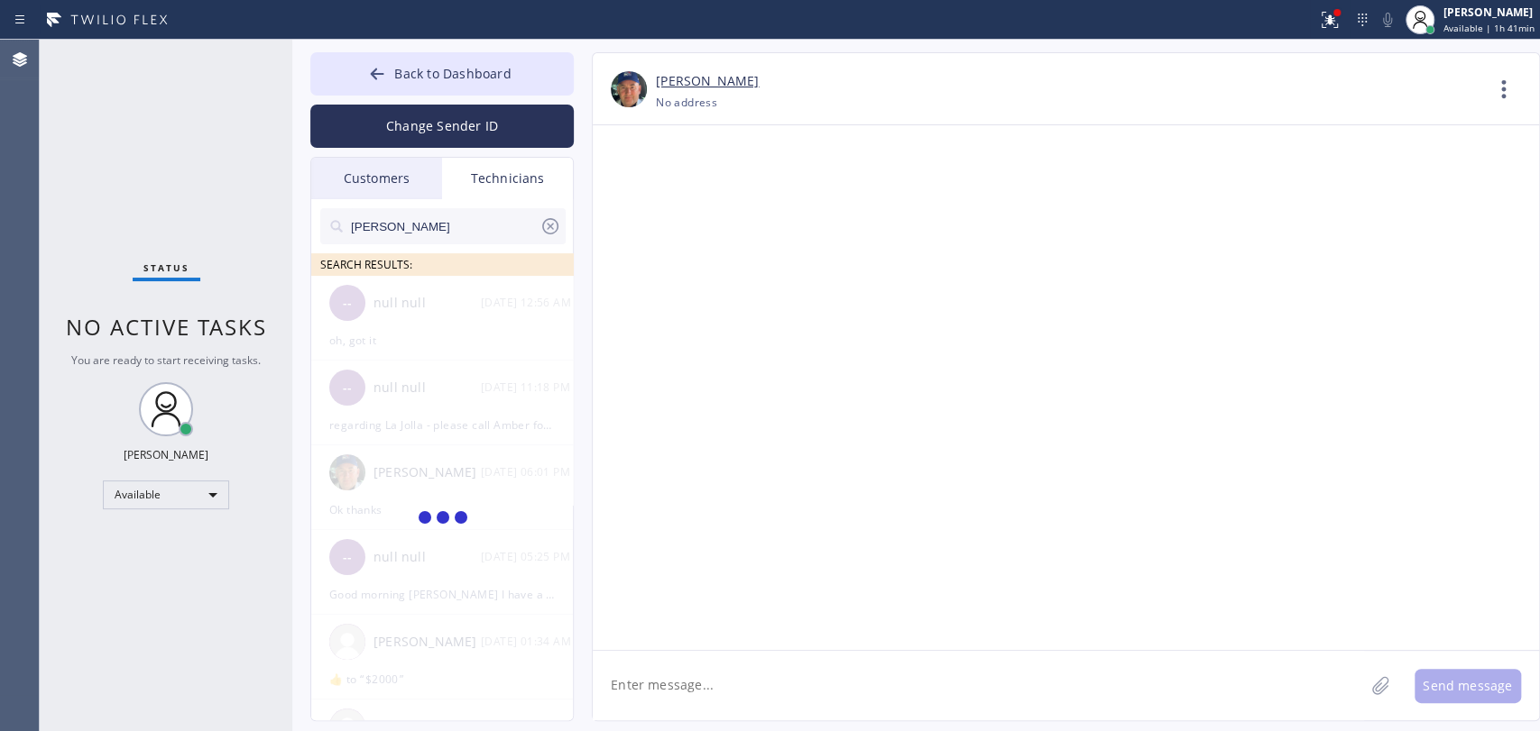
type input "[PERSON_NAME]"
click at [426, 310] on div "[PERSON_NAME]" at bounding box center [426, 303] width 107 height 21
click at [712, 685] on textarea at bounding box center [978, 685] width 771 height 69
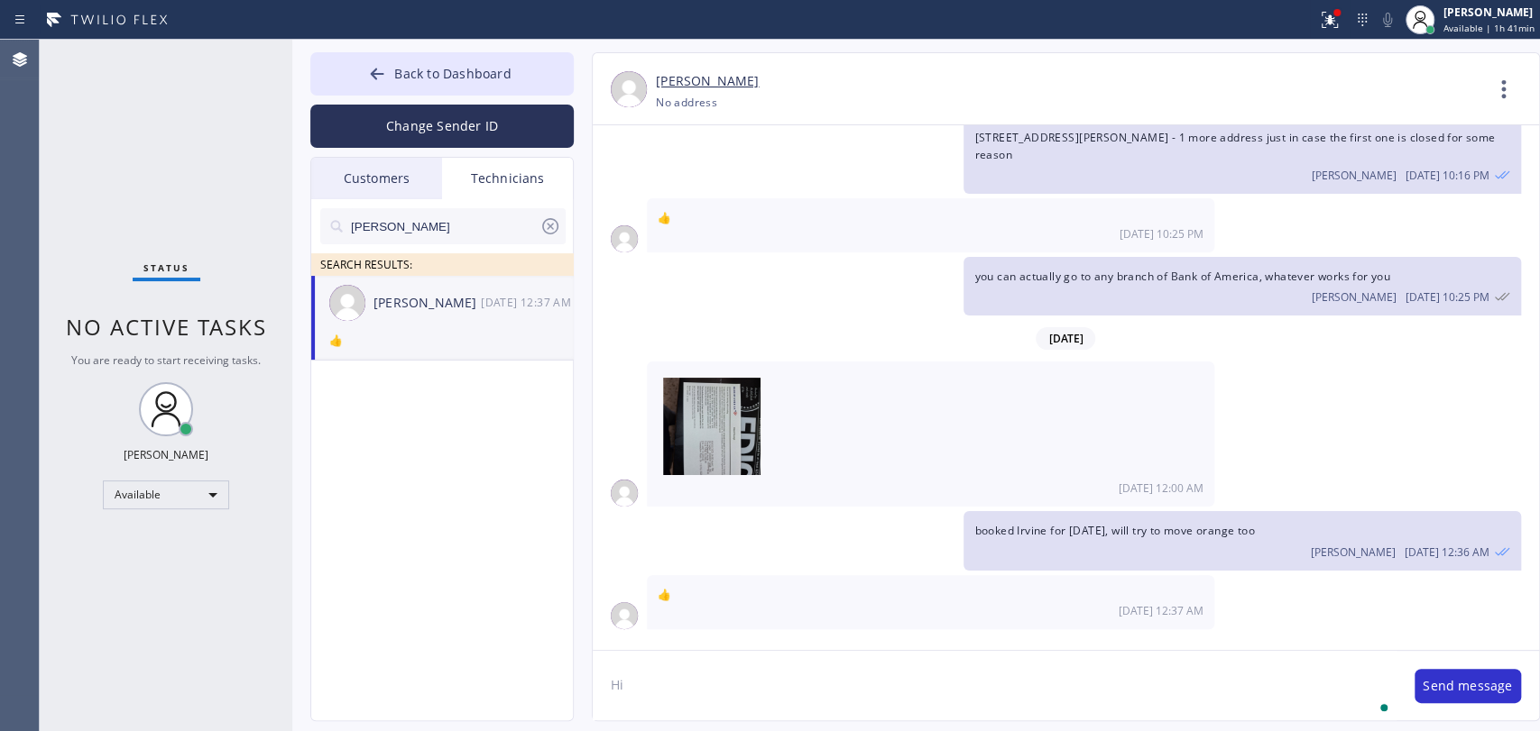
scroll to position [5469, 0]
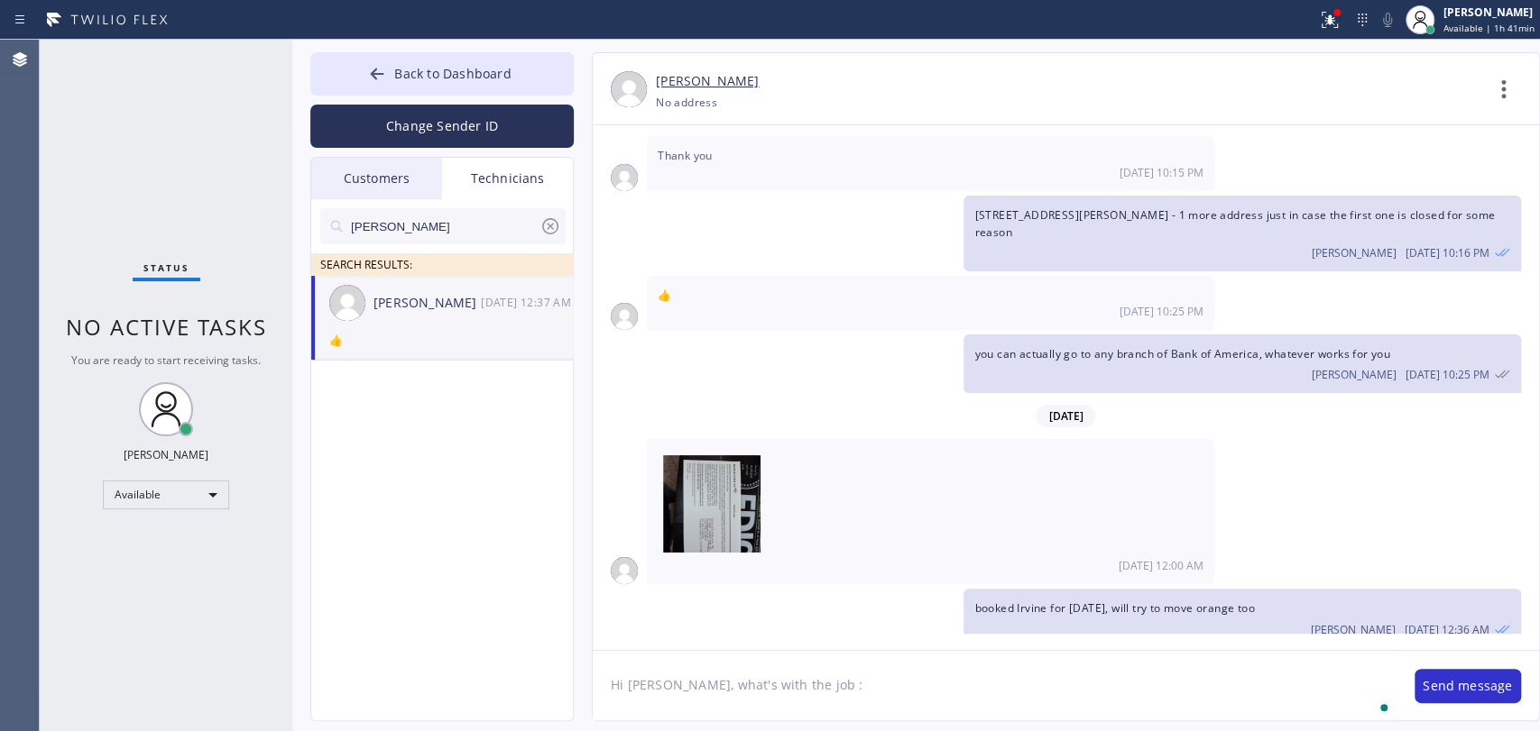
paste textarea "DZ18C6"
type textarea "Hi [PERSON_NAME], what's with the job : DZ18C6? (from [DATE])"
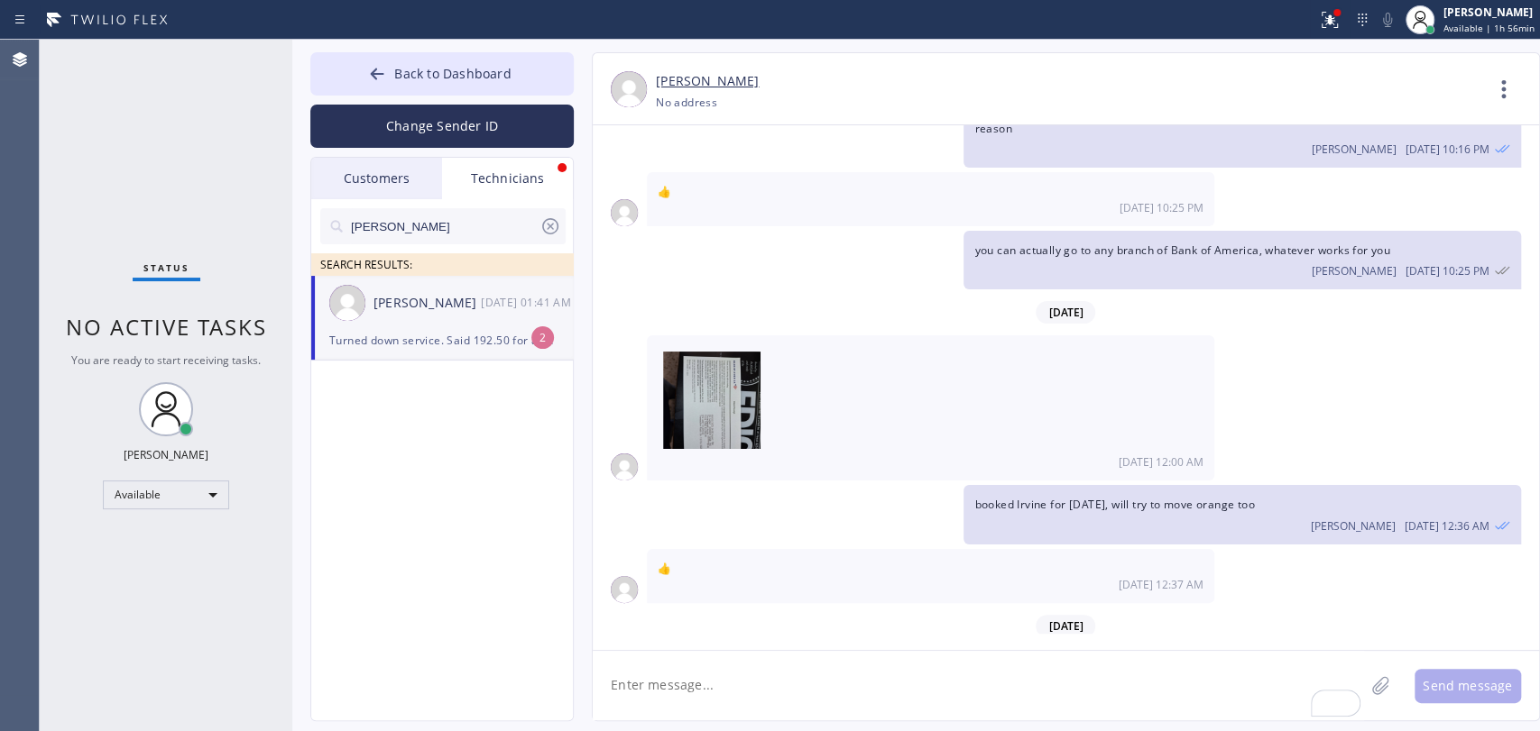
scroll to position [5688, 0]
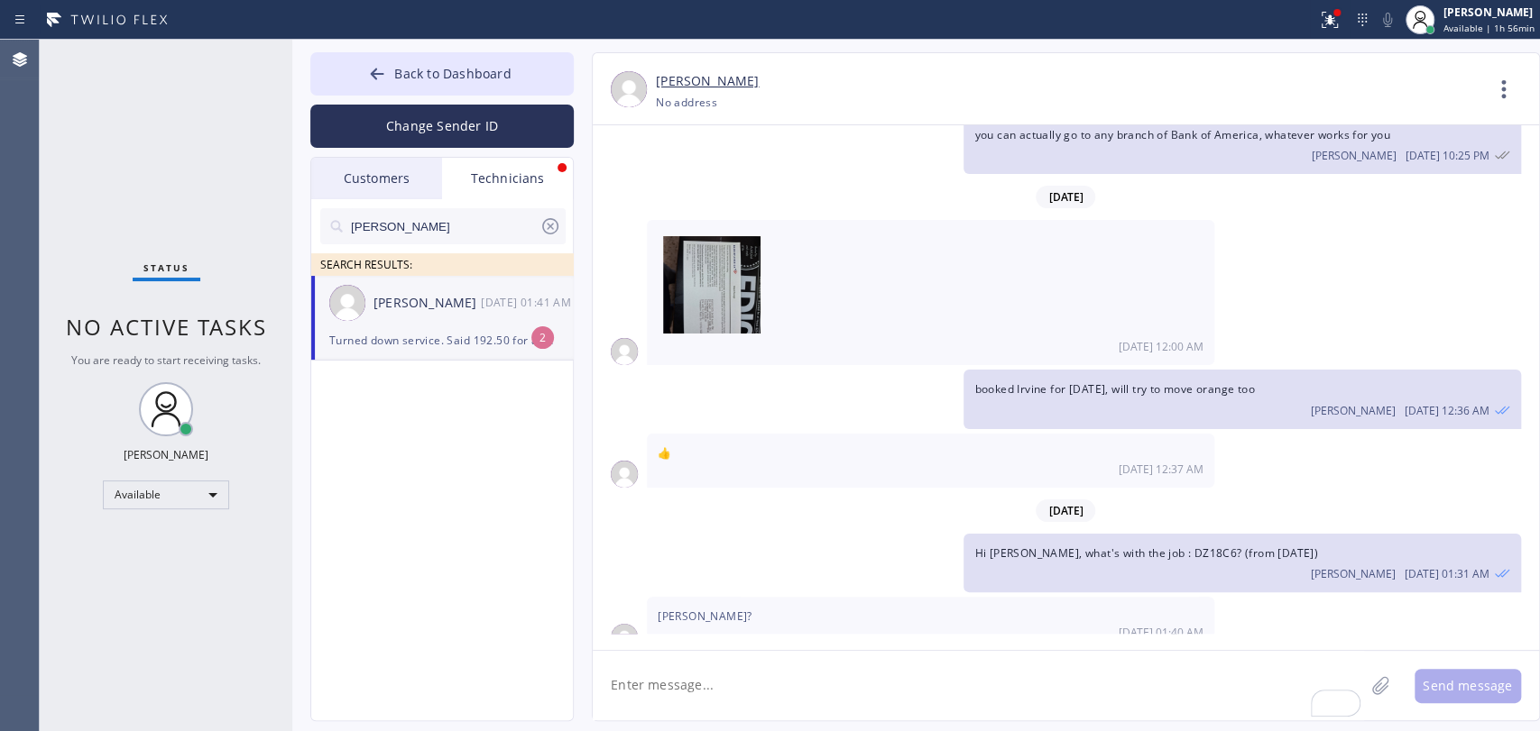
click at [451, 338] on div "Turned down service. Said 192.50 for a tankless maintenance declined work" at bounding box center [441, 340] width 225 height 21
drag, startPoint x: 1422, startPoint y: 534, endPoint x: 880, endPoint y: 693, distance: 564.8
click at [1422, 597] on div "[PERSON_NAME]? [DATE] 01:40 AM" at bounding box center [1066, 624] width 946 height 54
click at [854, 691] on textarea "To enrich screen reader interactions, please activate Accessibility in Grammarl…" at bounding box center [978, 685] width 771 height 69
type textarea "o"
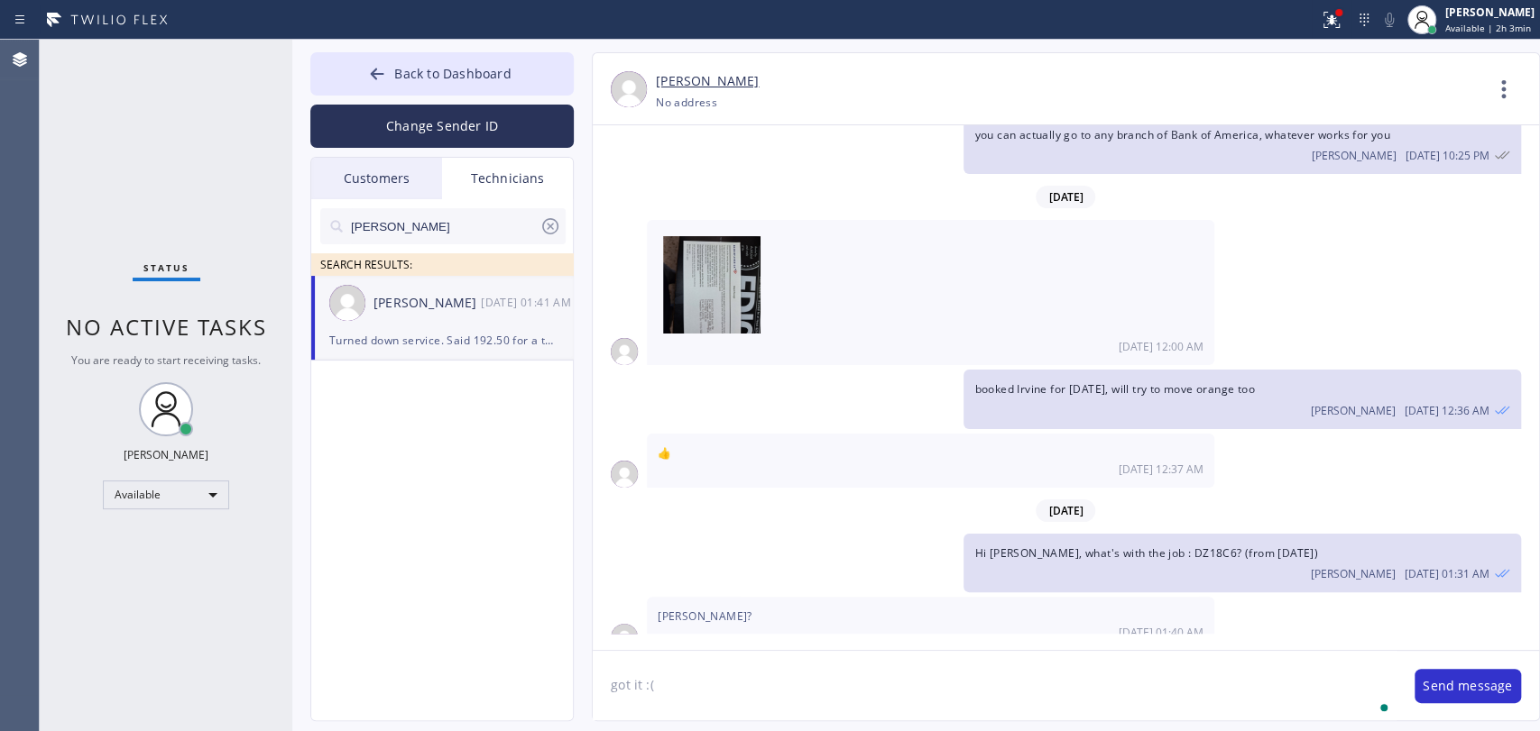
type textarea "got it :("
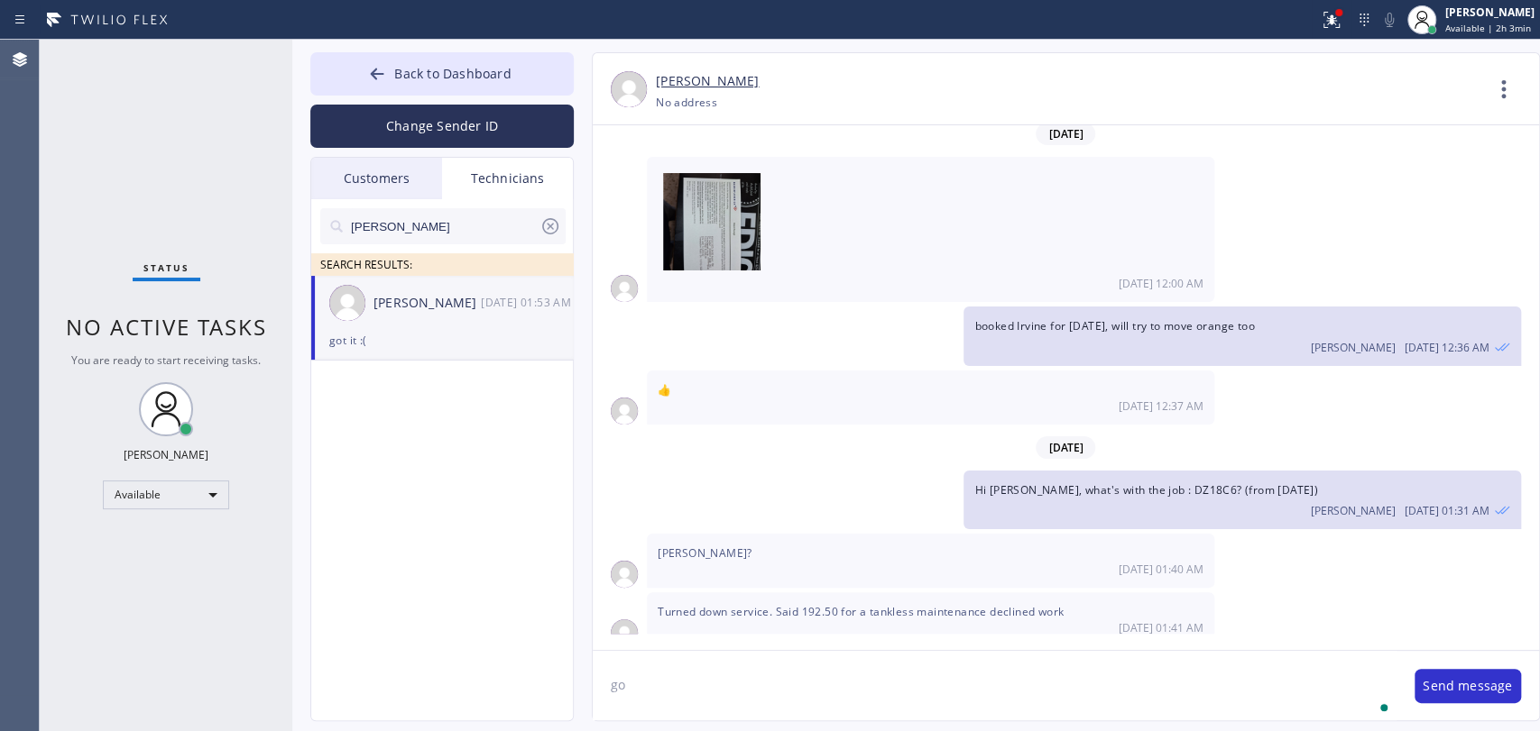
type textarea "g"
type textarea "v"
type textarea "e"
type textarea "w"
click at [173, 363] on span "You are ready to start receiving tasks." at bounding box center [165, 360] width 189 height 15
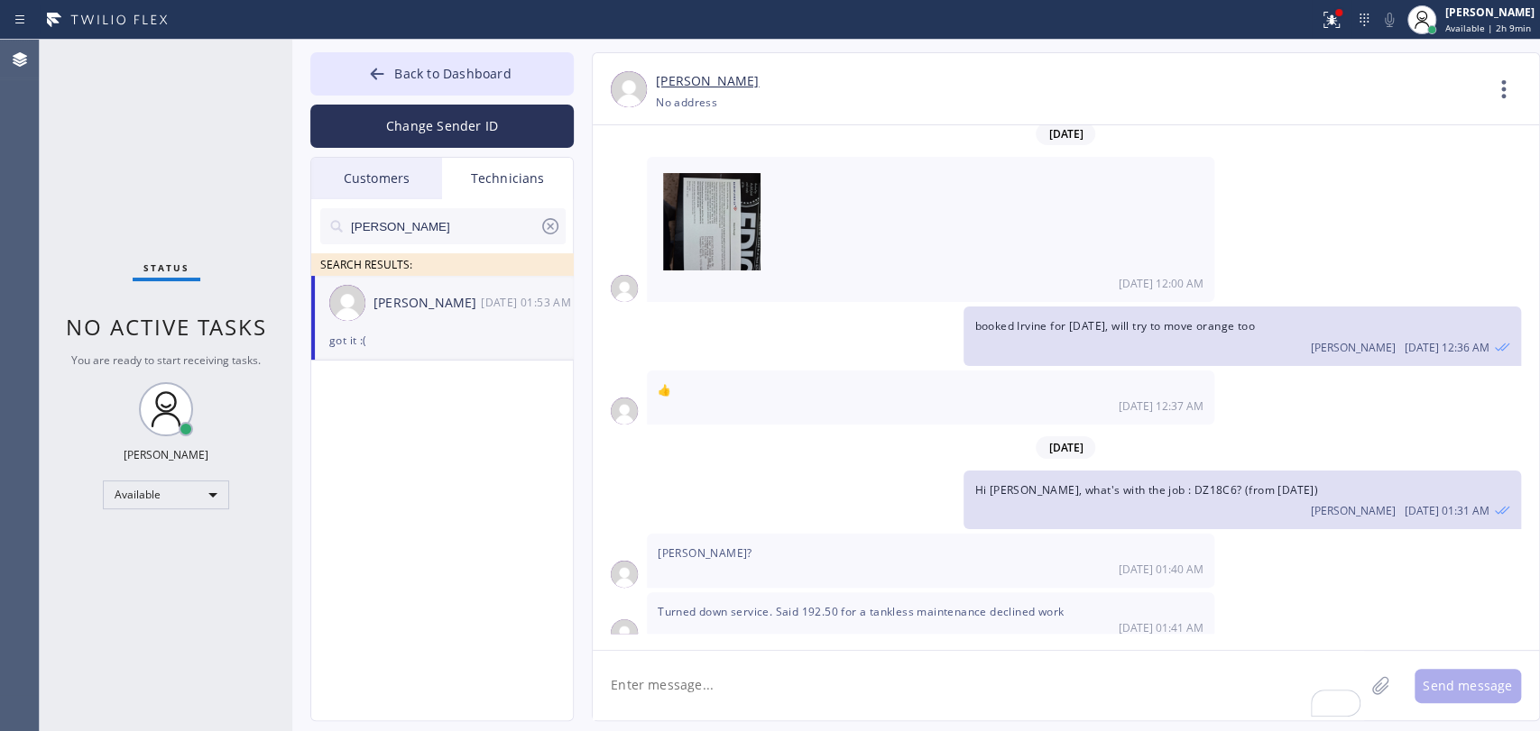
click at [426, 180] on div "Customers" at bounding box center [376, 178] width 131 height 41
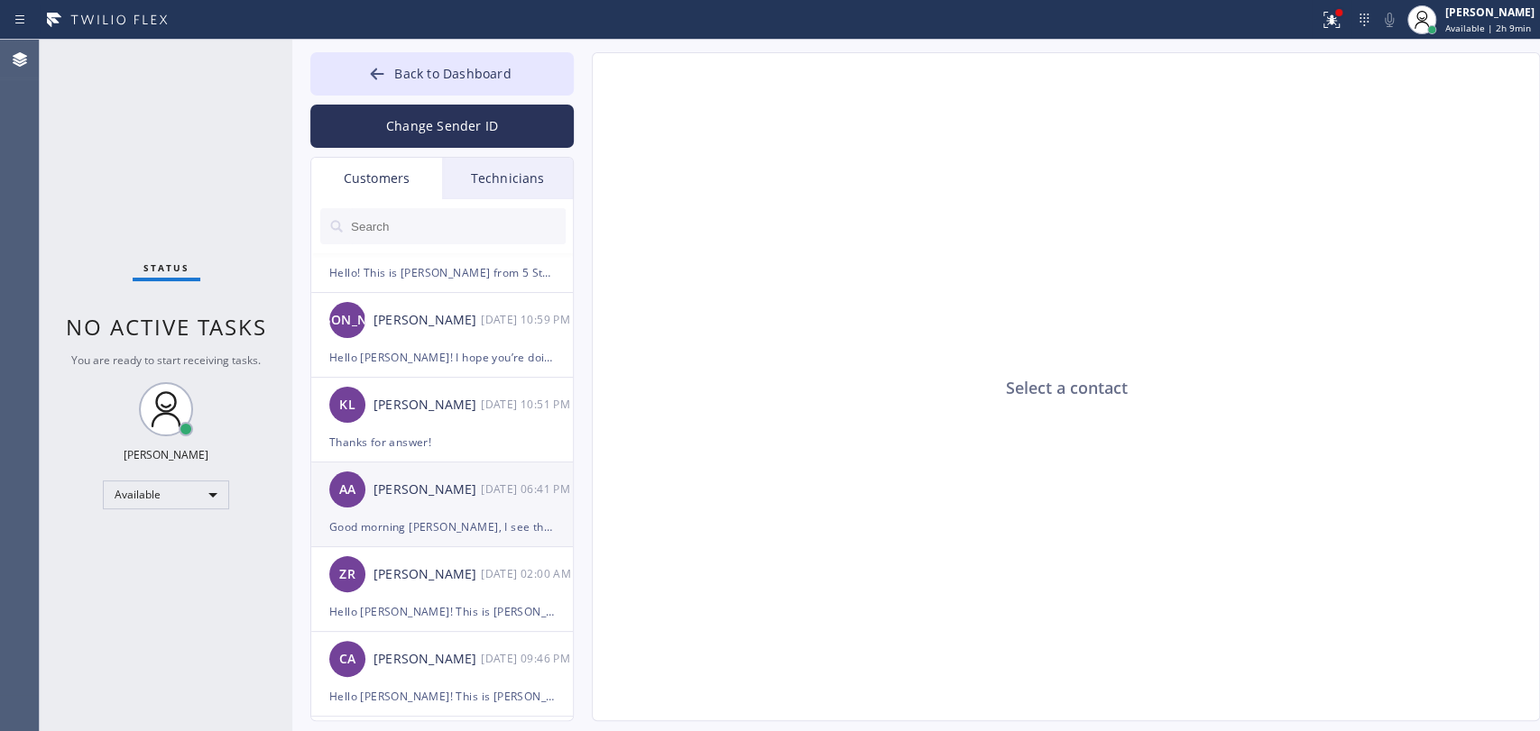
scroll to position [100, 0]
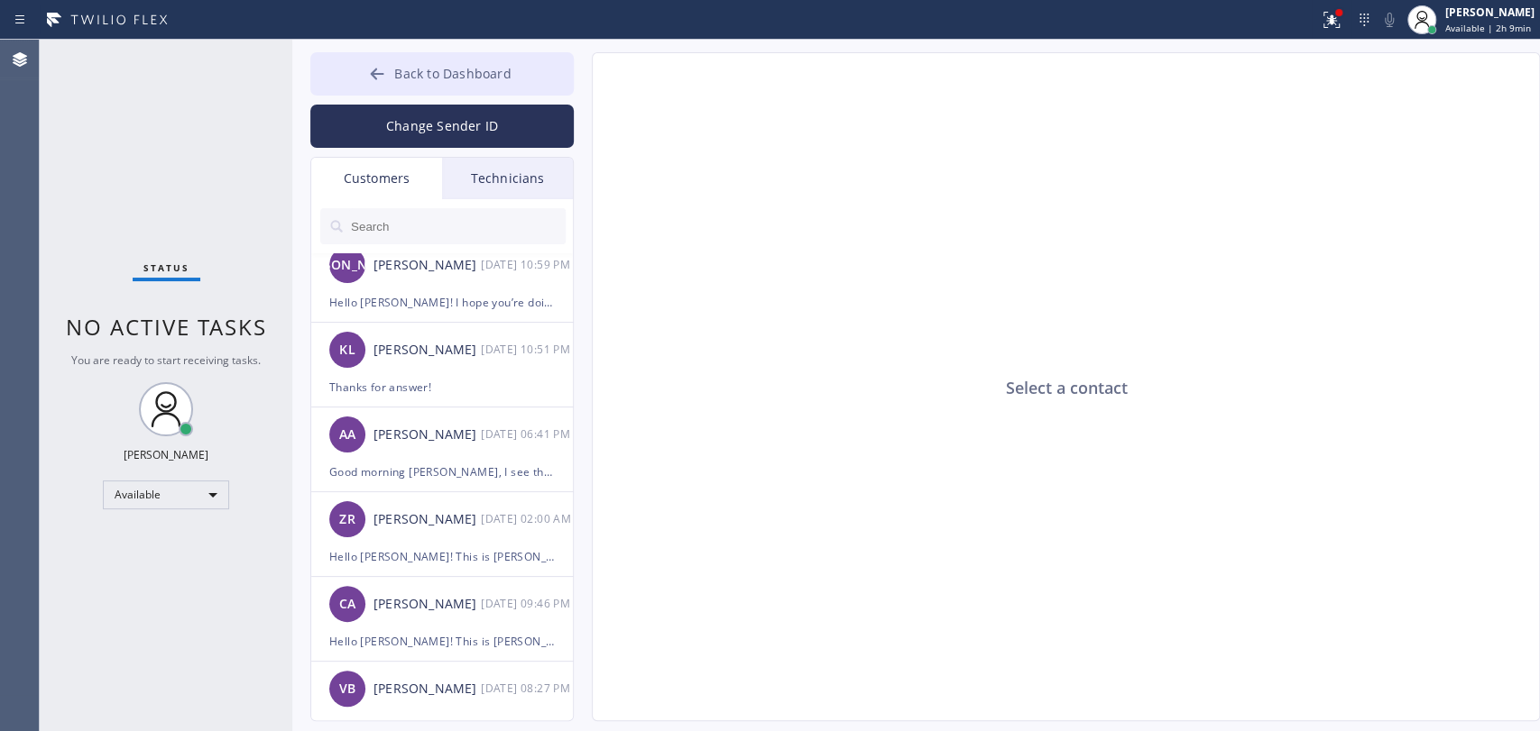
click at [455, 79] on span "Back to Dashboard" at bounding box center [452, 73] width 116 height 17
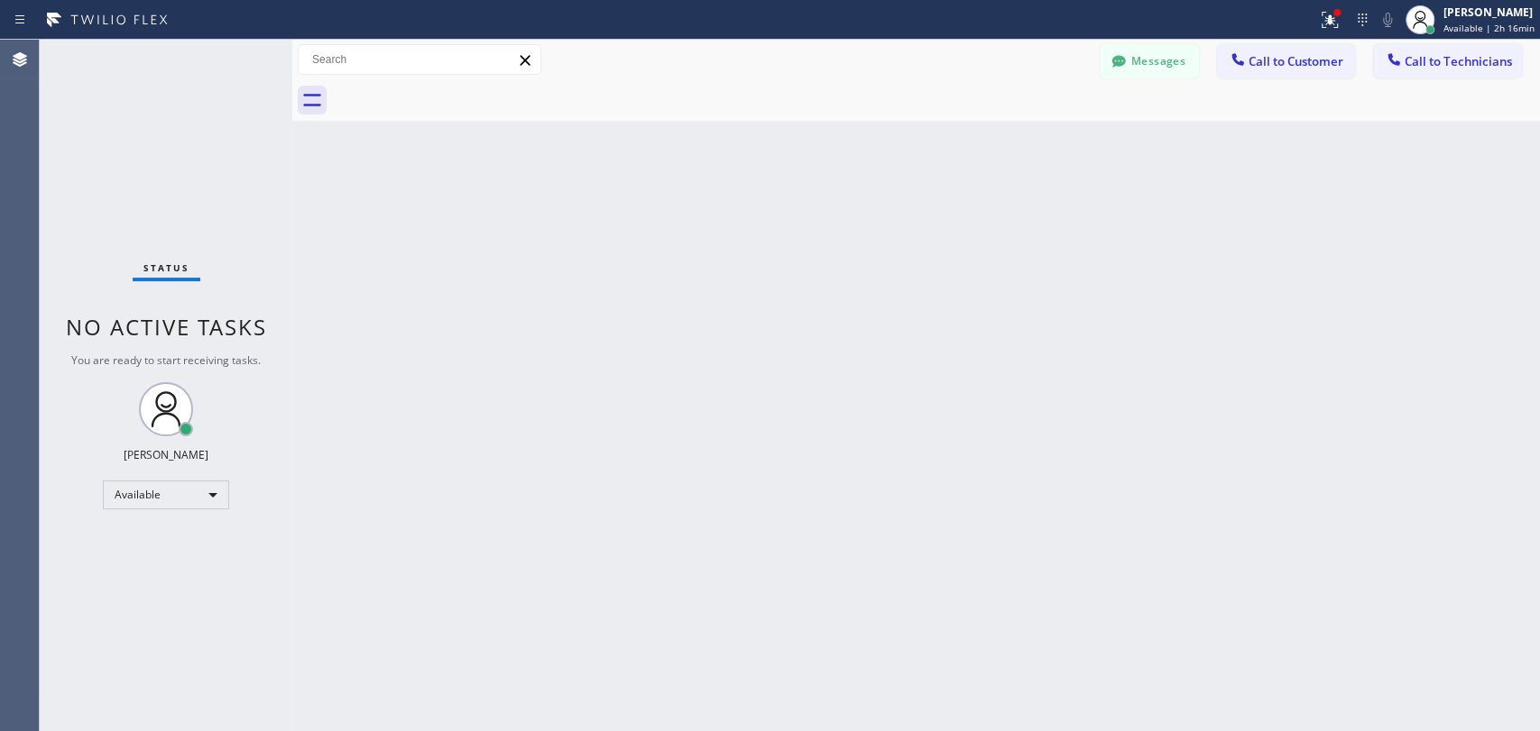
click at [1117, 69] on icon at bounding box center [1118, 61] width 18 height 18
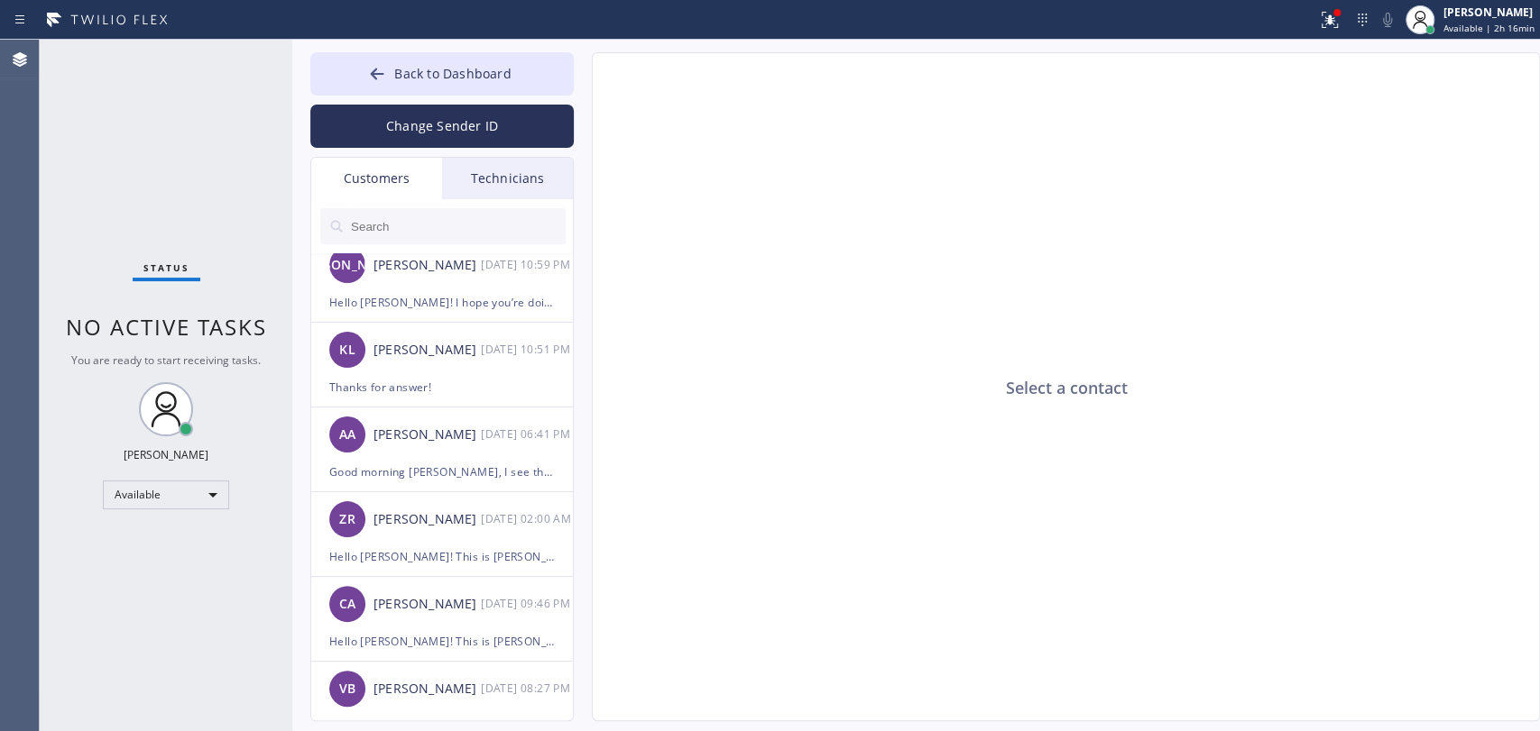
click at [478, 193] on div "Technicians" at bounding box center [507, 178] width 131 height 41
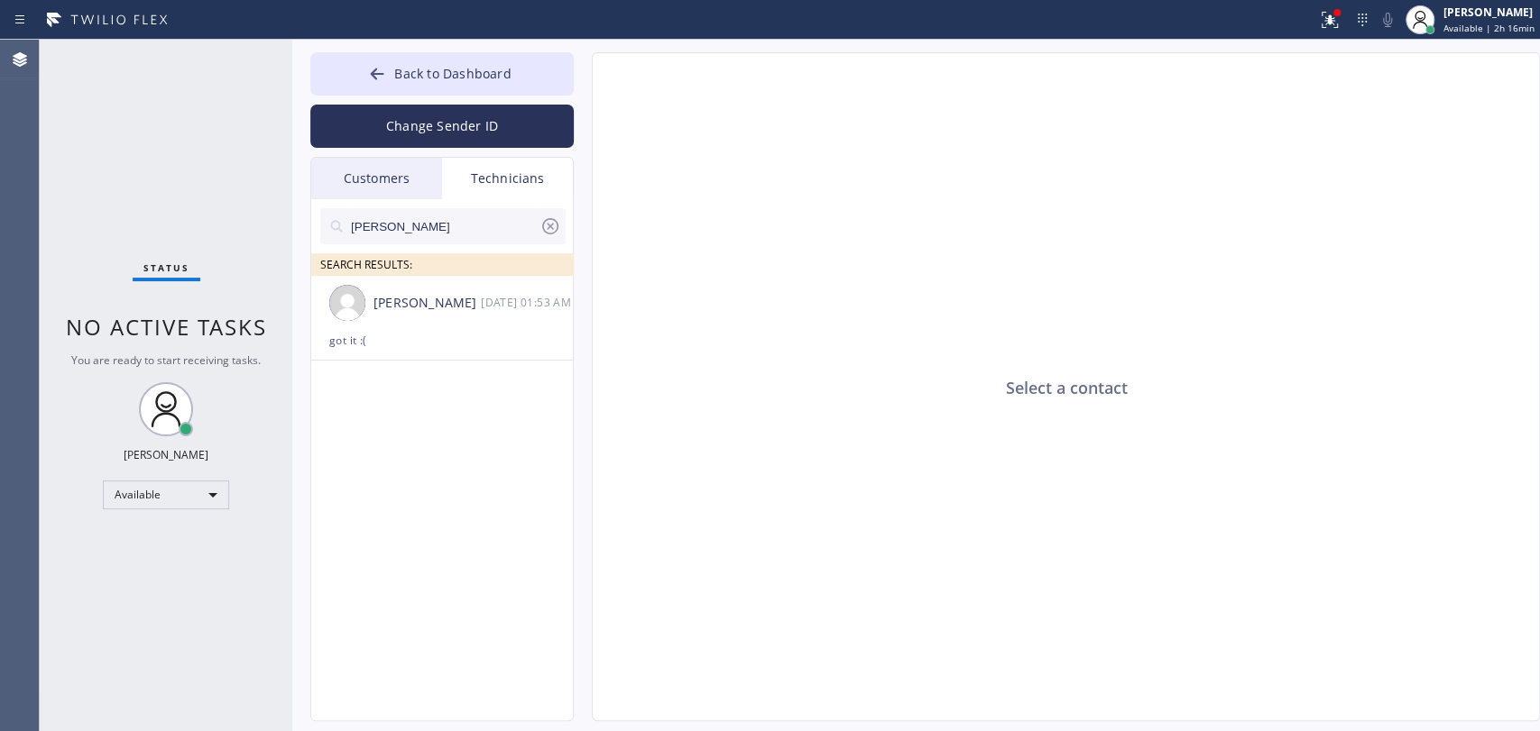
click at [456, 219] on input "[PERSON_NAME]" at bounding box center [444, 226] width 190 height 36
type input "[PERSON_NAME]"
click at [446, 312] on div "[PERSON_NAME]" at bounding box center [426, 303] width 107 height 21
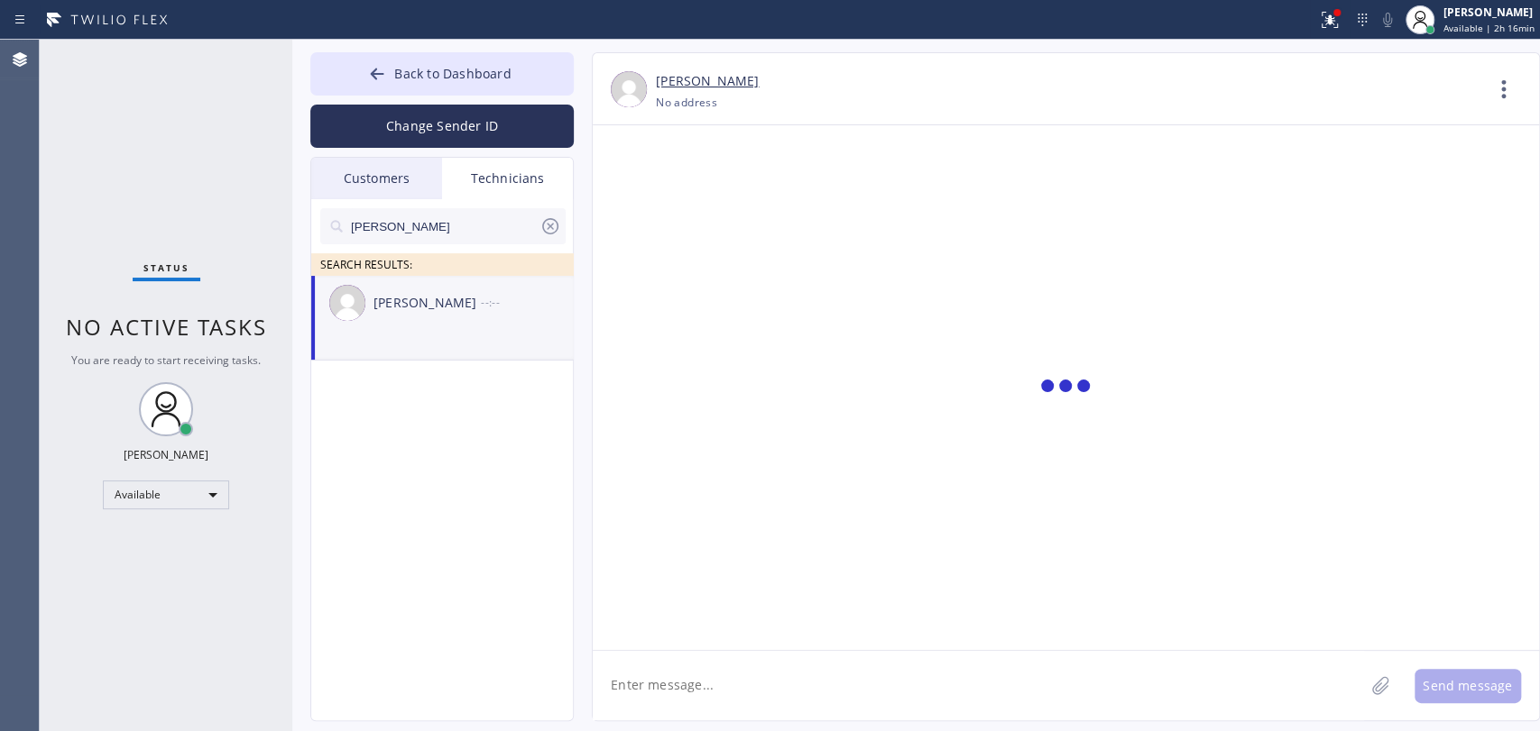
click at [692, 661] on textarea at bounding box center [978, 685] width 771 height 69
click at [671, 681] on textarea "To enrich screen reader interactions, please activate Accessibility in Grammarl…" at bounding box center [978, 685] width 771 height 69
click at [673, 687] on textarea "To enrich screen reader interactions, please activate Accessibility in Grammarl…" at bounding box center [978, 685] width 771 height 69
paste textarea "8-11 | No Trip Fee | The plumbing needed to be replaced. Full Repiping/[STREET_…"
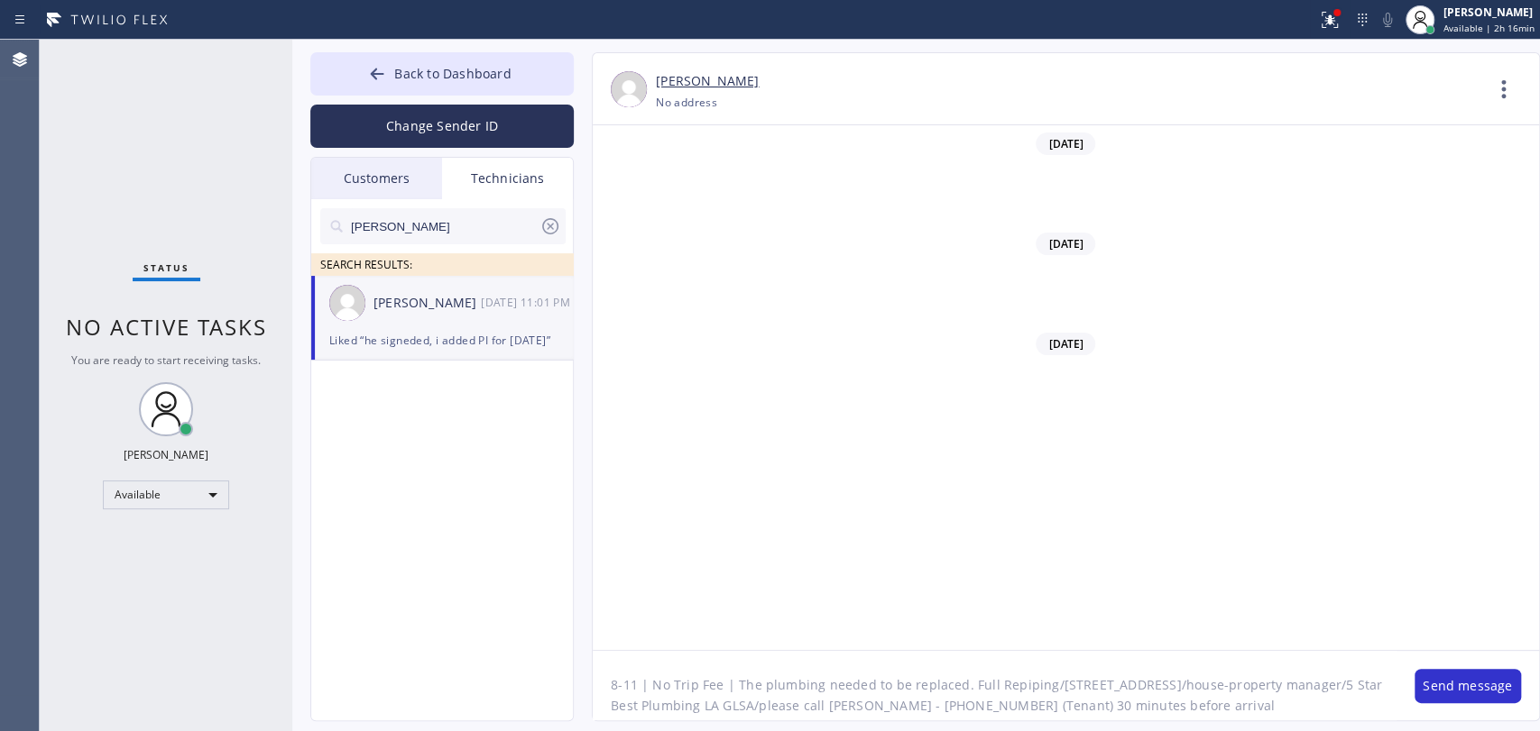
type textarea "8-11 | No Trip Fee | The plumbing needed to be replaced. Full Repiping/[STREET_…"
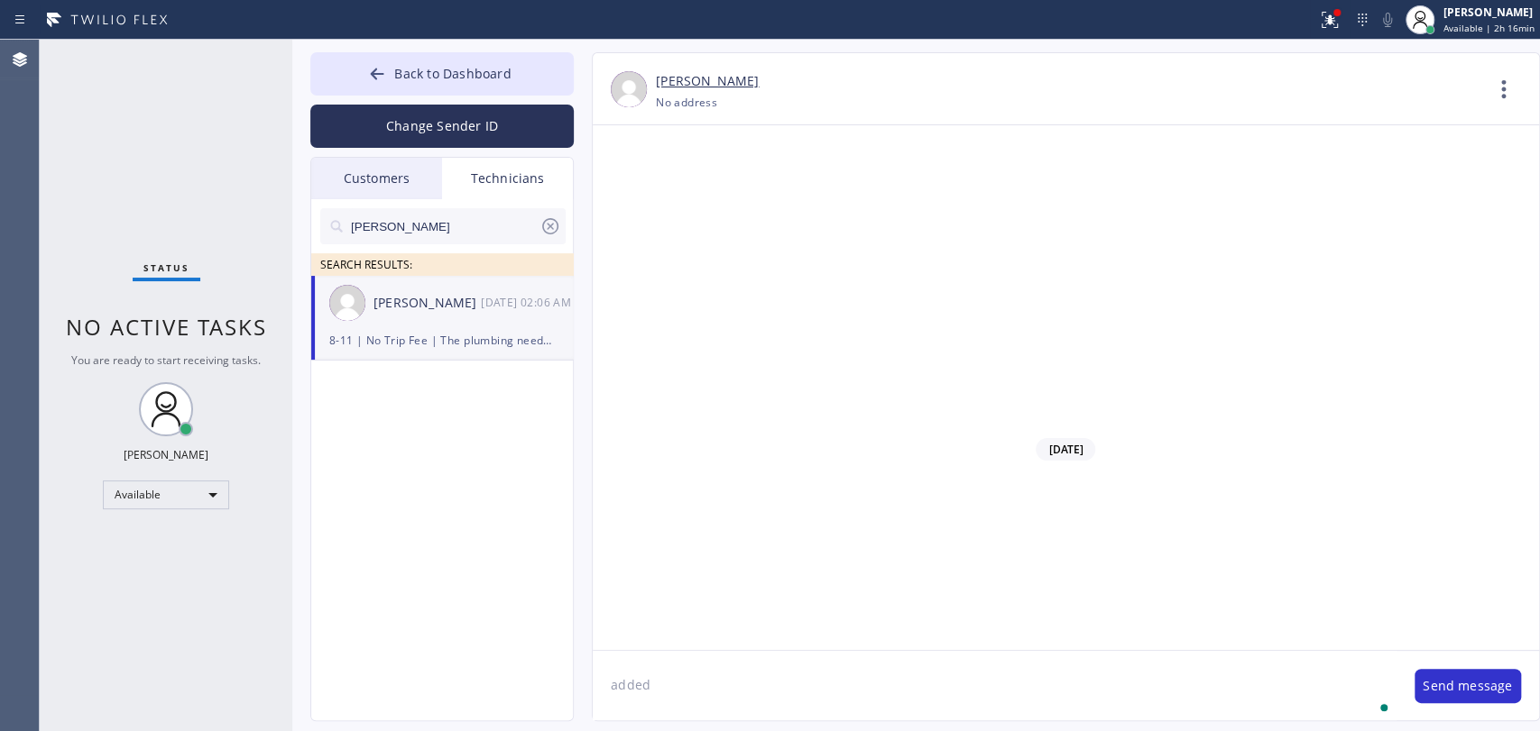
scroll to position [157362, 0]
type textarea "added for [DATE]"
click at [446, 235] on input "[PERSON_NAME]" at bounding box center [444, 226] width 190 height 36
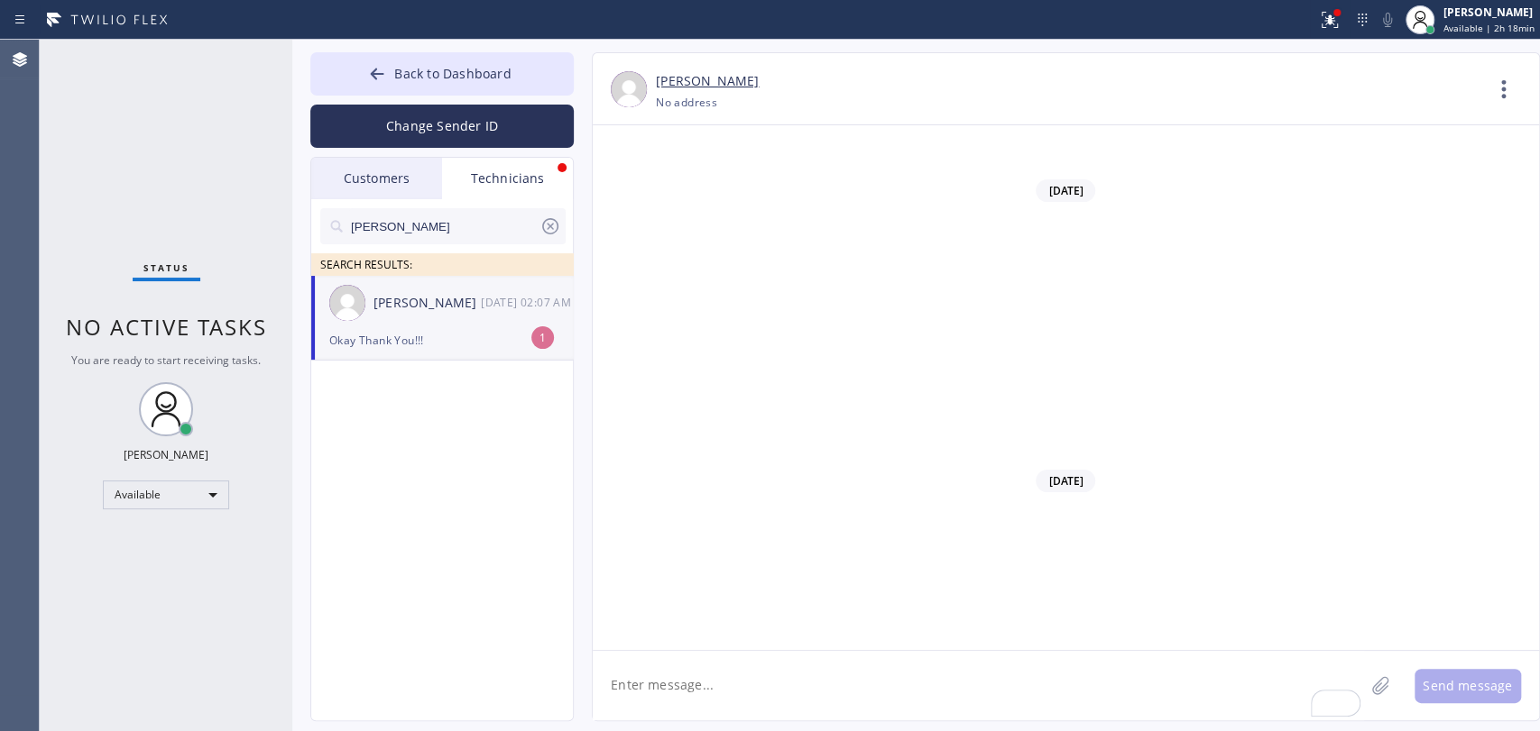
click at [446, 235] on input "[PERSON_NAME]" at bounding box center [444, 226] width 190 height 36
type input "vach"
click at [426, 354] on li "[PERSON_NAME] --:-- 1" at bounding box center [442, 318] width 263 height 85
click at [684, 652] on textarea "To enrich screen reader interactions, please activate Accessibility in Grammarl…" at bounding box center [978, 685] width 771 height 69
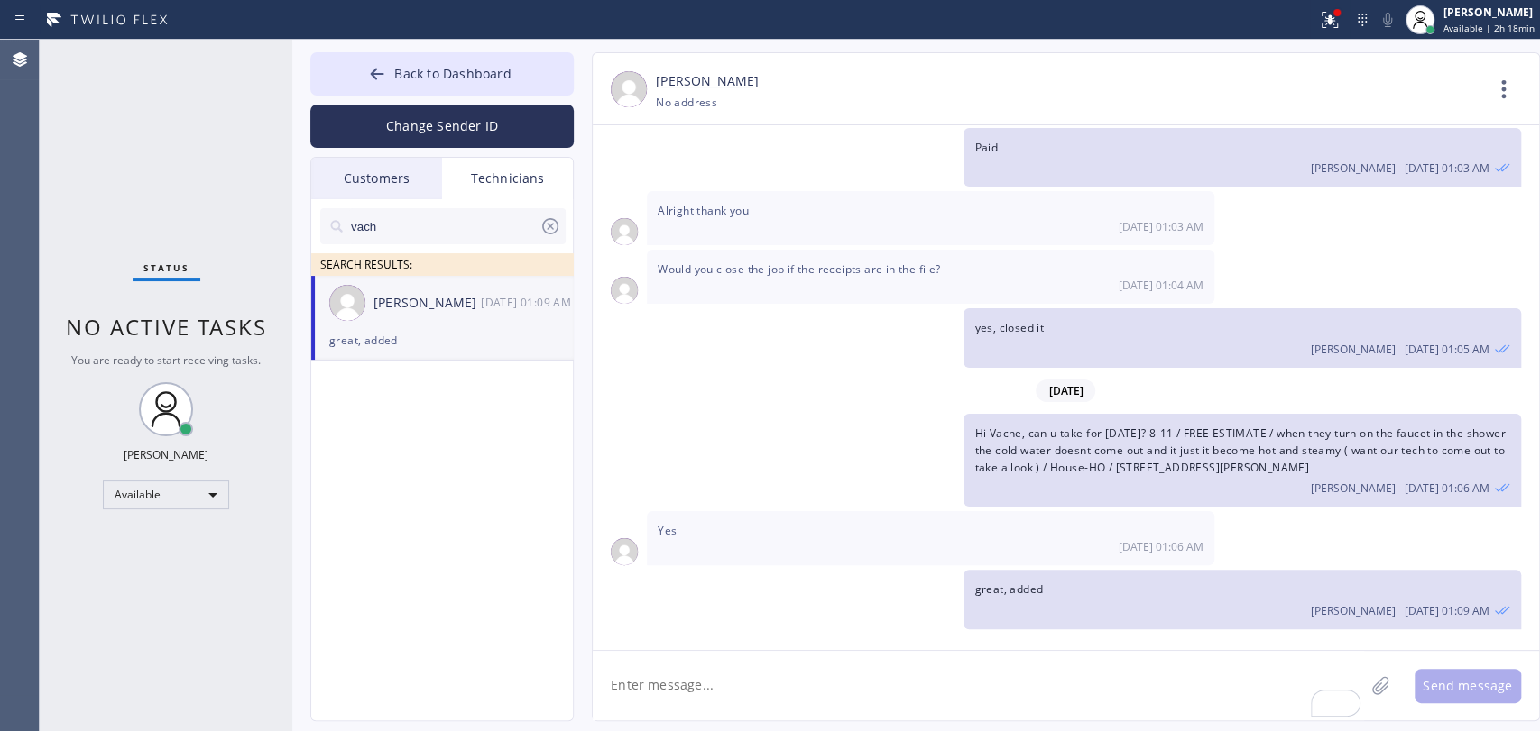
scroll to position [46838, 0]
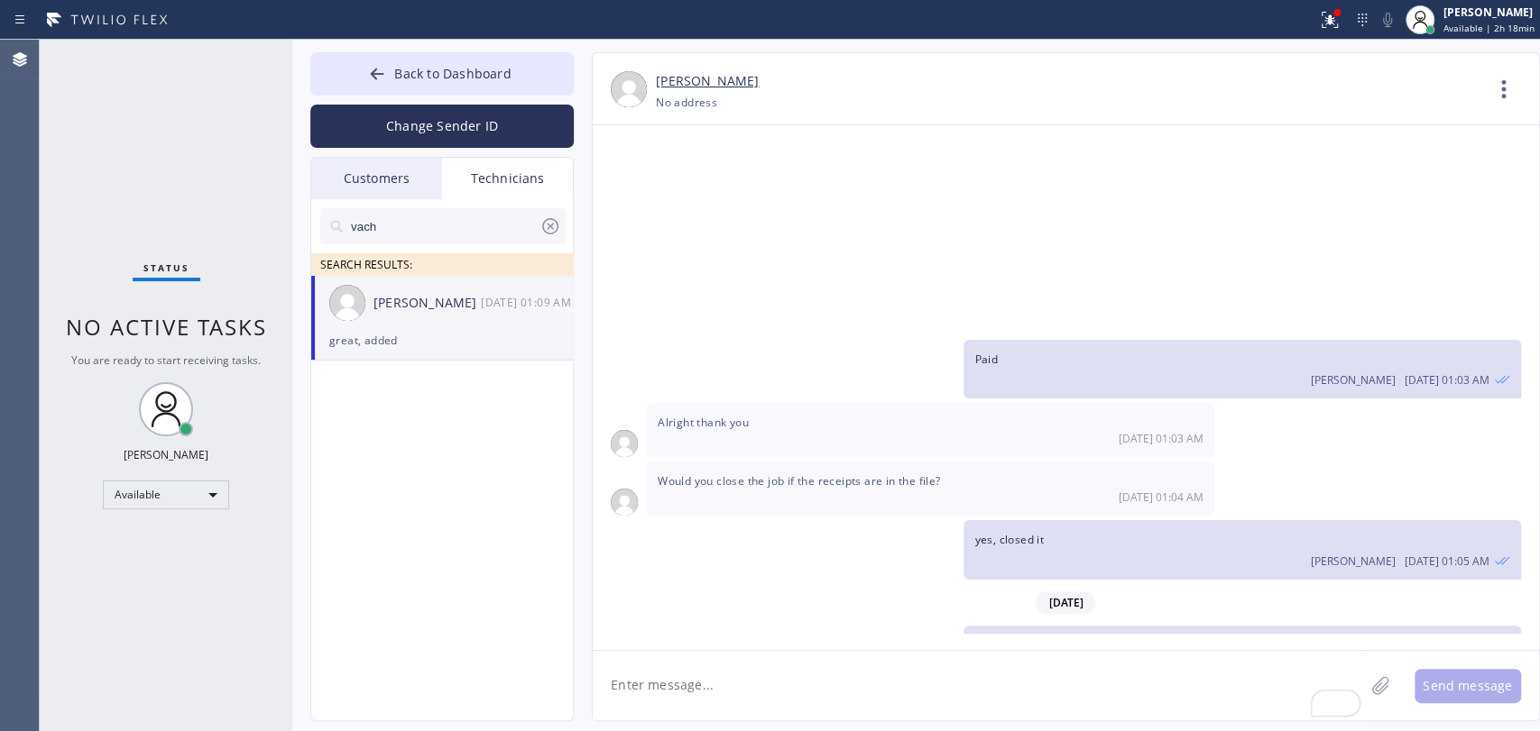
click at [685, 662] on textarea "To enrich screen reader interactions, please activate Accessibility in Grammarl…" at bounding box center [978, 685] width 771 height 69
paste textarea "9-12, no scf, Replacing the faucets in my 3 bathrooms, No parts, [STREET_ADDRES…"
type textarea "Hello! Can you take for [DATE]? 9-12, no scf, Replacing the faucets in my 3 bat…"
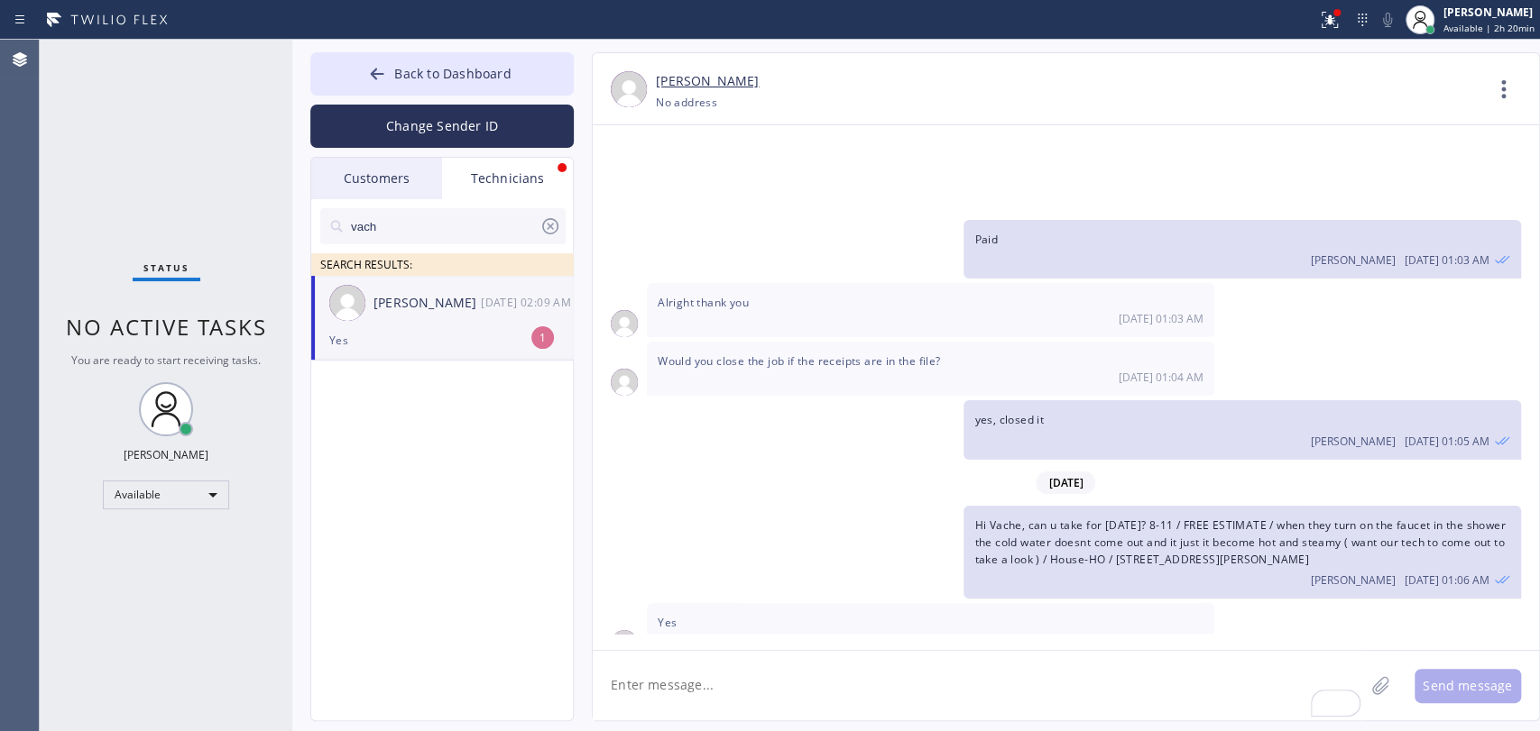
scroll to position [47017, 0]
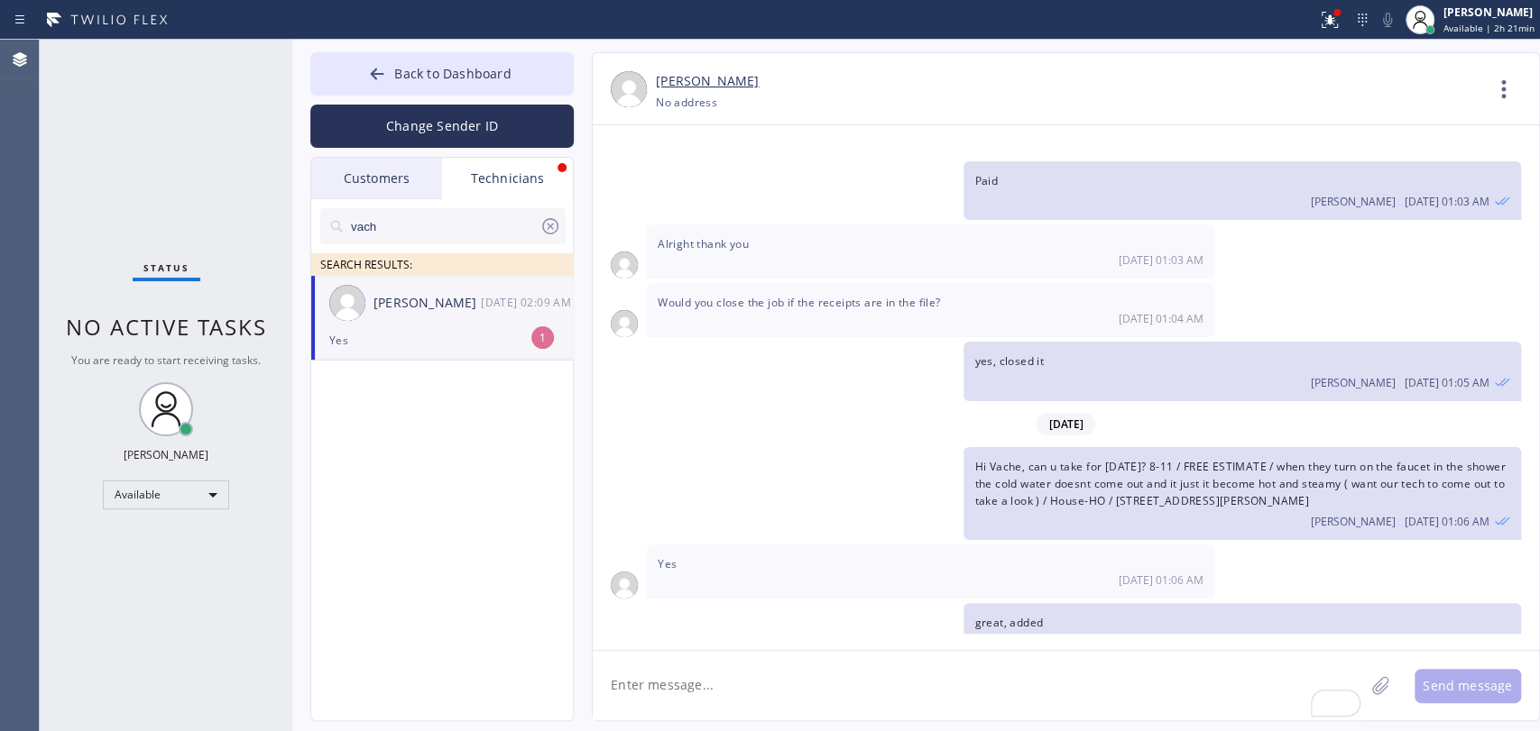
click at [383, 335] on div "Yes" at bounding box center [441, 340] width 225 height 21
drag, startPoint x: 224, startPoint y: 246, endPoint x: 247, endPoint y: 211, distance: 42.3
click at [224, 244] on div "Status No active tasks You are ready to start receiving tasks. [PERSON_NAME] Av…" at bounding box center [166, 386] width 253 height 692
click at [378, 74] on icon at bounding box center [377, 74] width 18 height 18
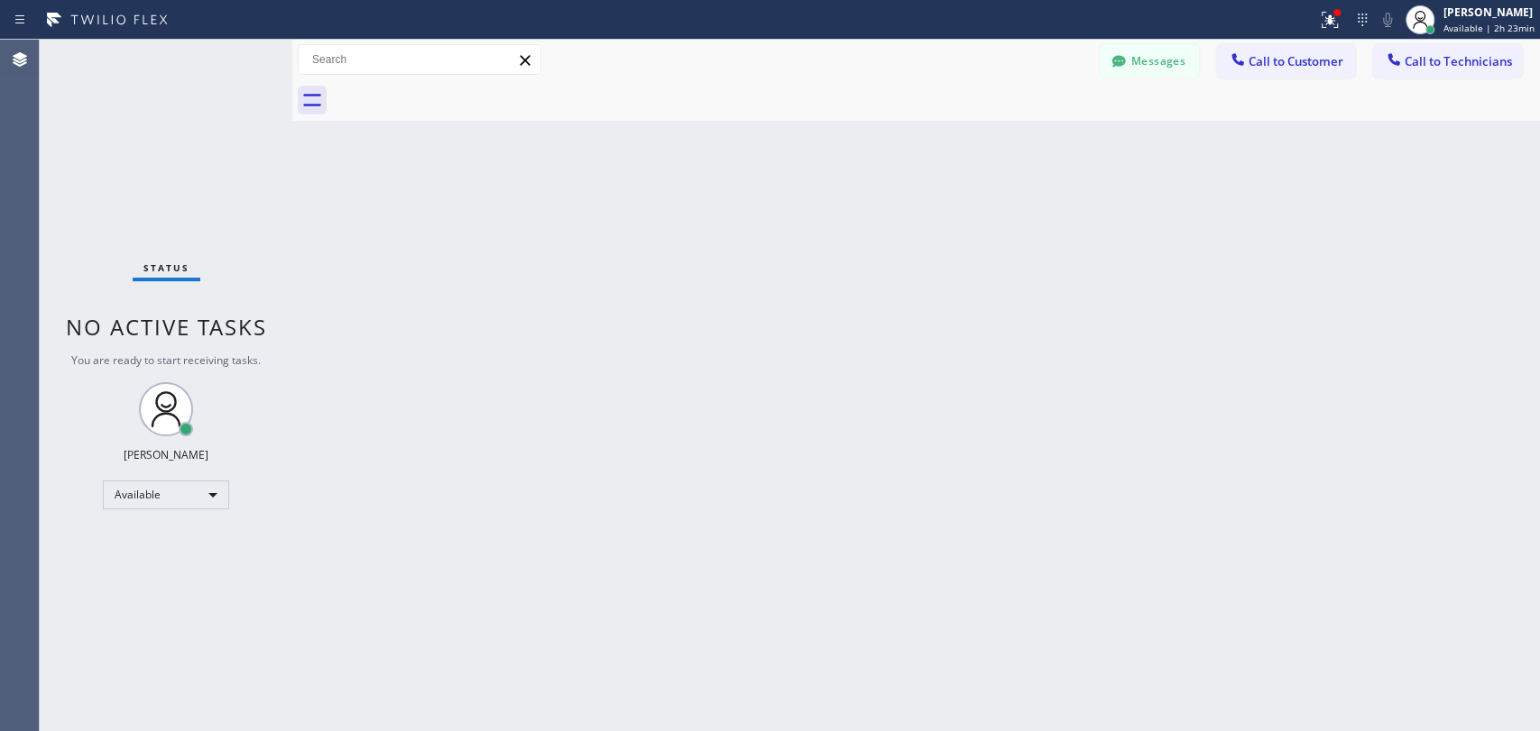
click at [545, 191] on div "Back to Dashboard Change Sender ID Customers Technicians DP [PERSON_NAME] [DATE…" at bounding box center [915, 386] width 1247 height 692
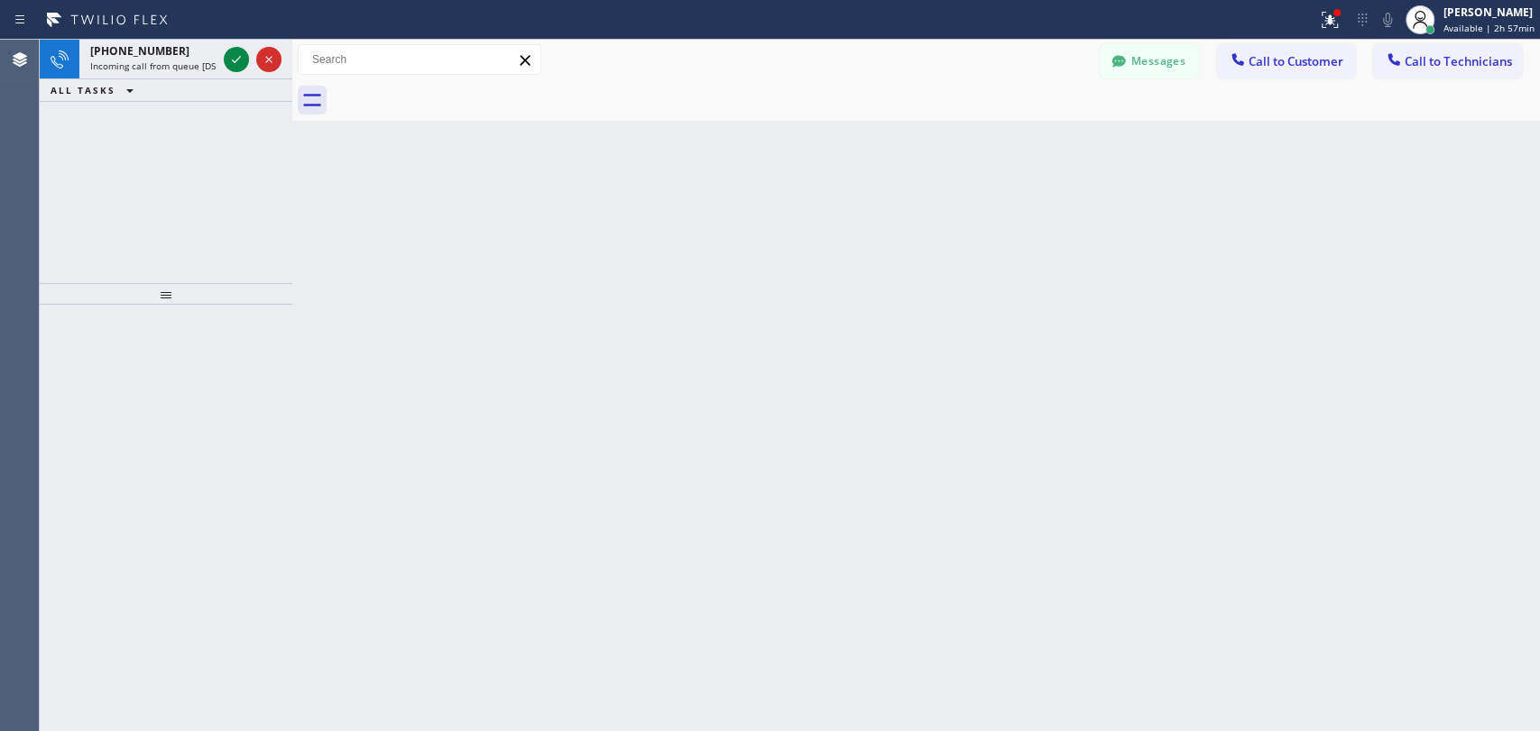
drag, startPoint x: 147, startPoint y: 57, endPoint x: 235, endPoint y: 159, distance: 134.9
click at [147, 57] on span "[PHONE_NUMBER]" at bounding box center [139, 50] width 99 height 15
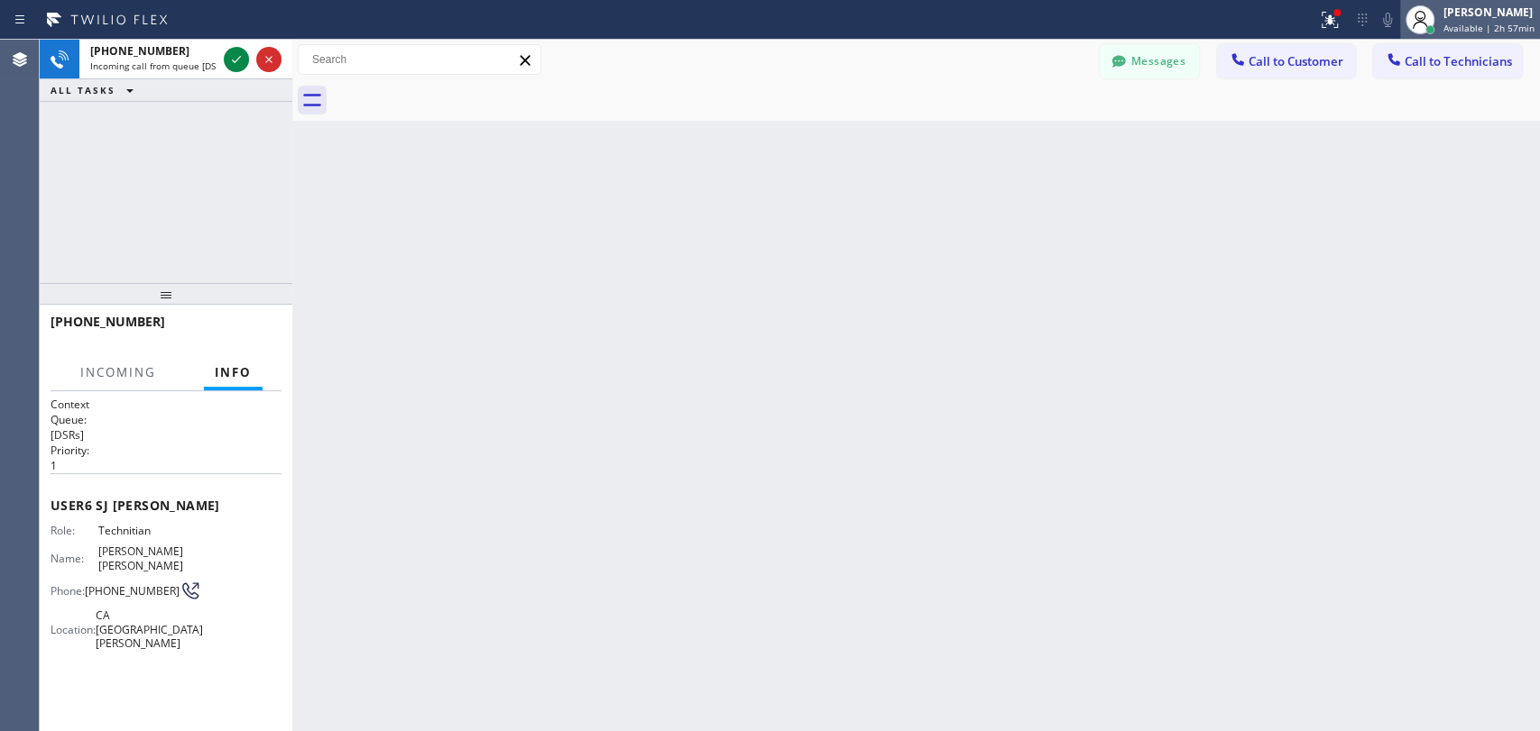
click at [1483, 9] on div "[PERSON_NAME]" at bounding box center [1488, 12] width 91 height 15
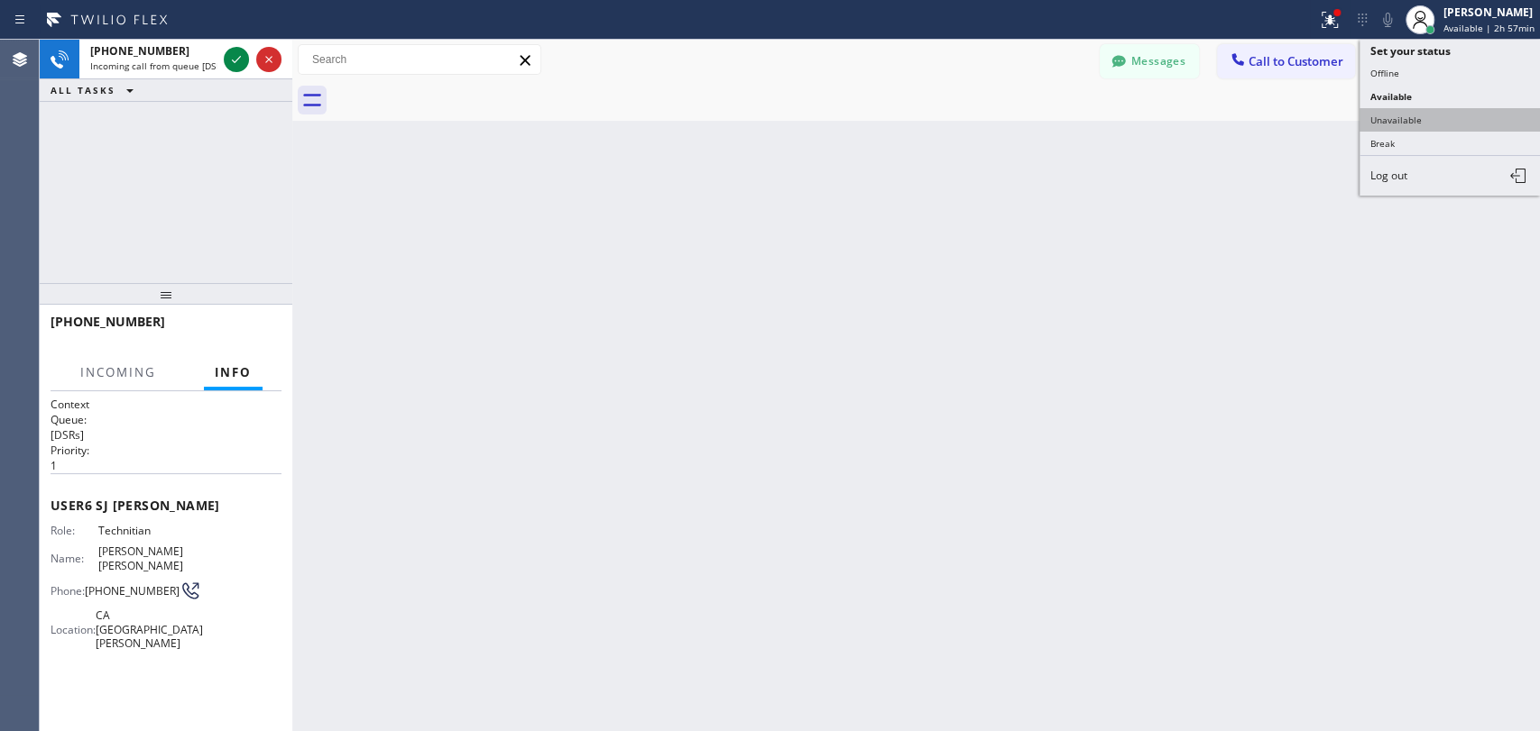
click at [1384, 116] on button "Unavailable" at bounding box center [1449, 119] width 180 height 23
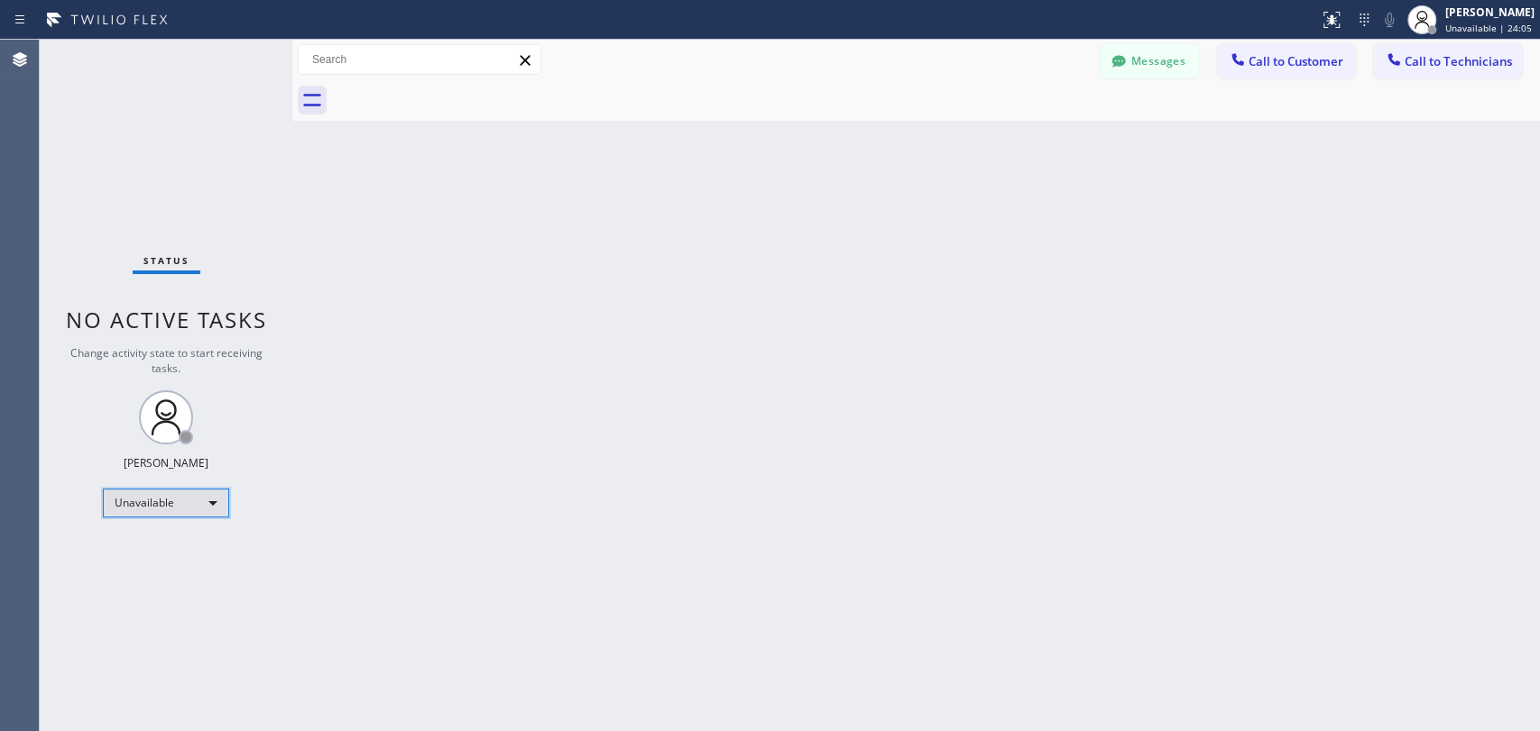
click at [205, 496] on div "Unavailable" at bounding box center [166, 503] width 126 height 29
drag, startPoint x: 170, startPoint y: 525, endPoint x: 1010, endPoint y: 3, distance: 988.8
click at [170, 525] on li "Offline" at bounding box center [165, 526] width 123 height 22
